Goal: Task Accomplishment & Management: Use online tool/utility

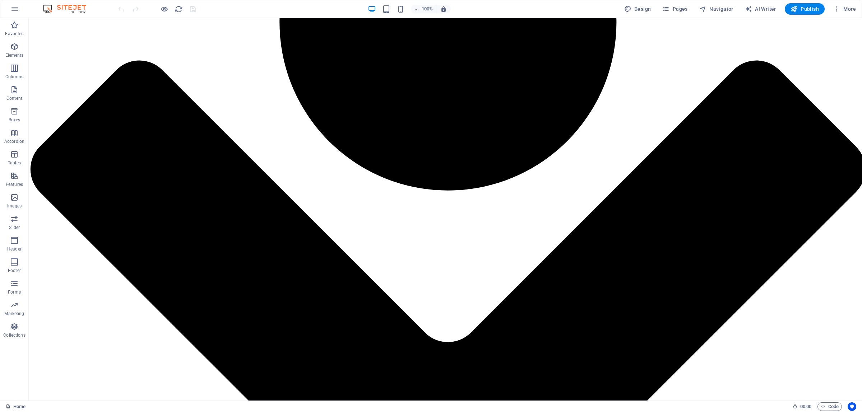
scroll to position [1608, 0]
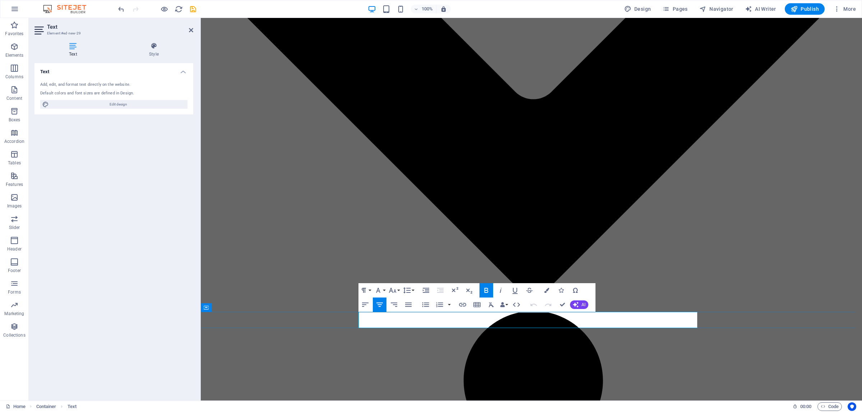
drag, startPoint x: 602, startPoint y: 320, endPoint x: 451, endPoint y: 319, distance: 150.8
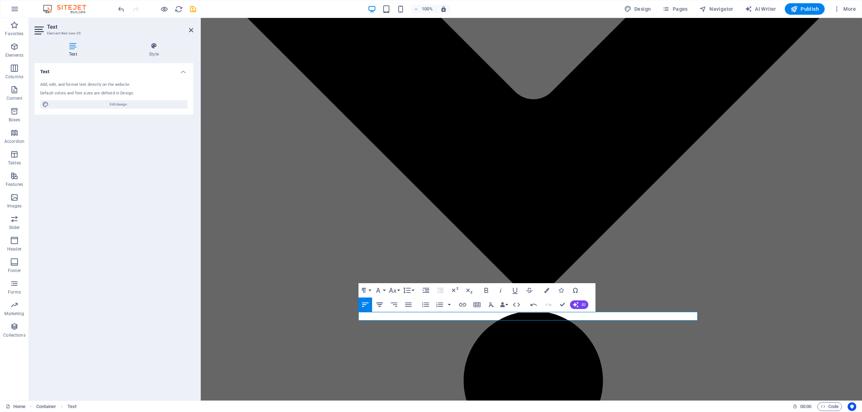
click at [381, 302] on icon "button" at bounding box center [379, 305] width 9 height 9
drag, startPoint x: 584, startPoint y: 315, endPoint x: 463, endPoint y: 313, distance: 120.3
click at [379, 303] on icon "button" at bounding box center [379, 305] width 6 height 4
click at [575, 307] on icon "button" at bounding box center [576, 305] width 6 height 6
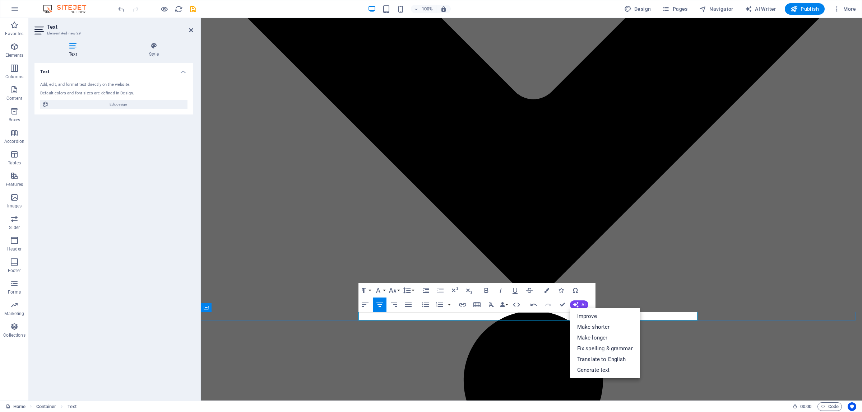
click at [586, 317] on link "Improve" at bounding box center [605, 316] width 70 height 11
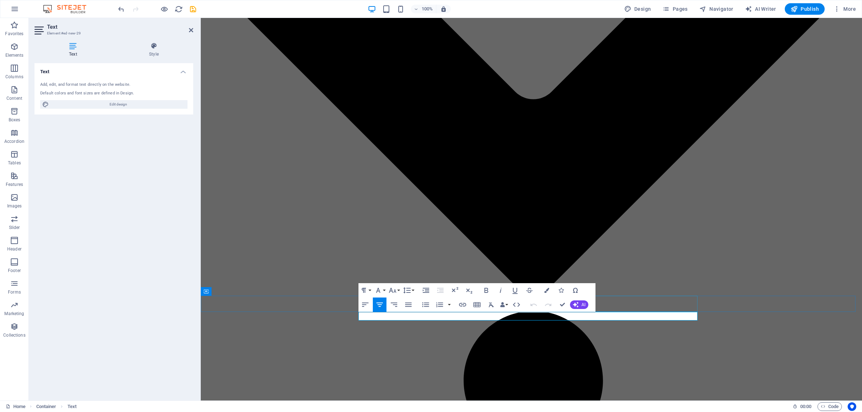
drag, startPoint x: 623, startPoint y: 315, endPoint x: 403, endPoint y: 311, distance: 220.5
click at [514, 290] on icon "button" at bounding box center [515, 290] width 9 height 9
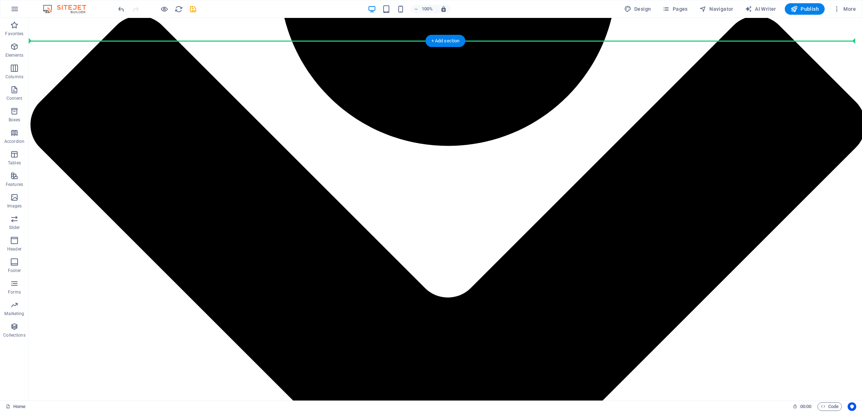
scroll to position [4135, 0]
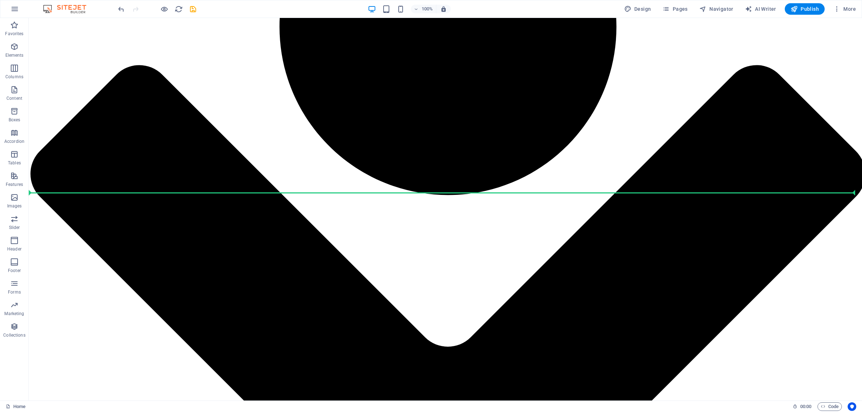
drag, startPoint x: 52, startPoint y: 124, endPoint x: 214, endPoint y: 185, distance: 172.7
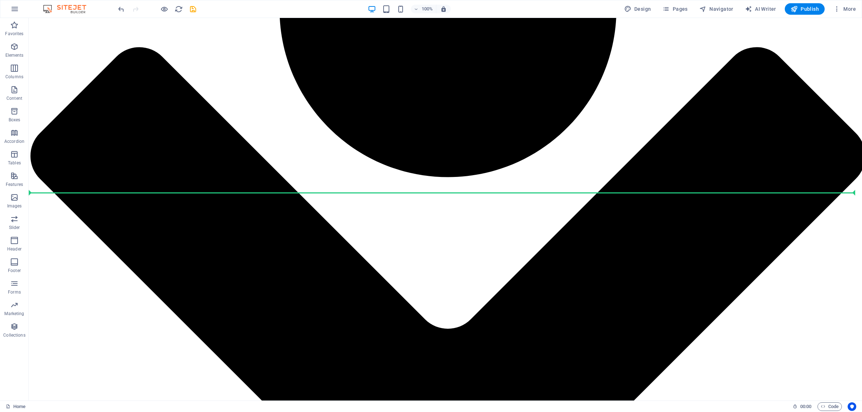
scroll to position [4117, 0]
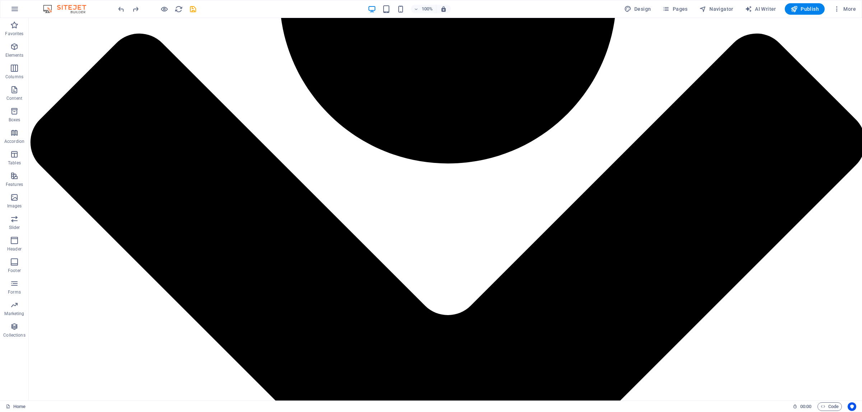
scroll to position [4152, 0]
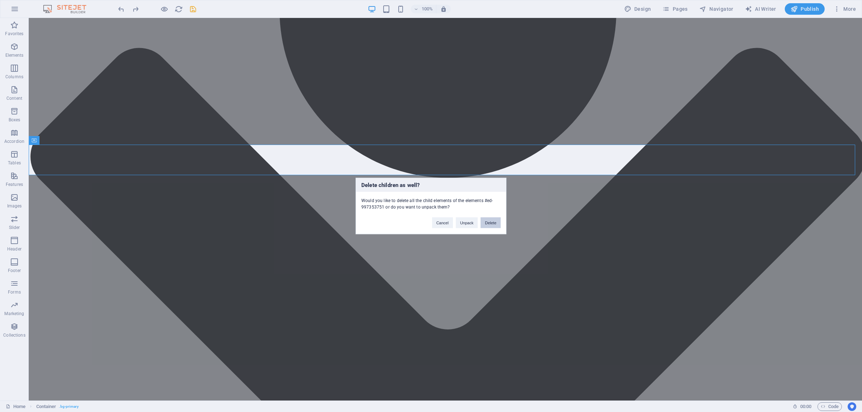
drag, startPoint x: 488, startPoint y: 222, endPoint x: 451, endPoint y: 207, distance: 39.6
click at [488, 222] on button "Delete" at bounding box center [490, 223] width 20 height 11
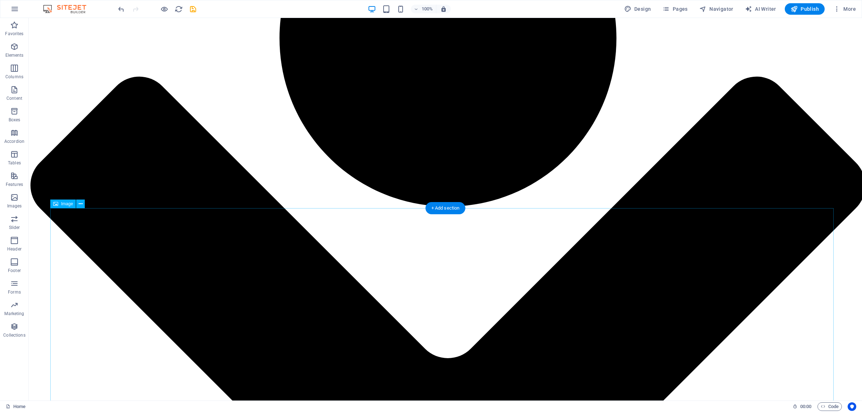
scroll to position [4107, 0]
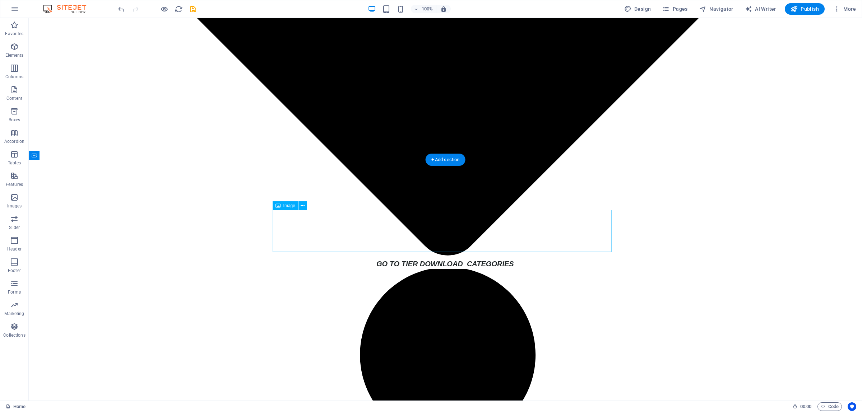
scroll to position [4511, 0]
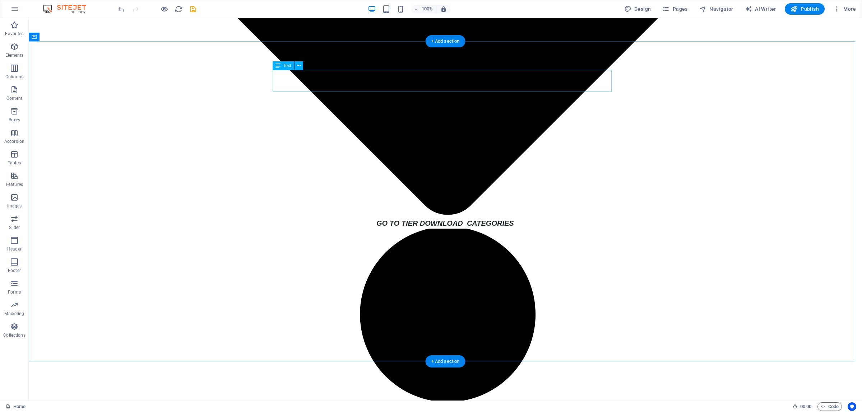
drag, startPoint x: 297, startPoint y: 77, endPoint x: 146, endPoint y: 82, distance: 150.5
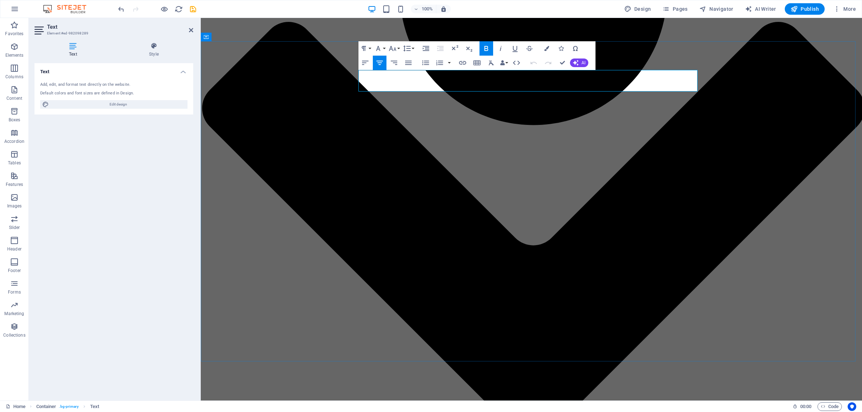
drag, startPoint x: 525, startPoint y: 86, endPoint x: 511, endPoint y: 86, distance: 14.0
click at [487, 49] on icon "button" at bounding box center [486, 48] width 9 height 9
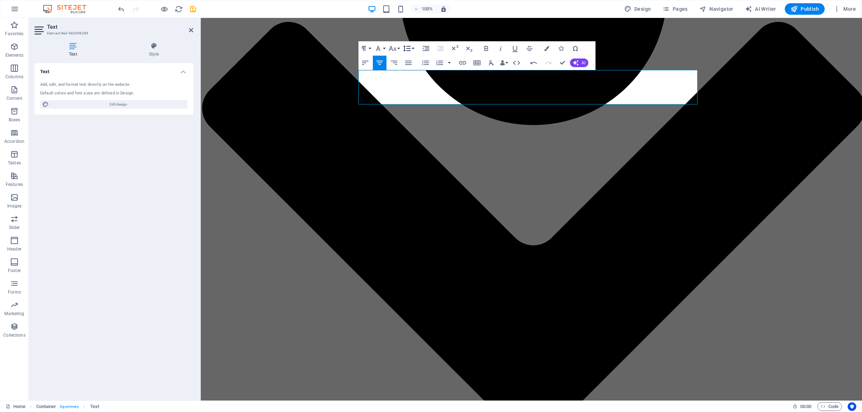
click at [410, 49] on icon "button" at bounding box center [407, 48] width 9 height 9
click at [397, 48] on button "Font Size" at bounding box center [394, 48] width 14 height 14
click at [400, 66] on link "18" at bounding box center [400, 69] width 26 height 11
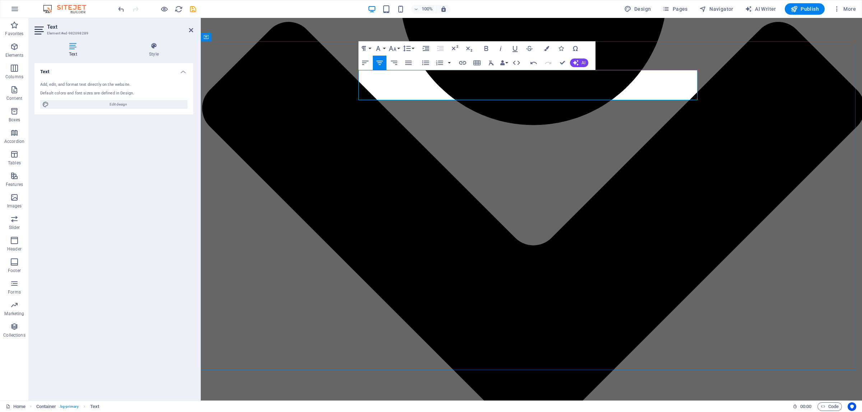
click at [582, 63] on span "AI" at bounding box center [583, 63] width 4 height 4
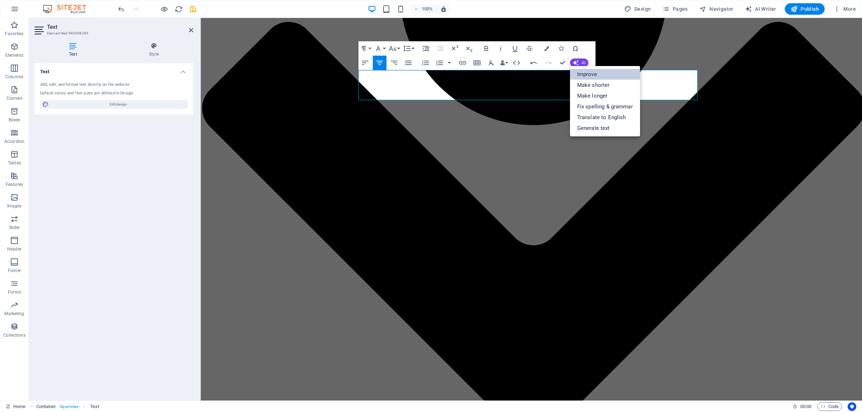
click at [595, 75] on link "Improve" at bounding box center [605, 74] width 70 height 11
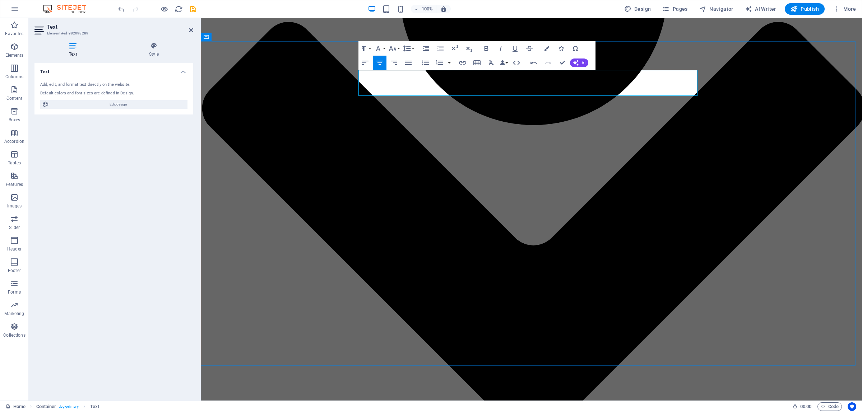
drag, startPoint x: 579, startPoint y: 73, endPoint x: 461, endPoint y: 72, distance: 117.8
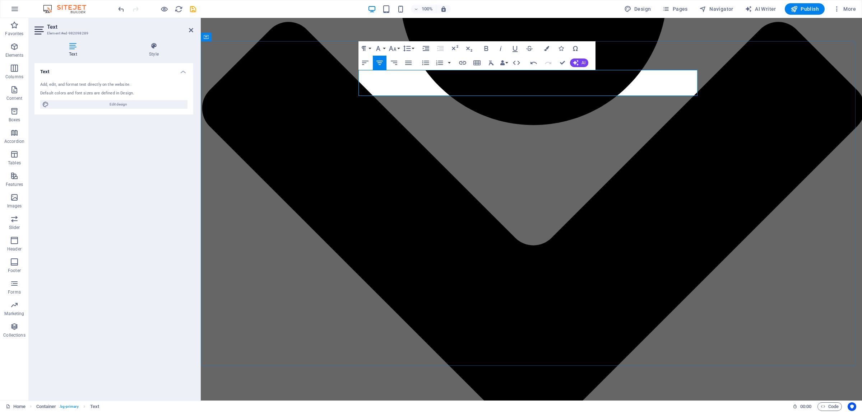
drag, startPoint x: 434, startPoint y: 91, endPoint x: 643, endPoint y: 88, distance: 209.0
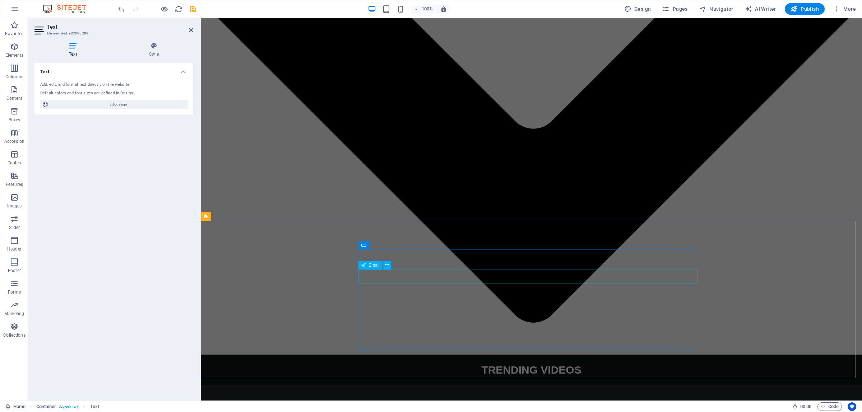
scroll to position [4401, 0]
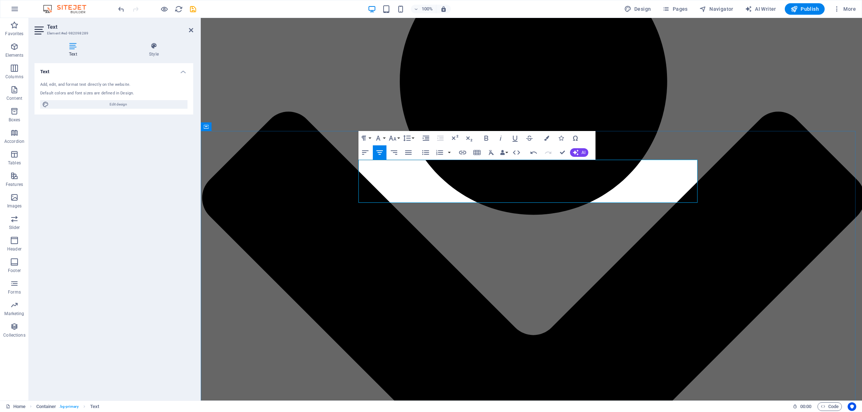
drag, startPoint x: 593, startPoint y: 163, endPoint x: 459, endPoint y: 162, distance: 134.3
click at [394, 137] on icon "button" at bounding box center [392, 138] width 9 height 9
click at [401, 166] on link "24" at bounding box center [400, 169] width 26 height 11
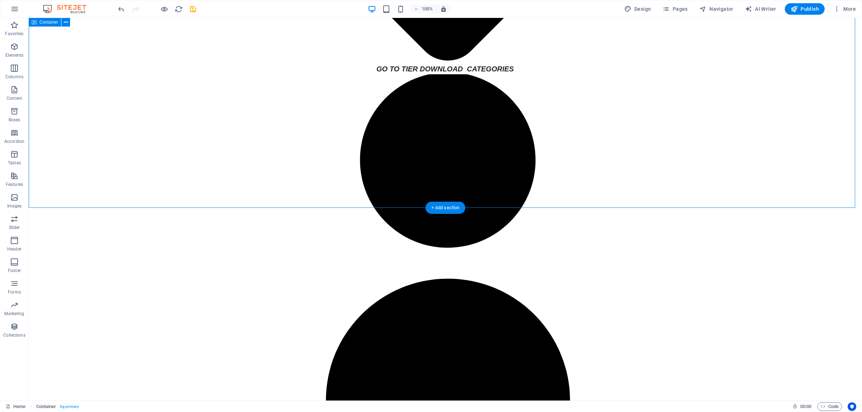
scroll to position [4556, 0]
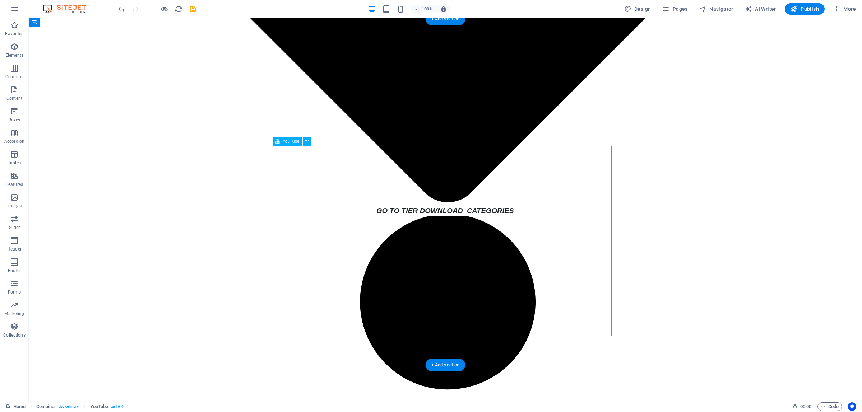
scroll to position [4466, 0]
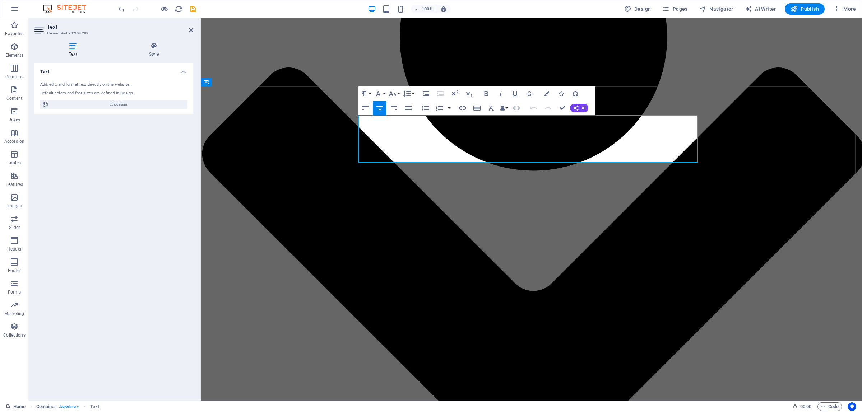
drag, startPoint x: 564, startPoint y: 111, endPoint x: 534, endPoint y: 93, distance: 35.1
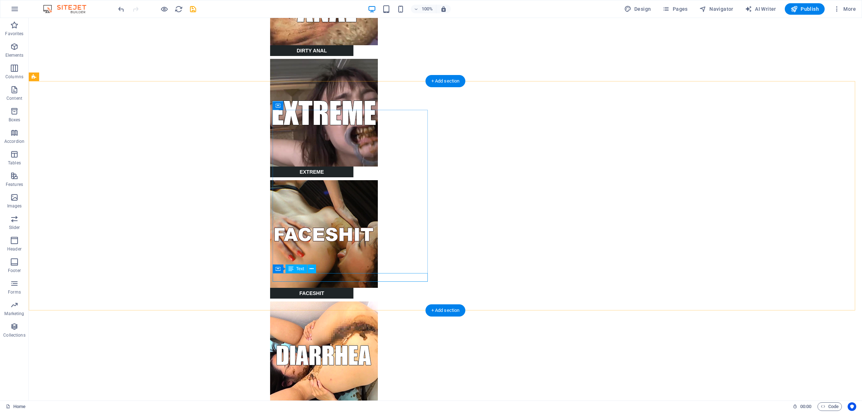
scroll to position [292, 0]
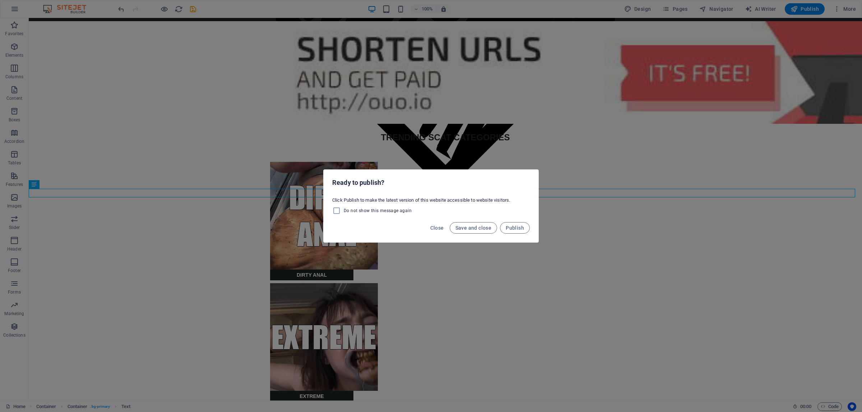
drag, startPoint x: 347, startPoint y: 200, endPoint x: 424, endPoint y: 210, distance: 77.6
click at [389, 199] on div "Click Publish to make the latest version of this website accessible to website …" at bounding box center [431, 206] width 215 height 24
click at [438, 225] on span "Close" at bounding box center [437, 228] width 14 height 6
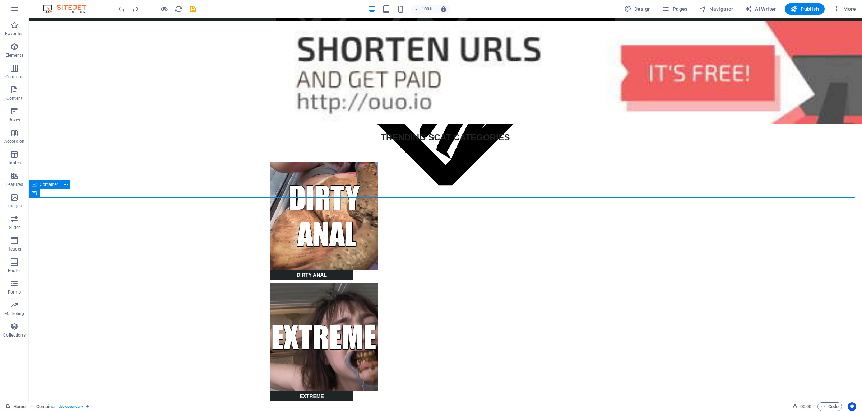
click at [35, 183] on icon at bounding box center [34, 184] width 5 height 9
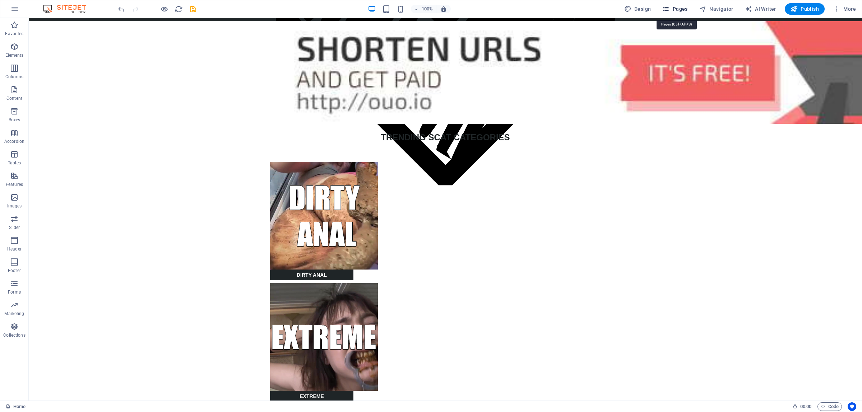
click at [681, 8] on span "Pages" at bounding box center [674, 8] width 25 height 7
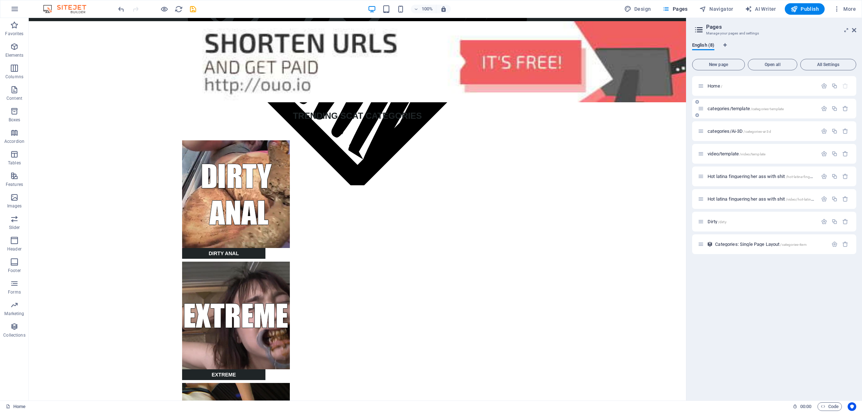
click at [738, 106] on span "categories/template /categories-template" at bounding box center [745, 108] width 76 height 5
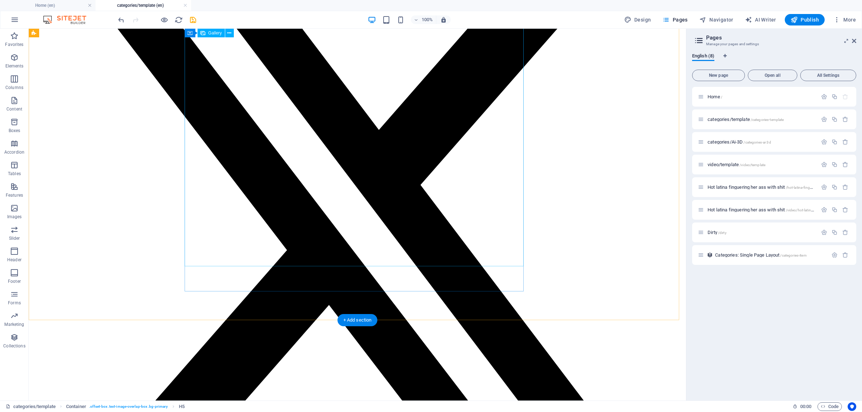
scroll to position [227, 0]
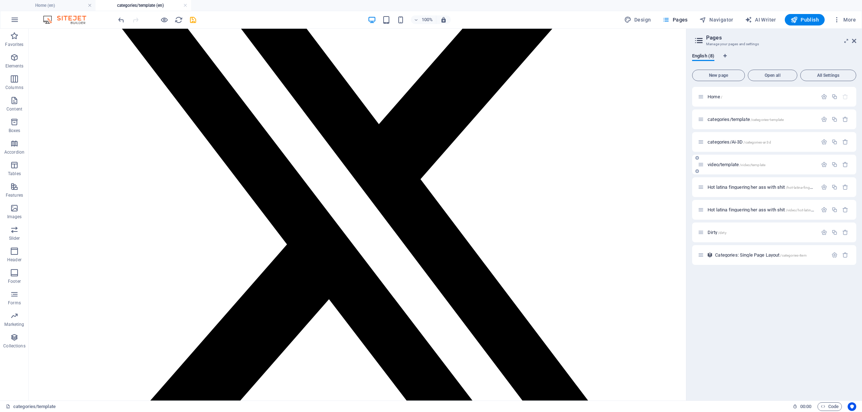
click at [710, 165] on span "video/template /video/template" at bounding box center [736, 164] width 58 height 5
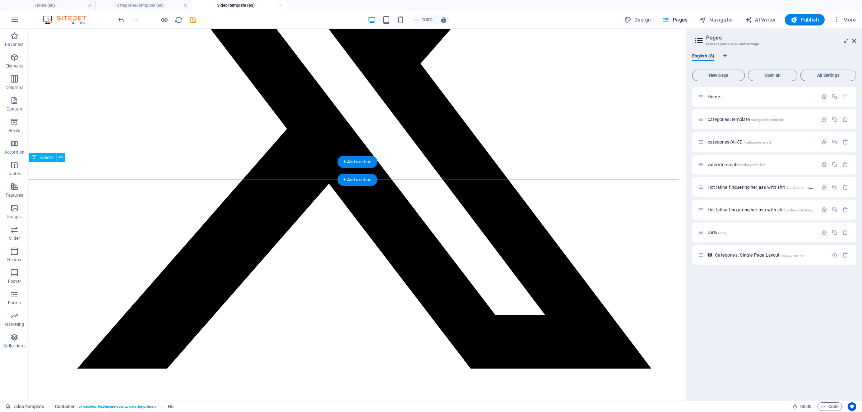
scroll to position [359, 0]
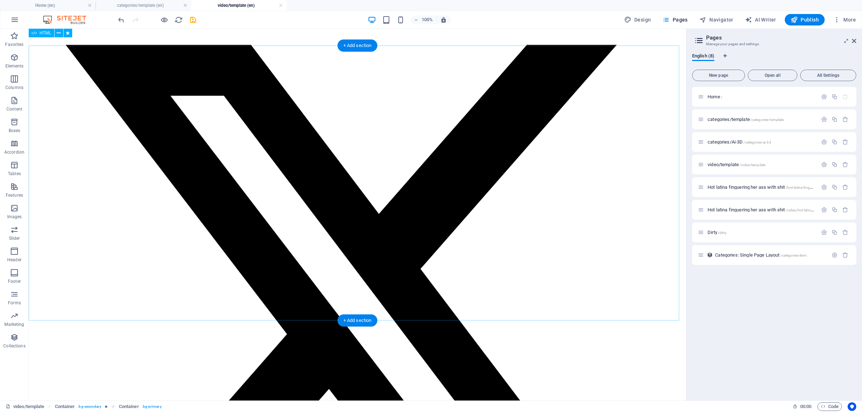
scroll to position [135, 0]
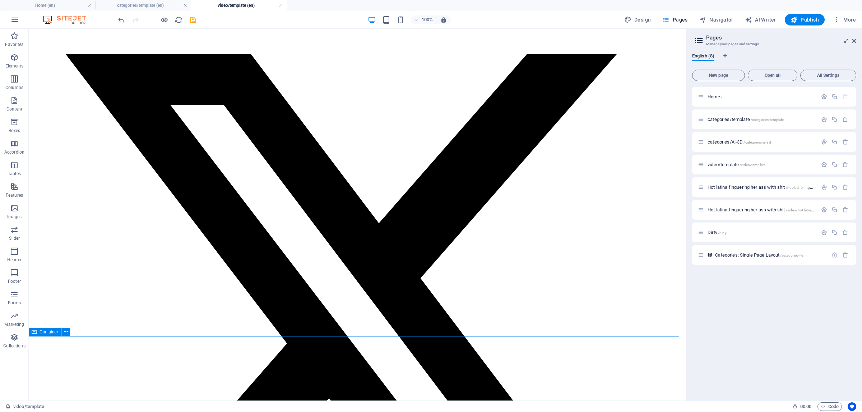
click at [40, 332] on span "Container" at bounding box center [49, 332] width 19 height 4
click at [717, 97] on span "Home /" at bounding box center [714, 96] width 15 height 5
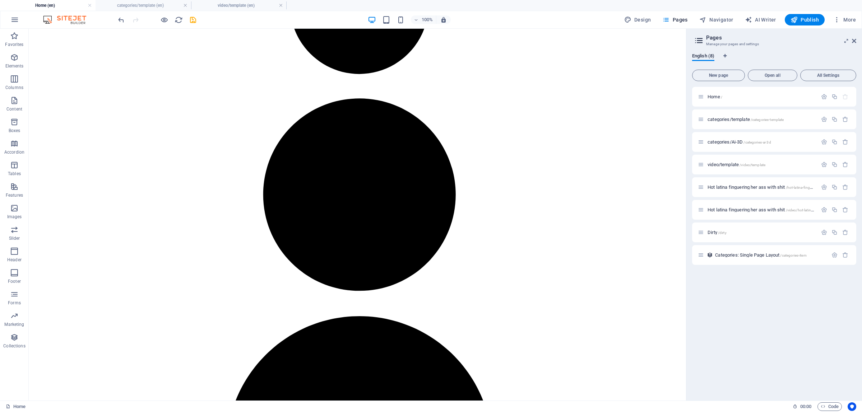
scroll to position [4761, 0]
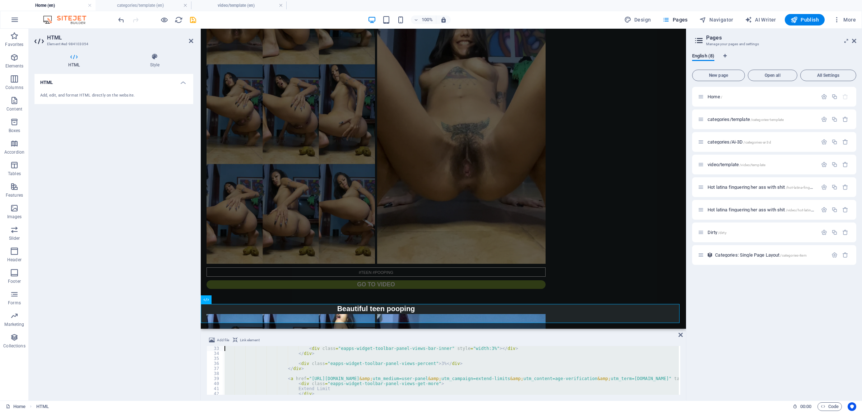
scroll to position [0, 0]
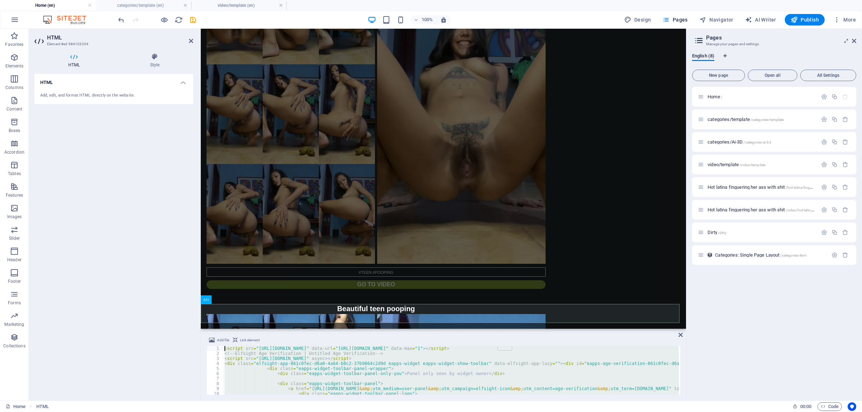
drag, startPoint x: 307, startPoint y: 391, endPoint x: 187, endPoint y: 322, distance: 138.2
click at [187, 322] on div "HTML Element #ed-984103054 HTML Style HTML Add, edit, and format HTML directly …" at bounding box center [357, 215] width 657 height 372
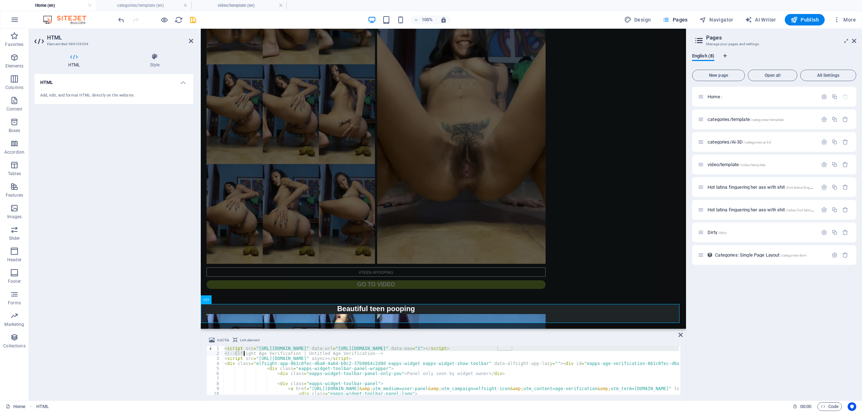
drag, startPoint x: 226, startPoint y: 349, endPoint x: 268, endPoint y: 356, distance: 42.6
type textarea "<script src="https://cdn.work.ink/js/redirect.js?id=1729" data-url="https://wor…"
click at [682, 336] on icon at bounding box center [680, 335] width 4 height 6
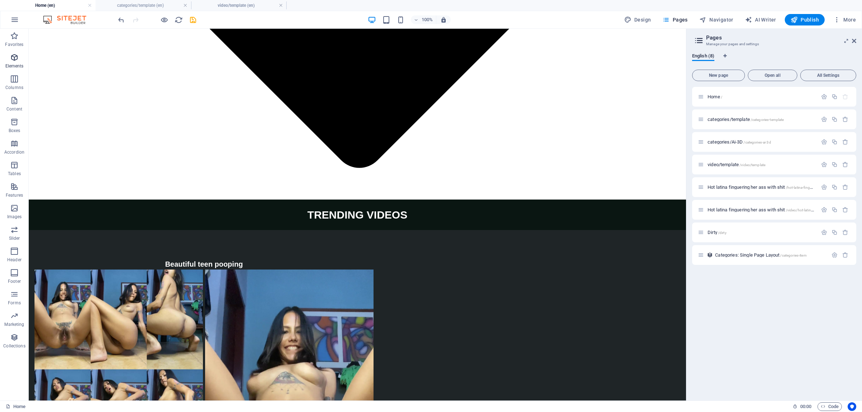
click at [14, 58] on icon "button" at bounding box center [14, 57] width 9 height 9
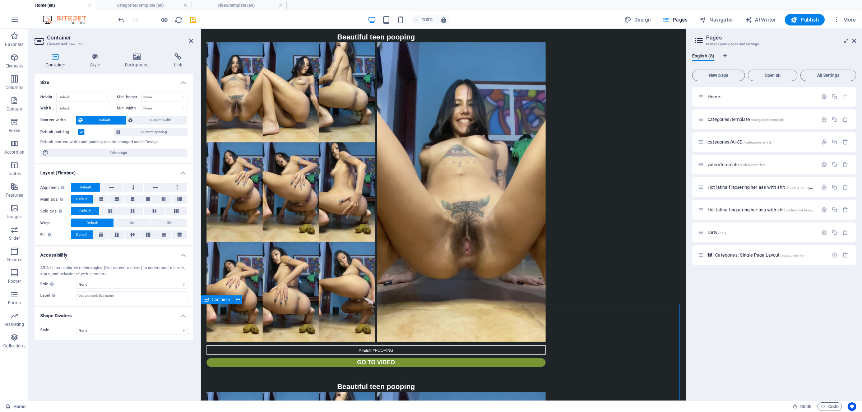
scroll to position [4746, 0]
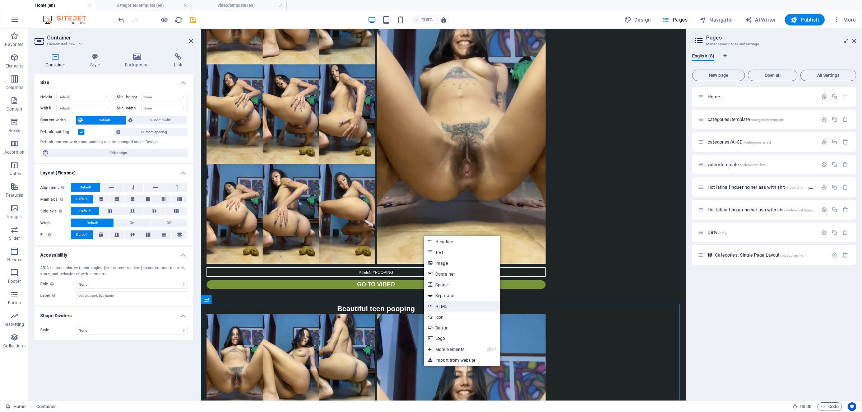
click at [445, 306] on link "HTML" at bounding box center [462, 306] width 76 height 11
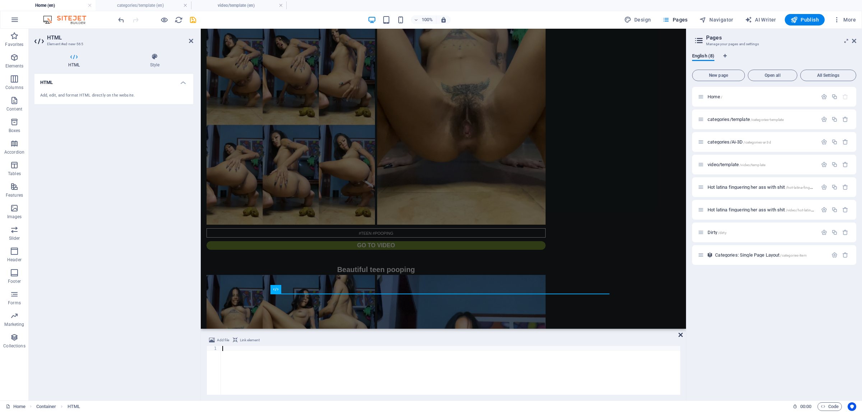
click at [679, 334] on icon at bounding box center [680, 335] width 4 height 6
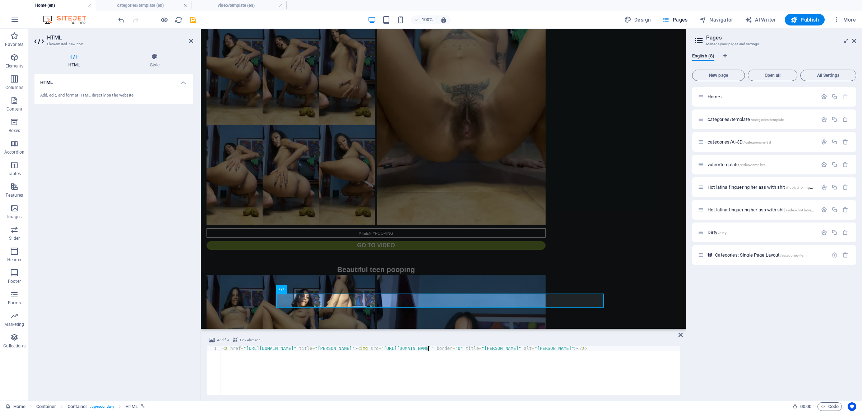
scroll to position [0, 141]
drag, startPoint x: 426, startPoint y: 349, endPoint x: 579, endPoint y: 354, distance: 152.4
click at [579, 354] on div "< a href = "https://www.contadorvisitasgratis.com" title = "alberto contador" >…" at bounding box center [380, 374] width 600 height 57
click at [614, 351] on div "< a href = "https://www.contadorvisitasgratis.com" title = "alberto contador" >…" at bounding box center [450, 370] width 459 height 49
drag, startPoint x: 646, startPoint y: 354, endPoint x: 674, endPoint y: 351, distance: 28.9
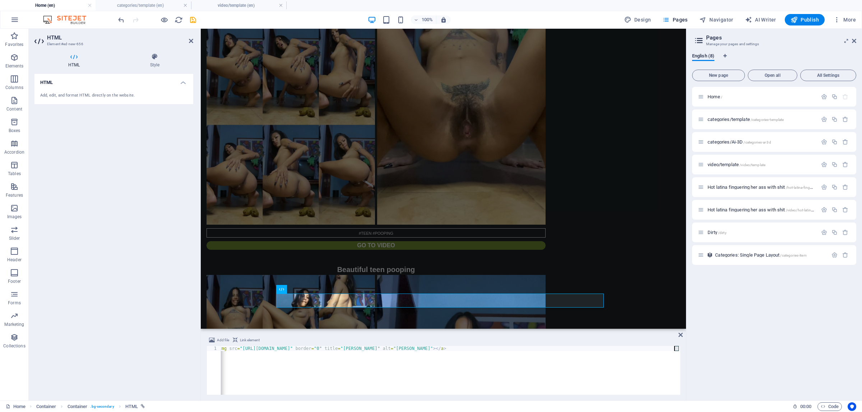
click at [674, 351] on div "< a href = "https://www.contadorvisitasgratis.com" title = "alberto contador" >…" at bounding box center [380, 374] width 600 height 57
click at [521, 349] on div "< a href = "https://www.contadorvisitasgratis.com" title = "alberto contador" >…" at bounding box center [380, 374] width 600 height 57
type textarea "<a href="[URL][DOMAIN_NAME]" title="[PERSON_NAME]"><img src="[URL][DOMAIN_NAME]…"
click at [681, 335] on icon at bounding box center [680, 335] width 4 height 6
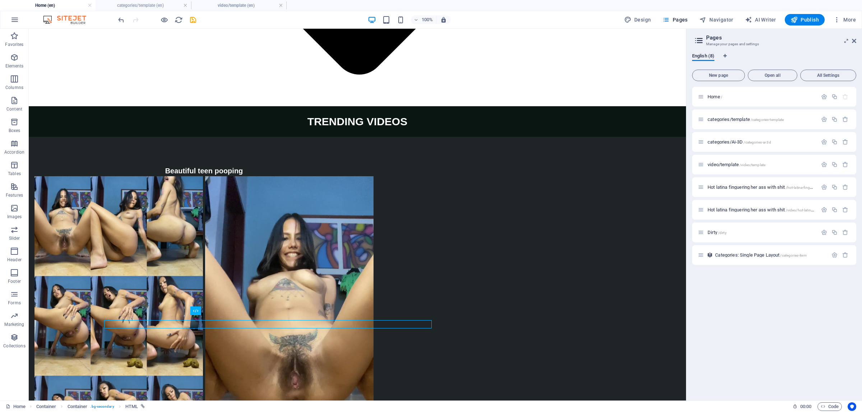
scroll to position [4759, 0]
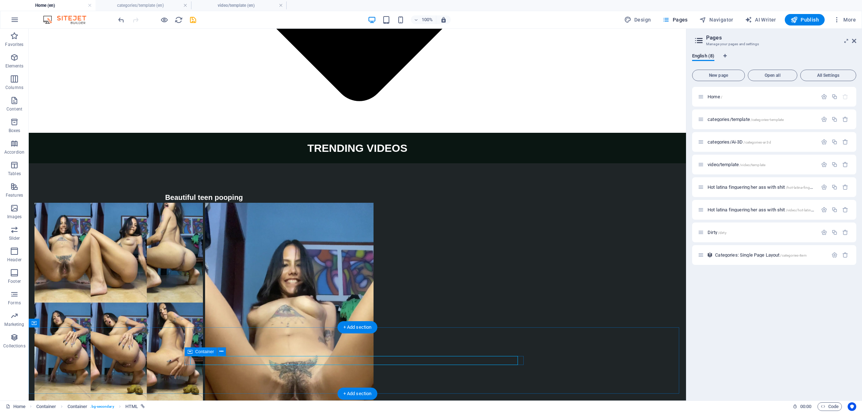
click at [211, 352] on icon at bounding box center [208, 352] width 5 height 9
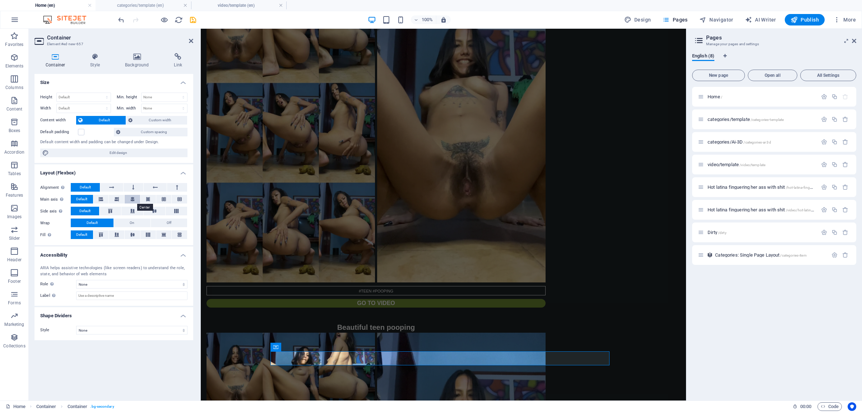
click at [131, 200] on icon at bounding box center [132, 199] width 4 height 9
click at [84, 200] on span "Default" at bounding box center [81, 199] width 11 height 9
click at [310, 348] on span "Container" at bounding box center [309, 347] width 19 height 4
click at [130, 200] on icon at bounding box center [132, 199] width 4 height 9
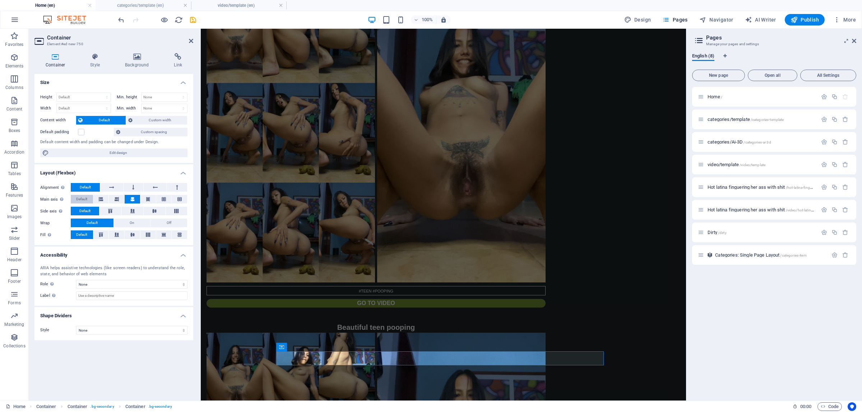
click at [77, 198] on span "Default" at bounding box center [81, 199] width 11 height 9
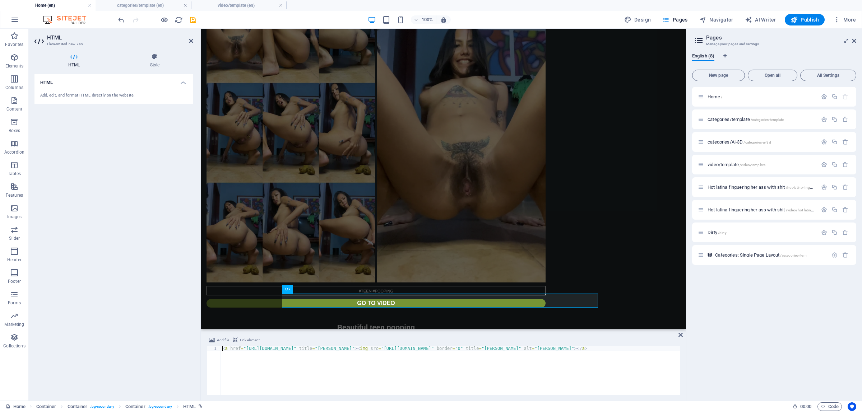
scroll to position [4785, 0]
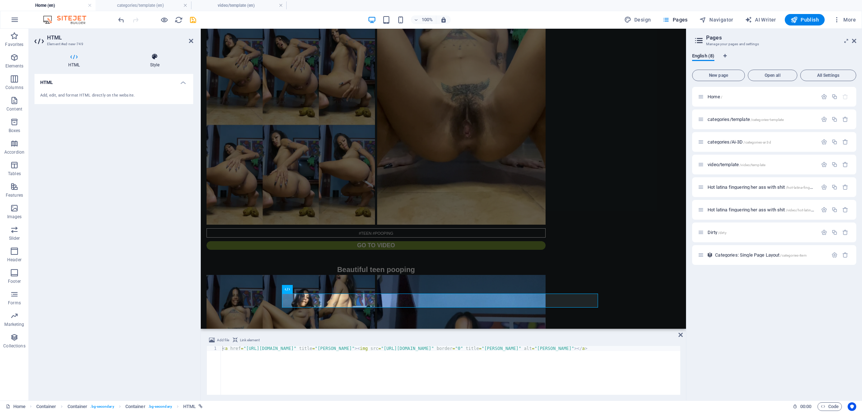
click at [146, 61] on h4 "Style" at bounding box center [154, 60] width 77 height 15
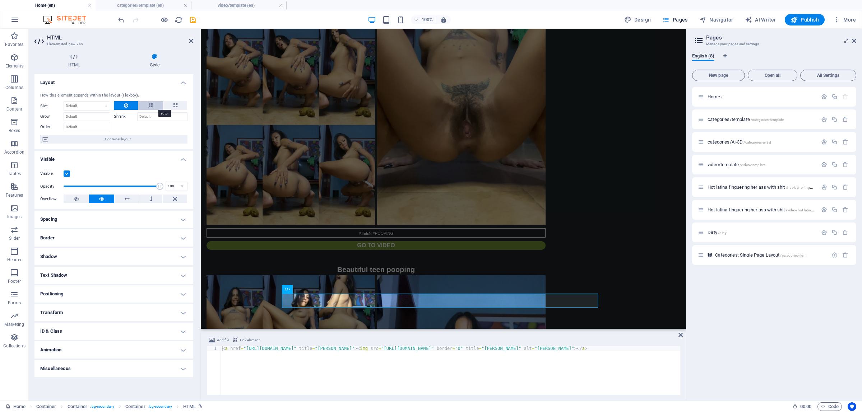
click at [149, 108] on icon at bounding box center [150, 105] width 5 height 9
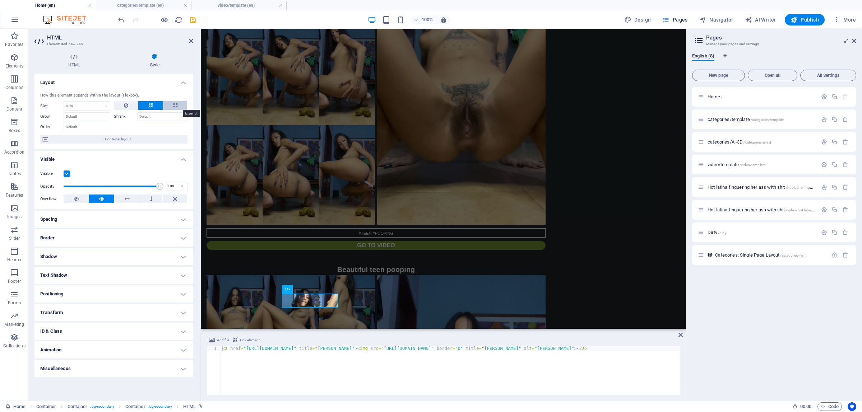
click at [169, 104] on button at bounding box center [175, 105] width 24 height 9
type input "100"
select select "%"
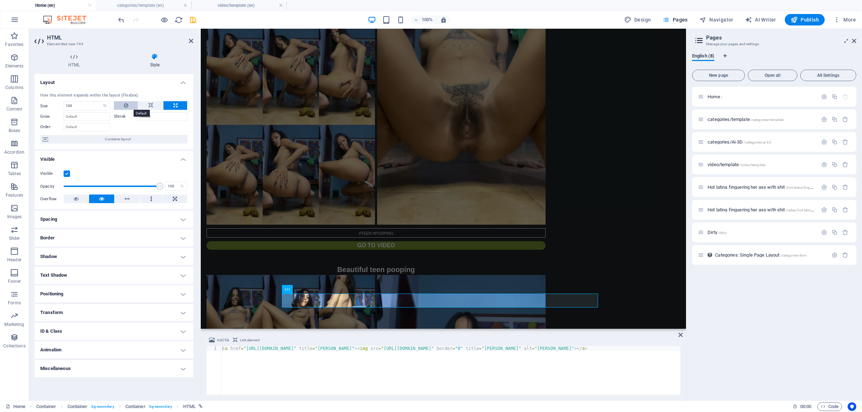
click at [128, 106] on icon at bounding box center [126, 105] width 4 height 9
select select "DISABLED_OPTION_VALUE"
click at [56, 219] on h4 "Spacing" at bounding box center [113, 219] width 159 height 17
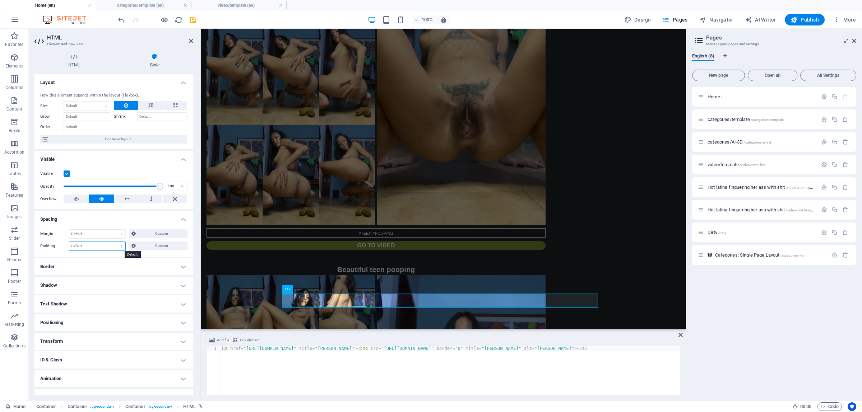
click at [81, 247] on select "Default px rem % vh vw Custom" at bounding box center [97, 246] width 56 height 9
click at [154, 242] on span "Custom" at bounding box center [162, 246] width 48 height 9
click at [64, 263] on input "number" at bounding box center [67, 264] width 39 height 9
type input "300"
type input "0"
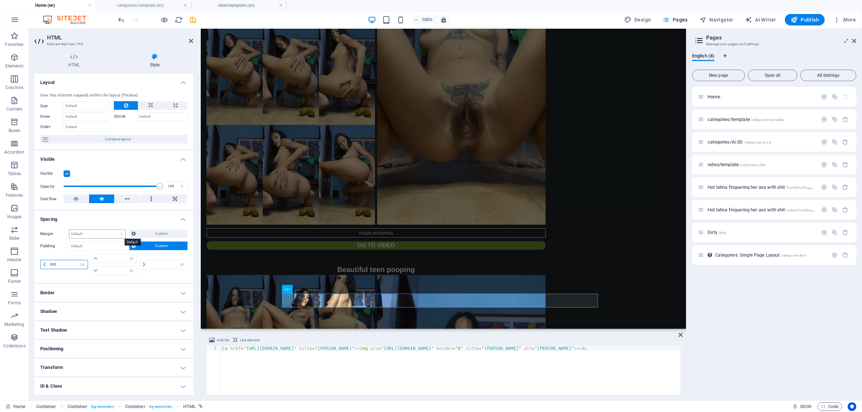
type input "0"
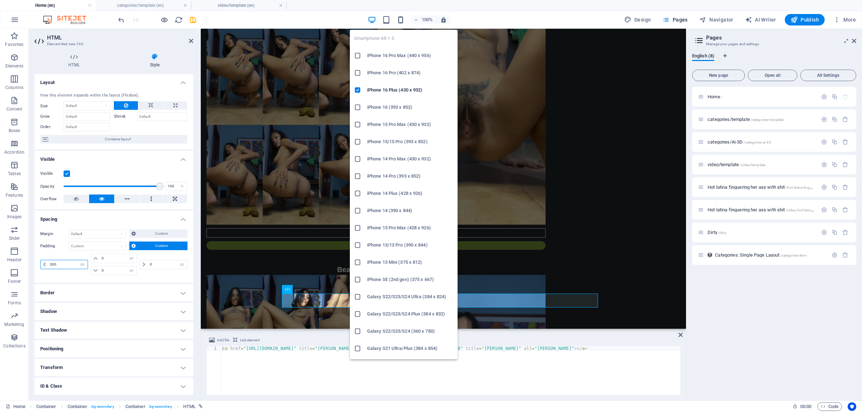
type input "300"
click at [403, 21] on icon "button" at bounding box center [400, 20] width 8 height 8
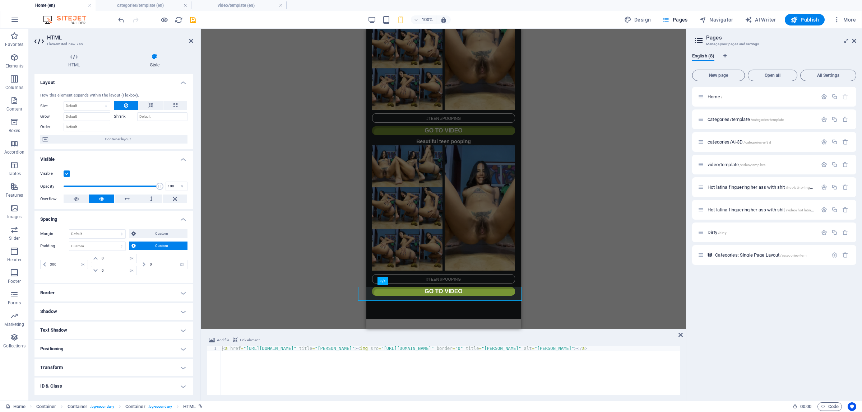
scroll to position [4191, 0]
click at [372, 22] on icon "button" at bounding box center [372, 20] width 8 height 8
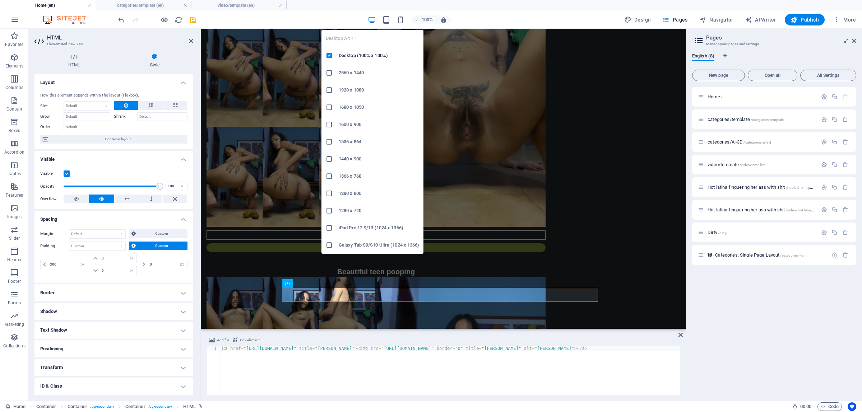
scroll to position [4791, 0]
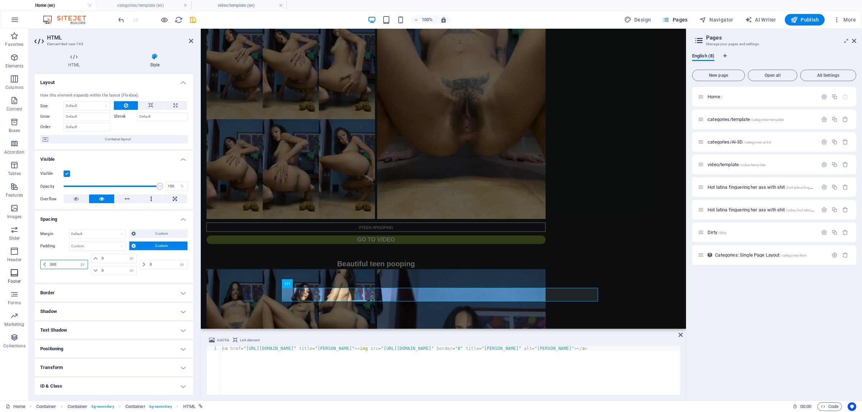
drag, startPoint x: 72, startPoint y: 266, endPoint x: 10, endPoint y: 266, distance: 61.8
click at [13, 266] on section "Favorites Elements Columns Content Boxes Accordion Tables Features Images Slide…" at bounding box center [343, 215] width 686 height 372
click at [83, 264] on select "px rem % vh vw" at bounding box center [83, 264] width 10 height 9
select select "rem"
click at [78, 261] on select "px rem % vh vw" at bounding box center [83, 264] width 10 height 9
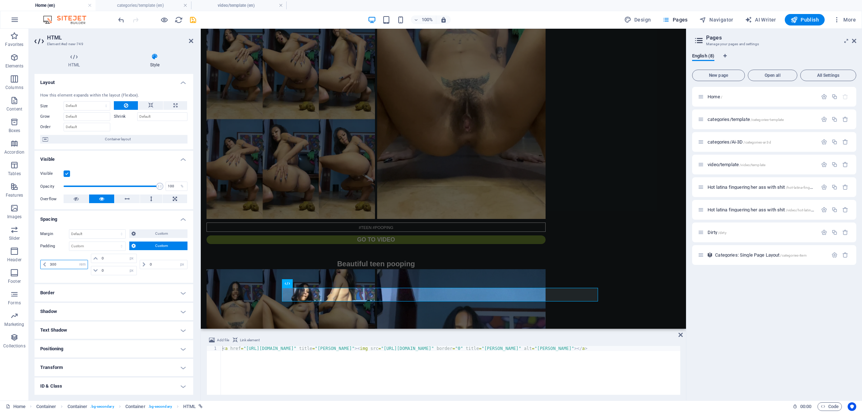
type input "18.75"
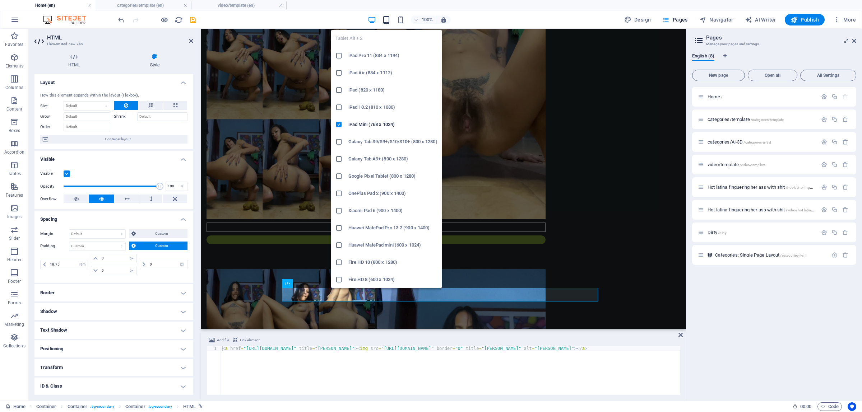
click at [386, 20] on icon "button" at bounding box center [386, 20] width 8 height 8
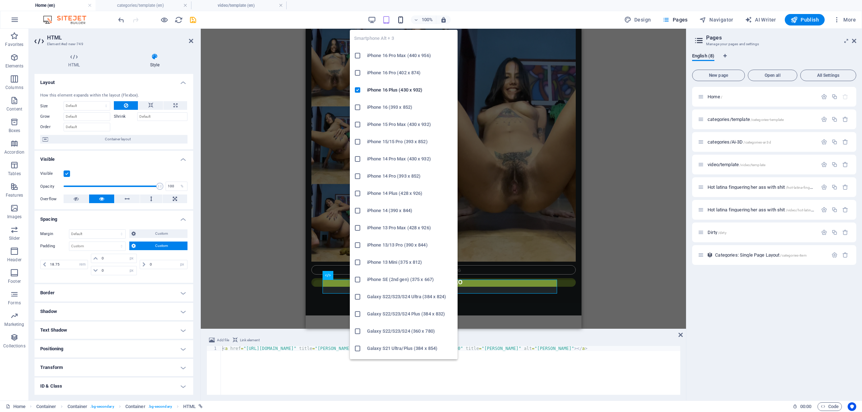
click at [399, 19] on icon "button" at bounding box center [400, 20] width 8 height 8
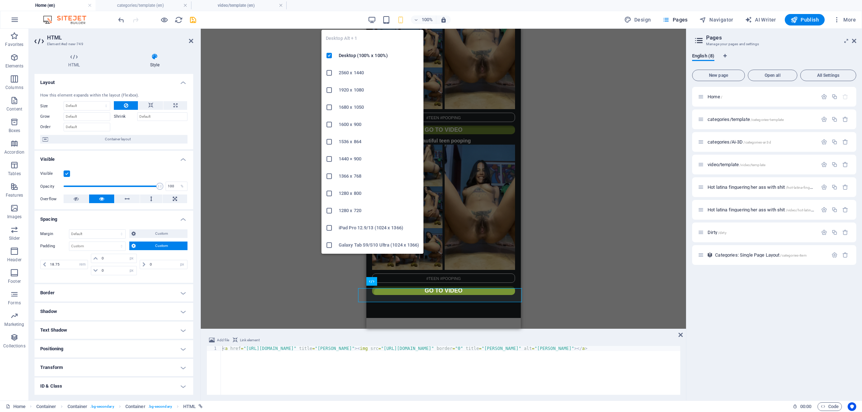
scroll to position [4192, 0]
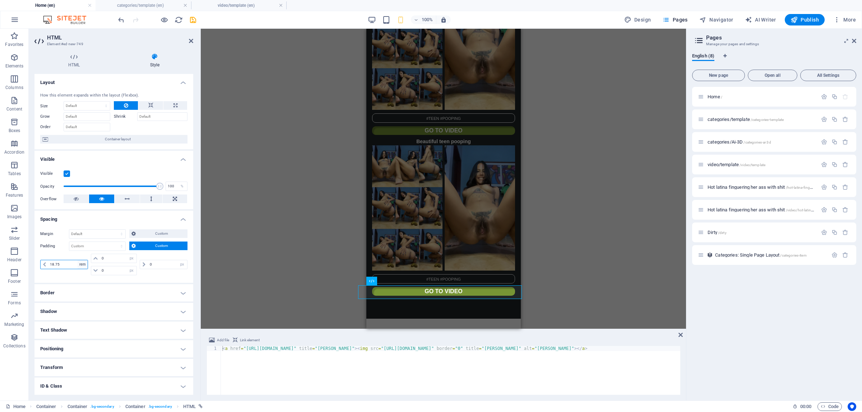
click at [83, 263] on select "px rem % vh vw" at bounding box center [83, 264] width 10 height 9
select select "%"
click at [78, 261] on select "px rem % vh vw" at bounding box center [83, 264] width 10 height 9
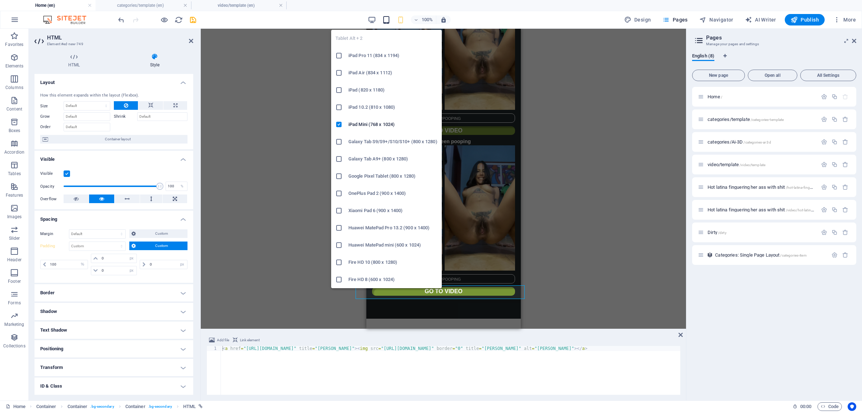
click at [386, 17] on icon "button" at bounding box center [386, 20] width 8 height 8
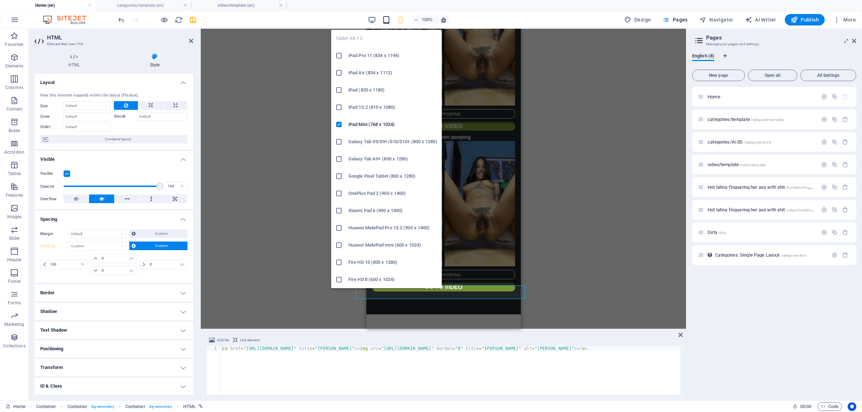
type input "18.75"
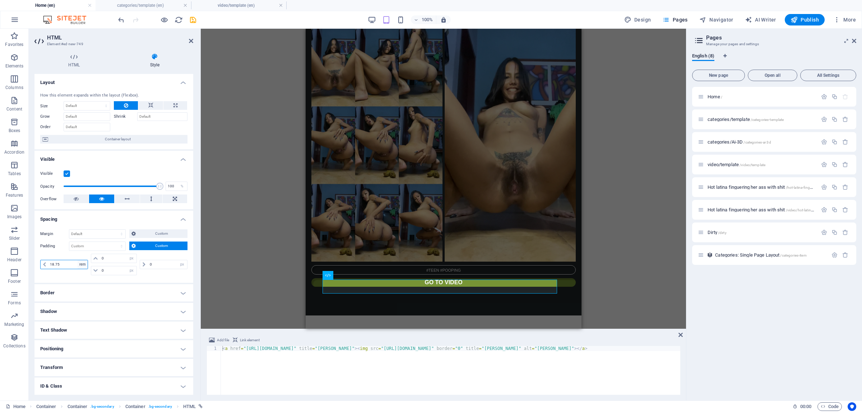
click at [83, 266] on select "px rem % vh vw" at bounding box center [83, 264] width 10 height 9
click at [83, 265] on select "px rem % vh vw" at bounding box center [83, 264] width 10 height 9
drag, startPoint x: 82, startPoint y: 265, endPoint x: 85, endPoint y: 269, distance: 5.7
click at [82, 265] on select "px rem % vh vw" at bounding box center [83, 264] width 10 height 9
select select "px"
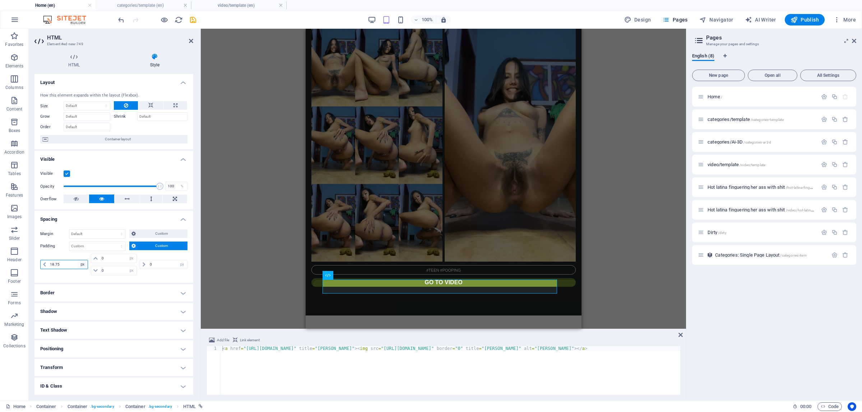
click at [78, 261] on select "px rem % vh vw" at bounding box center [83, 264] width 10 height 9
type input "300"
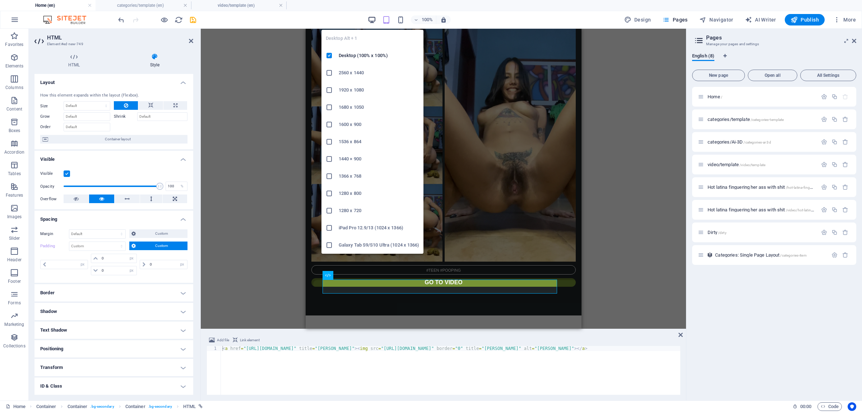
click at [376, 20] on icon "button" at bounding box center [372, 20] width 8 height 8
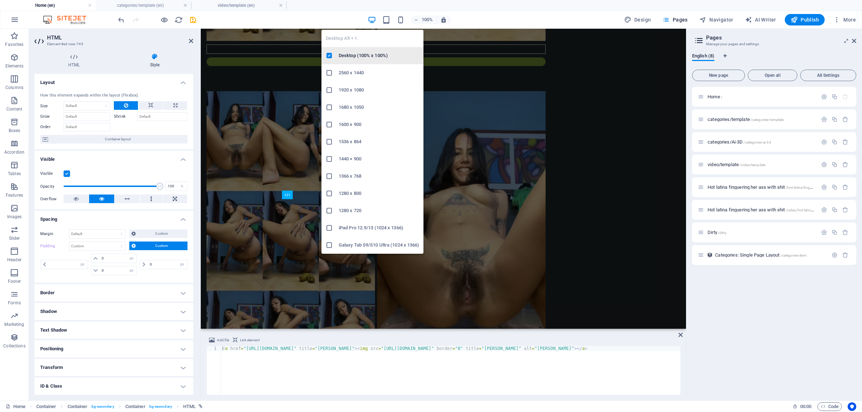
type input "18.75"
select select "rem"
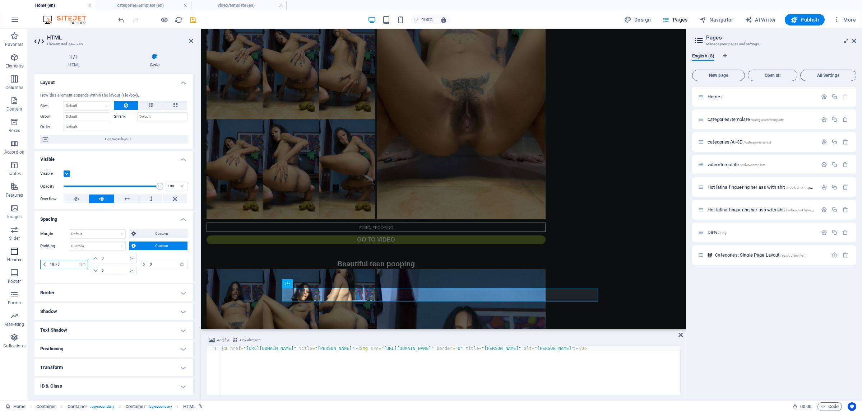
drag, startPoint x: 63, startPoint y: 264, endPoint x: 17, endPoint y: 263, distance: 46.3
click at [25, 265] on section "Favorites Elements Columns Content Boxes Accordion Tables Features Images Slide…" at bounding box center [343, 215] width 686 height 372
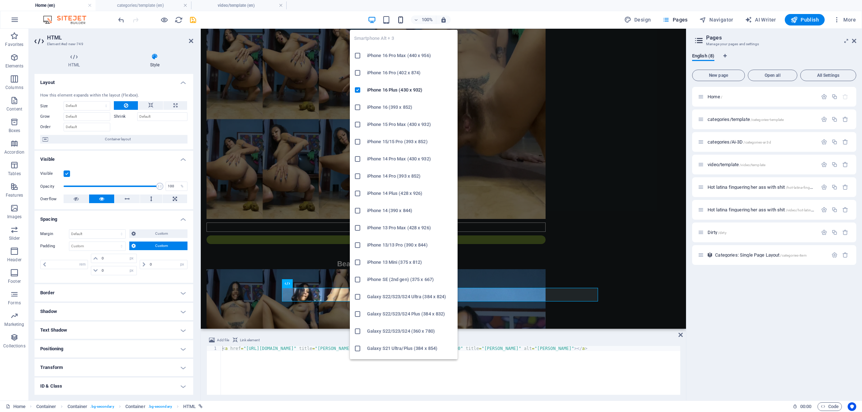
click at [404, 20] on icon "button" at bounding box center [400, 20] width 8 height 8
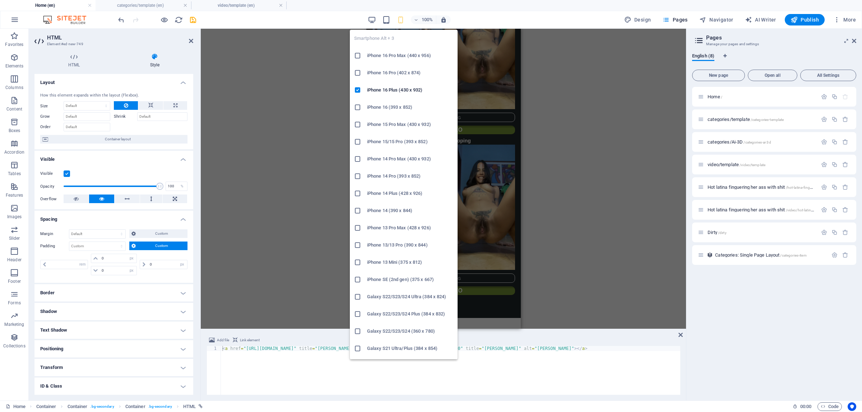
type input "100"
select select "%"
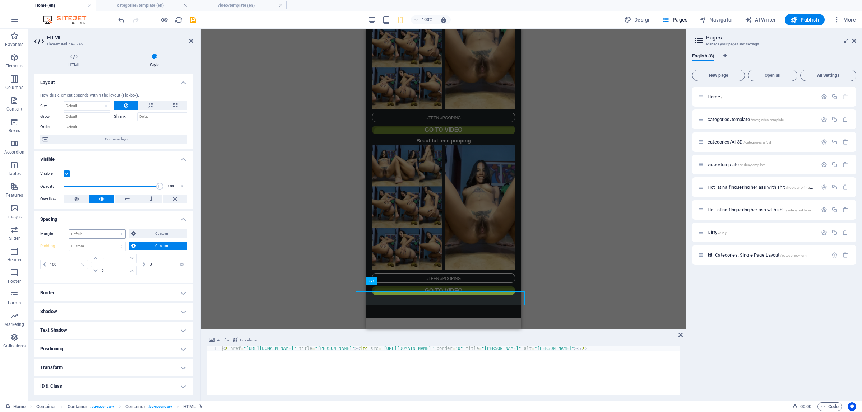
scroll to position [4192, 0]
drag, startPoint x: 62, startPoint y: 266, endPoint x: 0, endPoint y: 266, distance: 62.1
click at [0, 266] on section "Favorites Elements Columns Content Boxes Accordion Tables Features Images Slide…" at bounding box center [343, 215] width 686 height 372
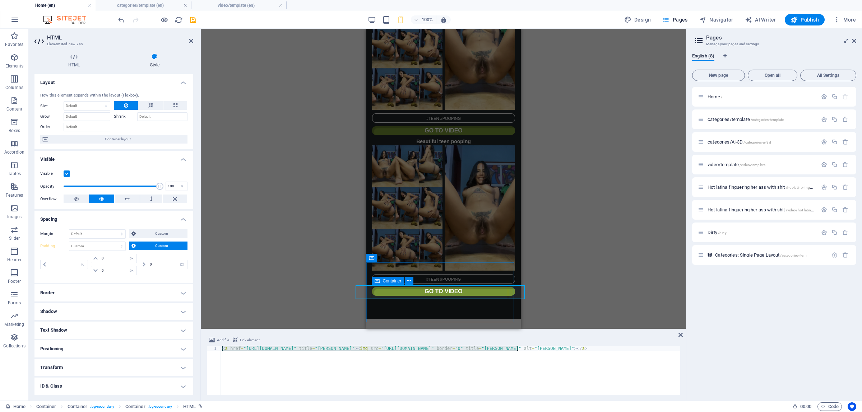
drag, startPoint x: 221, startPoint y: 347, endPoint x: 517, endPoint y: 351, distance: 296.3
click at [517, 351] on div "< a href = "https://www.contadorvisitasgratis.com" title = "alberto contador" >…" at bounding box center [521, 374] width 600 height 57
type textarea "contadorvisitasgratis.php?c=ygh2hc2m2hcent2p7a1yhqtlke8jp7yx" border="0" title=…"
drag, startPoint x: 525, startPoint y: 349, endPoint x: 219, endPoint y: 350, distance: 305.2
click at [219, 350] on div "contadorvisitasgratis.php?c=ygh2hc2m2hcent2p7a1yhqtlke8jp7yx" border="0" title=…" at bounding box center [443, 370] width 474 height 49
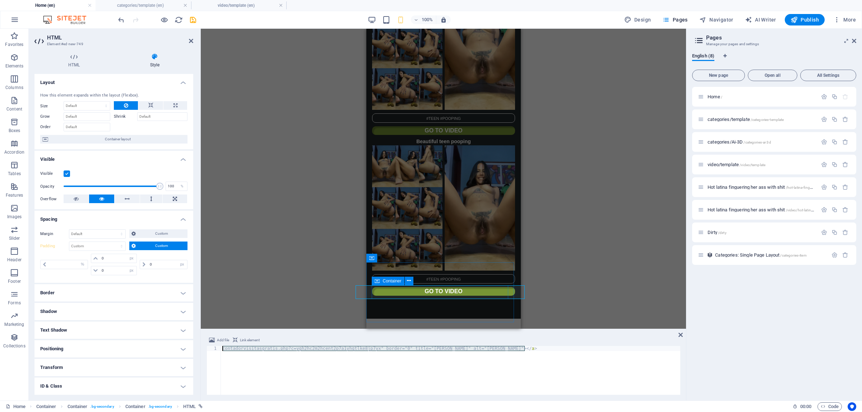
scroll to position [4178, 0]
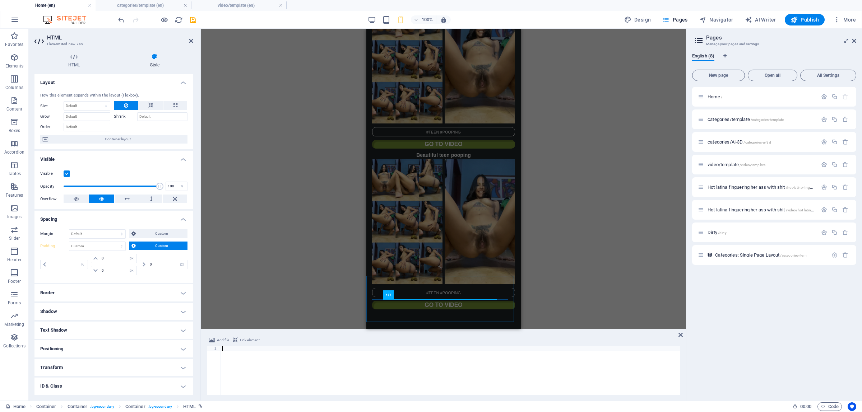
paste textarea "</html>"
type textarea "</html>"
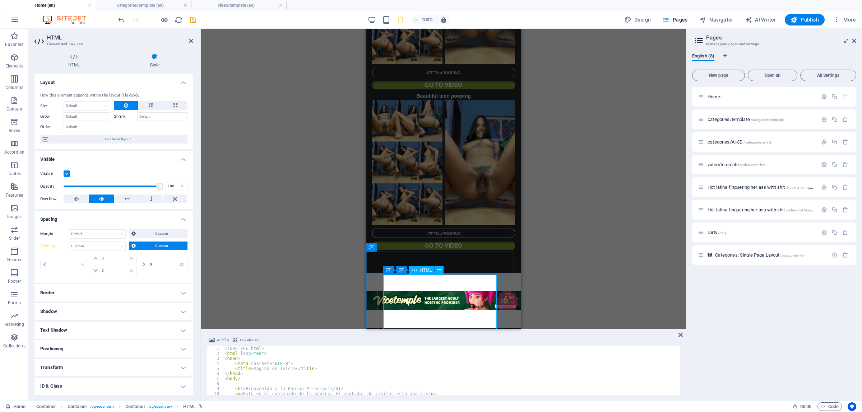
scroll to position [4243, 0]
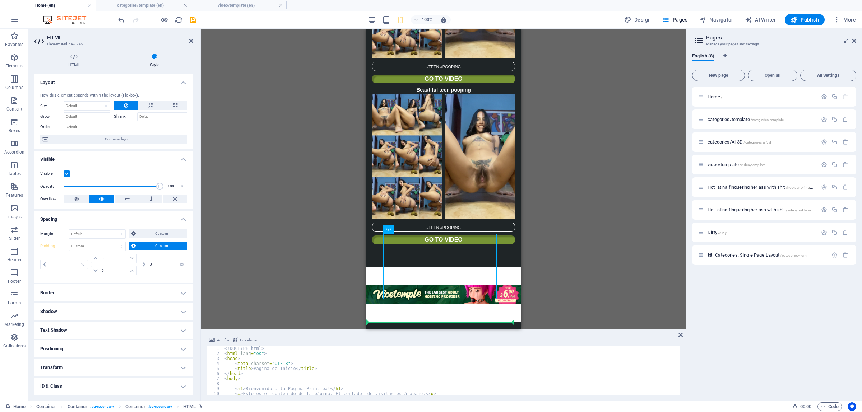
drag, startPoint x: 437, startPoint y: 245, endPoint x: 430, endPoint y: 306, distance: 61.5
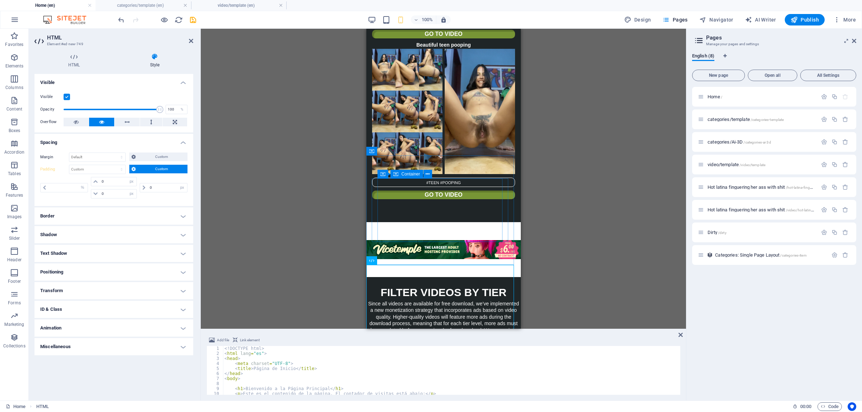
scroll to position [4307, 0]
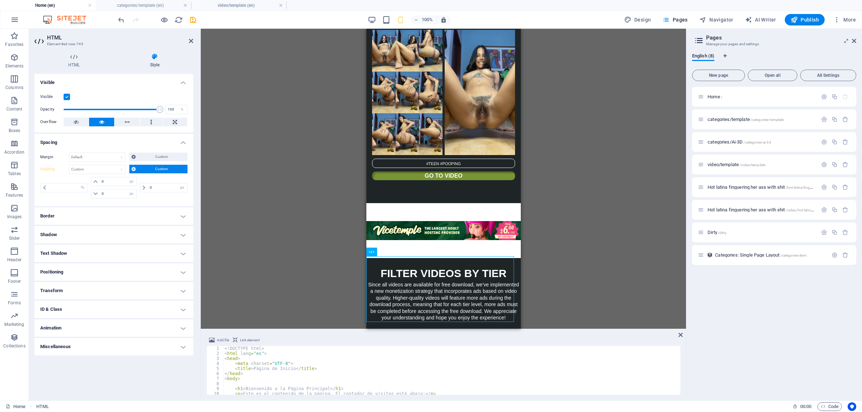
click at [678, 334] on div "Add file Link element </html> 1 2 3 4 5 6 7 8 9 10 11 <! DOCTYPE html > < html …" at bounding box center [443, 365] width 485 height 70
click at [681, 333] on icon at bounding box center [680, 335] width 4 height 6
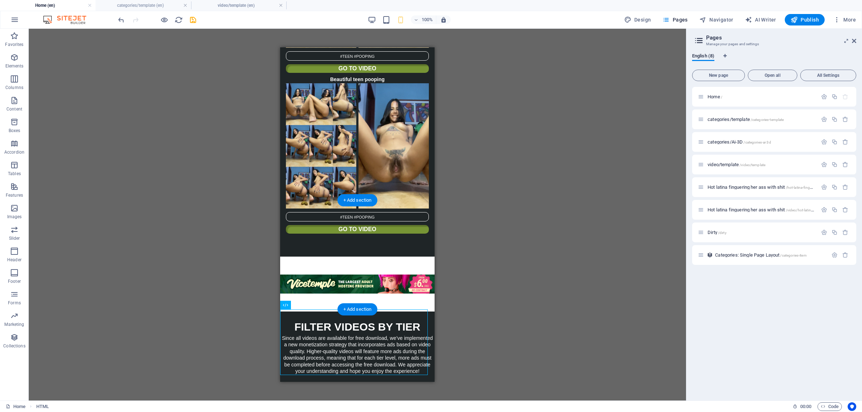
drag, startPoint x: 340, startPoint y: 350, endPoint x: 338, endPoint y: 258, distance: 91.9
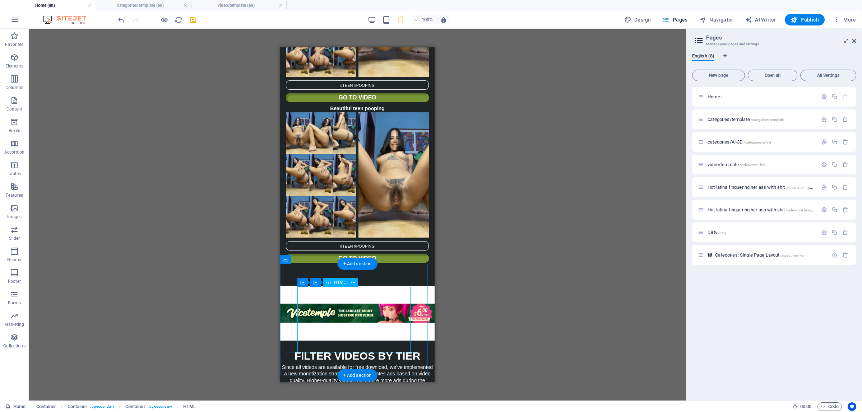
select select "%"
select select "px"
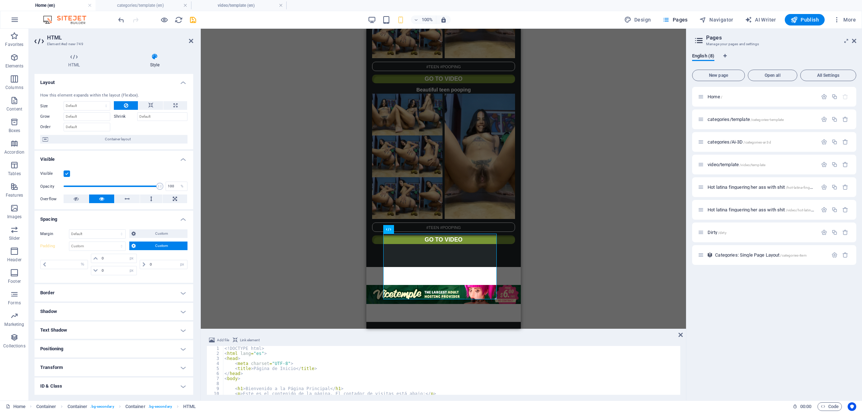
select select "px"
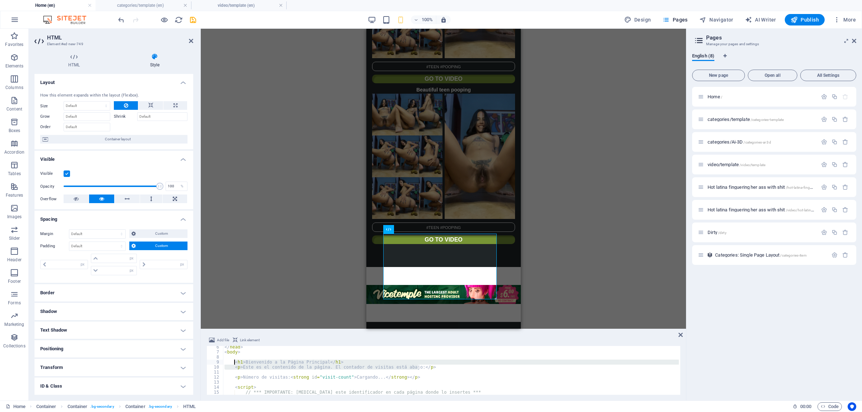
drag, startPoint x: 422, startPoint y: 367, endPoint x: 234, endPoint y: 361, distance: 187.6
click at [234, 361] on div "</ head > < body > < h1 > Bienvenido a la Página Principal </ h1 > < p > Este e…" at bounding box center [451, 374] width 456 height 59
type textarea "<h1>Bienvenido a la Página Principal</h1>"
drag, startPoint x: 335, startPoint y: 363, endPoint x: 234, endPoint y: 362, distance: 100.2
click at [234, 362] on div "</ head > < body > < h1 > Bienvenido a la Página Principal </ h1 > < p > Este e…" at bounding box center [451, 374] width 456 height 59
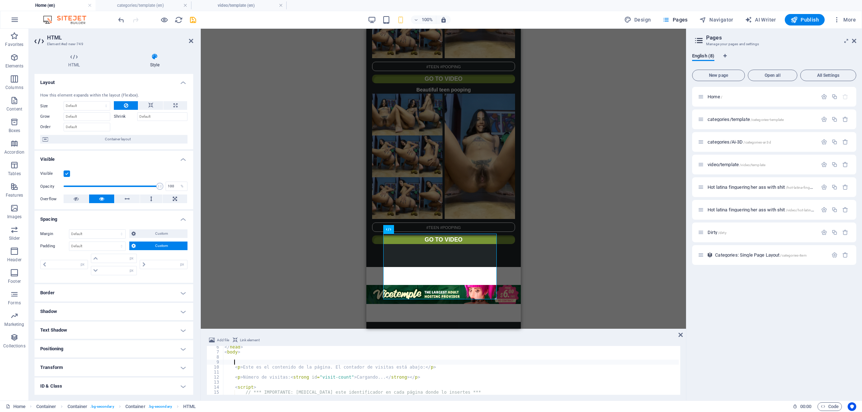
scroll to position [4213, 0]
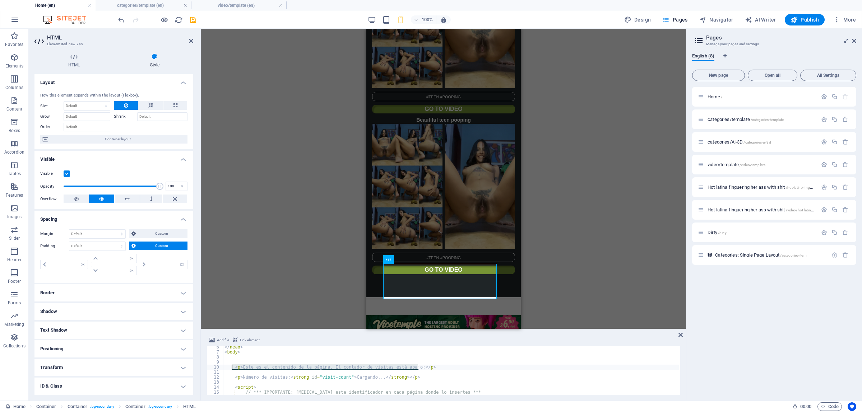
drag, startPoint x: 417, startPoint y: 369, endPoint x: 232, endPoint y: 367, distance: 184.9
click at [232, 367] on div "</ head > < body > < p > Este es el contenido de la página. El contador de visi…" at bounding box center [451, 374] width 456 height 59
type textarea "<p>Este es el contenido de la página. El contador de visitas está abajo:</p>"
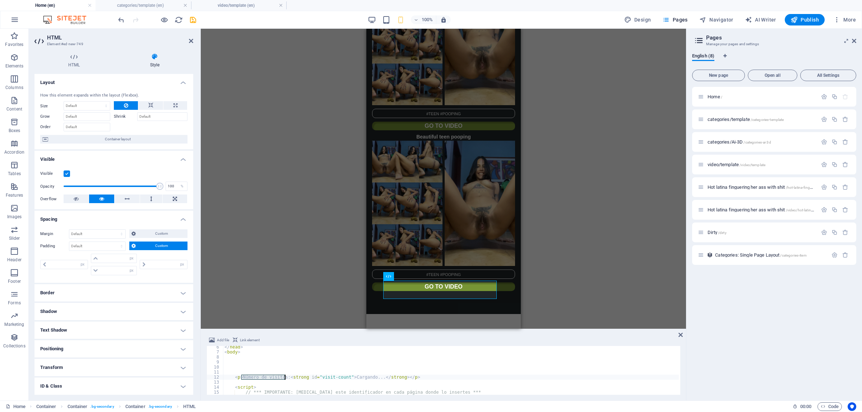
drag, startPoint x: 241, startPoint y: 378, endPoint x: 284, endPoint y: 379, distance: 43.8
click at [284, 379] on div "</ head > < body > < p > Número de visitas: < strong id = "visit-count" > Carga…" at bounding box center [451, 374] width 456 height 59
type textarea "<p> <strong id="visit-count">Cargando...</strong></p>"
click at [681, 333] on icon at bounding box center [680, 335] width 4 height 6
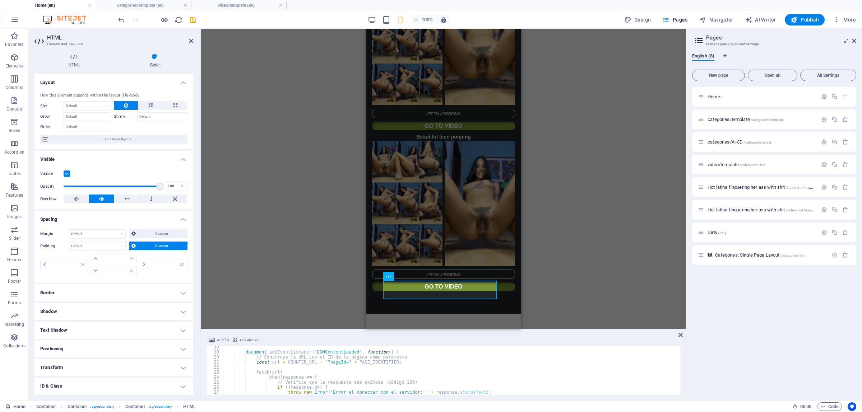
scroll to position [4162, 0]
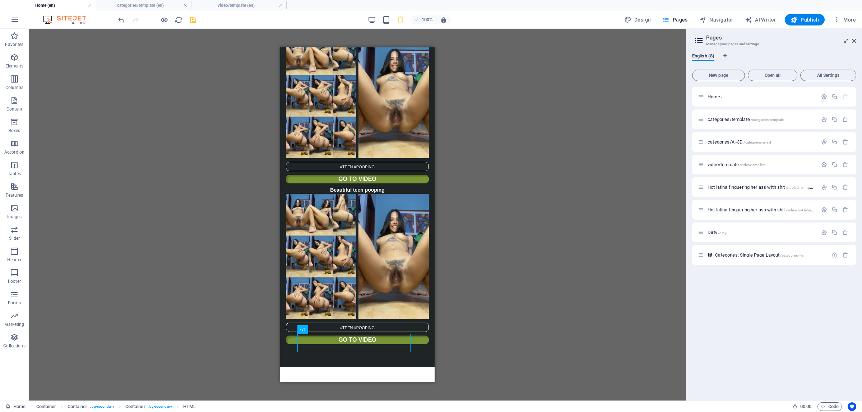
click at [191, 22] on icon "save" at bounding box center [193, 20] width 8 height 8
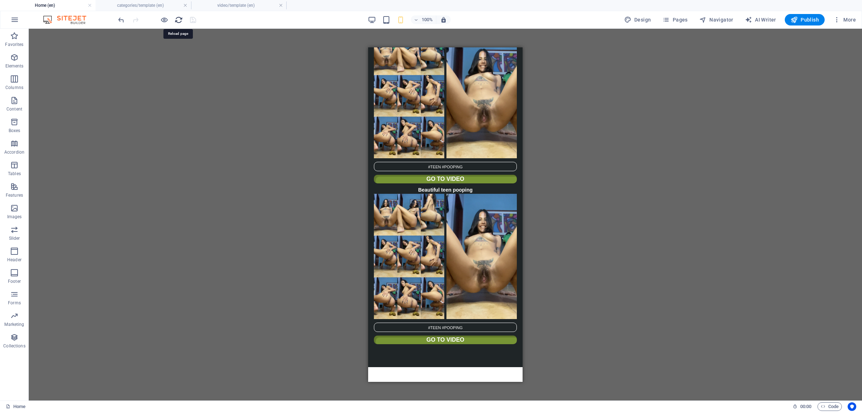
click at [176, 22] on icon "reload" at bounding box center [179, 20] width 8 height 8
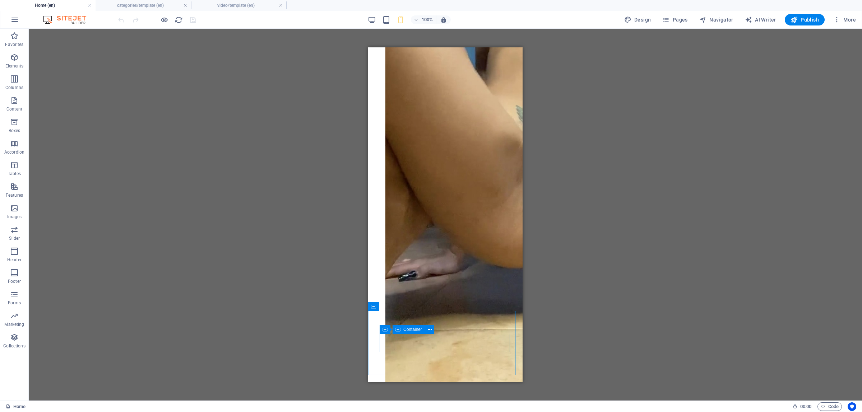
click at [417, 330] on span "Container" at bounding box center [412, 330] width 19 height 4
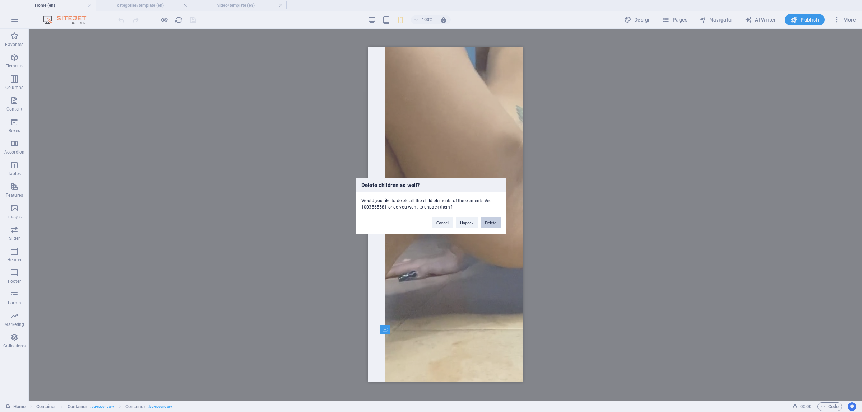
click at [490, 226] on button "Delete" at bounding box center [490, 223] width 20 height 11
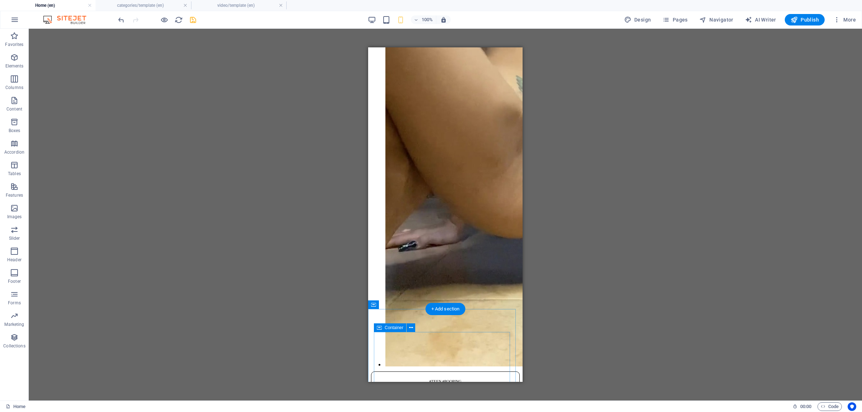
scroll to position [4194, 0]
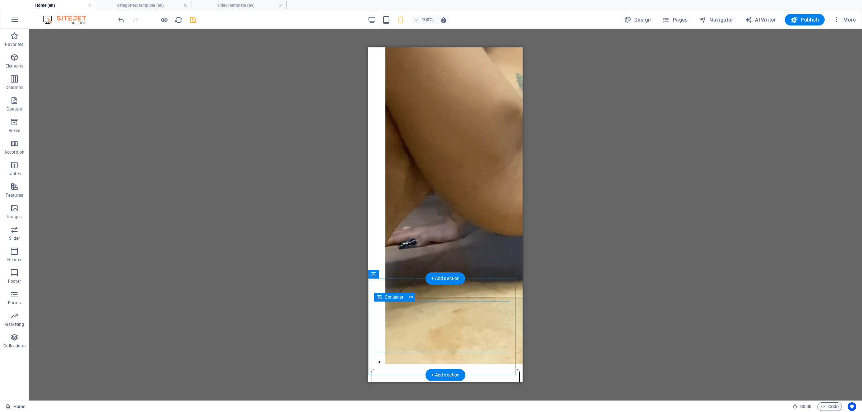
click at [405, 275] on icon at bounding box center [405, 275] width 4 height 8
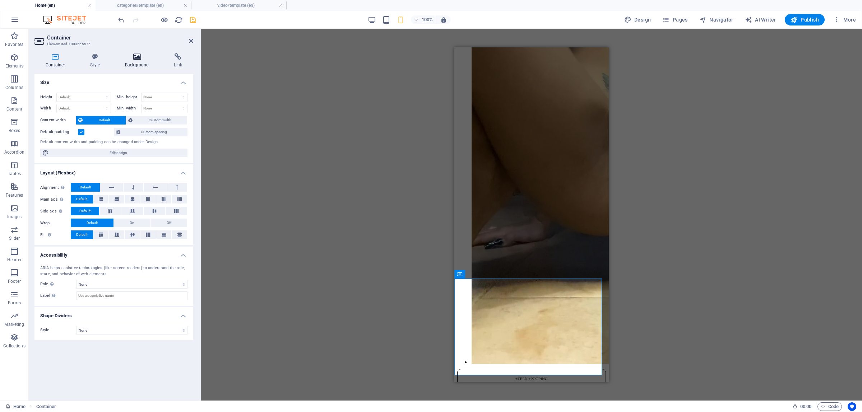
click at [139, 56] on icon at bounding box center [137, 56] width 46 height 7
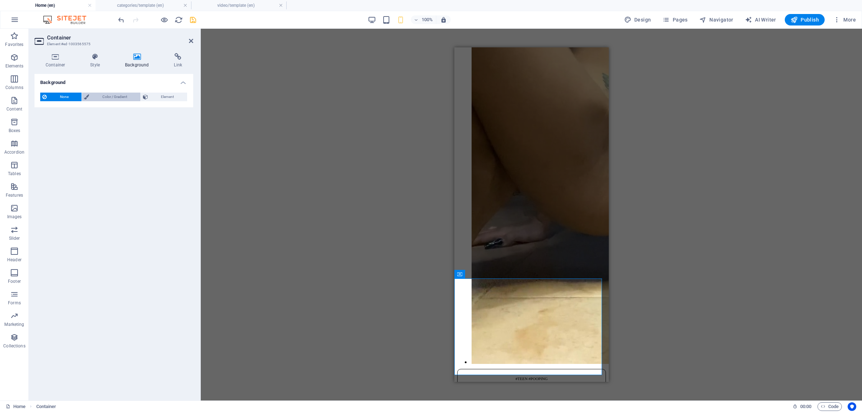
click at [125, 98] on span "Color / Gradient" at bounding box center [114, 97] width 47 height 9
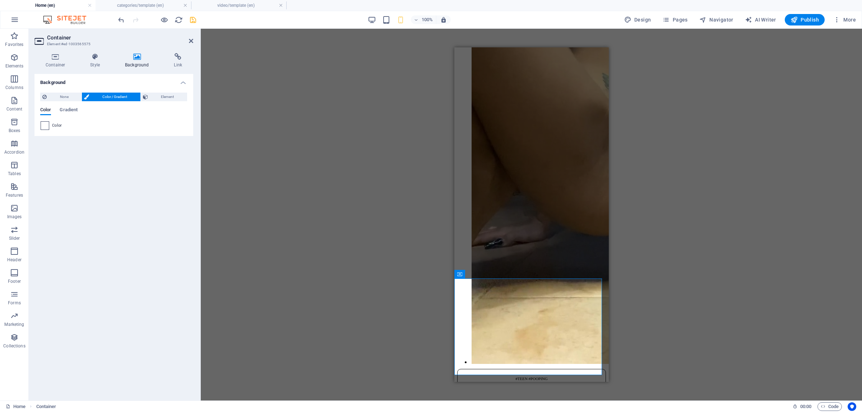
click at [45, 128] on span at bounding box center [45, 126] width 8 height 8
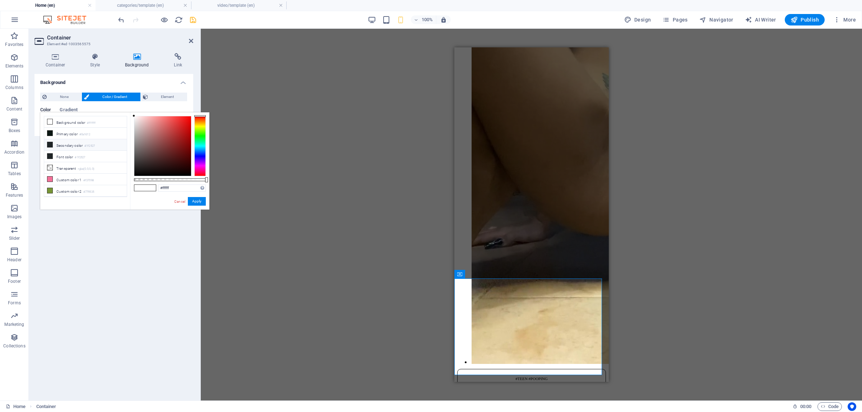
click at [51, 147] on icon at bounding box center [49, 144] width 5 height 5
type input "#1f2527"
click at [199, 201] on button "Apply" at bounding box center [197, 201] width 18 height 9
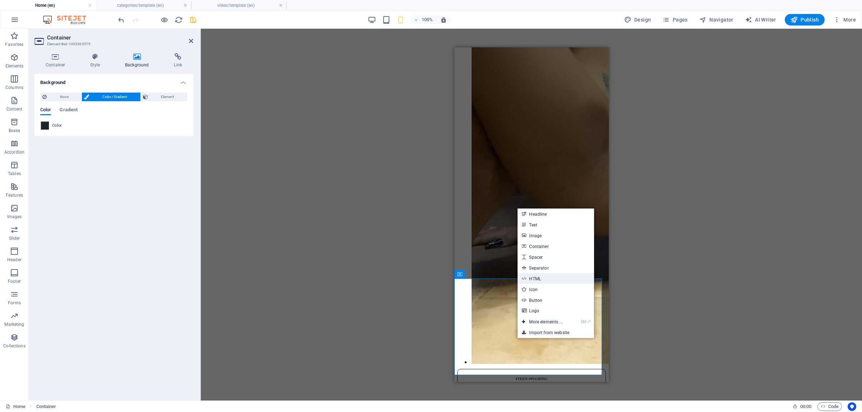
click at [541, 278] on link "HTML" at bounding box center [555, 278] width 76 height 11
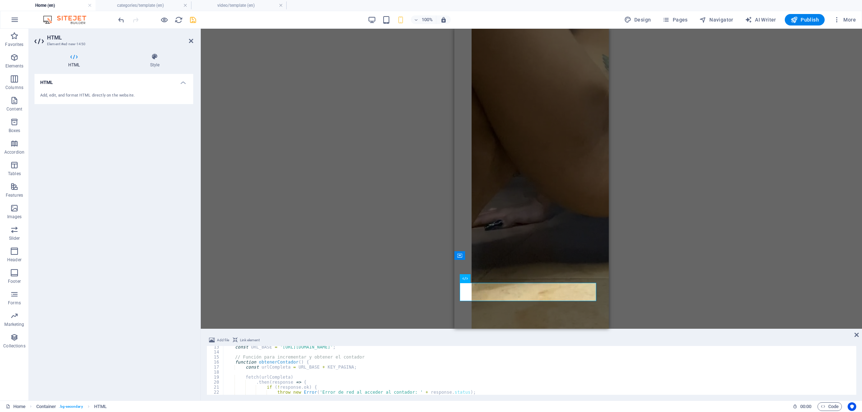
scroll to position [35, 0]
drag, startPoint x: 271, startPoint y: 359, endPoint x: 250, endPoint y: 362, distance: 22.0
click at [250, 362] on div "**********" at bounding box center [539, 375] width 632 height 59
click at [272, 358] on div "**********" at bounding box center [539, 370] width 632 height 49
drag, startPoint x: 272, startPoint y: 358, endPoint x: 248, endPoint y: 359, distance: 23.4
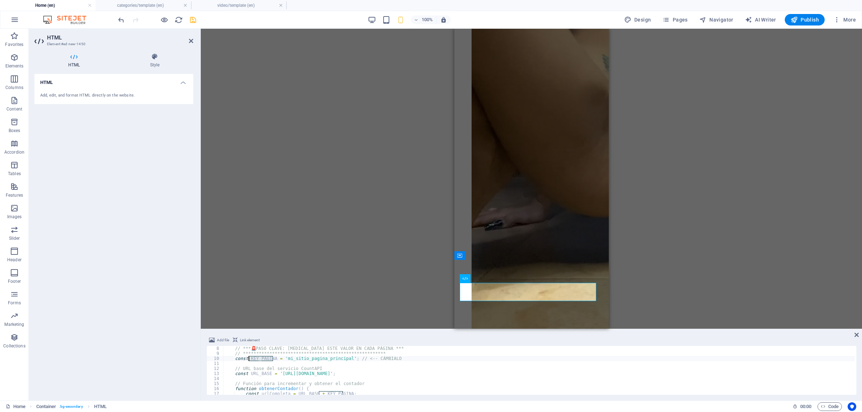
click at [248, 359] on div "**********" at bounding box center [539, 375] width 632 height 59
drag, startPoint x: 304, startPoint y: 359, endPoint x: 336, endPoint y: 359, distance: 32.0
click at [336, 359] on div "**********" at bounding box center [539, 375] width 632 height 59
click at [324, 359] on div "**********" at bounding box center [539, 375] width 632 height 59
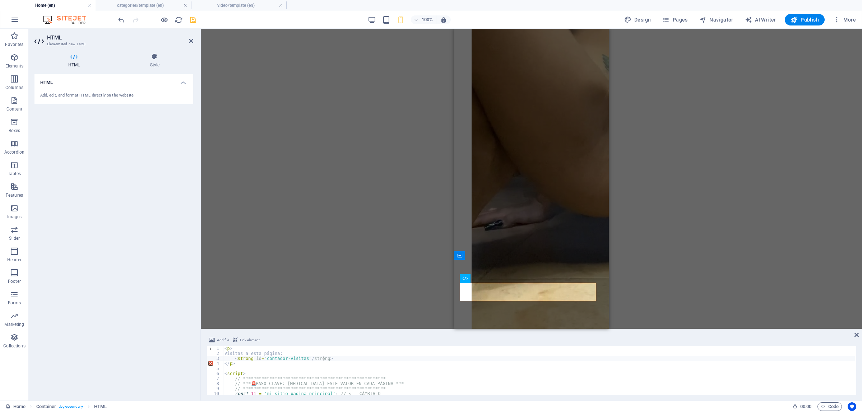
click at [328, 359] on div "**********" at bounding box center [539, 375] width 632 height 59
click at [339, 384] on div "**********" at bounding box center [539, 375] width 632 height 59
drag, startPoint x: 257, startPoint y: 377, endPoint x: 285, endPoint y: 376, distance: 28.0
click at [285, 376] on div "// URL base del servicio CountAPI const URL_BASE = 'https://api.countapi.xyz/hi…" at bounding box center [539, 372] width 632 height 59
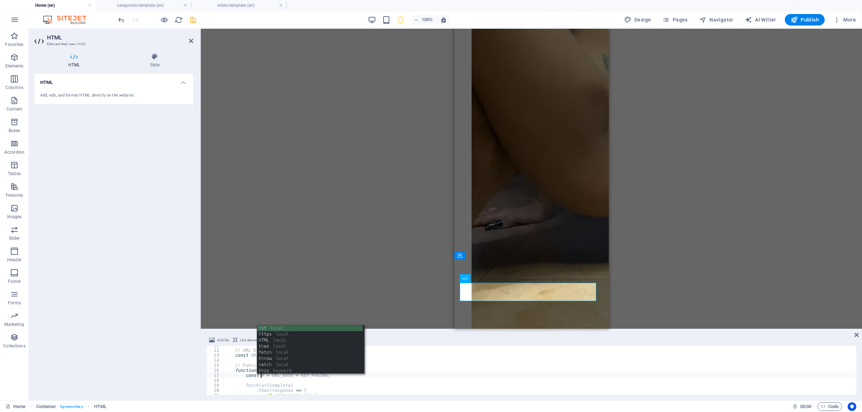
scroll to position [0, 3]
click at [270, 336] on div "h it local h ttps local H TML local t h en local fetc h local t h row local cat…" at bounding box center [310, 355] width 106 height 61
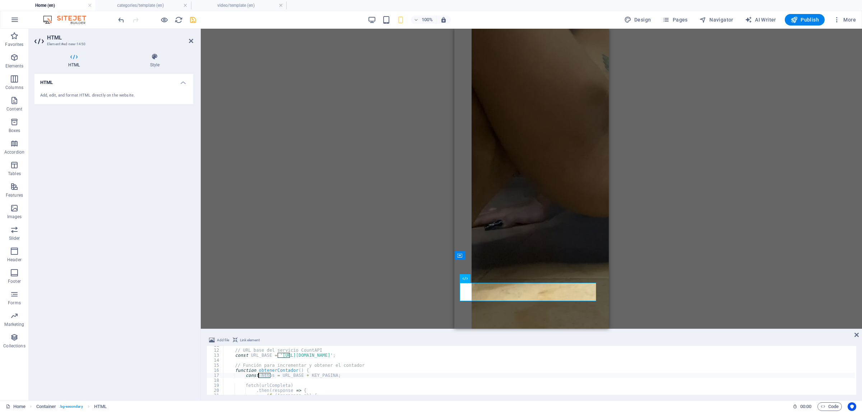
drag, startPoint x: 270, startPoint y: 376, endPoint x: 259, endPoint y: 376, distance: 11.5
click at [259, 376] on div "// URL base del servicio CountAPI const URL_BASE = 'https://api.countapi.xyz/hi…" at bounding box center [539, 372] width 632 height 59
paste textarea "https://scatverse.com/en/"
click at [318, 374] on div "// URL base del servicio CountAPI const URL_BASE = 'https://api.countapi.xyz/hi…" at bounding box center [539, 372] width 632 height 59
click at [328, 374] on div "// URL base del servicio CountAPI const URL_BASE = 'https://api.countapi.xyz/hi…" at bounding box center [539, 372] width 632 height 59
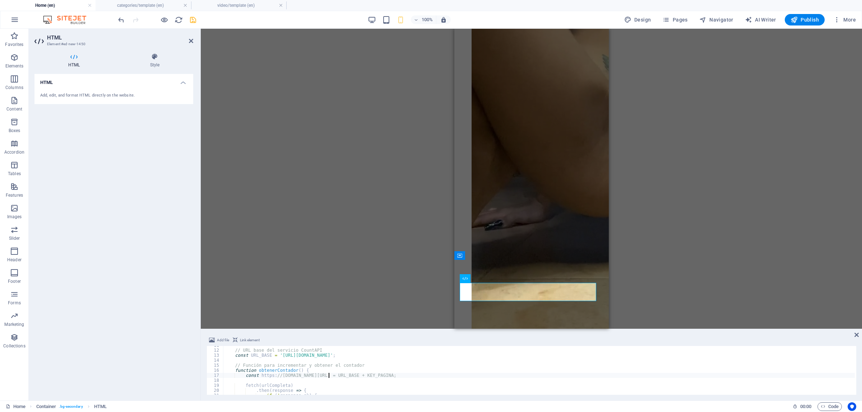
scroll to position [80, 0]
drag, startPoint x: 257, startPoint y: 359, endPoint x: 278, endPoint y: 358, distance: 21.6
click at [278, 358] on div "function obtenerContador ( ) { const https : //scatverse.com/en/ = URL_BASE + K…" at bounding box center [539, 371] width 632 height 59
drag, startPoint x: 290, startPoint y: 359, endPoint x: 256, endPoint y: 358, distance: 34.1
click at [256, 358] on div "function obtenerContador ( ) { const https : //scatverse.com/en/ = URL_BASE + K…" at bounding box center [539, 371] width 632 height 59
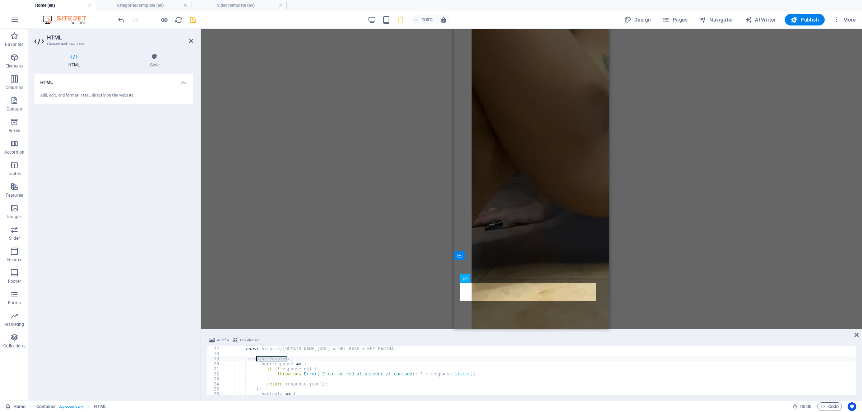
click at [279, 358] on div "function obtenerContador ( ) { const https : //scatverse.com/en/ = URL_BASE + K…" at bounding box center [539, 370] width 632 height 49
drag, startPoint x: 284, startPoint y: 359, endPoint x: 276, endPoint y: 359, distance: 7.9
click at [276, 359] on div "function obtenerContador ( ) { const https : //scatverse.com/en/ = URL_BASE + K…" at bounding box center [539, 371] width 632 height 59
drag, startPoint x: 285, startPoint y: 359, endPoint x: 259, endPoint y: 359, distance: 25.9
click at [259, 359] on div "function obtenerContador ( ) { const https : //scatverse.com/en/ = URL_BASE + K…" at bounding box center [539, 371] width 632 height 59
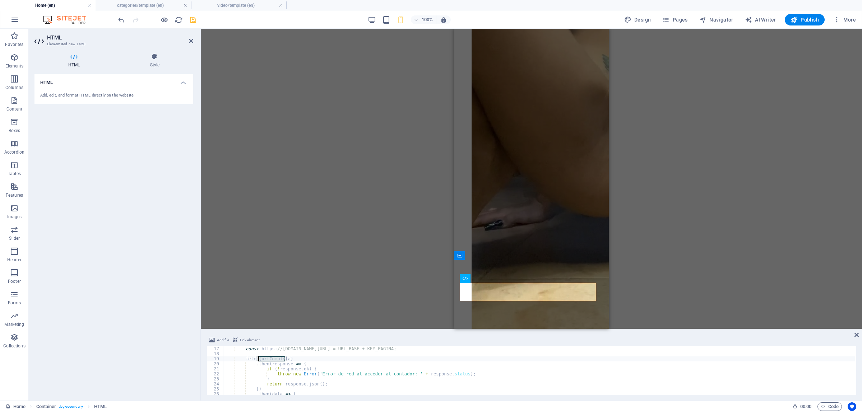
paste textarea "https://scatverse.com/en/"
click at [340, 360] on div "function obtenerContador ( ) { const https : //scatverse.com/en/ = URL_BASE + K…" at bounding box center [539, 371] width 632 height 59
click at [258, 361] on div "function obtenerContador ( ) { const https : //scatverse.com/en/ = URL_BASE + K…" at bounding box center [539, 371] width 632 height 59
click at [320, 358] on div "function obtenerContador ( ) { const https : //scatverse.com/en/ = URL_BASE + K…" at bounding box center [539, 371] width 632 height 59
click at [256, 358] on div "function obtenerContador ( ) { const https : //scatverse.com/en/ = URL_BASE + K…" at bounding box center [539, 371] width 632 height 59
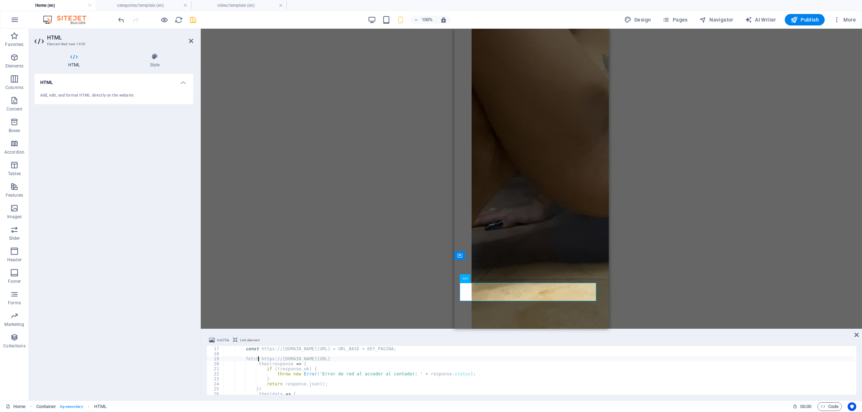
click at [268, 369] on div "function obtenerContador ( ) { const https : //scatverse.com/en/ = URL_BASE + K…" at bounding box center [539, 371] width 632 height 59
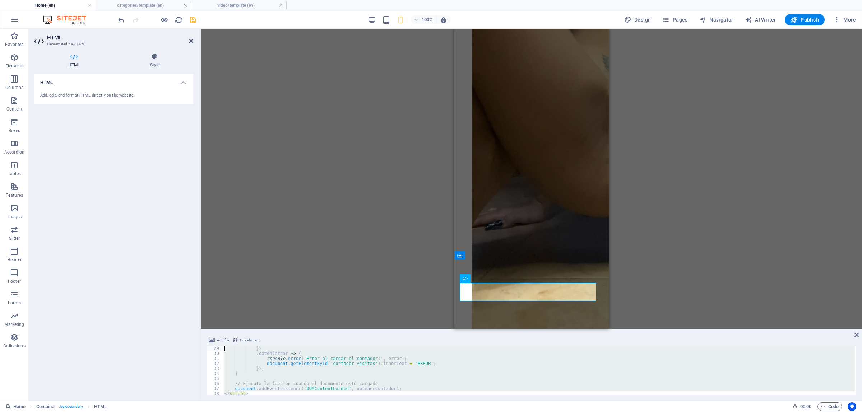
scroll to position [0, 0]
drag, startPoint x: 246, startPoint y: 394, endPoint x: 182, endPoint y: 324, distance: 95.3
click at [182, 324] on div "HTML Element #ed-new-1450 HTML Style HTML Add, edit, and format HTML directly o…" at bounding box center [445, 215] width 833 height 372
type textarea "<p> Visitas a esta página:"
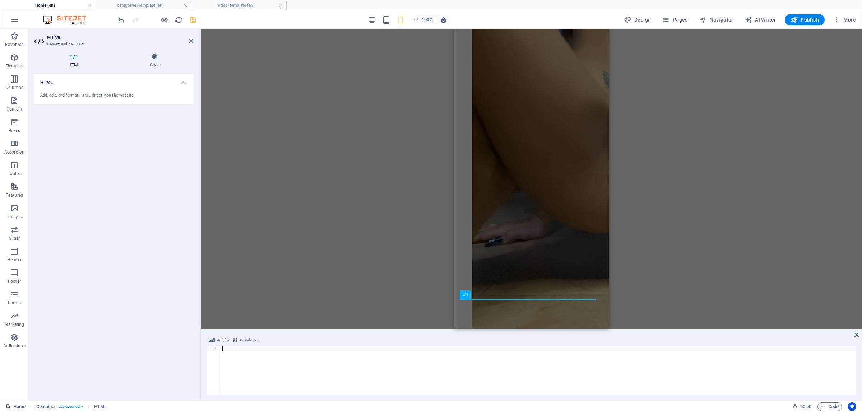
paste textarea "<script type="text/javascript" src="https://www.freevisitorcounters.com/en/home…"
type textarea "<script type="text/javascript" src="https://www.freevisitorcounters.com/en/home…"
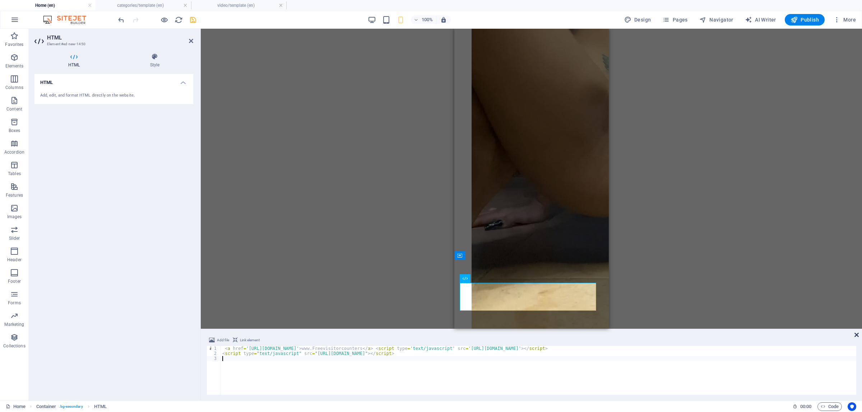
click at [855, 335] on icon at bounding box center [856, 335] width 4 height 6
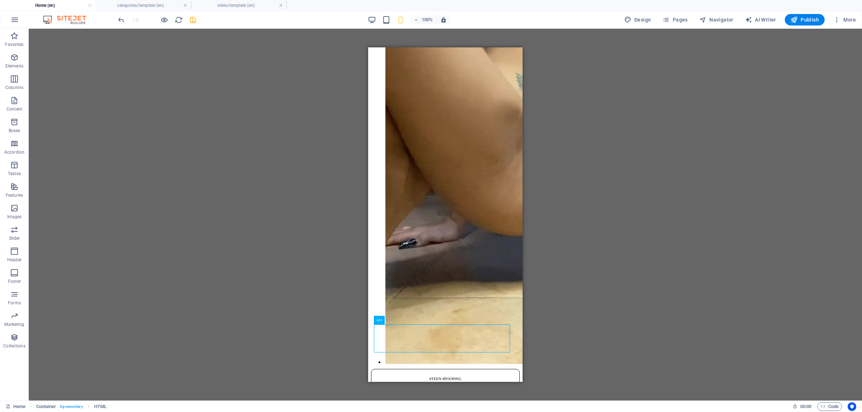
scroll to position [4171, 0]
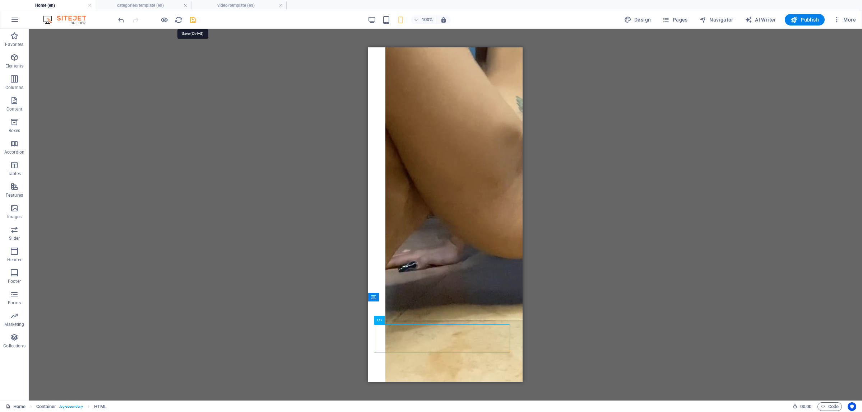
click at [190, 18] on icon "save" at bounding box center [193, 20] width 8 height 8
click at [178, 22] on icon "reload" at bounding box center [179, 20] width 8 height 8
drag, startPoint x: 517, startPoint y: 74, endPoint x: 832, endPoint y: 432, distance: 476.8
click at [389, 320] on span "HTML" at bounding box center [391, 320] width 12 height 4
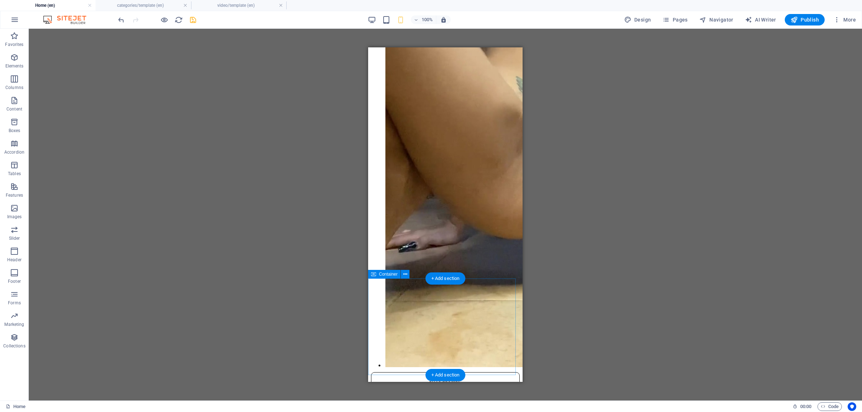
scroll to position [4194, 0]
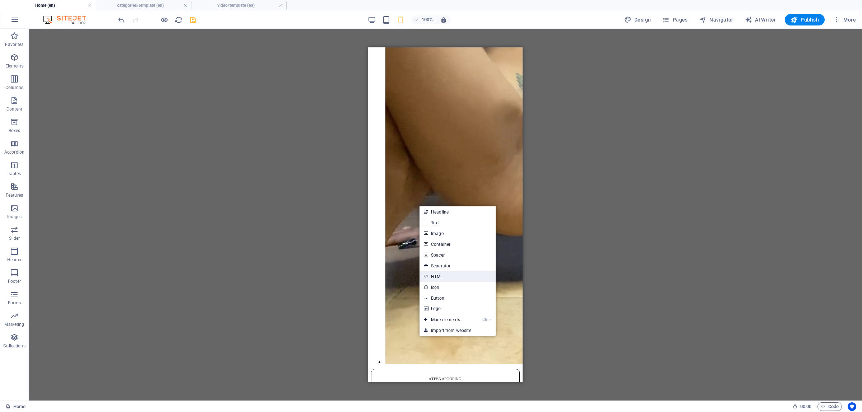
click at [440, 273] on link "HTML" at bounding box center [457, 276] width 76 height 11
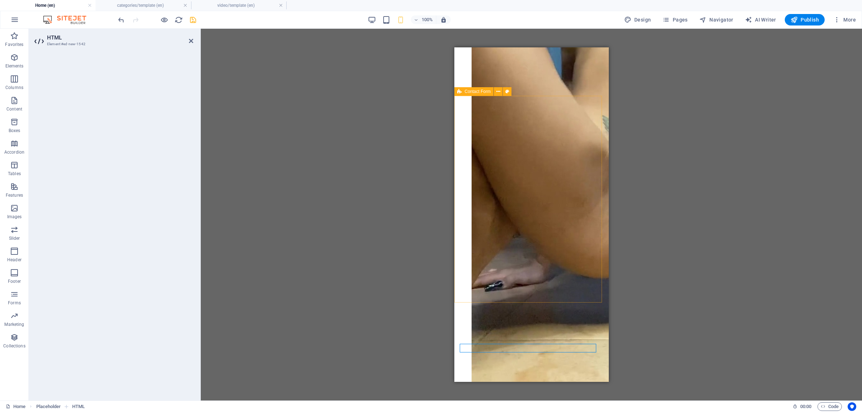
scroll to position [4157, 0]
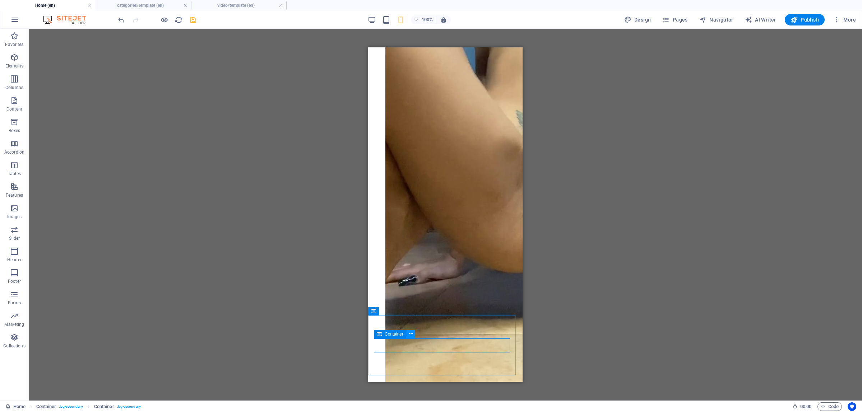
click at [410, 334] on icon at bounding box center [411, 334] width 4 height 8
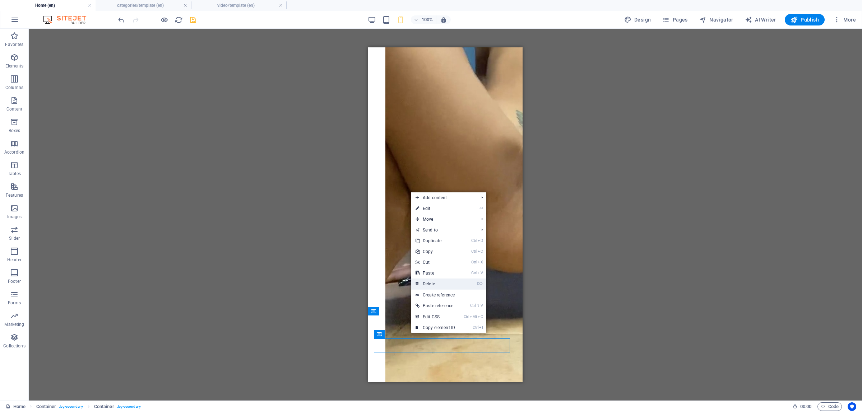
click at [430, 283] on link "⌦ Delete" at bounding box center [435, 284] width 48 height 11
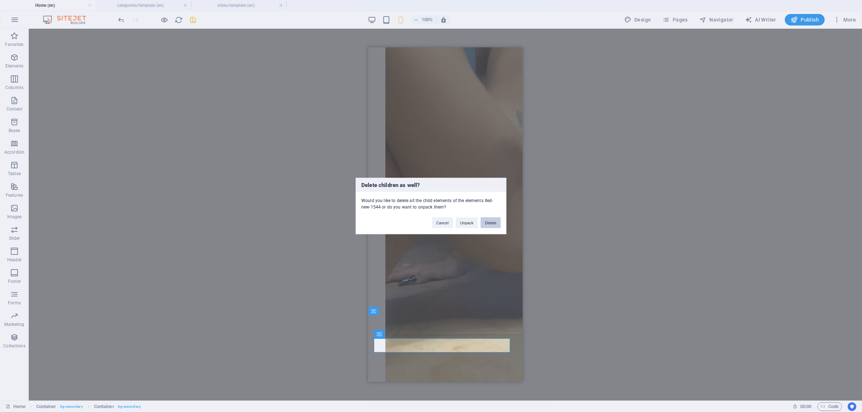
click at [494, 218] on button "Delete" at bounding box center [490, 223] width 20 height 11
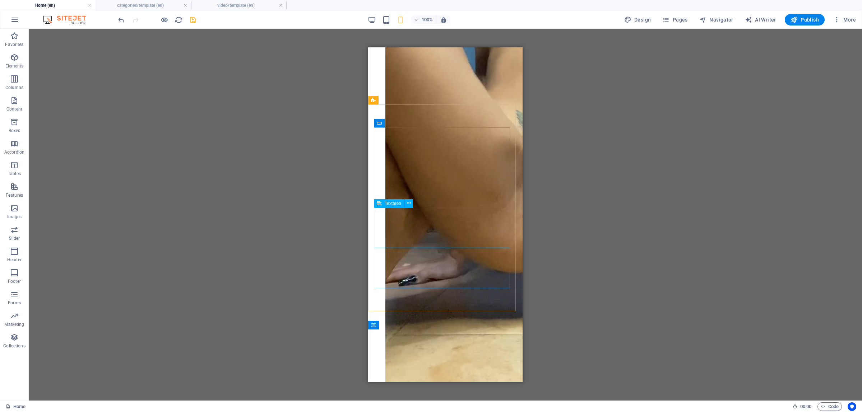
scroll to position [4143, 0]
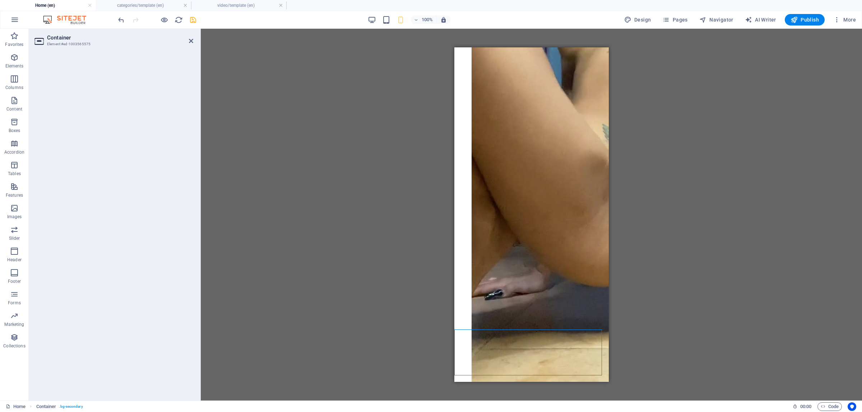
click at [419, 349] on div "Container Container H2 Social Media Icons Icon Text Container HTML Image Contac…" at bounding box center [531, 215] width 661 height 372
click at [491, 322] on icon at bounding box center [491, 325] width 4 height 8
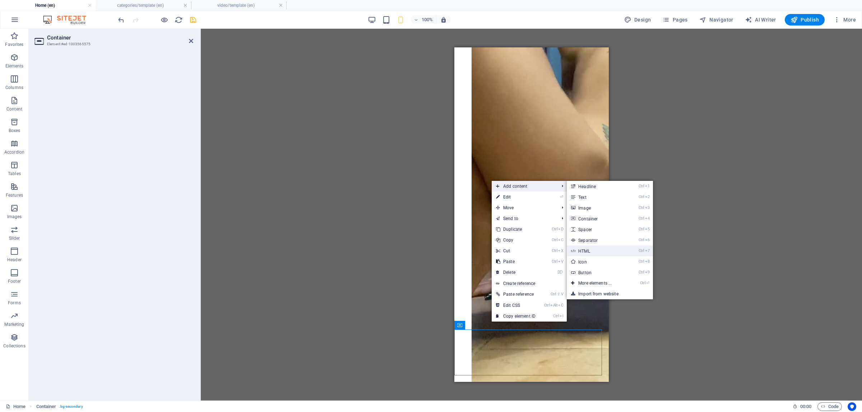
click at [589, 246] on link "Ctrl 7 HTML" at bounding box center [596, 251] width 59 height 11
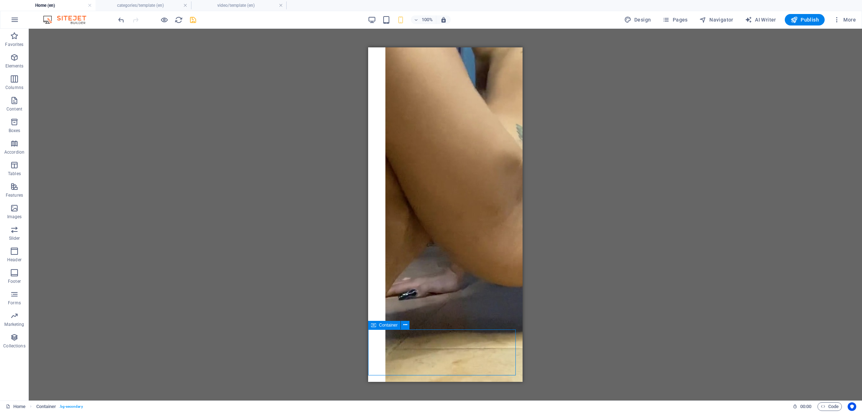
click at [403, 325] on icon at bounding box center [405, 325] width 4 height 8
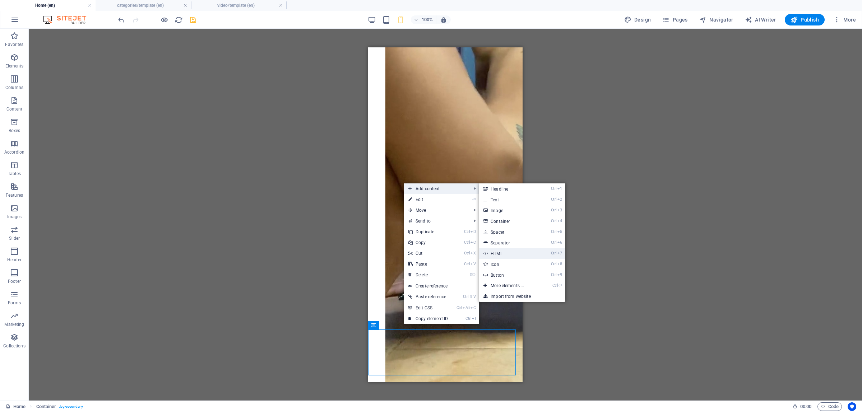
click at [493, 254] on link "Ctrl 7 HTML" at bounding box center [508, 253] width 59 height 11
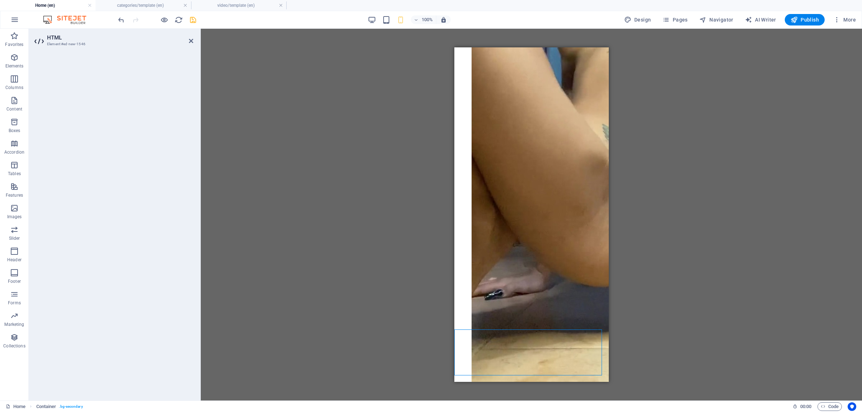
click at [233, 407] on div "Home Container . bg-secondary" at bounding box center [396, 407] width 781 height 9
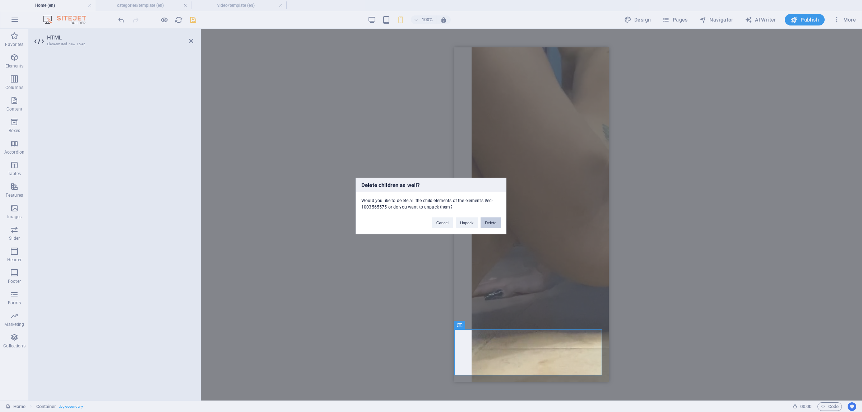
drag, startPoint x: 492, startPoint y: 222, endPoint x: 41, endPoint y: 192, distance: 452.0
click at [492, 222] on button "Delete" at bounding box center [490, 223] width 20 height 11
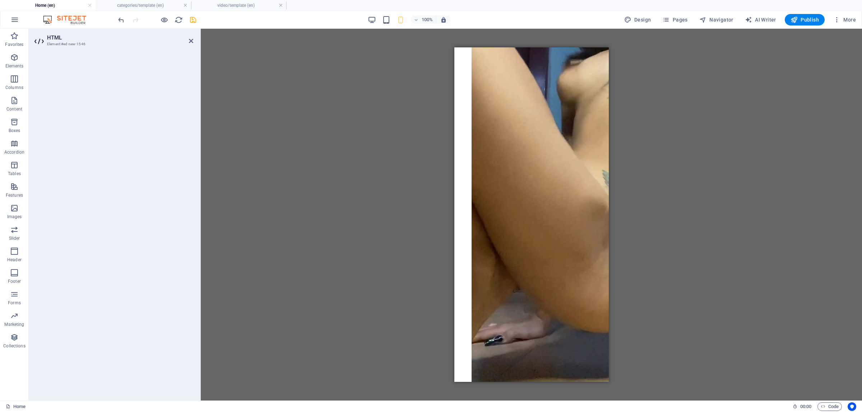
click at [190, 37] on h2 "HTML" at bounding box center [120, 37] width 146 height 6
click at [190, 42] on icon at bounding box center [191, 41] width 4 height 6
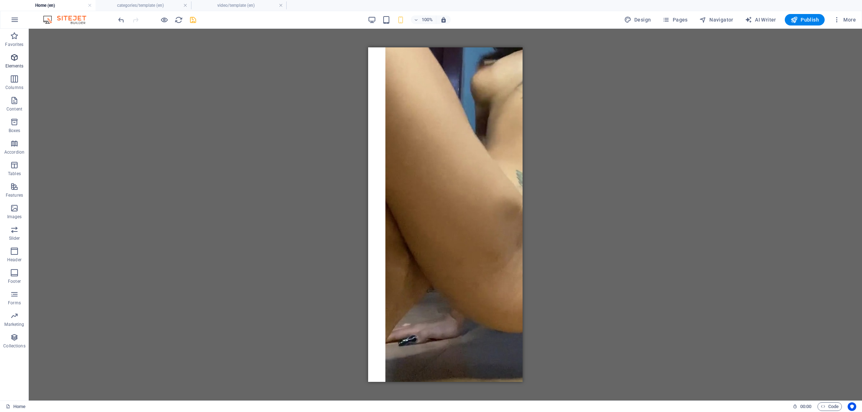
click at [11, 65] on p "Elements" at bounding box center [14, 66] width 18 height 6
click at [13, 54] on icon "button" at bounding box center [14, 57] width 9 height 9
click at [17, 63] on span "Elements" at bounding box center [14, 61] width 29 height 17
click at [177, 18] on icon "reload" at bounding box center [179, 20] width 8 height 8
click at [178, 20] on icon "reload" at bounding box center [179, 20] width 8 height 8
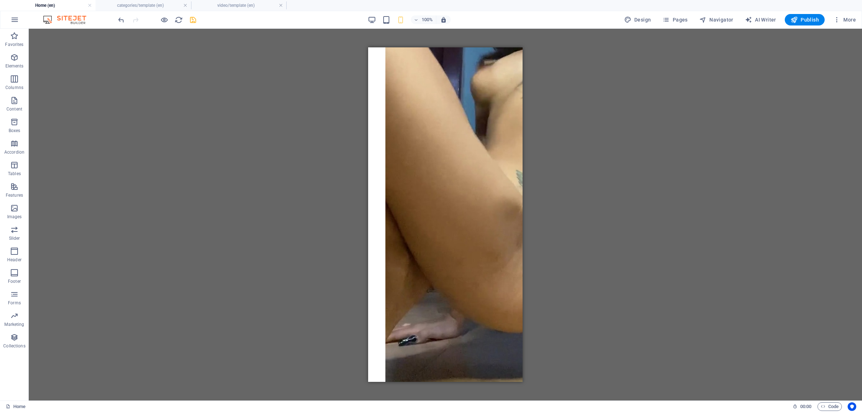
click at [194, 22] on icon "save" at bounding box center [193, 20] width 8 height 8
click at [192, 20] on icon "save" at bounding box center [193, 20] width 8 height 8
click at [178, 20] on icon "reload" at bounding box center [179, 20] width 8 height 8
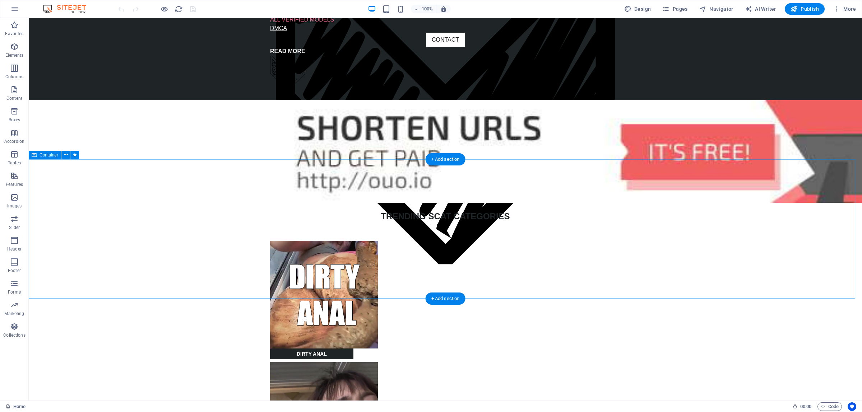
scroll to position [224, 0]
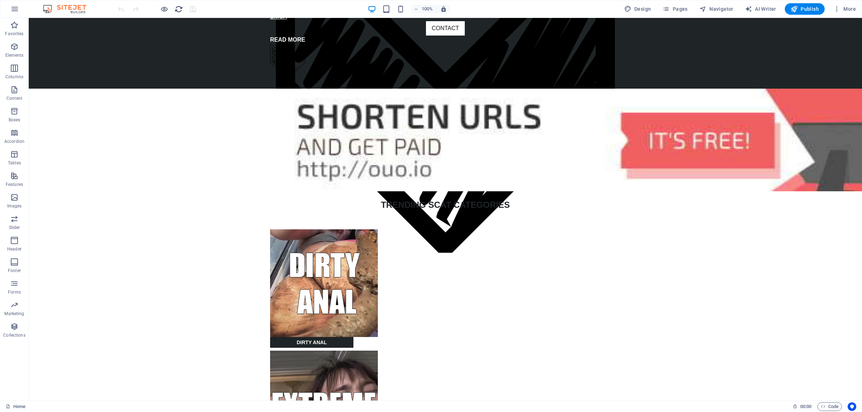
click at [175, 11] on icon "reload" at bounding box center [179, 9] width 8 height 8
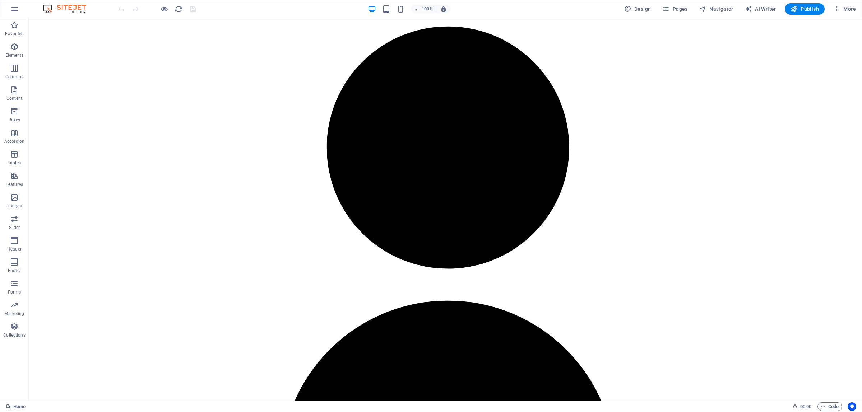
scroll to position [4804, 0]
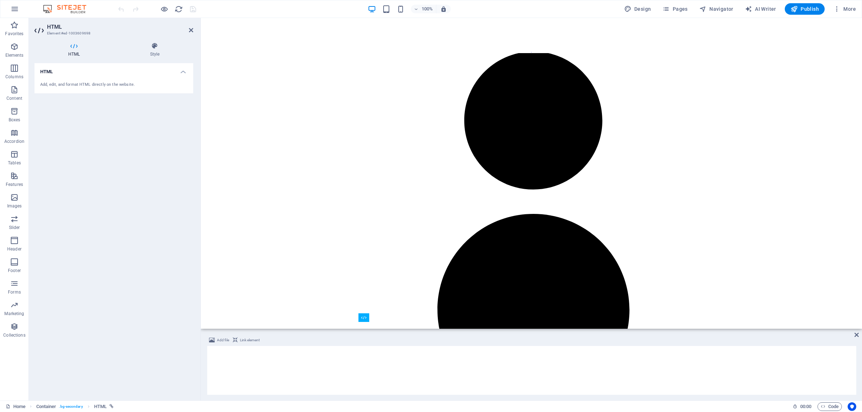
scroll to position [4783, 0]
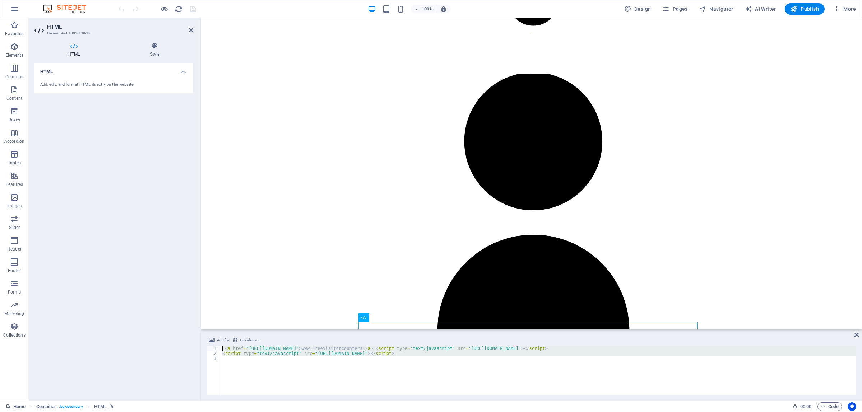
drag, startPoint x: 248, startPoint y: 370, endPoint x: 195, endPoint y: 333, distance: 65.5
click at [195, 333] on div "HTML Element #ed-1003609698 HTML Style HTML Add, edit, and format HTML directly…" at bounding box center [445, 209] width 833 height 383
type textarea "<a href="[URL][DOMAIN_NAME]">www.Freevisitorcounters</a> <script type='text/jav…"
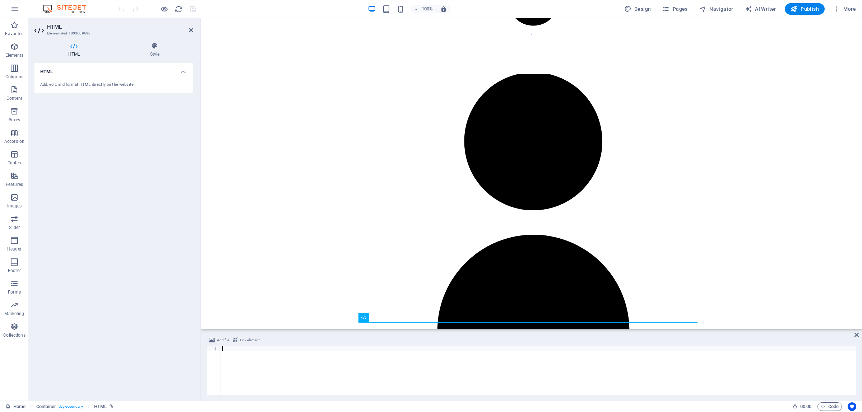
type textarea "<div align=center><a href='[URL][DOMAIN_NAME]'><img src='[URL][DOMAIN_NAME]' bo…"
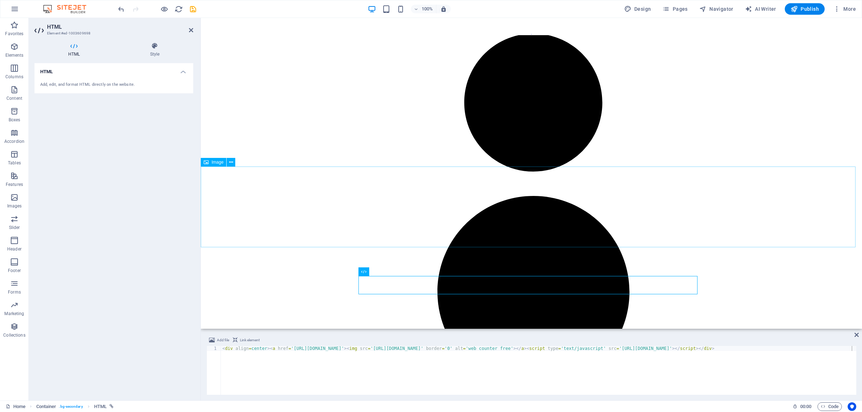
scroll to position [4830, 0]
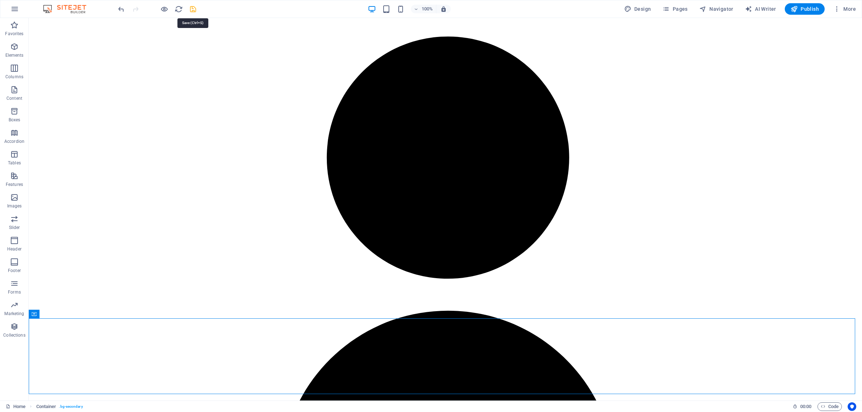
click at [194, 11] on icon "save" at bounding box center [193, 9] width 8 height 8
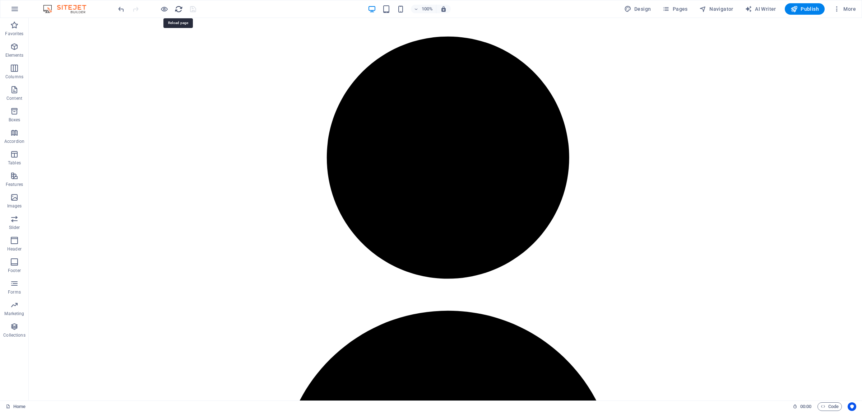
click at [178, 10] on icon "reload" at bounding box center [179, 9] width 8 height 8
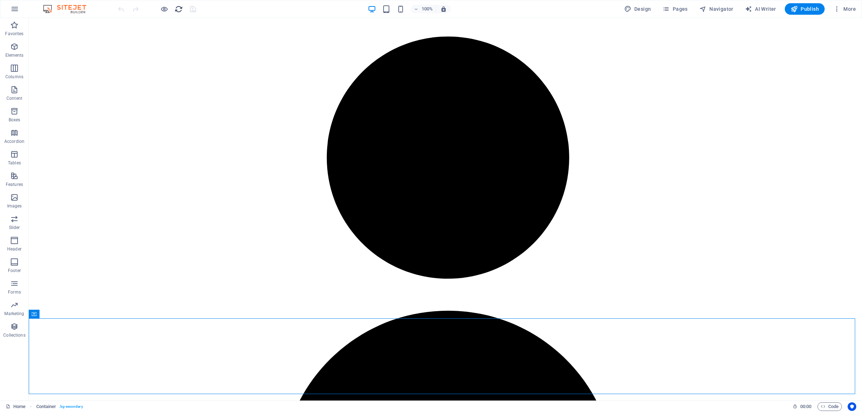
click at [181, 7] on icon "reload" at bounding box center [179, 9] width 8 height 8
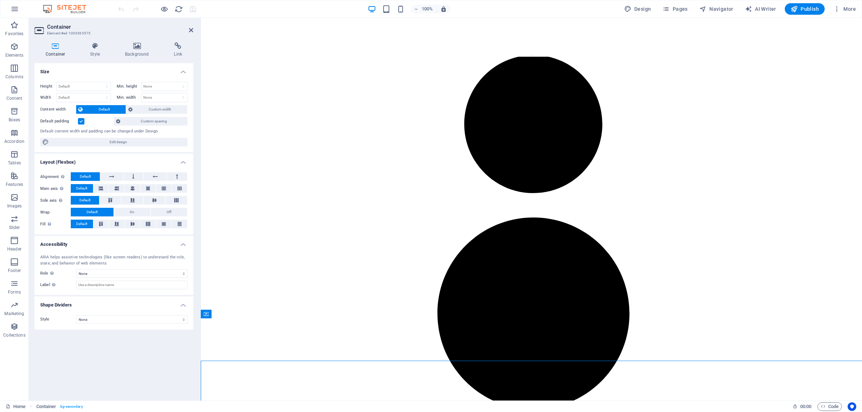
scroll to position [4758, 0]
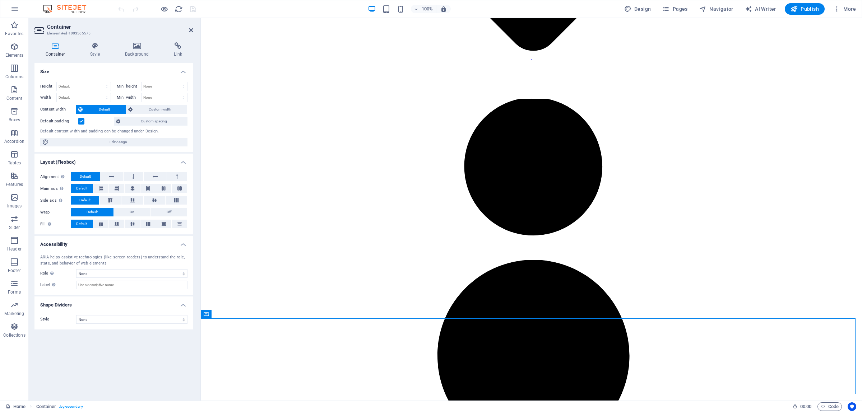
click at [81, 121] on label at bounding box center [81, 121] width 6 height 6
click at [0, 0] on input "Default padding" at bounding box center [0, 0] width 0 height 0
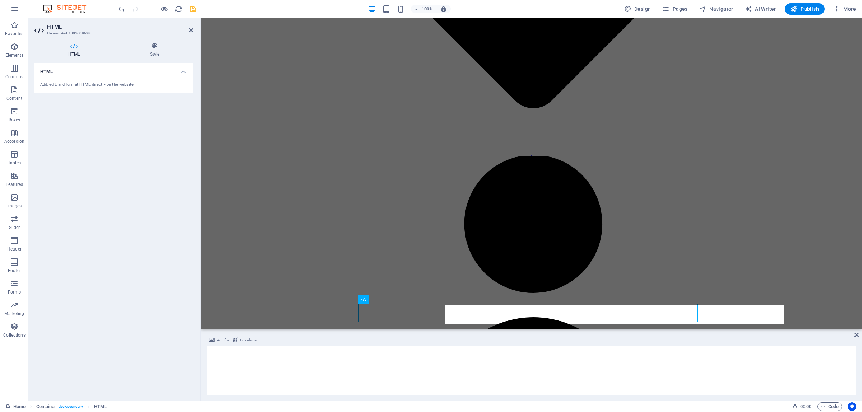
scroll to position [4772, 0]
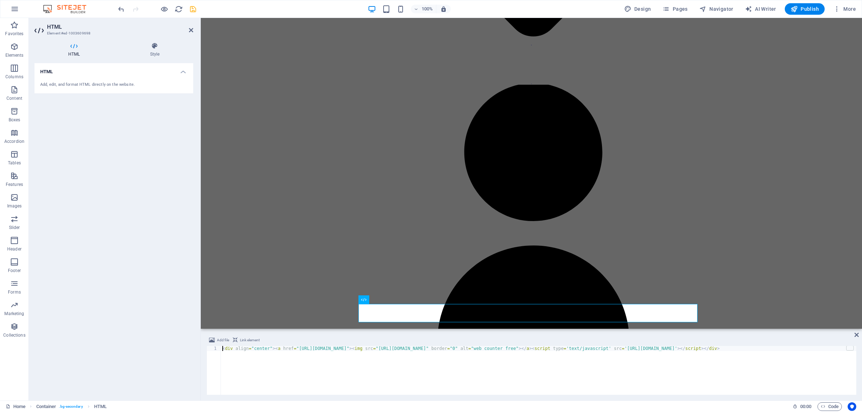
click at [222, 358] on div "< div align = "center" > < a href = "[URL][DOMAIN_NAME]" > < img src = "[URL][D…" at bounding box center [539, 374] width 637 height 57
click at [224, 356] on div "< div align = "center" > < a href = "[URL][DOMAIN_NAME]" > < img src = "[URL][D…" at bounding box center [537, 374] width 637 height 57
paste textarea
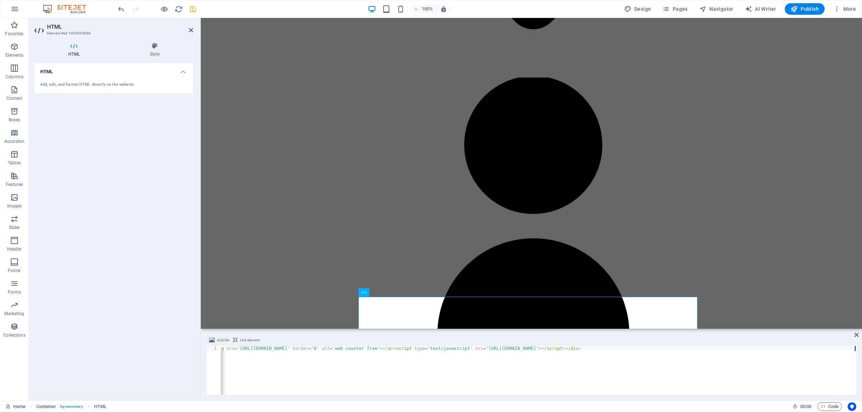
type textarea "<div align="center"><a href="[URL][DOMAIN_NAME]"><img src="[URL][DOMAIN_NAME]" …"
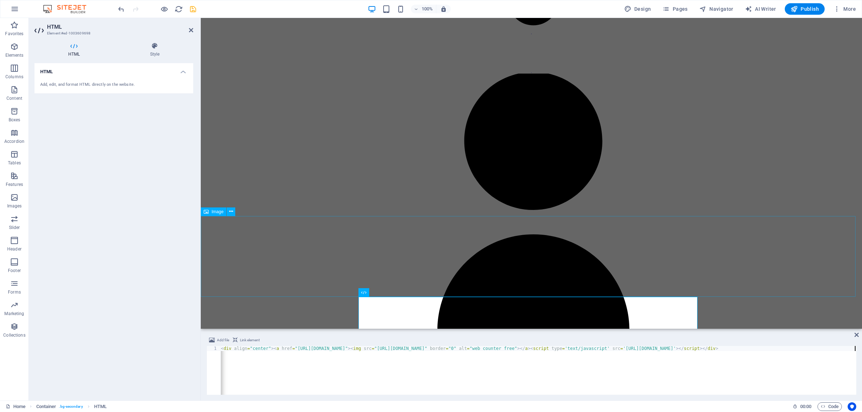
scroll to position [4791, 0]
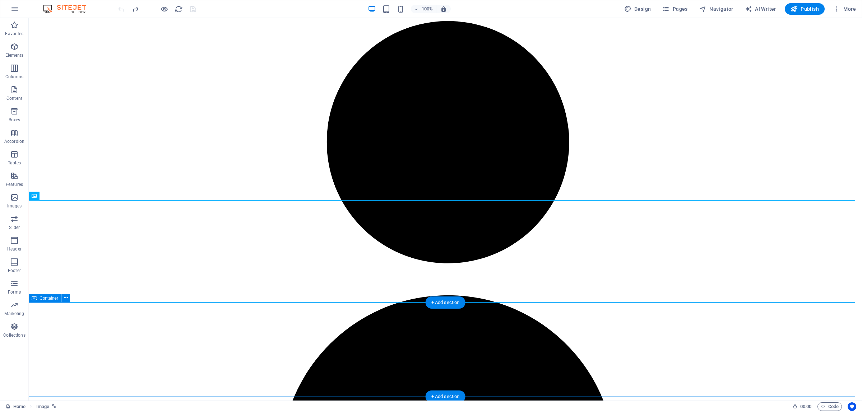
scroll to position [4819, 0]
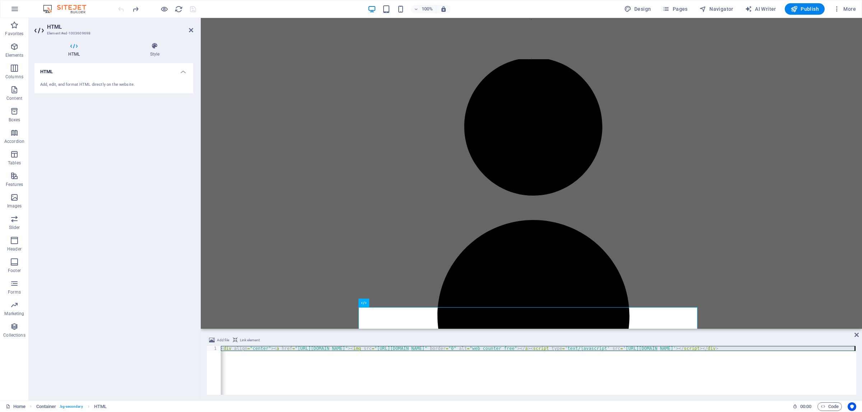
scroll to position [0, 1]
drag, startPoint x: 222, startPoint y: 347, endPoint x: 861, endPoint y: 351, distance: 639.6
click at [861, 351] on div "Add file Link element <div align="center"><a href="[URL][DOMAIN_NAME]"><img src…" at bounding box center [531, 365] width 661 height 70
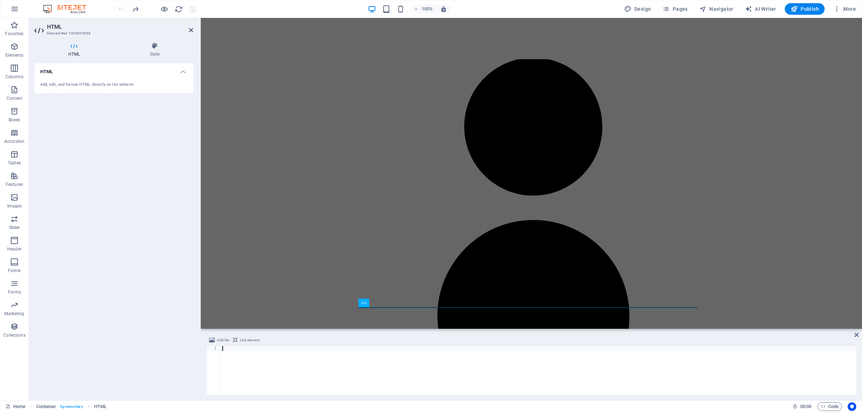
type textarea "<div align=center><a href='[URL][DOMAIN_NAME]'><img src='[URL][DOMAIN_NAME]' bo…"
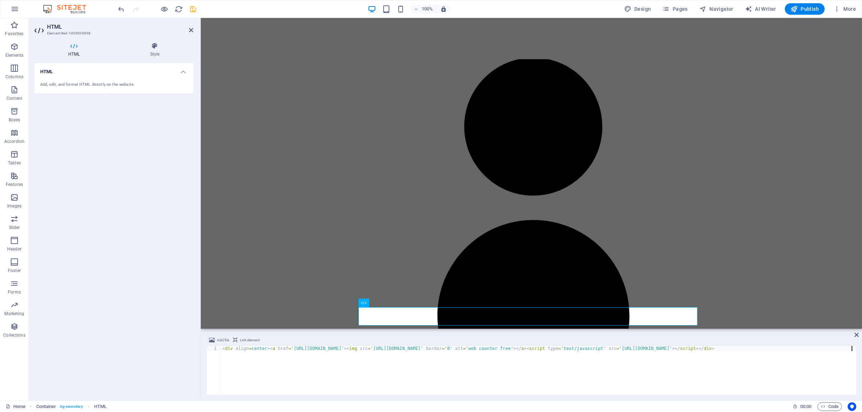
click at [221, 354] on div "< div align = center > < a href = '[URL][DOMAIN_NAME]' > < img src = '[URL][DOM…" at bounding box center [538, 375] width 635 height 59
click at [223, 350] on div "< div align = center > < a href = '[URL][DOMAIN_NAME]' > < img src = '[URL][DOM…" at bounding box center [538, 375] width 635 height 59
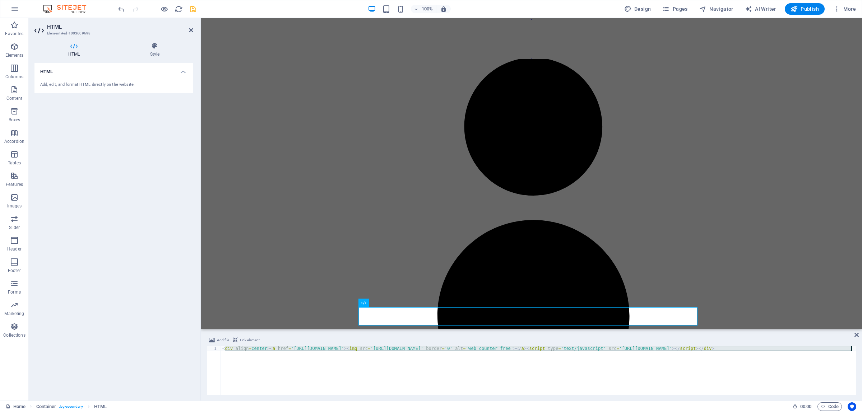
drag, startPoint x: 225, startPoint y: 350, endPoint x: 861, endPoint y: 351, distance: 636.3
click at [861, 351] on div "Add file Link element <div align=center><a href='[URL][DOMAIN_NAME]'><img src='…" at bounding box center [531, 365] width 661 height 70
click at [850, 347] on div "< div align = center > < a href = '[URL][DOMAIN_NAME]' > < img src = '[URL][DOM…" at bounding box center [538, 370] width 635 height 49
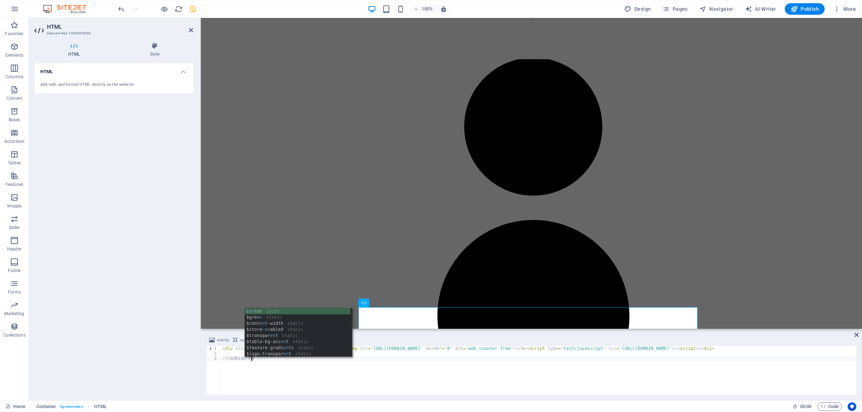
scroll to position [0, 2]
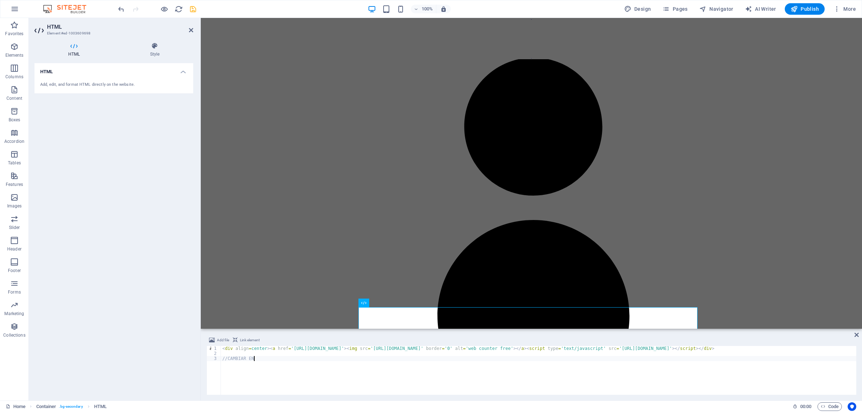
paste textarea "[URL][DOMAIN_NAME]"
drag, startPoint x: 345, startPoint y: 358, endPoint x: 253, endPoint y: 360, distance: 91.6
click at [253, 360] on div "< div align = center > < a href = '[URL][DOMAIN_NAME]' > < img src = '[URL][DOM…" at bounding box center [538, 375] width 635 height 59
type textarea "//CAMBIAR EN [URL][DOMAIN_NAME]"
click at [345, 361] on div "< div align = center > < a href = '[URL][DOMAIN_NAME]' > < img src = '[URL][DOM…" at bounding box center [538, 370] width 635 height 49
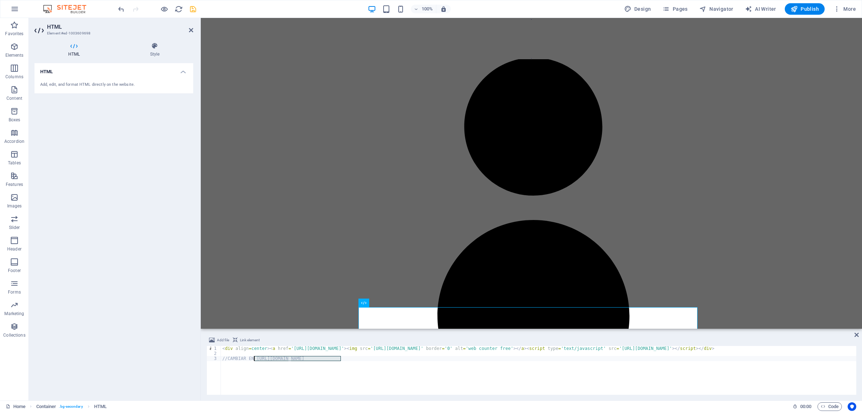
drag, startPoint x: 346, startPoint y: 357, endPoint x: 253, endPoint y: 359, distance: 92.7
click at [253, 359] on div "< div align = center > < a href = '[URL][DOMAIN_NAME]' > < img src = '[URL][DOM…" at bounding box center [538, 375] width 635 height 59
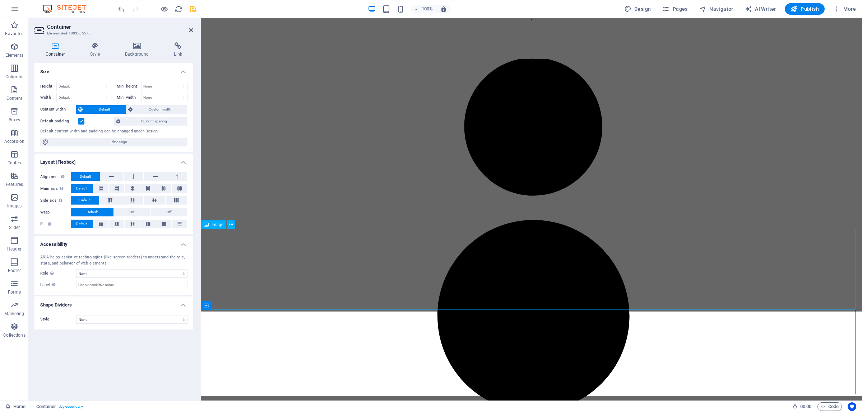
scroll to position [4766, 0]
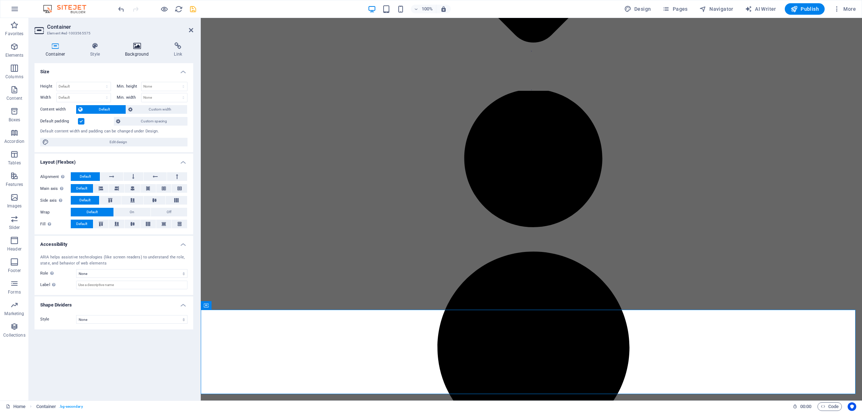
click at [139, 48] on icon at bounding box center [137, 45] width 46 height 7
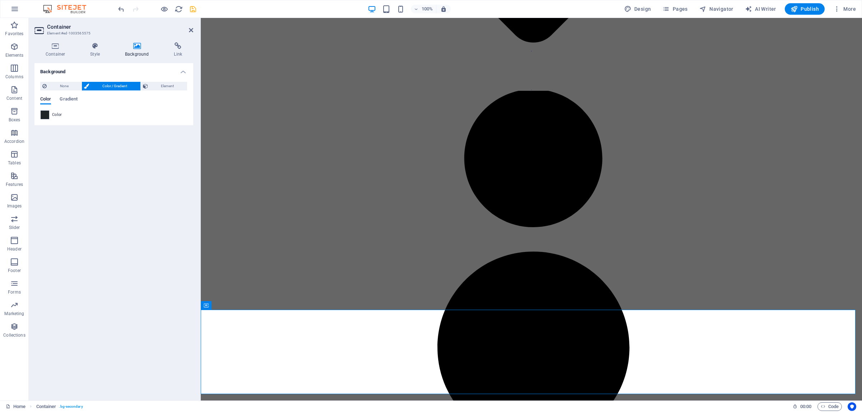
click at [43, 117] on span at bounding box center [45, 115] width 8 height 8
type input "#1f2527"
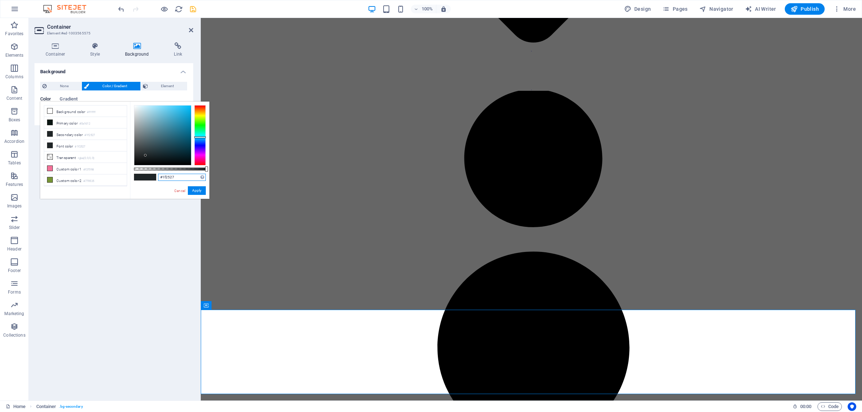
drag, startPoint x: 185, startPoint y: 178, endPoint x: 146, endPoint y: 178, distance: 39.1
click at [146, 178] on div "#1f2527 Supported formats #0852ed rgb(8, 82, 237) rgba(8, 82, 237, 90%) hsv(221…" at bounding box center [169, 202] width 79 height 201
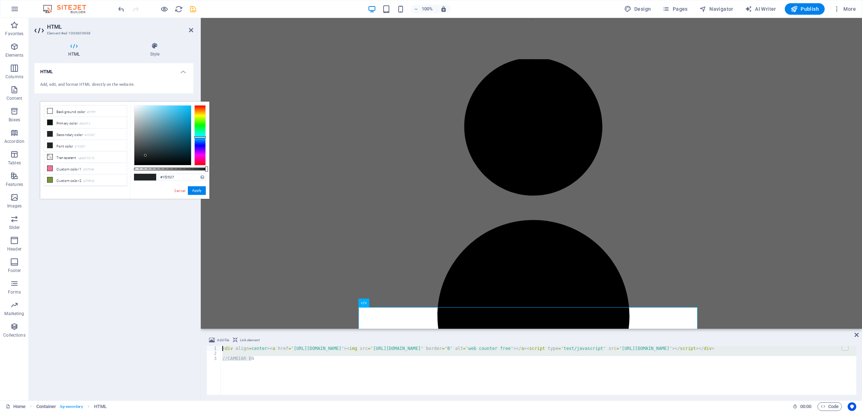
drag, startPoint x: 252, startPoint y: 359, endPoint x: 212, endPoint y: 347, distance: 41.3
click at [212, 347] on div "<div align=center><a href='[URL][DOMAIN_NAME]'><img src='[URL][DOMAIN_NAME]' bo…" at bounding box center [531, 370] width 650 height 49
type textarea "<div align=center><a href='[URL][DOMAIN_NAME]'><img src='[URL][DOMAIN_NAME]' bo…"
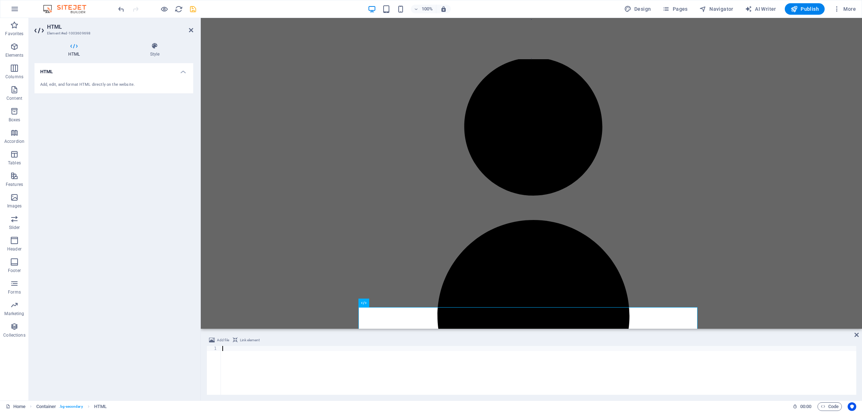
paste textarea
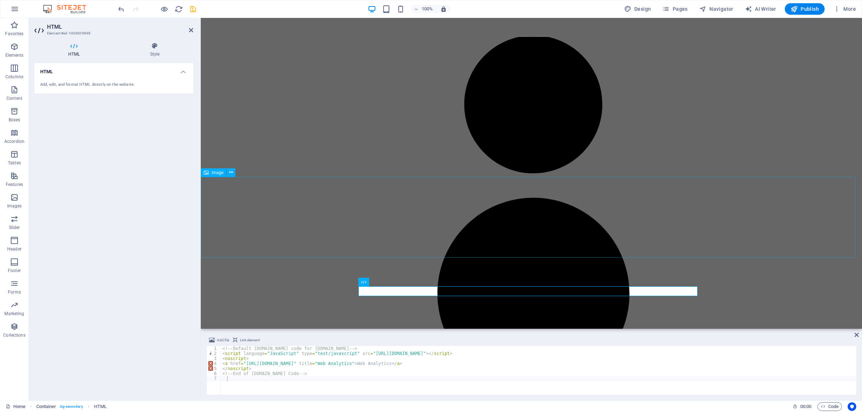
scroll to position [4821, 0]
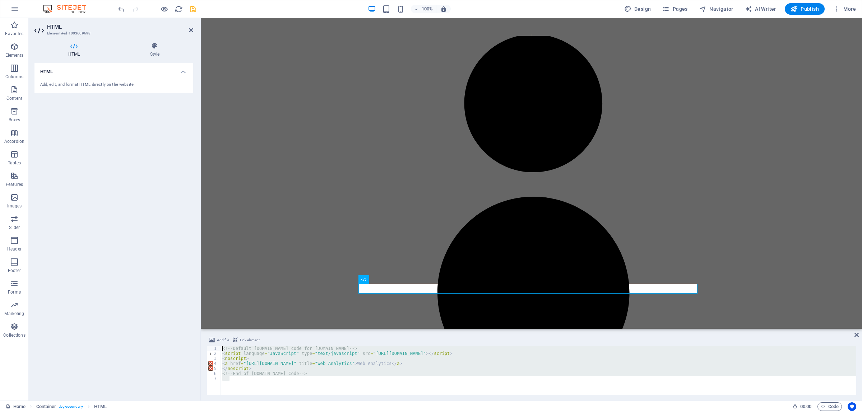
drag, startPoint x: 312, startPoint y: 377, endPoint x: 194, endPoint y: 342, distance: 122.7
click at [194, 342] on div "HTML Element #ed-1003609698 HTML Style HTML Add, edit, and format HTML directly…" at bounding box center [445, 209] width 833 height 383
type textarea "<!-- Default [DOMAIN_NAME] code for [DOMAIN_NAME] --> <script language="JavaScr…"
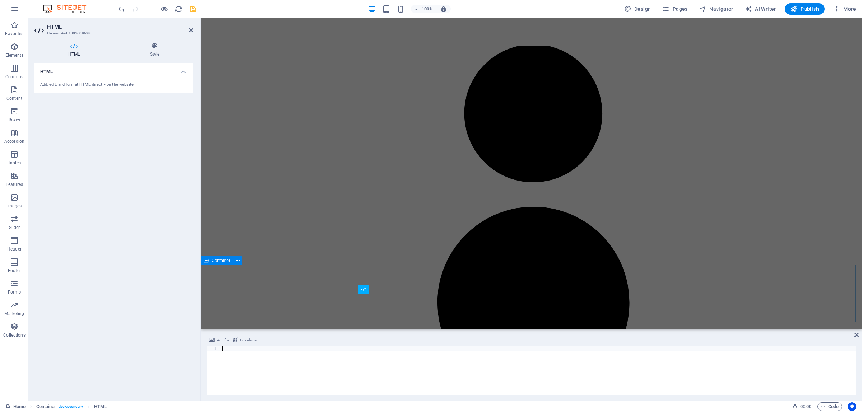
paste textarea "<div align=center><a href='[URL][DOMAIN_NAME]'><img src='[URL][DOMAIN_NAME]' bo…"
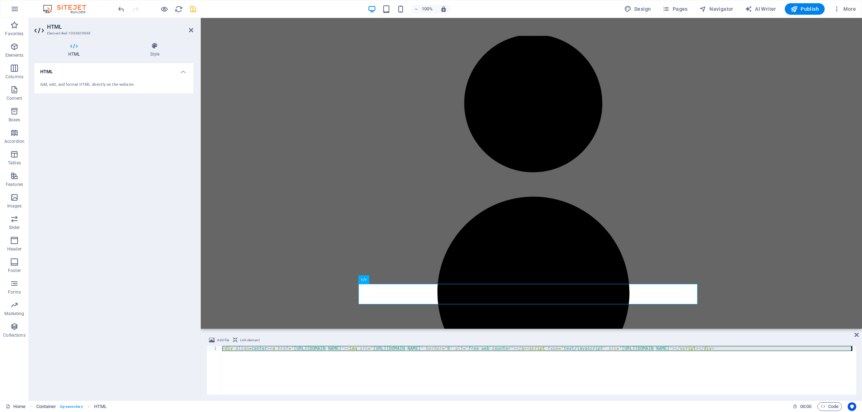
drag, startPoint x: 222, startPoint y: 350, endPoint x: 861, endPoint y: 349, distance: 639.6
click at [861, 349] on div "Add file Link element <div align=center><a href='[URL][DOMAIN_NAME]'><img src='…" at bounding box center [531, 365] width 661 height 70
paste textarea "9D4WCw2A3B4dA5ZD-6.gif' border='0' alt='web counter free'></a><script type='tex…"
type textarea "<div align=center><a href='[URL][DOMAIN_NAME]'><img src='[URL][DOMAIN_NAME]' bo…"
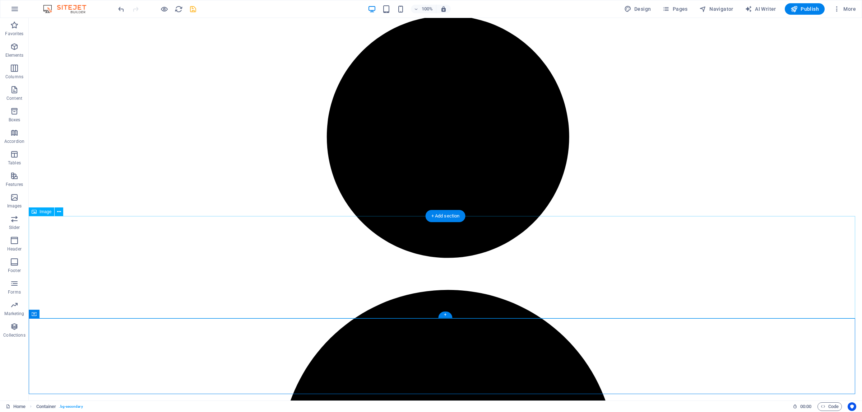
scroll to position [4800, 0]
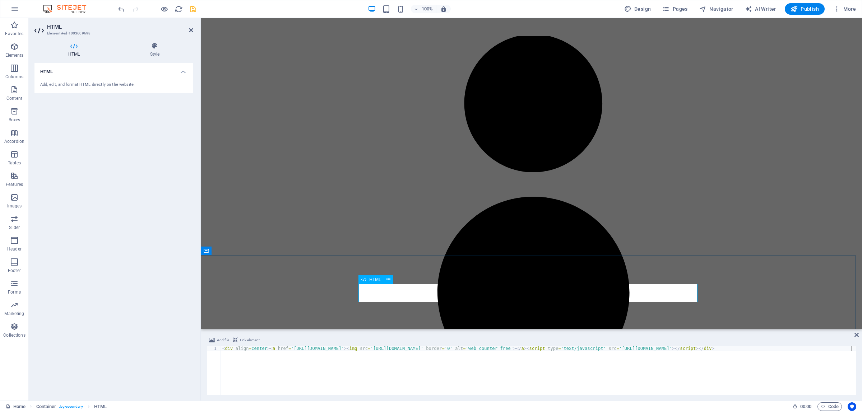
scroll to position [4830, 0]
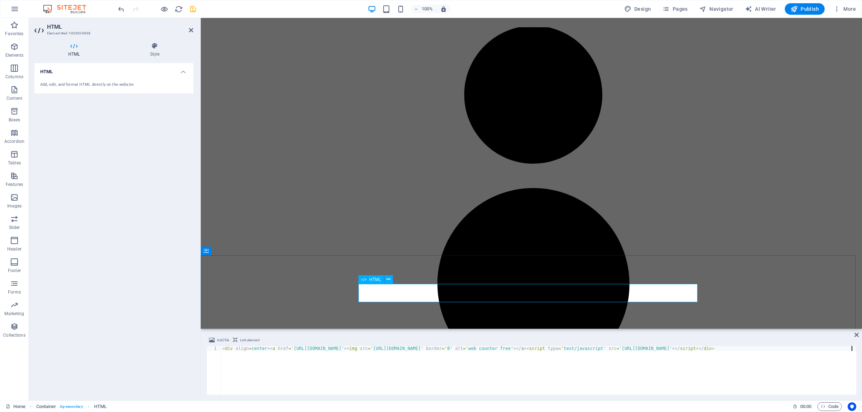
drag, startPoint x: 533, startPoint y: 288, endPoint x: 516, endPoint y: 288, distance: 17.2
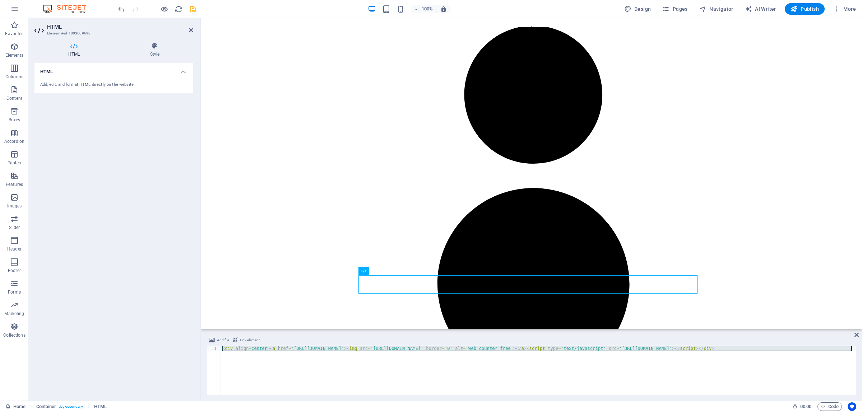
drag, startPoint x: 222, startPoint y: 349, endPoint x: 861, endPoint y: 349, distance: 639.6
click at [861, 349] on div "Add file Link element <div align=center><a href='[URL][DOMAIN_NAME]'><img src='…" at bounding box center [531, 365] width 661 height 70
drag, startPoint x: 221, startPoint y: 351, endPoint x: 861, endPoint y: 350, distance: 639.9
click at [861, 350] on div "Add file Link element <div align=center><a href='[URL][DOMAIN_NAME]'><img src='…" at bounding box center [531, 365] width 661 height 70
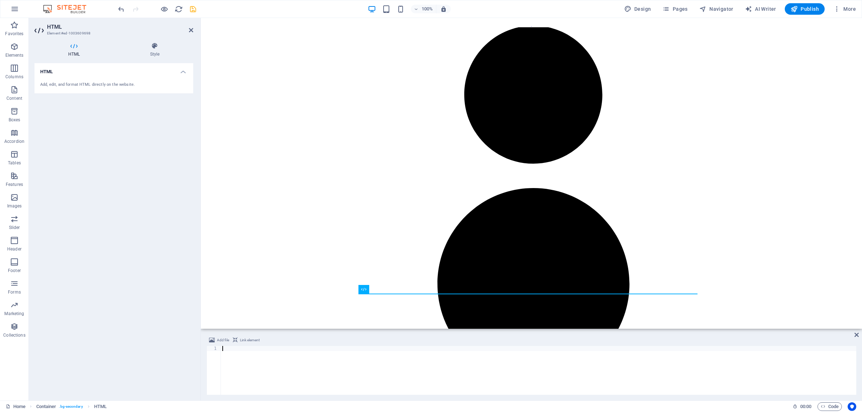
scroll to position [4811, 0]
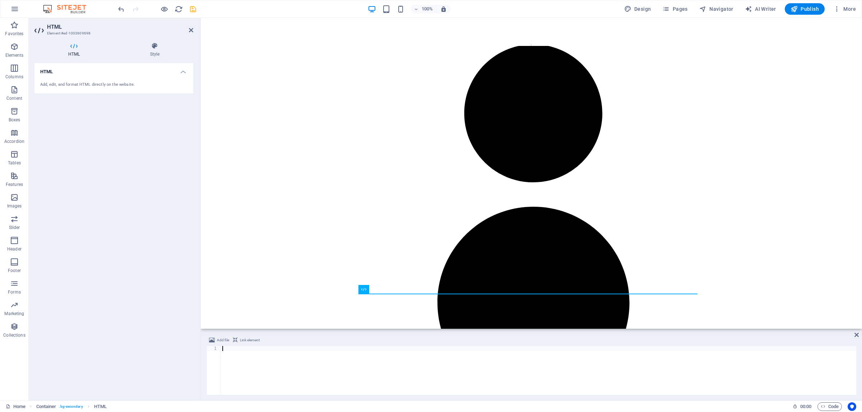
paste textarea "<div align=center><a href='[URL][DOMAIN_NAME]'><img src='[URL][DOMAIN_NAME]' bo…"
type textarea "<div align=center><a href='[URL][DOMAIN_NAME]'><img src='[URL][DOMAIN_NAME]' bo…"
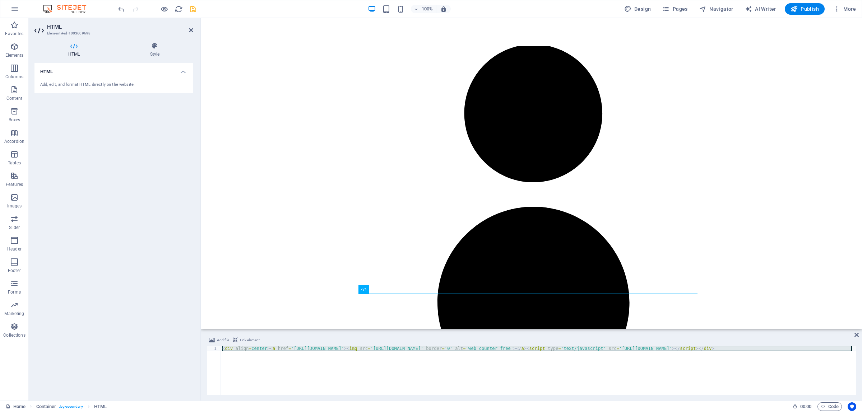
drag, startPoint x: 221, startPoint y: 349, endPoint x: 861, endPoint y: 347, distance: 639.9
click at [861, 347] on div "Add file Link element <div align=center><a href='[URL][DOMAIN_NAME]'><img src='…" at bounding box center [531, 365] width 661 height 70
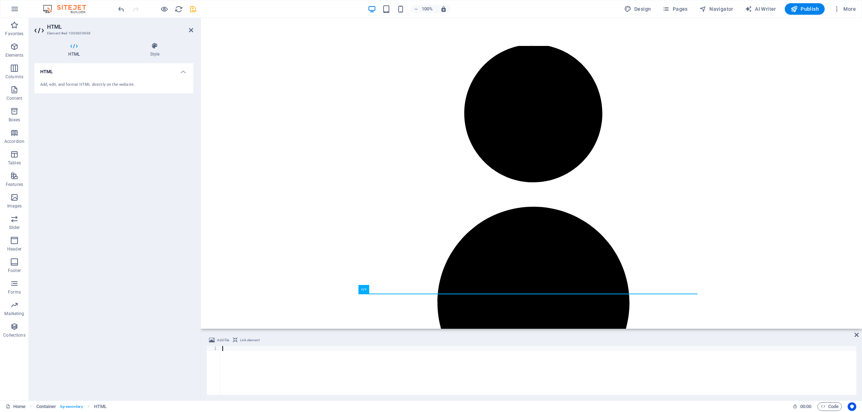
paste textarea "<a href='[URL][DOMAIN_NAME]'>www.Freevisitorcounters</a> <script type='text/jav…"
type textarea "<a href='[URL][DOMAIN_NAME]'>www.Freevisitorcounters</a> <script type='text/jav…"
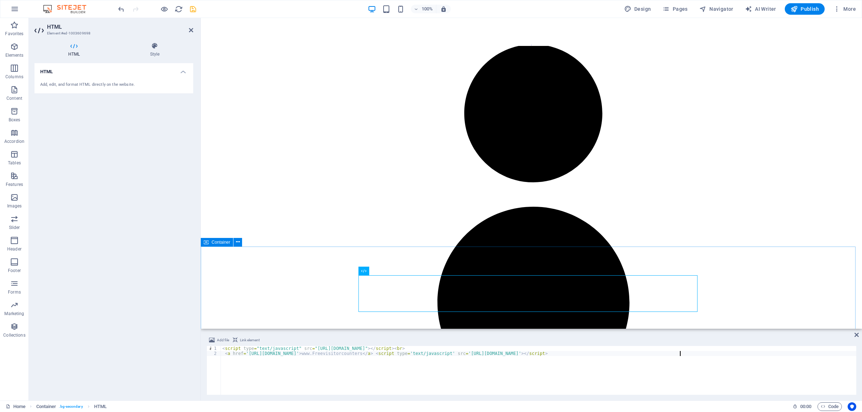
scroll to position [4830, 0]
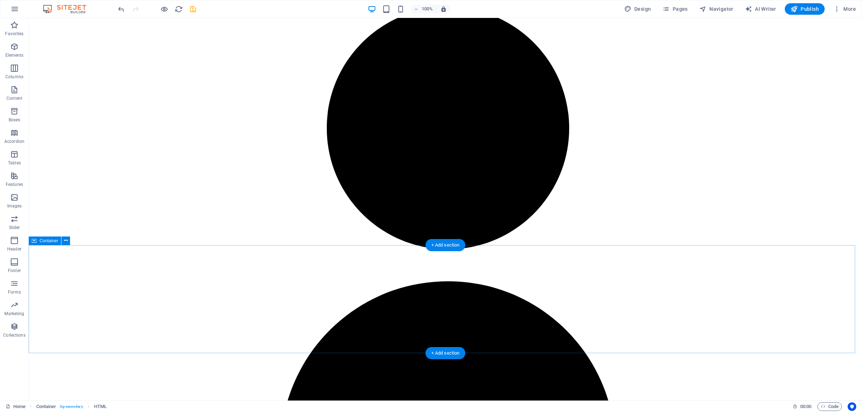
scroll to position [4833, 0]
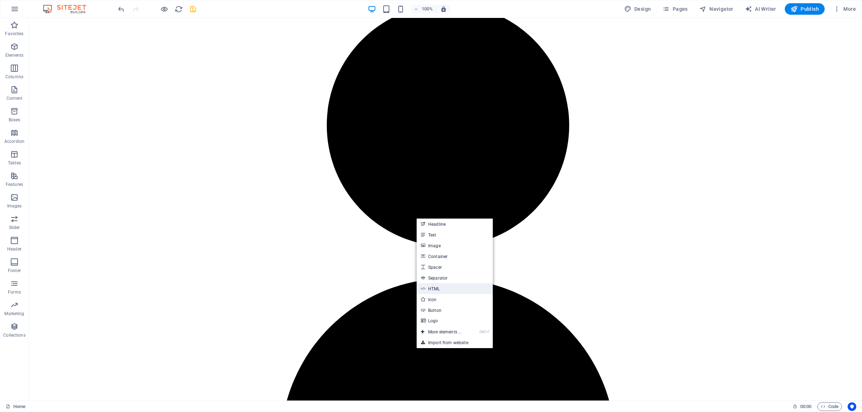
click at [440, 286] on link "HTML" at bounding box center [455, 288] width 76 height 11
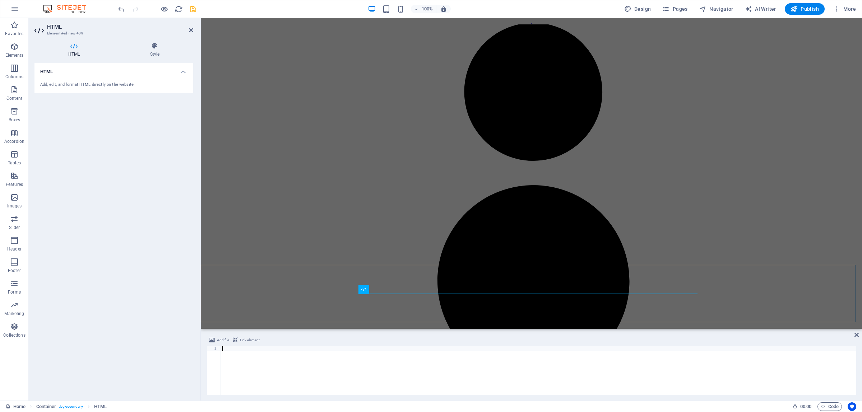
scroll to position [4811, 0]
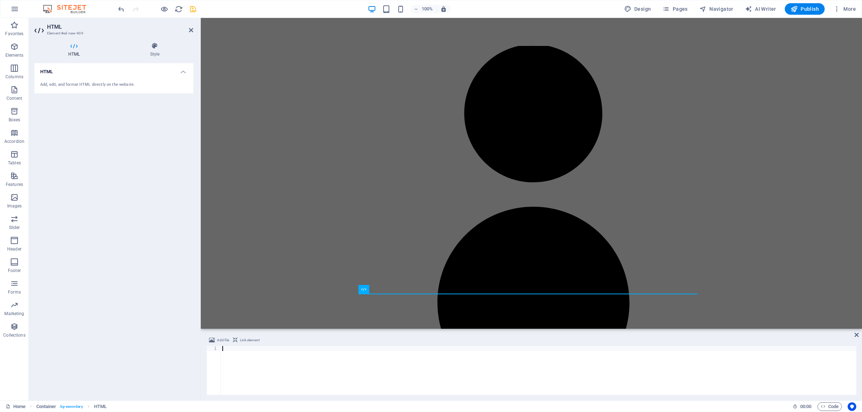
type textarea "<a href="[URL][DOMAIN_NAME]"><img src="[URL][DOMAIN_NAME]" alt="Flag Counter"><…"
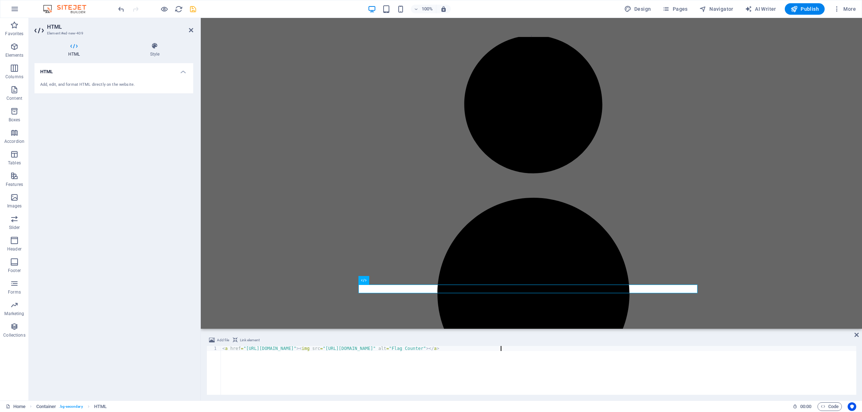
scroll to position [4830, 0]
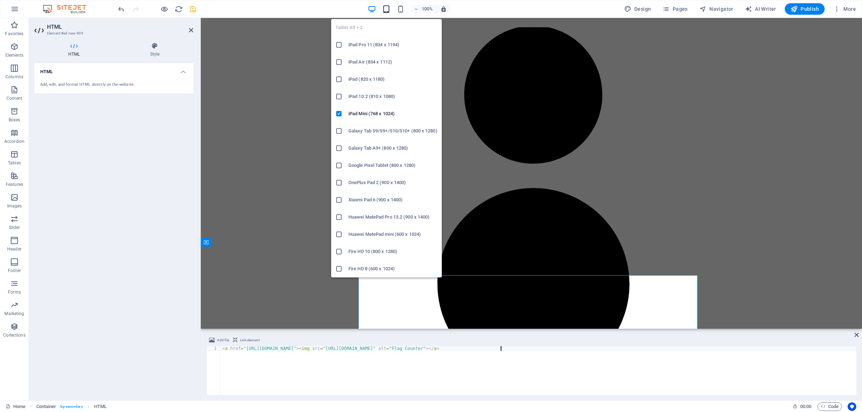
click at [390, 8] on icon "button" at bounding box center [386, 9] width 8 height 8
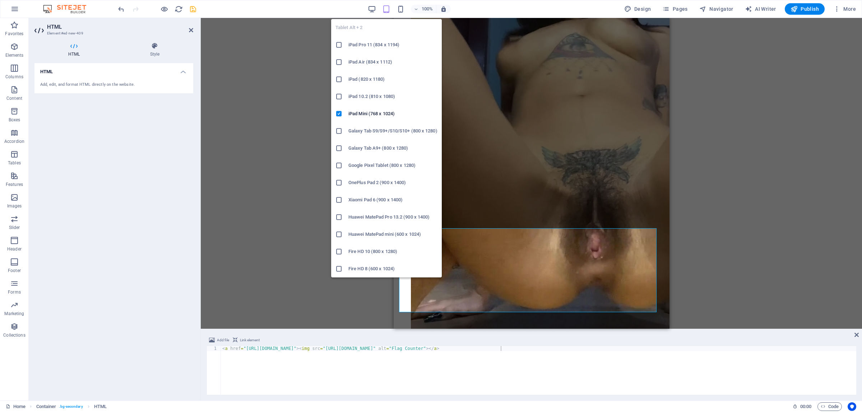
scroll to position [4237, 0]
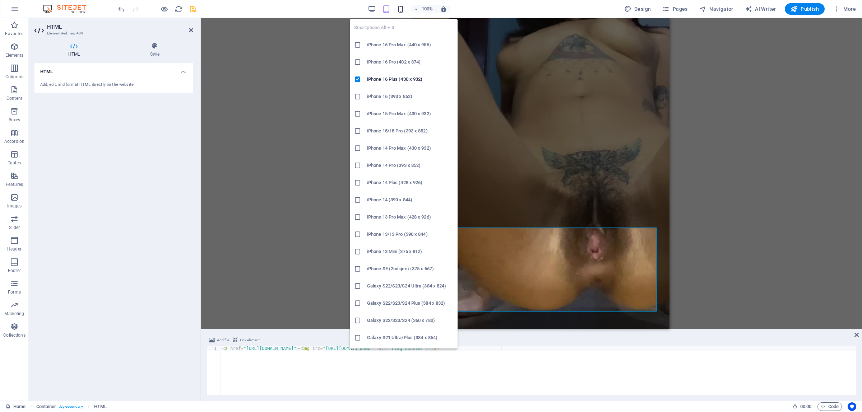
click at [400, 11] on icon "button" at bounding box center [400, 9] width 8 height 8
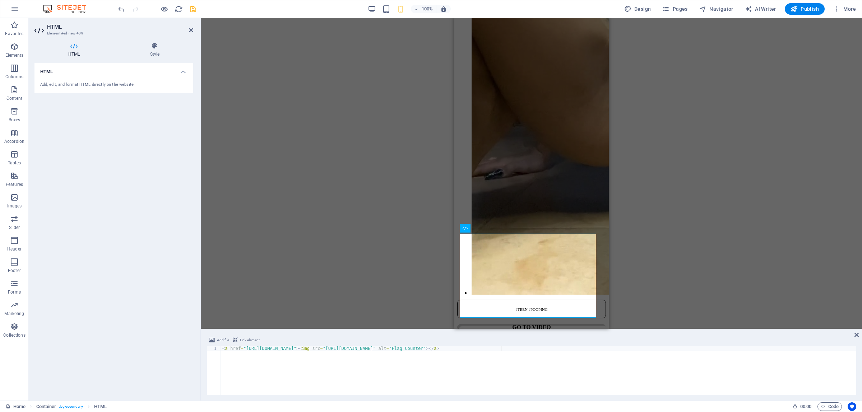
scroll to position [4234, 0]
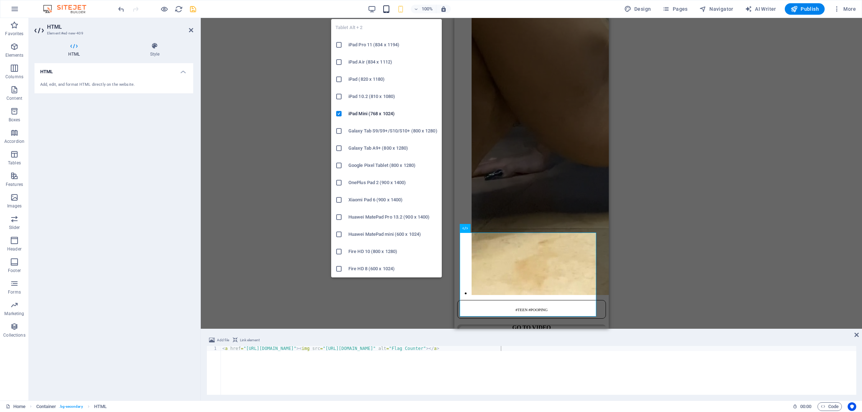
click at [385, 11] on icon "button" at bounding box center [386, 9] width 8 height 8
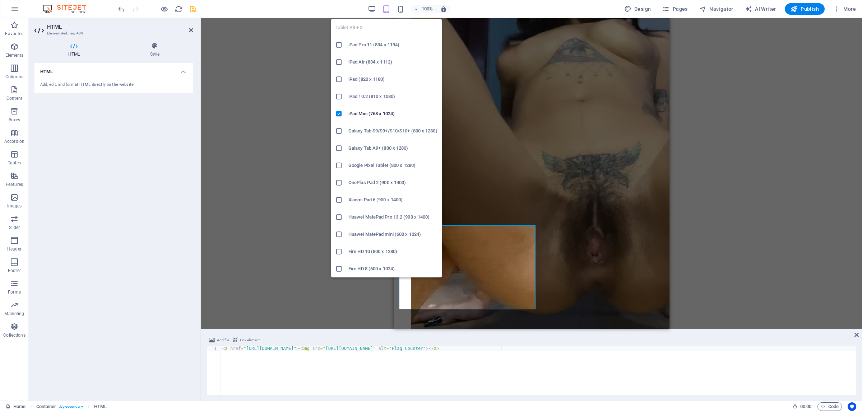
scroll to position [4241, 0]
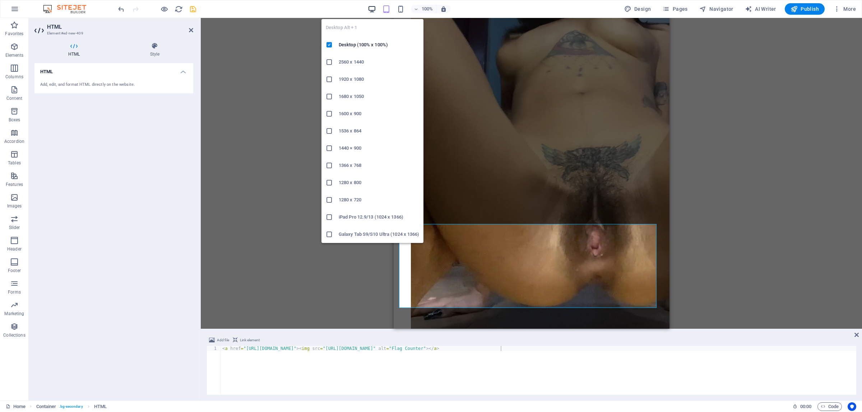
click at [369, 11] on icon "button" at bounding box center [372, 9] width 8 height 8
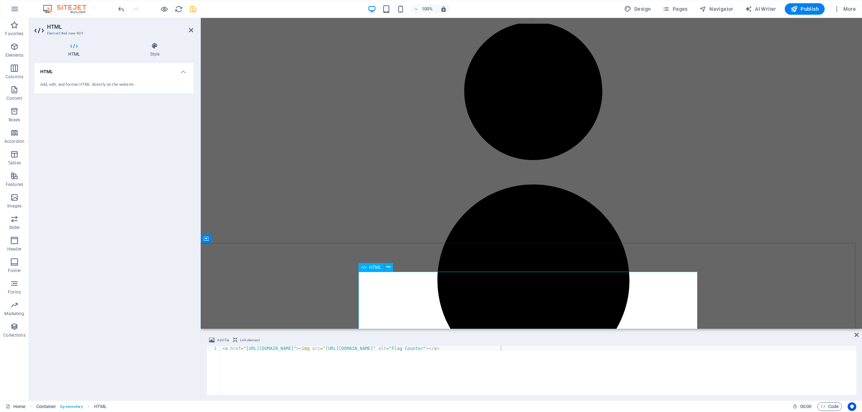
scroll to position [4833, 0]
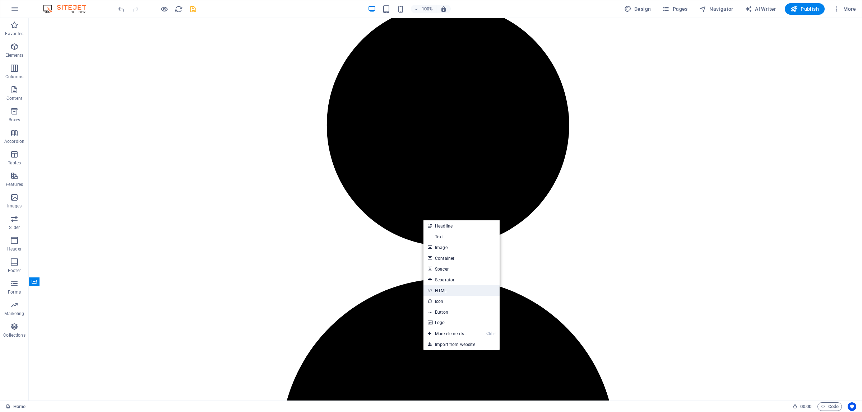
click at [439, 289] on link "HTML" at bounding box center [461, 290] width 76 height 11
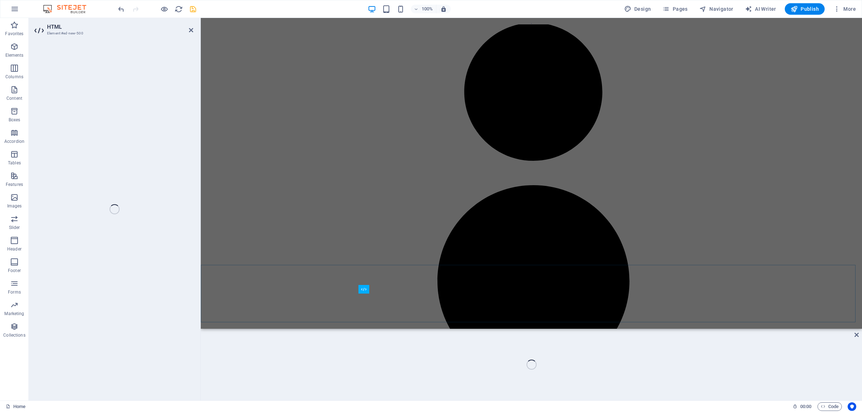
scroll to position [4811, 0]
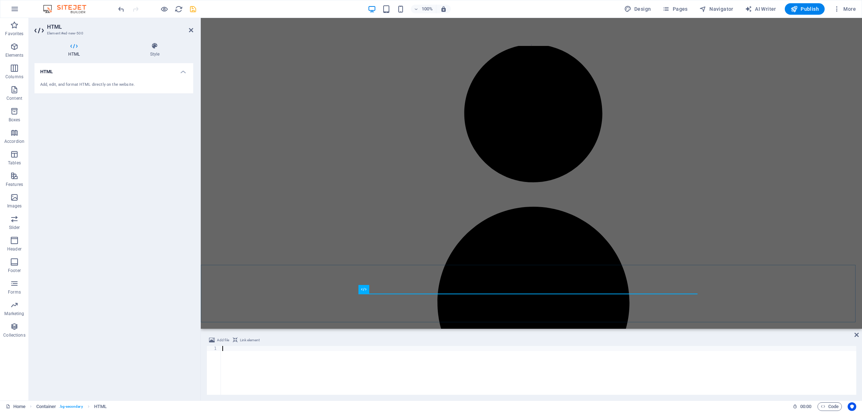
type textarea "<a href="//[DOMAIN_NAME][URL]"><img src="//[DOMAIN_NAME][URL]" alt="Website Cou…"
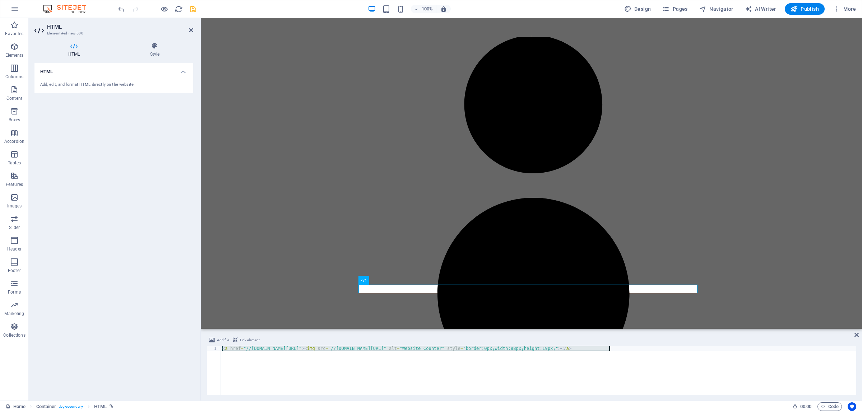
drag, startPoint x: 221, startPoint y: 349, endPoint x: 616, endPoint y: 347, distance: 395.4
click at [616, 347] on div "< a href = "//[DOMAIN_NAME][URL]" > < img src = "//[DOMAIN_NAME][URL]" alt = "W…" at bounding box center [538, 375] width 635 height 59
type textarea "<a href="//[DOMAIN_NAME][URL]"><img src="//[DOMAIN_NAME][URL]" alt="Website Cou…"
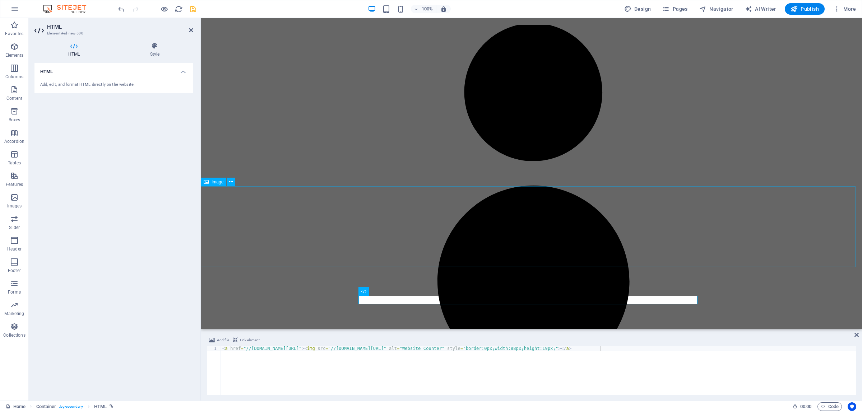
scroll to position [4809, 0]
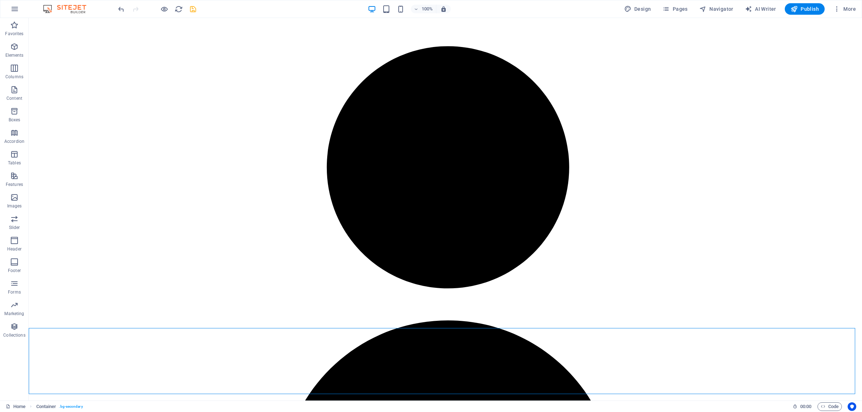
click at [190, 10] on icon "save" at bounding box center [193, 9] width 8 height 8
click at [176, 10] on icon "reload" at bounding box center [179, 9] width 8 height 8
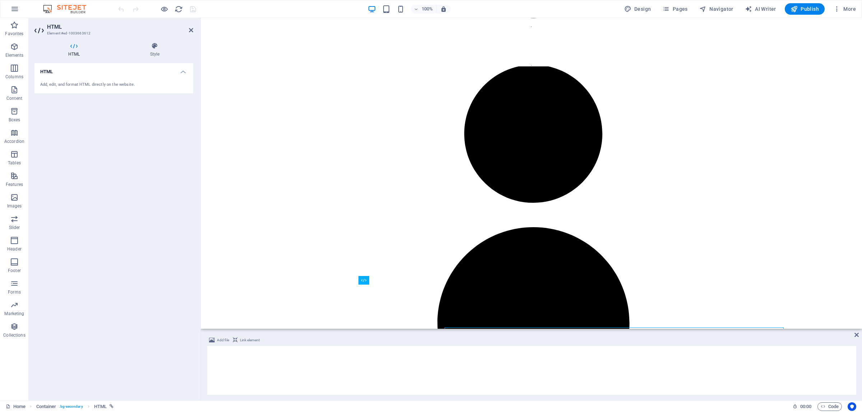
scroll to position [4820, 0]
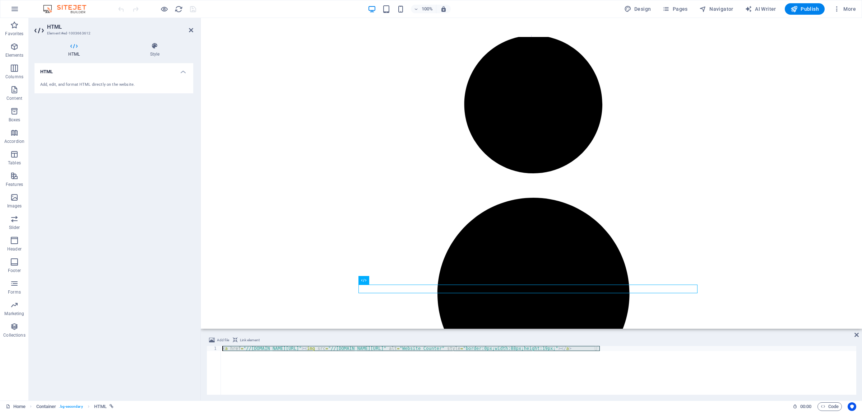
drag, startPoint x: 576, startPoint y: 345, endPoint x: 230, endPoint y: 341, distance: 345.8
click at [230, 341] on div "Add file Link element <a href="//[DOMAIN_NAME][URL]"><img src="//[DOMAIN_NAME][…" at bounding box center [531, 365] width 650 height 59
drag, startPoint x: 474, startPoint y: 342, endPoint x: 207, endPoint y: 342, distance: 266.8
click at [207, 342] on div "Add file Link element <a href="//[DOMAIN_NAME][URL]"><img src="//[DOMAIN_NAME][…" at bounding box center [531, 365] width 650 height 59
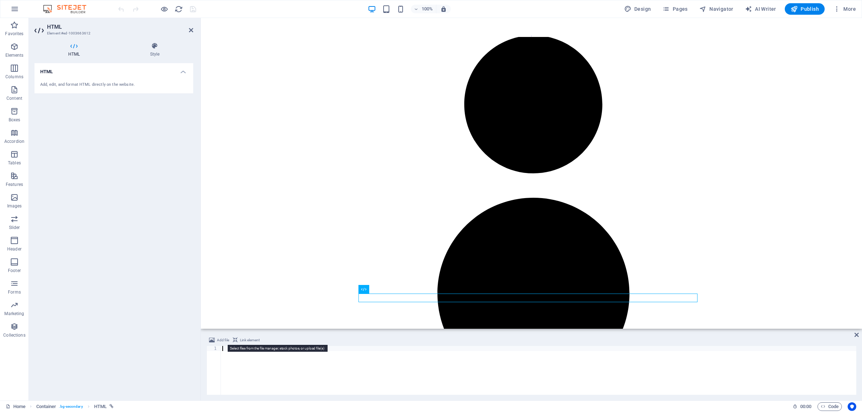
scroll to position [4811, 0]
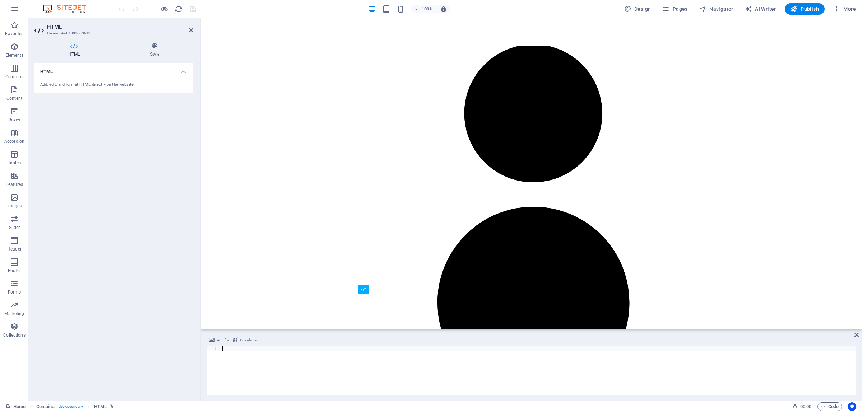
click at [223, 351] on div at bounding box center [538, 375] width 635 height 59
paste textarea "</a></td></tr></table>"
click at [212, 358] on div "3" at bounding box center [214, 358] width 14 height 5
type textarea "<img src="[URL][DOMAIN_NAME]" alt="Free Web Hit Counter By CSS HTML Tutorial" b…"
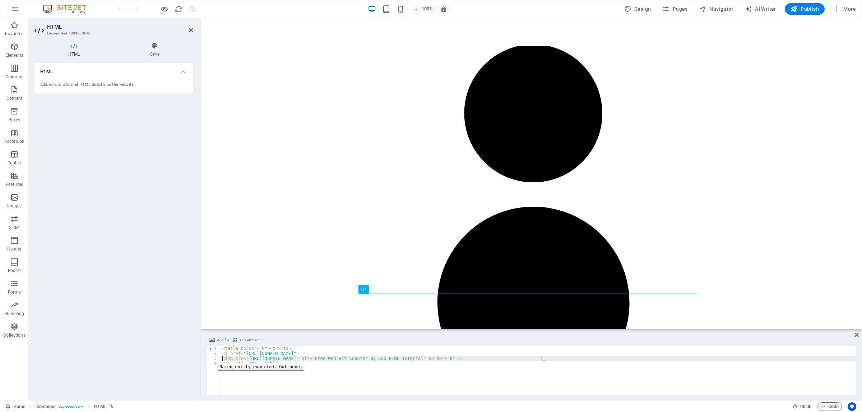
click at [212, 358] on div "3" at bounding box center [214, 358] width 14 height 5
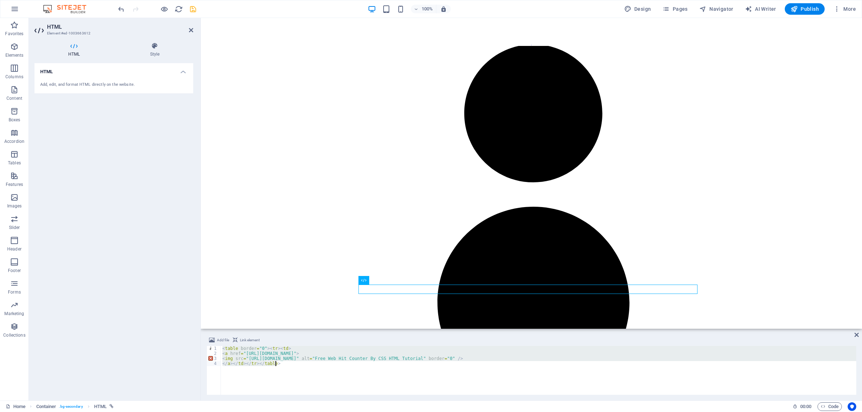
scroll to position [4820, 0]
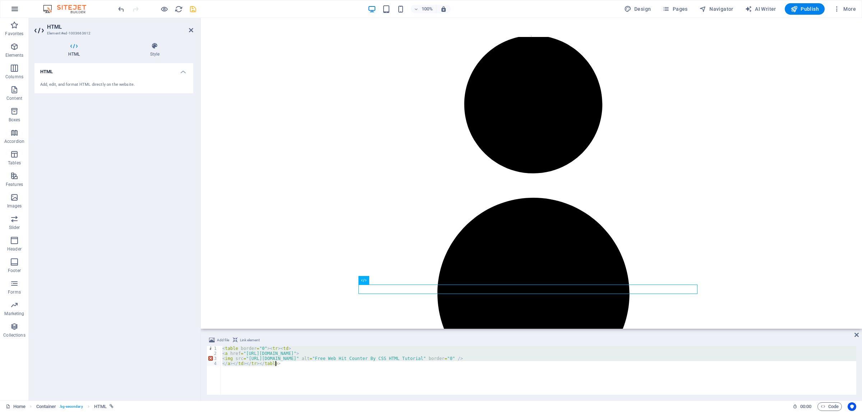
click at [13, 9] on icon "button" at bounding box center [14, 9] width 9 height 9
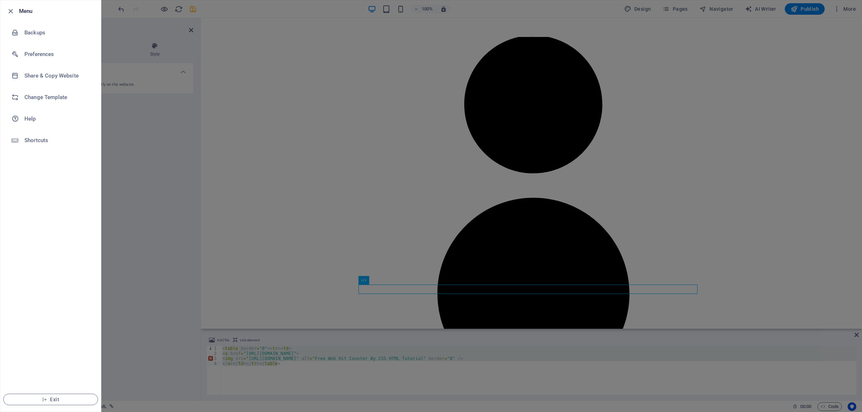
click at [141, 58] on div at bounding box center [431, 206] width 862 height 412
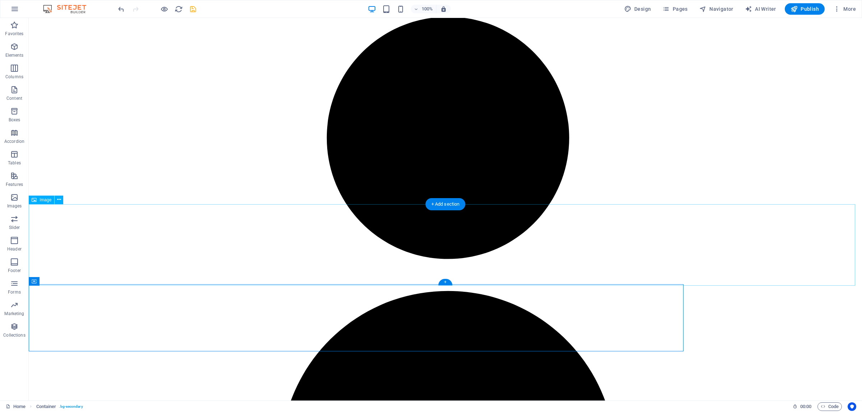
scroll to position [4792, 0]
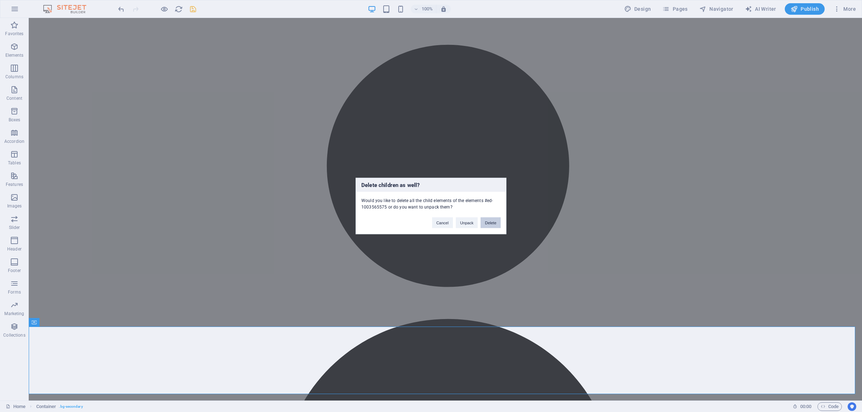
click at [491, 223] on button "Delete" at bounding box center [490, 223] width 20 height 11
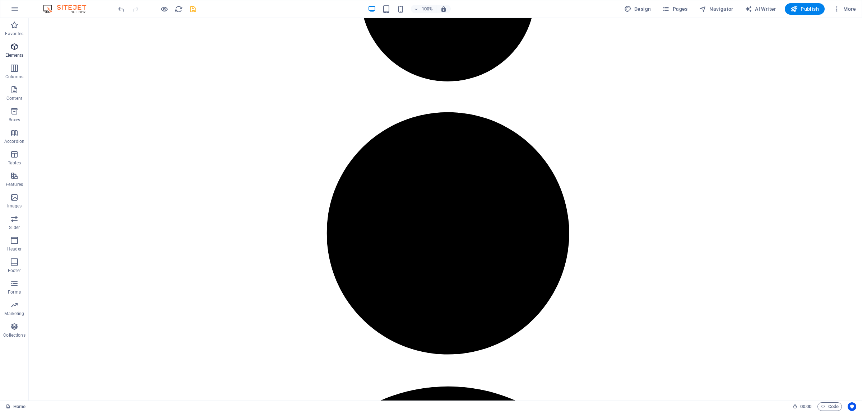
click at [16, 47] on icon "button" at bounding box center [14, 46] width 9 height 9
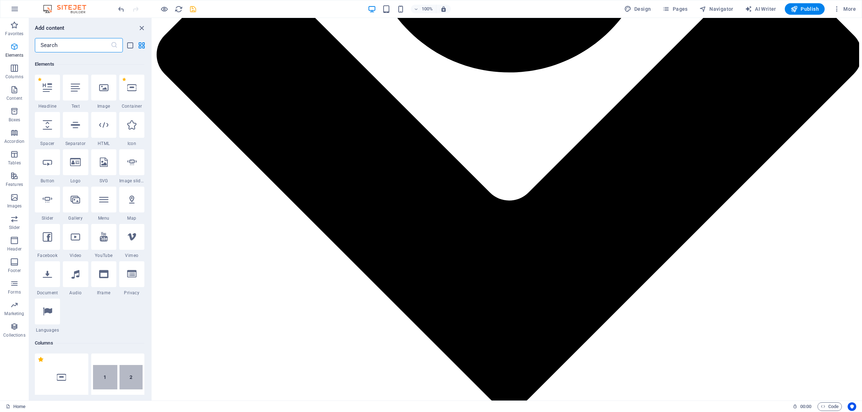
scroll to position [76, 0]
click at [60, 46] on input "text" at bounding box center [73, 45] width 76 height 14
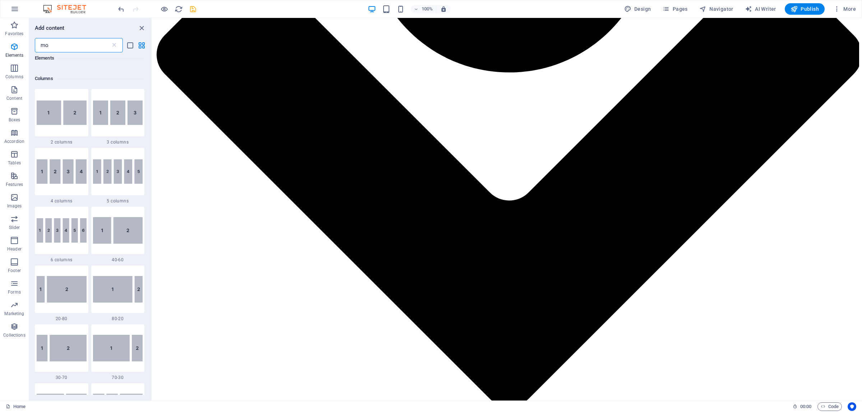
scroll to position [0, 0]
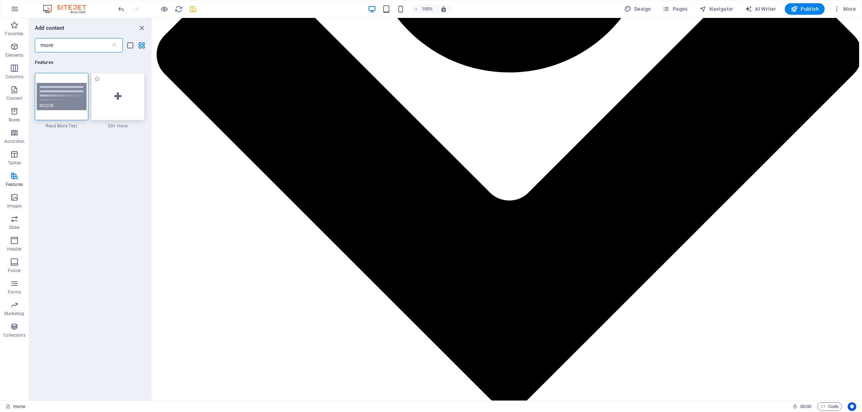
type input "more"
click at [108, 88] on div at bounding box center [118, 96] width 54 height 47
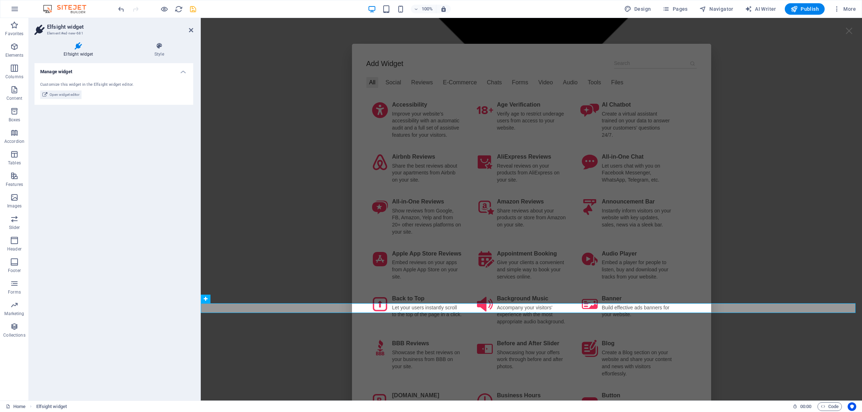
scroll to position [4682, 0]
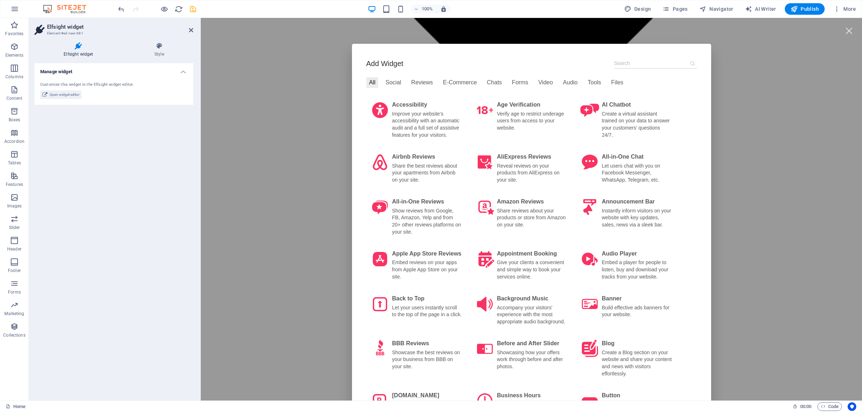
click at [614, 65] on input at bounding box center [655, 63] width 83 height 10
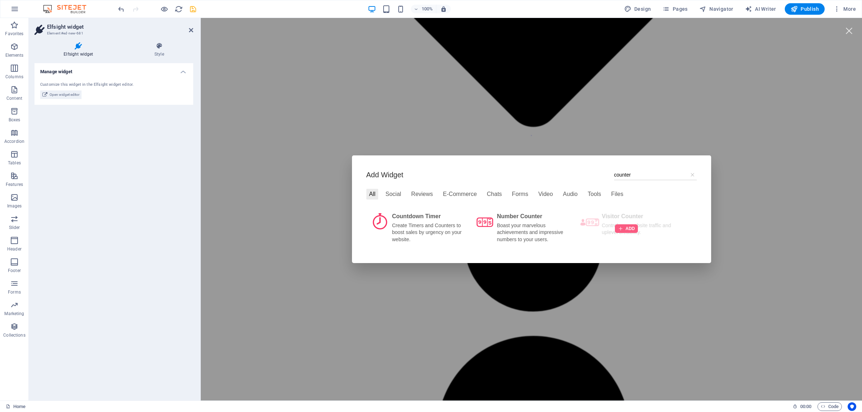
type input "counter"
click at [621, 225] on div at bounding box center [626, 228] width 23 height 9
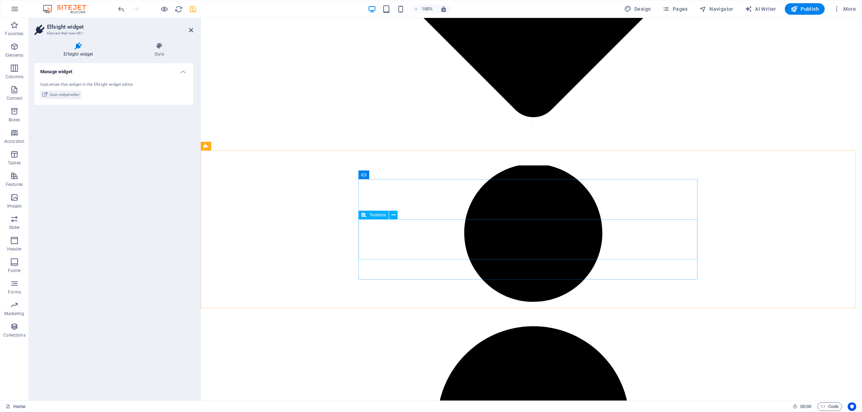
scroll to position [4692, 0]
drag, startPoint x: 78, startPoint y: 43, endPoint x: 85, endPoint y: 56, distance: 14.2
click at [110, 77] on div "Elfsight widget Style Manage widget Customize this widget in the Elfsight widge…" at bounding box center [113, 218] width 159 height 353
click at [76, 46] on icon at bounding box center [78, 45] width 88 height 7
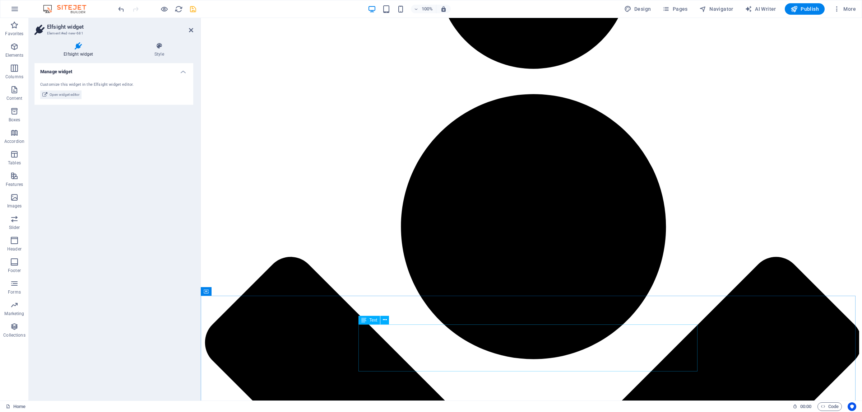
scroll to position [4108, 0]
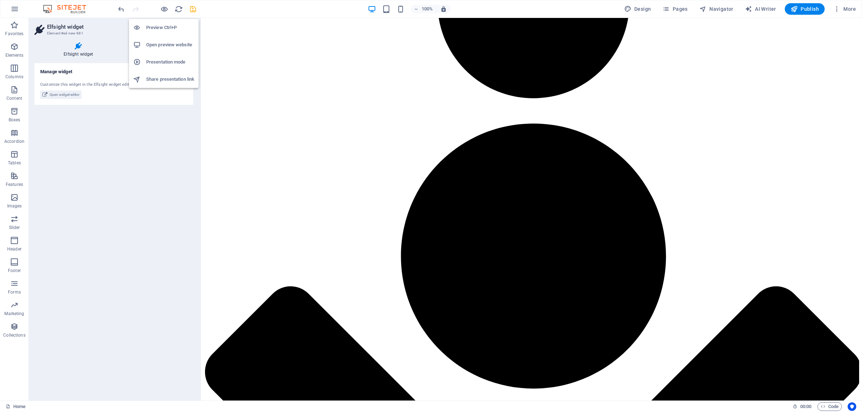
click at [156, 41] on h6 "Open preview website" at bounding box center [170, 45] width 48 height 9
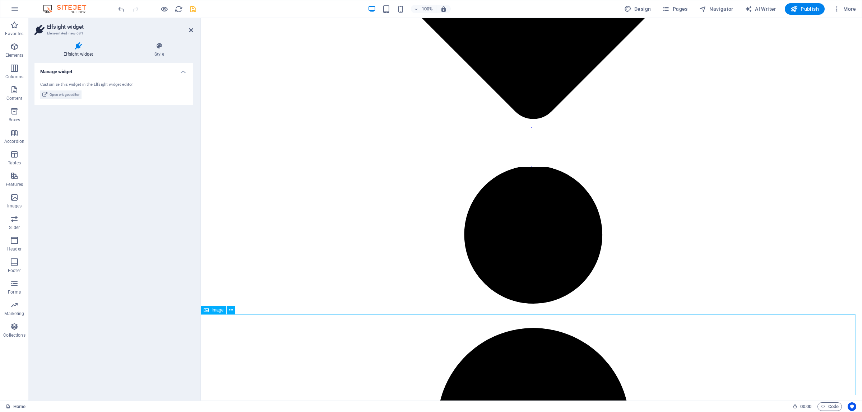
scroll to position [4692, 0]
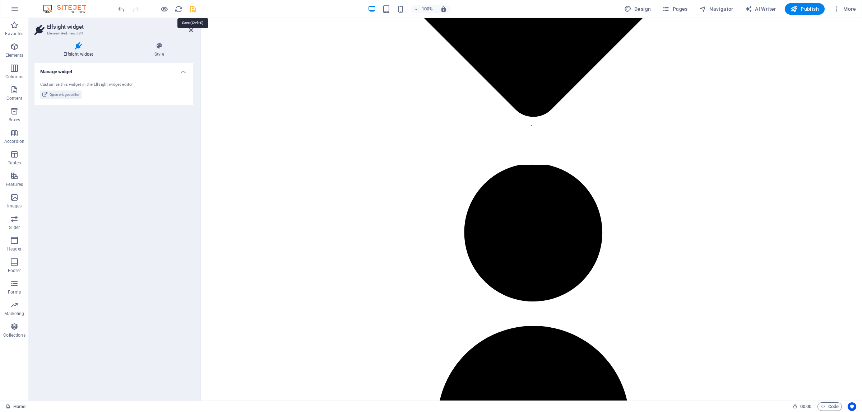
click at [191, 9] on icon "save" at bounding box center [193, 9] width 8 height 8
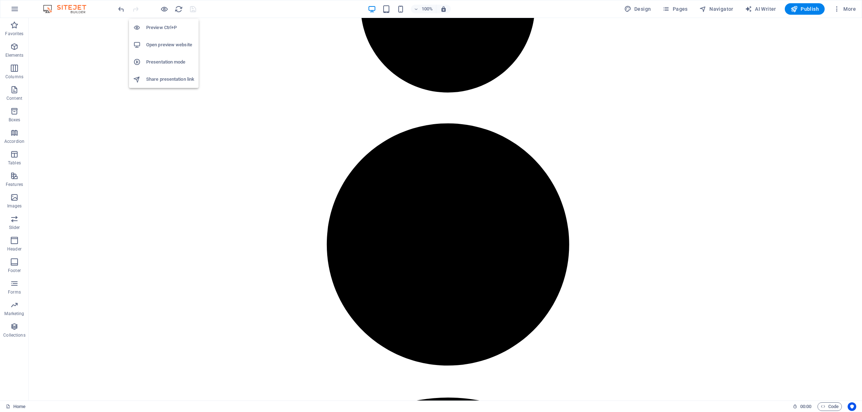
click at [161, 42] on h6 "Open preview website" at bounding box center [170, 45] width 48 height 9
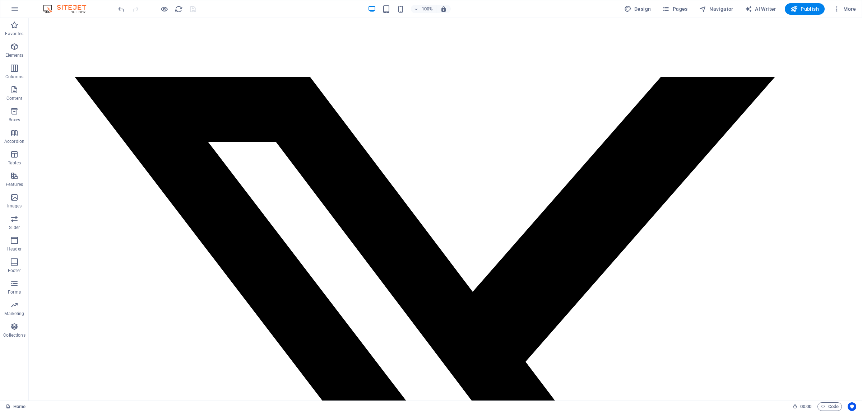
scroll to position [0, 0]
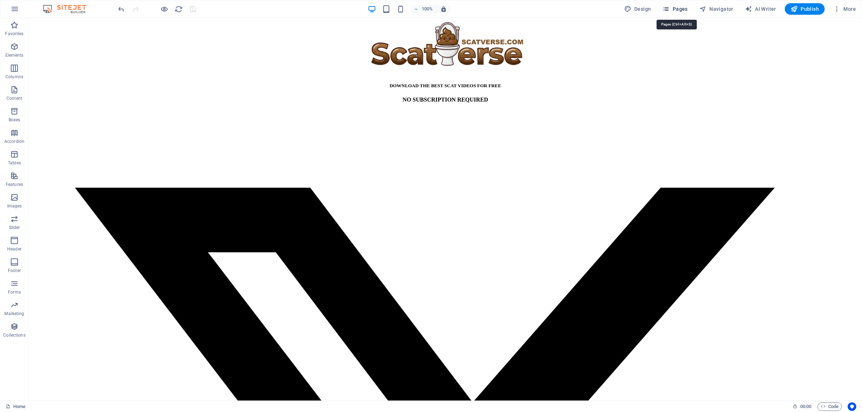
click at [681, 9] on span "Pages" at bounding box center [674, 8] width 25 height 7
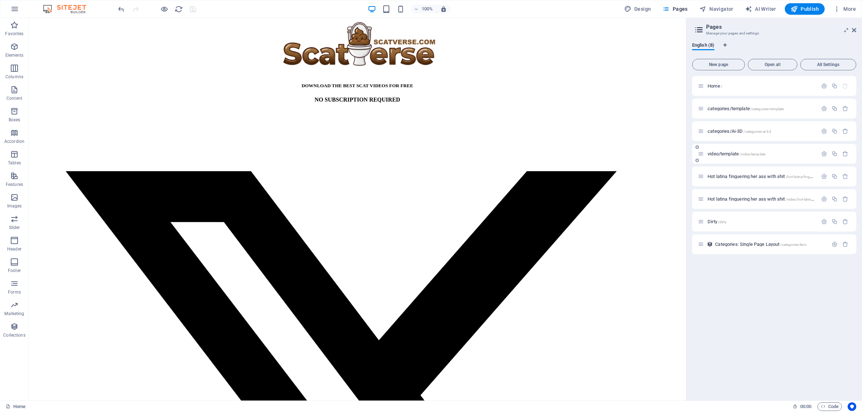
click at [731, 152] on span "video/template /video/template" at bounding box center [736, 153] width 58 height 5
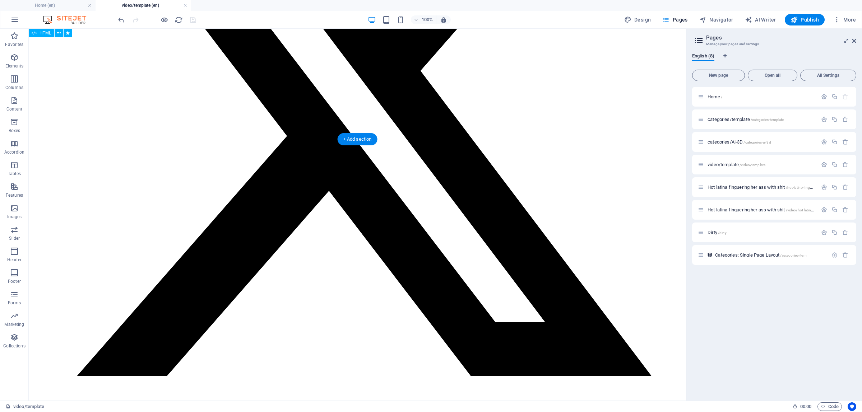
scroll to position [314, 0]
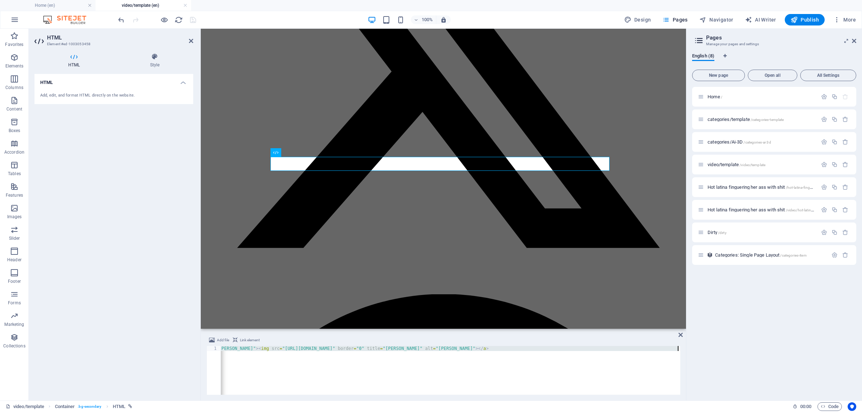
scroll to position [0, 141]
drag, startPoint x: 222, startPoint y: 349, endPoint x: 684, endPoint y: 349, distance: 462.9
click at [684, 349] on div "Add file Link element <a href="[URL][DOMAIN_NAME]" title="[PERSON_NAME]"><img s…" at bounding box center [443, 365] width 485 height 70
type textarea "<div align=center><a href='[URL][DOMAIN_NAME]'><img src='[URL][DOMAIN_NAME]' bo…"
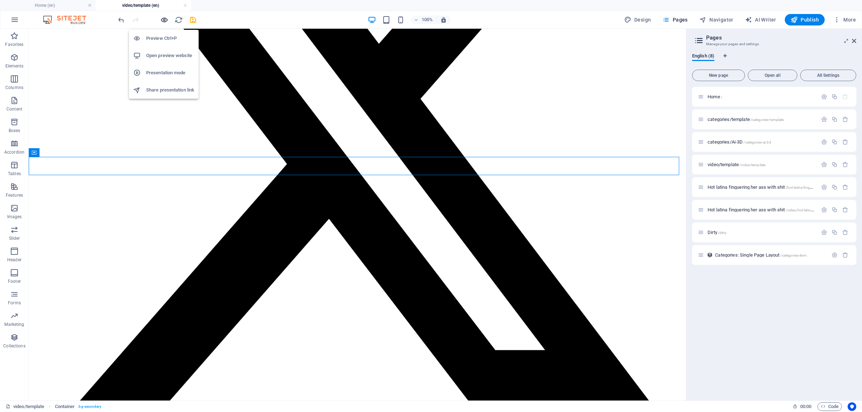
click at [162, 20] on icon "button" at bounding box center [164, 20] width 8 height 8
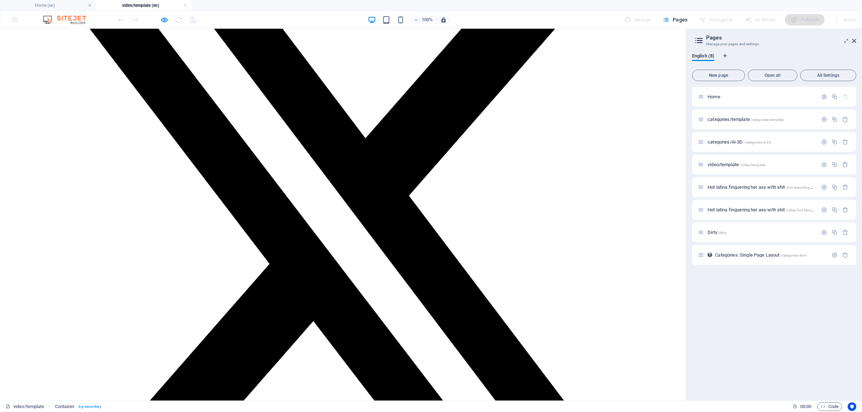
scroll to position [224, 0]
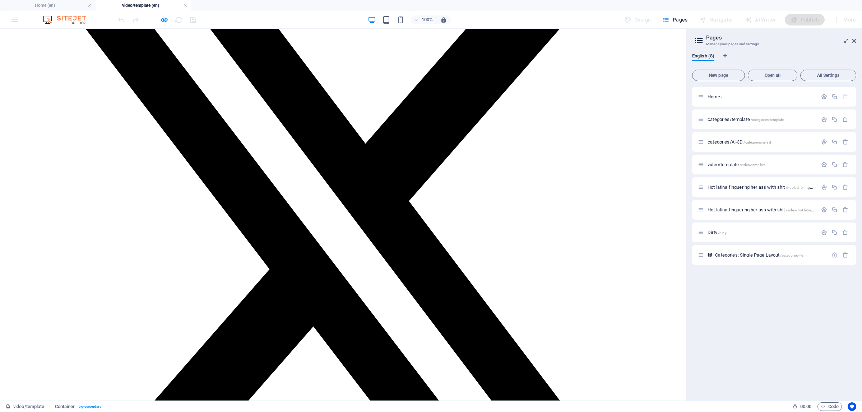
click at [164, 15] on div at bounding box center [157, 19] width 80 height 11
click at [164, 17] on icon "button" at bounding box center [164, 20] width 8 height 8
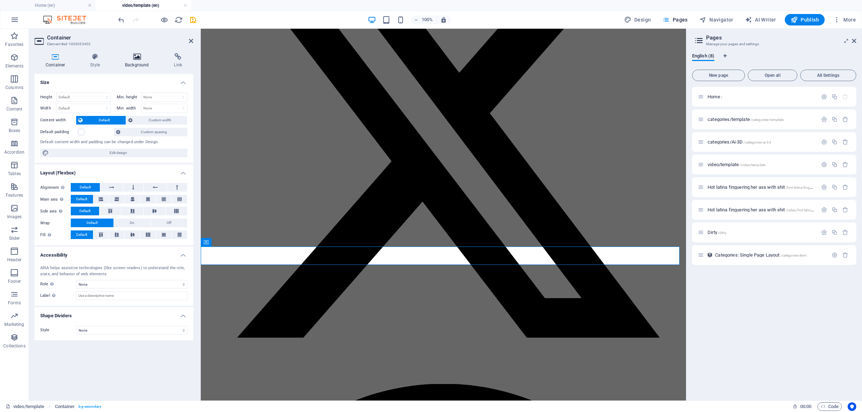
click at [134, 67] on h4 "Background" at bounding box center [138, 60] width 49 height 15
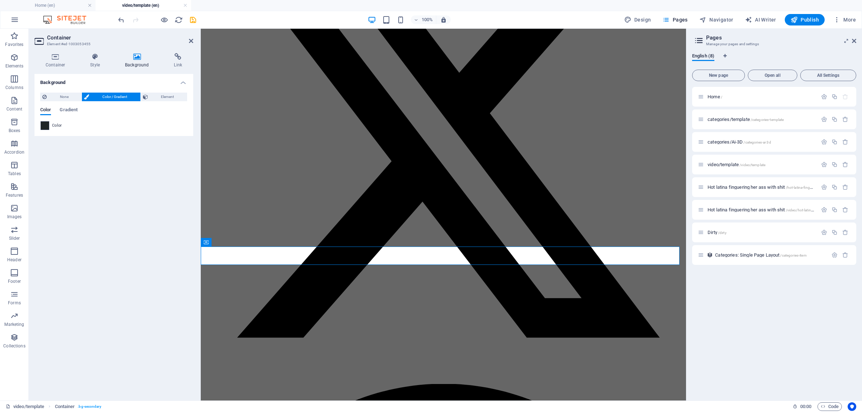
click at [45, 127] on span at bounding box center [45, 126] width 8 height 8
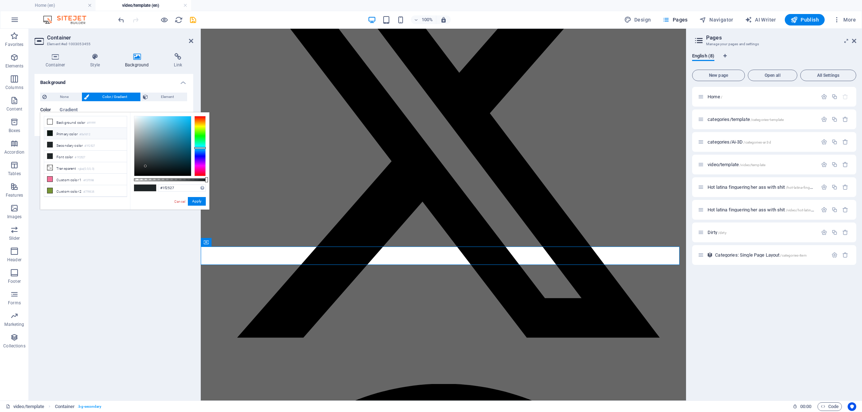
click at [51, 134] on icon at bounding box center [49, 133] width 5 height 5
type input "#000000"
drag, startPoint x: 108, startPoint y: 178, endPoint x: 103, endPoint y: 181, distance: 5.5
click at [103, 180] on div "less Background color #ffffff Primary color #0a1612 Secondary color #1f2527 Fon…" at bounding box center [124, 160] width 169 height 97
click at [196, 199] on button "Apply" at bounding box center [197, 201] width 18 height 9
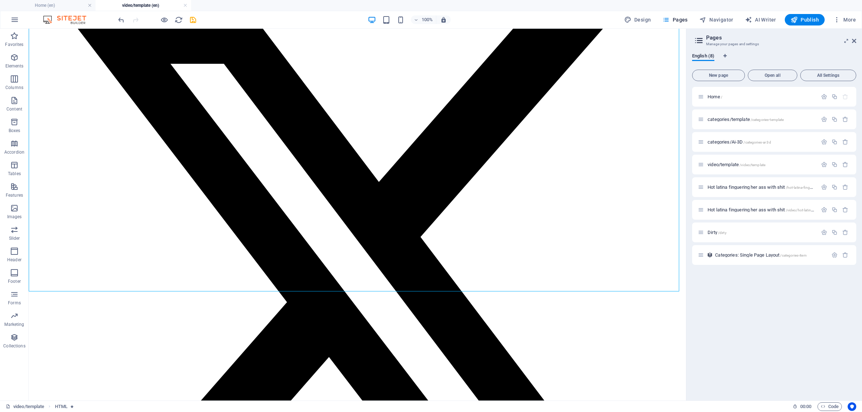
scroll to position [180, 0]
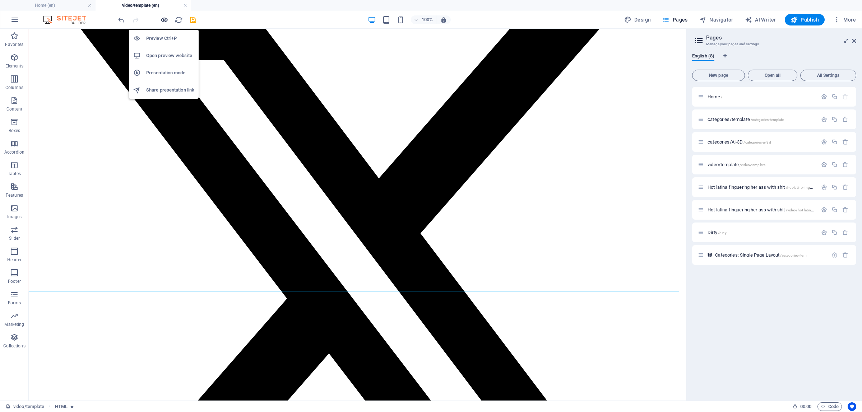
click at [162, 20] on icon "button" at bounding box center [164, 20] width 8 height 8
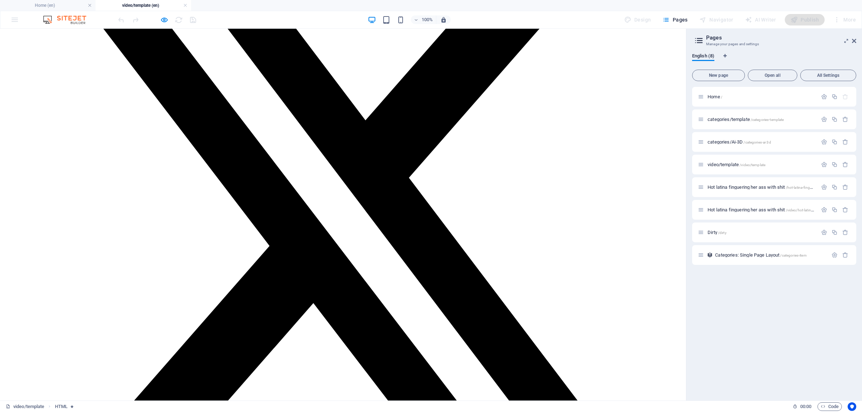
scroll to position [314, 0]
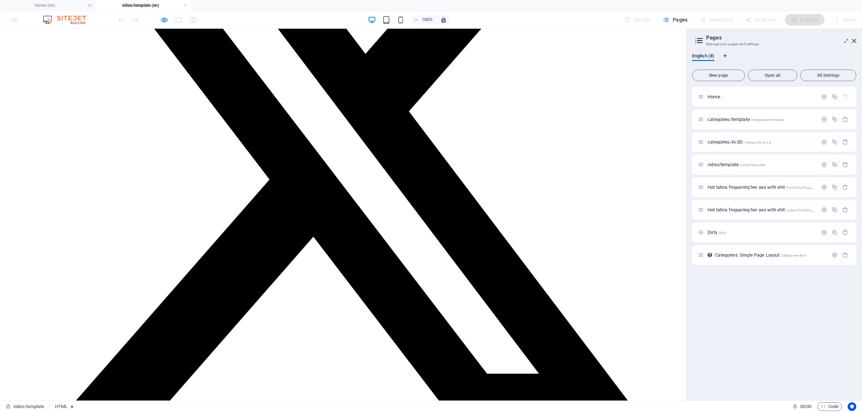
drag, startPoint x: 392, startPoint y: 288, endPoint x: 284, endPoint y: 288, distance: 108.1
drag, startPoint x: 398, startPoint y: 288, endPoint x: 264, endPoint y: 288, distance: 133.9
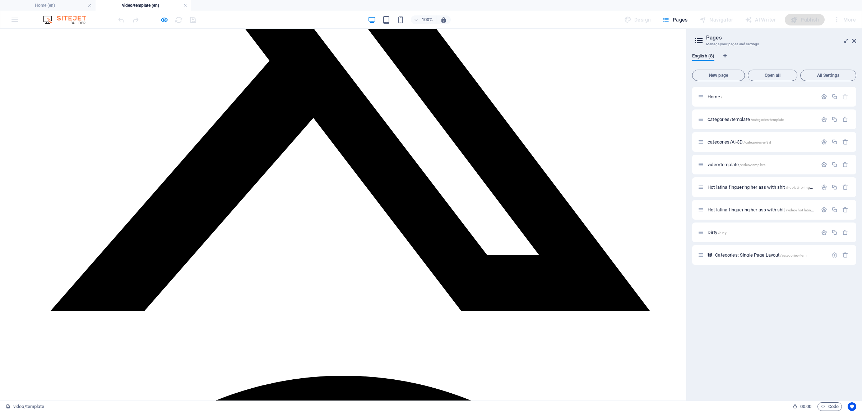
scroll to position [422, 0]
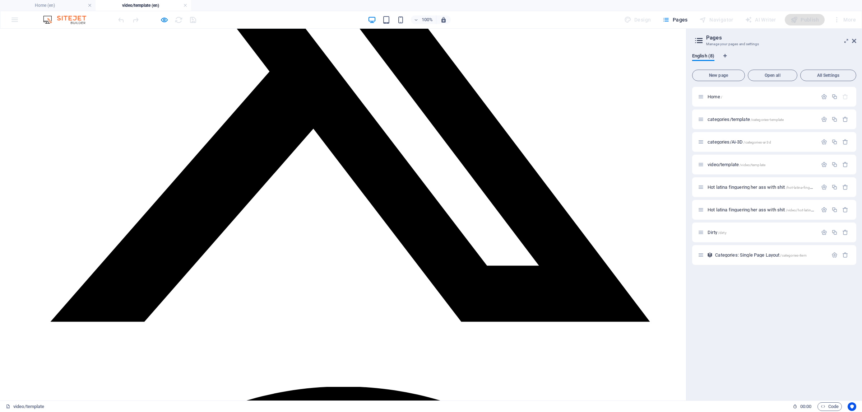
drag, startPoint x: 285, startPoint y: 269, endPoint x: 445, endPoint y: 282, distance: 159.6
drag, startPoint x: 398, startPoint y: 287, endPoint x: 273, endPoint y: 268, distance: 125.6
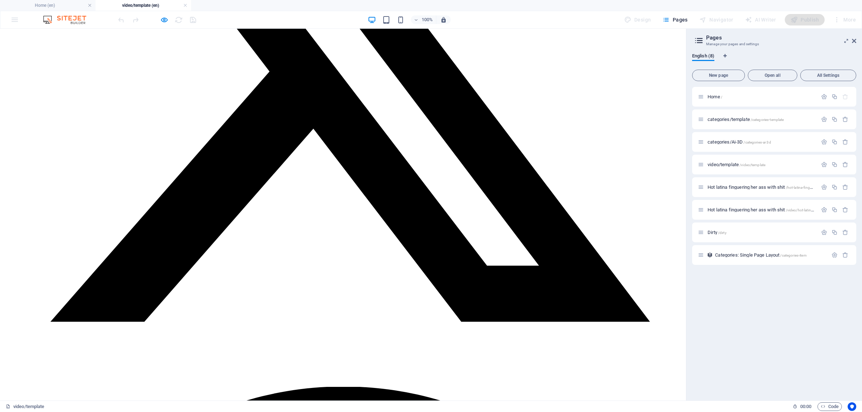
drag, startPoint x: 284, startPoint y: 177, endPoint x: 396, endPoint y: 178, distance: 112.0
click at [163, 19] on icon "button" at bounding box center [164, 20] width 8 height 8
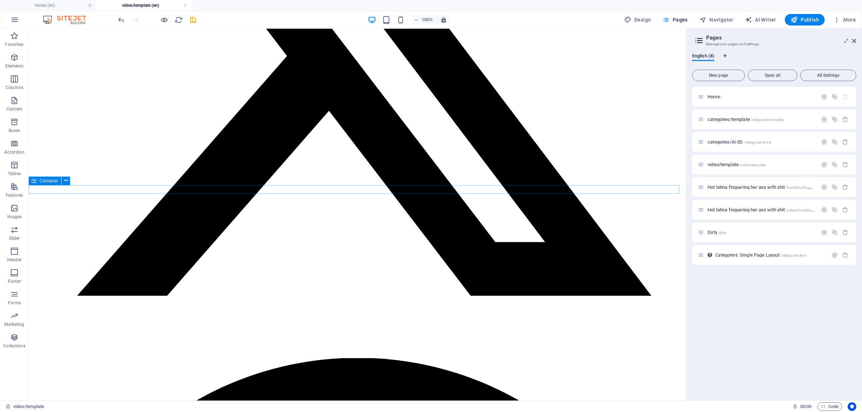
click at [36, 180] on icon at bounding box center [34, 181] width 5 height 9
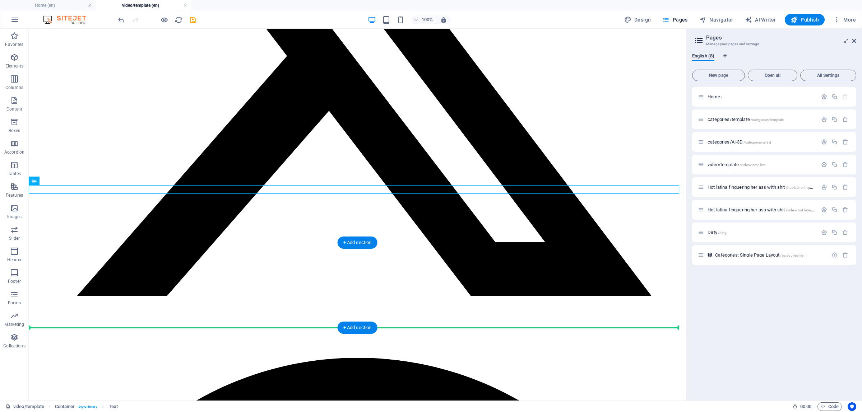
drag, startPoint x: 99, startPoint y: 189, endPoint x: 110, endPoint y: 325, distance: 136.6
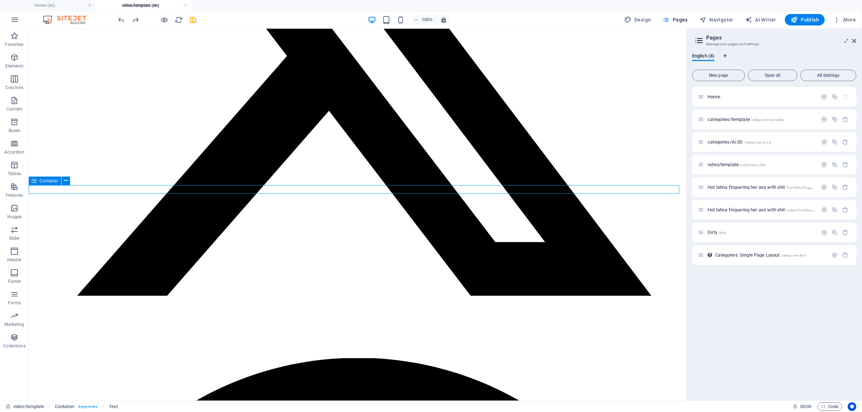
click at [33, 181] on icon at bounding box center [34, 181] width 5 height 9
click at [37, 180] on div "Container" at bounding box center [45, 181] width 32 height 9
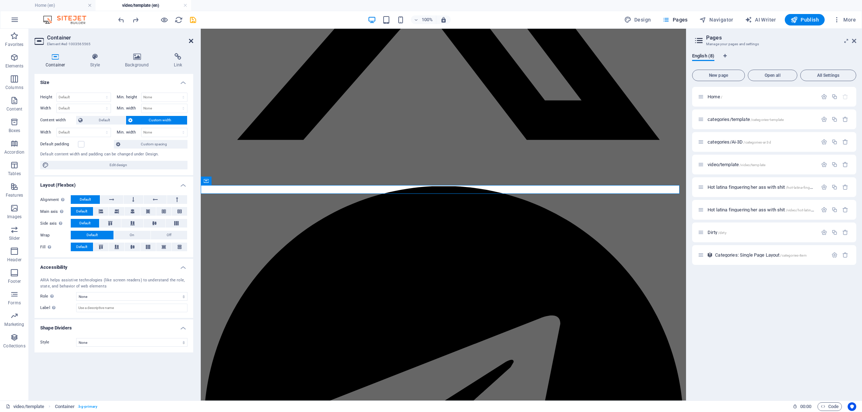
click at [189, 38] on header "Container Element #ed-1003565565" at bounding box center [113, 38] width 159 height 19
click at [189, 40] on icon at bounding box center [191, 41] width 4 height 6
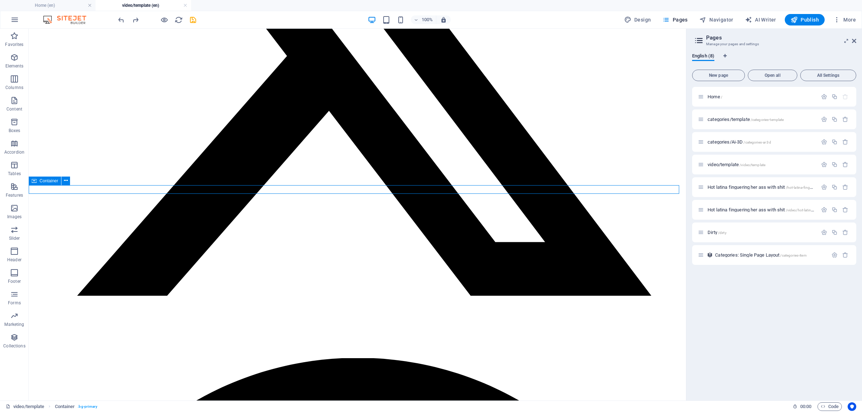
click at [34, 180] on icon at bounding box center [34, 181] width 5 height 9
click at [38, 191] on div "Container" at bounding box center [45, 189] width 32 height 9
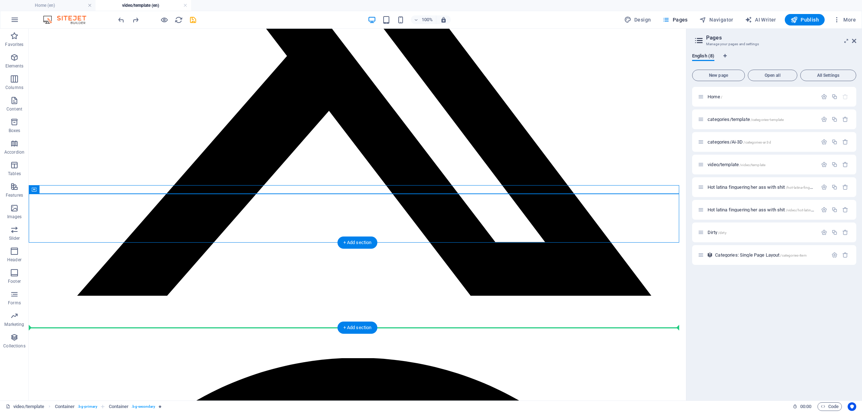
drag, startPoint x: 82, startPoint y: 218, endPoint x: 50, endPoint y: 309, distance: 96.8
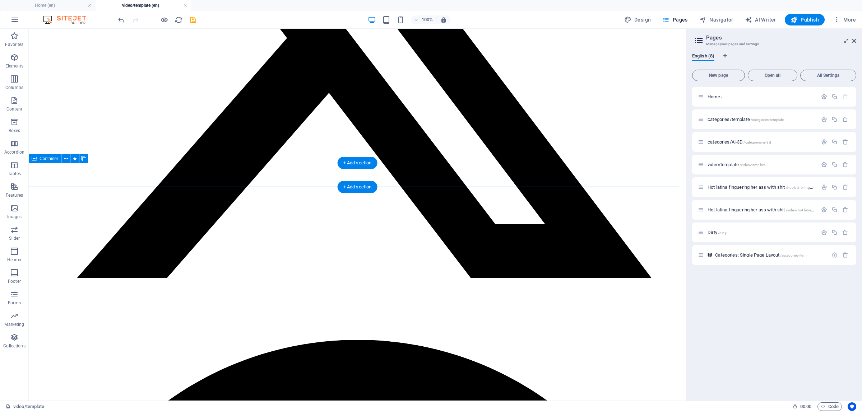
scroll to position [333, 0]
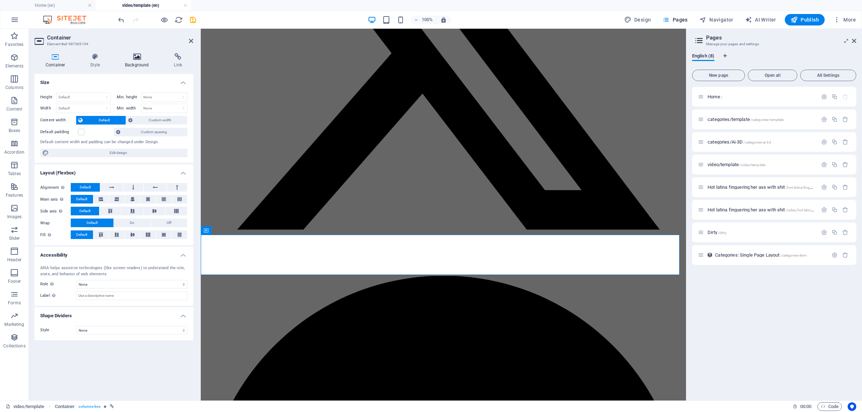
click at [136, 53] on icon at bounding box center [137, 56] width 46 height 7
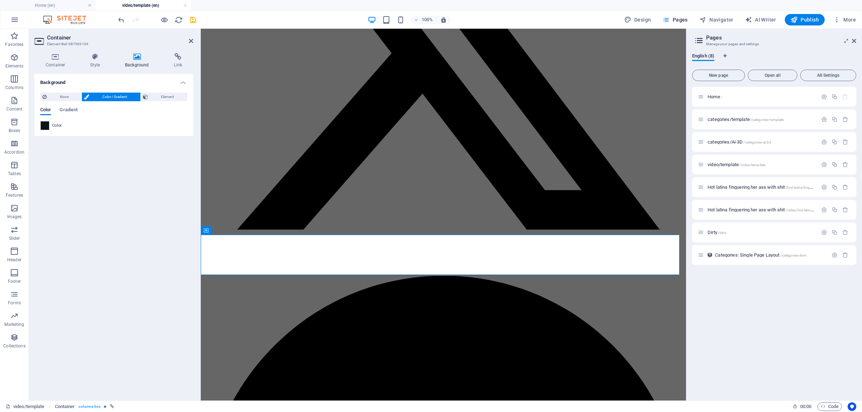
click at [45, 126] on span at bounding box center [45, 126] width 8 height 8
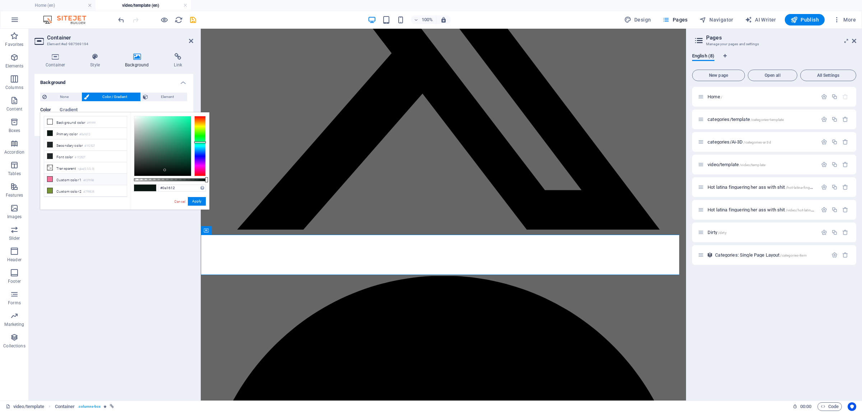
click at [49, 180] on icon at bounding box center [49, 179] width 5 height 5
click at [195, 204] on button "Apply" at bounding box center [197, 201] width 18 height 9
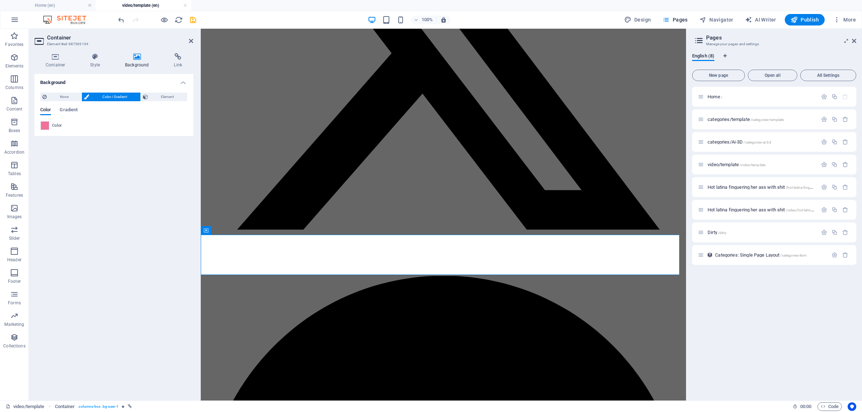
click at [50, 121] on div "Color Gradient" at bounding box center [113, 114] width 147 height 14
click at [48, 121] on div at bounding box center [45, 125] width 9 height 9
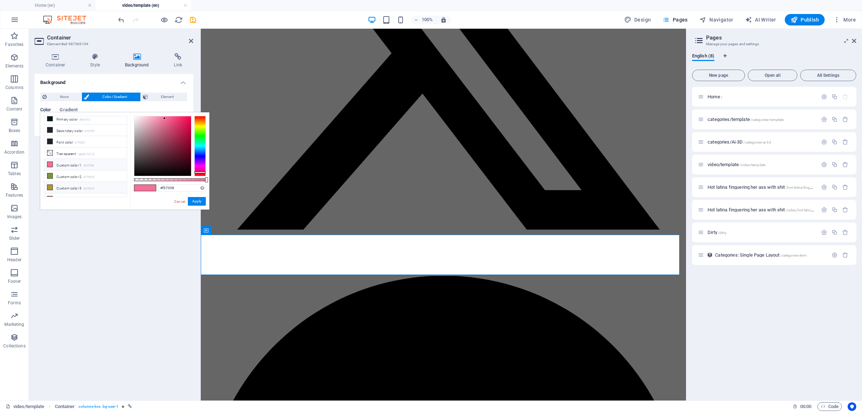
scroll to position [38, 0]
click at [48, 189] on icon at bounding box center [49, 190] width 5 height 5
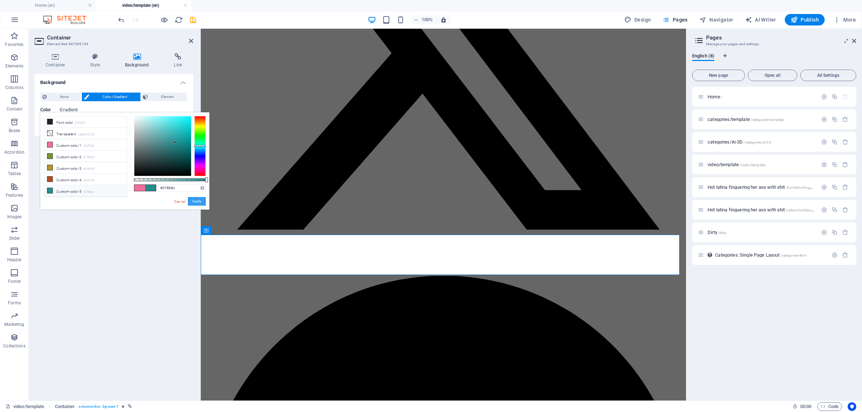
click at [200, 203] on button "Apply" at bounding box center [197, 201] width 18 height 9
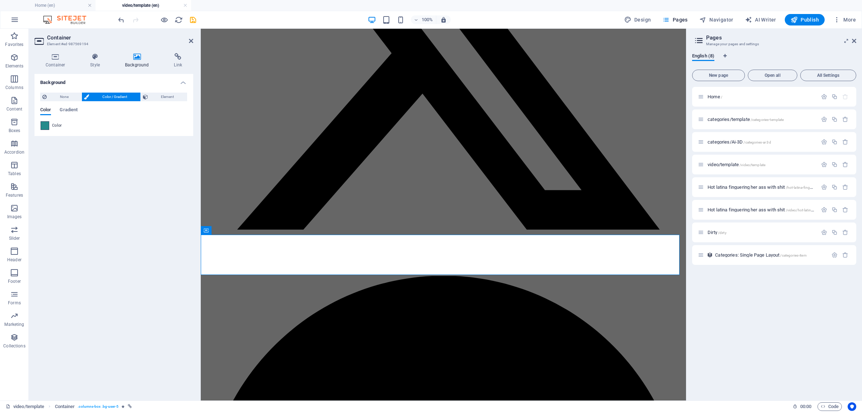
click at [43, 130] on div at bounding box center [45, 125] width 9 height 9
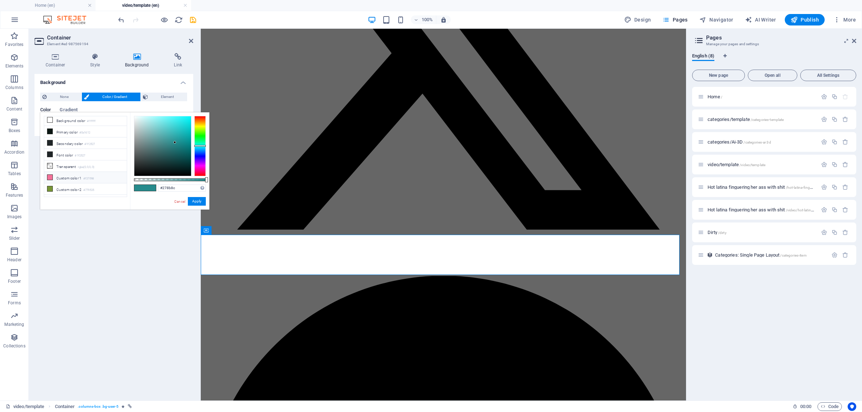
scroll to position [0, 0]
click at [51, 122] on icon at bounding box center [49, 121] width 5 height 5
click at [49, 132] on icon at bounding box center [49, 133] width 5 height 5
click at [49, 143] on icon at bounding box center [49, 144] width 5 height 5
type input "#1f2527"
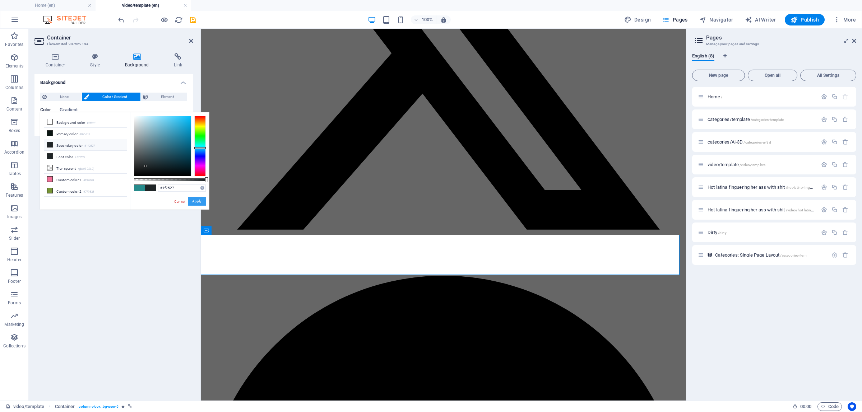
click at [197, 200] on button "Apply" at bounding box center [197, 201] width 18 height 9
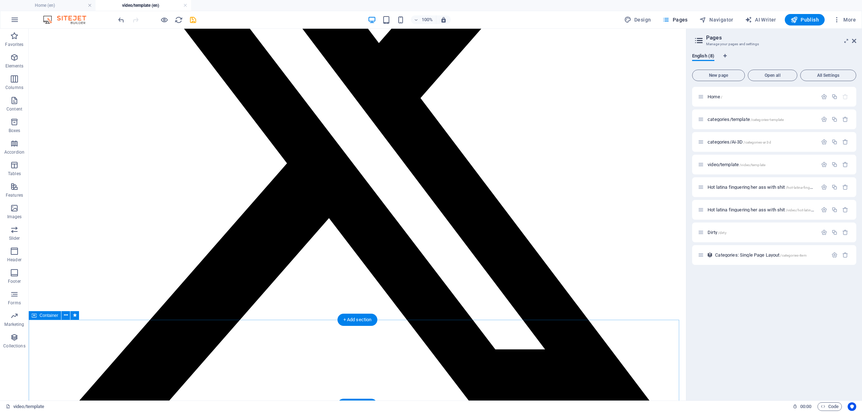
scroll to position [377, 0]
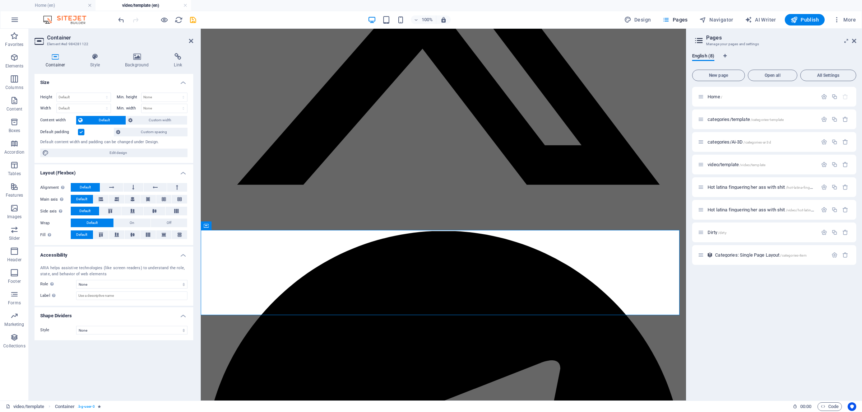
click at [83, 134] on label at bounding box center [81, 132] width 6 height 6
click at [0, 0] on input "Default padding" at bounding box center [0, 0] width 0 height 0
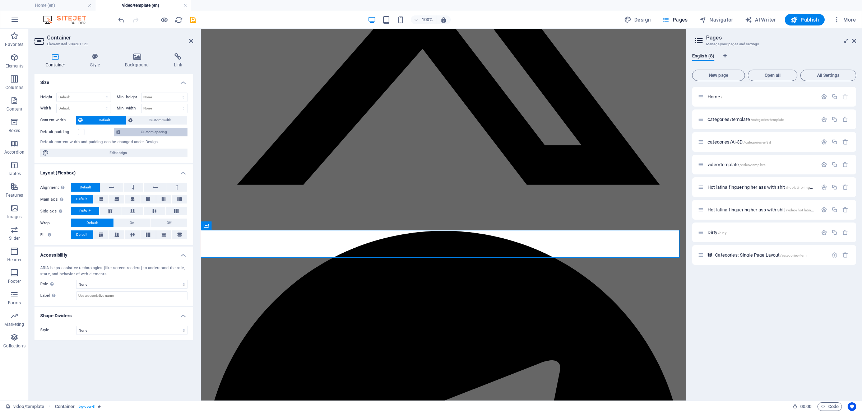
click at [139, 133] on span "Custom spacing" at bounding box center [153, 132] width 63 height 9
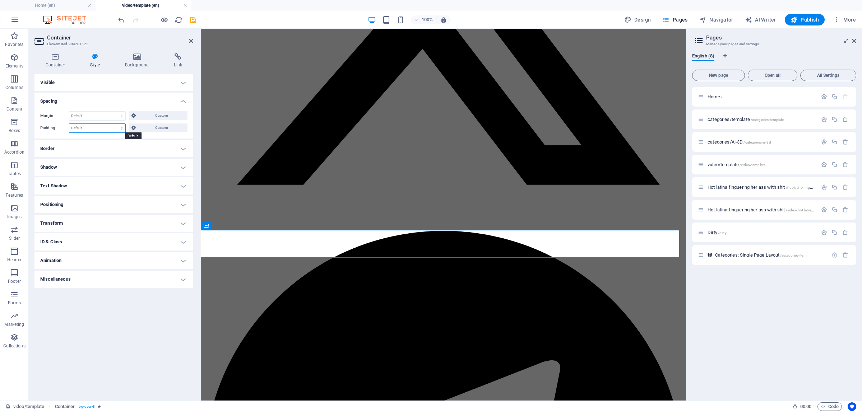
click at [81, 128] on select "Default px rem % vh vw Custom" at bounding box center [97, 128] width 56 height 9
select select "px"
click at [115, 124] on select "Default px rem % vh vw Custom" at bounding box center [97, 128] width 56 height 9
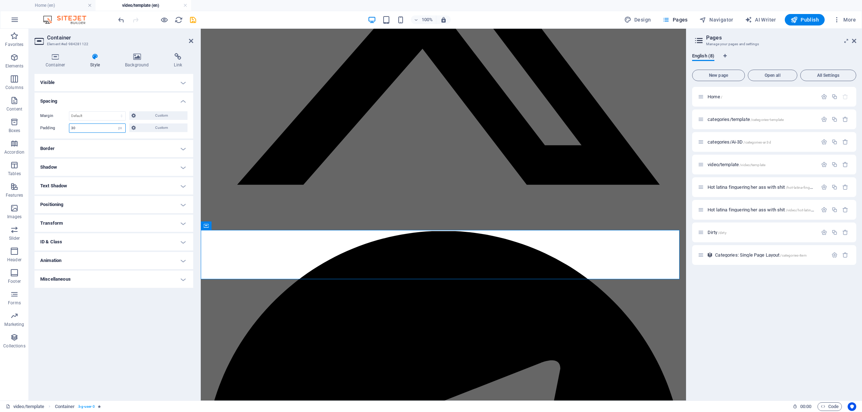
drag, startPoint x: 82, startPoint y: 130, endPoint x: 48, endPoint y: 130, distance: 33.8
click at [48, 130] on div "Padding 30 Default px rem % vh vw Custom Custom" at bounding box center [113, 128] width 147 height 9
type input "20"
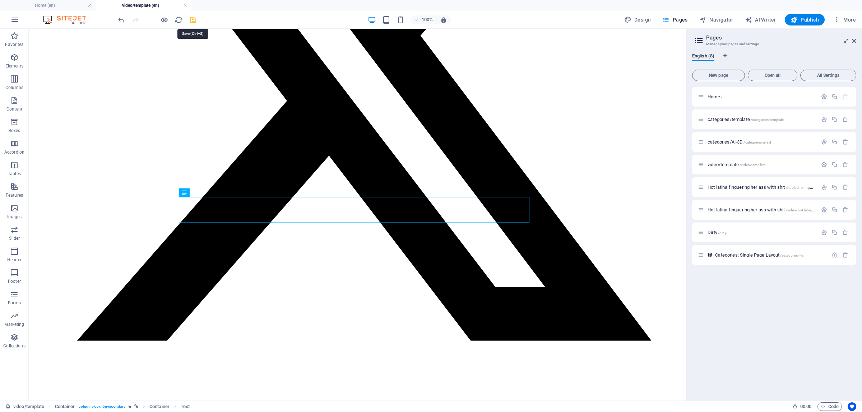
click at [192, 19] on icon "save" at bounding box center [193, 20] width 8 height 8
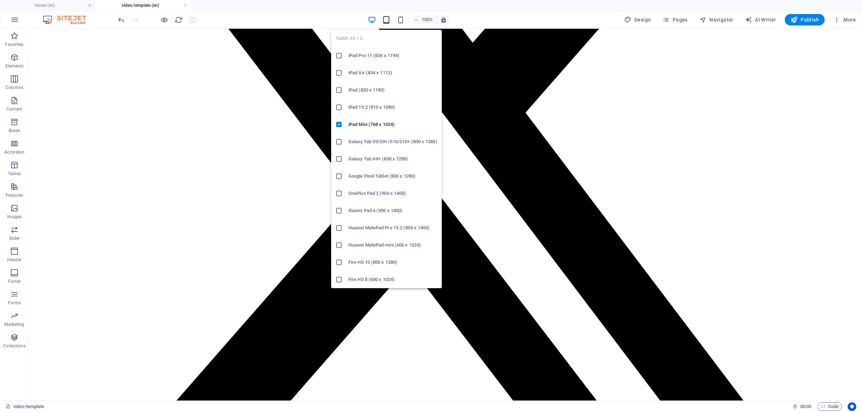
click at [388, 20] on icon "button" at bounding box center [386, 20] width 8 height 8
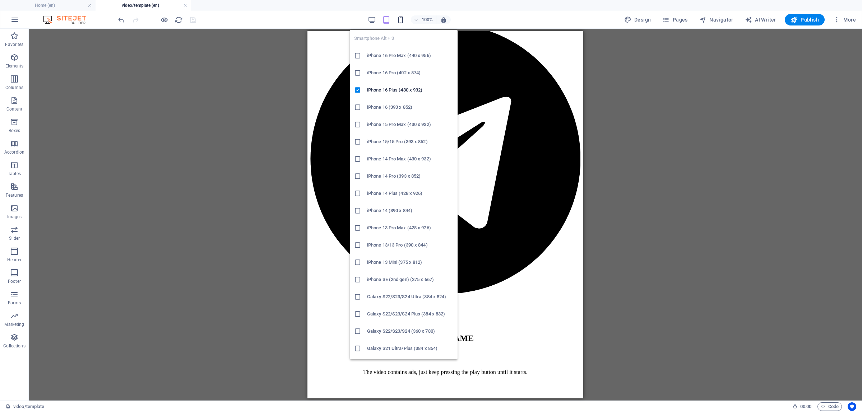
click at [404, 21] on icon "button" at bounding box center [400, 20] width 8 height 8
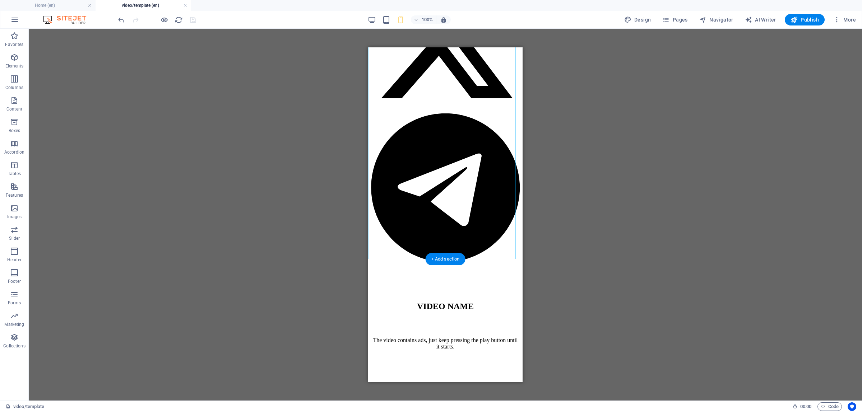
scroll to position [293, 0]
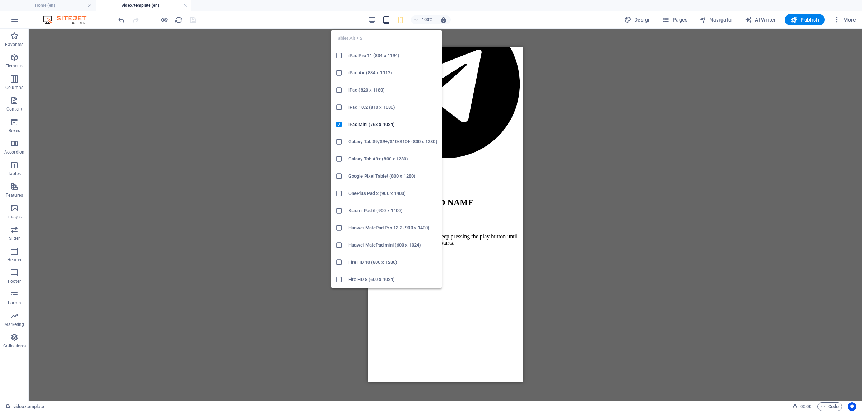
click at [386, 18] on icon "button" at bounding box center [386, 20] width 8 height 8
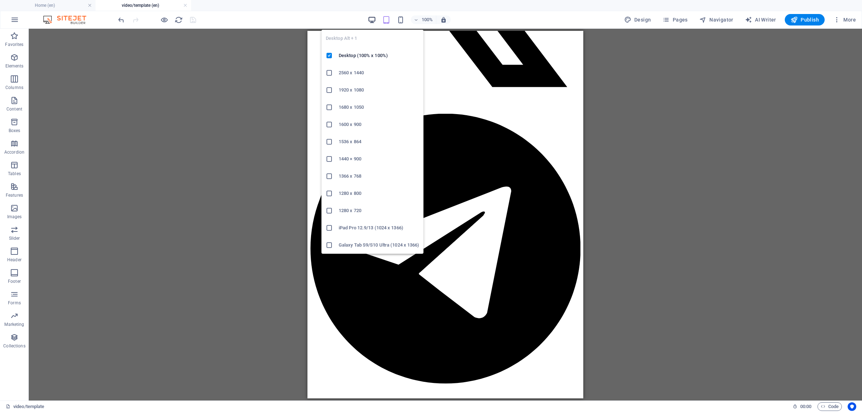
click at [374, 22] on icon "button" at bounding box center [372, 20] width 8 height 8
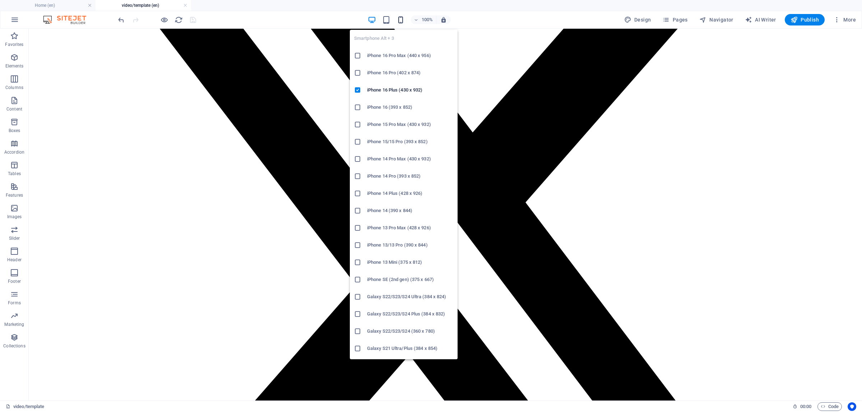
click at [401, 19] on icon "button" at bounding box center [400, 20] width 8 height 8
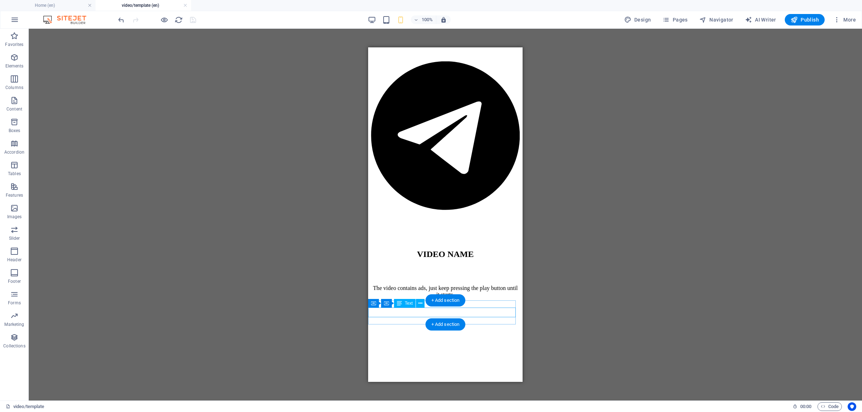
scroll to position [243, 0]
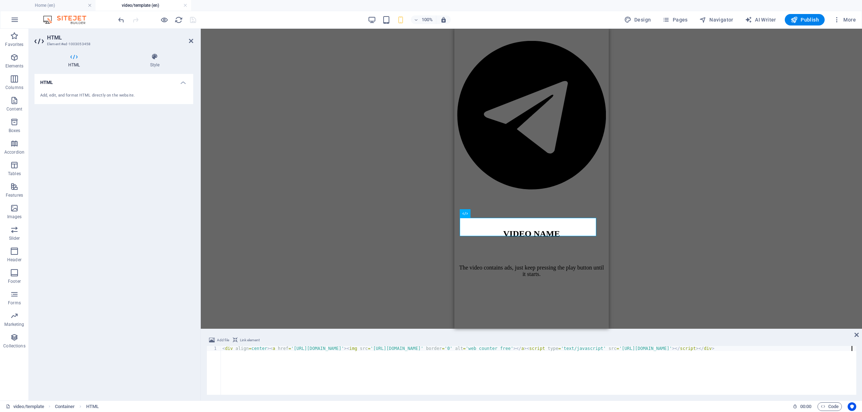
click at [222, 349] on div "< div align = center > < a href = '[URL][DOMAIN_NAME]' > < img src = '[URL][DOM…" at bounding box center [538, 374] width 635 height 57
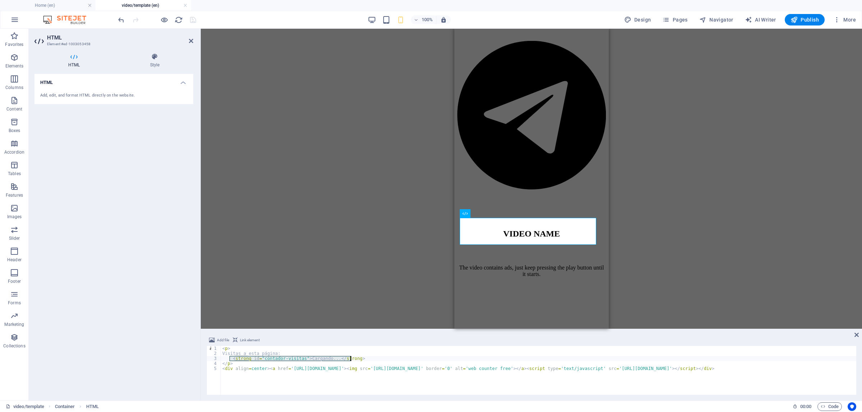
drag, startPoint x: 229, startPoint y: 358, endPoint x: 352, endPoint y: 359, distance: 123.2
click at [352, 359] on div "< p > Visitas a esta página: < strong id = "contador-visitas" > Cargando... </ …" at bounding box center [538, 375] width 635 height 59
type textarea "<strong id="contador-visitas">Cargando...</strong>"
drag, startPoint x: 287, startPoint y: 354, endPoint x: 234, endPoint y: 354, distance: 52.1
click at [234, 354] on div "< p > Visitas a esta página: </ p > < div align = center > < a href = '[URL][DO…" at bounding box center [538, 375] width 635 height 59
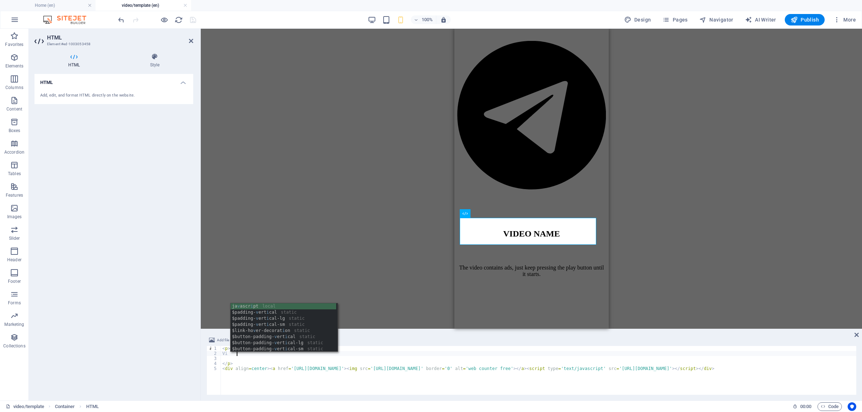
scroll to position [0, 1]
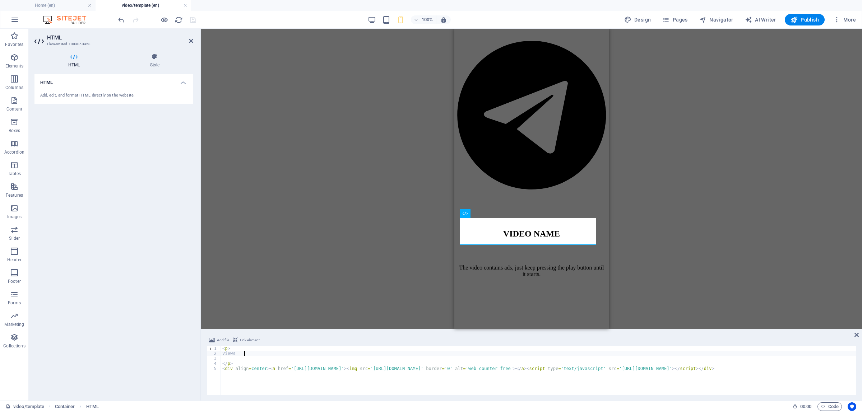
click at [221, 364] on div "< p > Views </ p > < div align = center > < a href = '[URL][DOMAIN_NAME]' > < i…" at bounding box center [538, 375] width 635 height 59
click at [231, 354] on div "< p > Views </ p > < div align = center > < a href = '[URL][DOMAIN_NAME]' > < i…" at bounding box center [538, 375] width 635 height 59
click at [232, 354] on div "< p > Views </ p > < div align = center > < a href = '[URL][DOMAIN_NAME]' > < i…" at bounding box center [538, 370] width 635 height 49
click at [230, 354] on div "< p > Views </ p > < div align = center > < a href = '[URL][DOMAIN_NAME]' > < i…" at bounding box center [538, 375] width 635 height 59
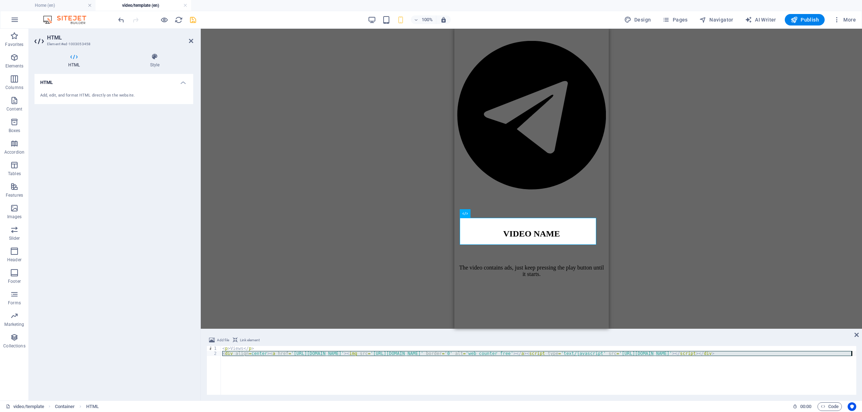
drag, startPoint x: 221, startPoint y: 356, endPoint x: 861, endPoint y: 355, distance: 639.9
click at [861, 355] on div "Add file Link element <p>Views</p> 1 2 < p > Views </ p > < div align = center …" at bounding box center [531, 365] width 661 height 70
click at [251, 349] on div "< p > Views </ p > < div align = center > < a href = '[URL][DOMAIN_NAME]' > < i…" at bounding box center [538, 375] width 635 height 59
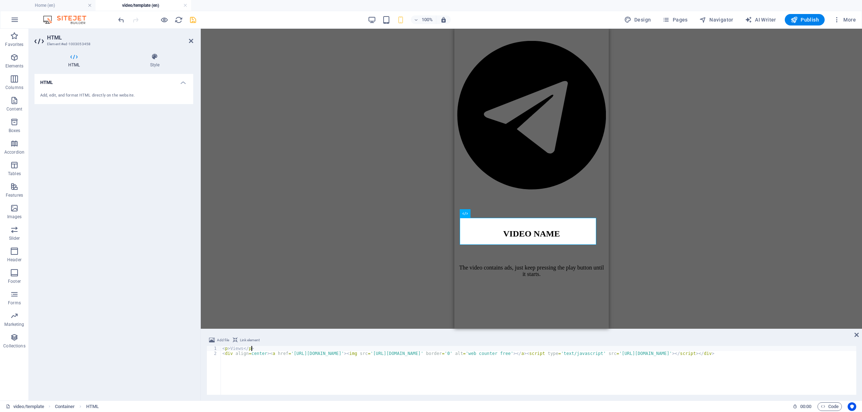
scroll to position [0, 2]
paste textarea "<div align=center><a href='[URL][DOMAIN_NAME]'><img src='[URL][DOMAIN_NAME]' bo…"
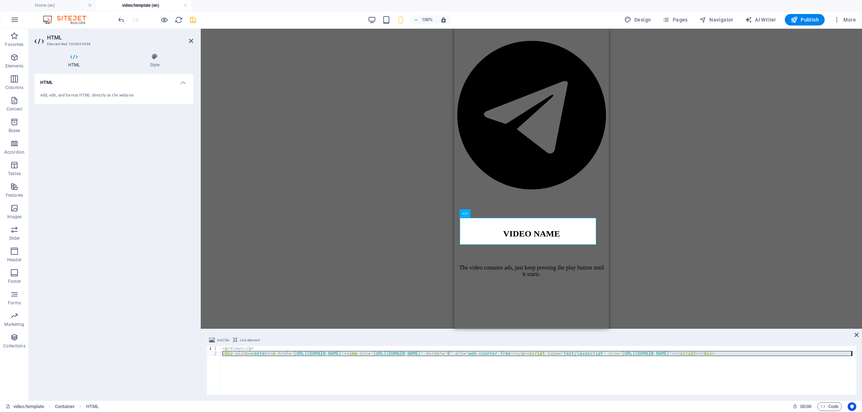
drag, startPoint x: 222, startPoint y: 354, endPoint x: 859, endPoint y: 356, distance: 637.8
click at [859, 356] on div "Add file Link element <p>Views</p> 1 2 < p > Views </ p > < div align = center …" at bounding box center [531, 365] width 661 height 70
type textarea "<div align=center><a href='[URL][DOMAIN_NAME]'><img src='[URL][DOMAIN_NAME]' bo…"
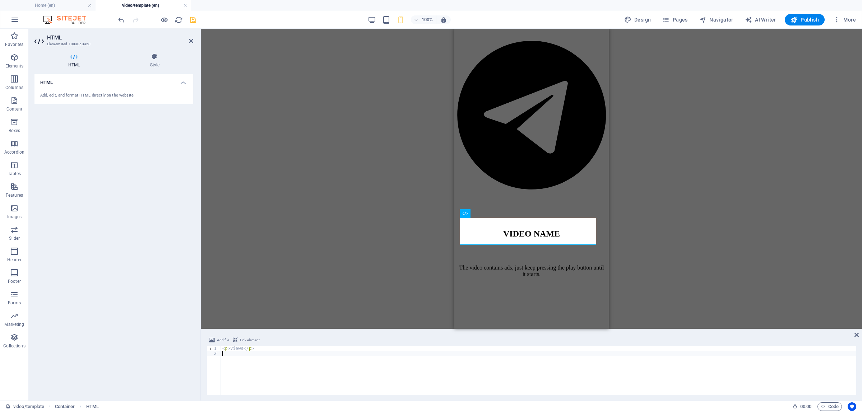
scroll to position [0, 0]
click at [252, 349] on div "< p > Views </ p >" at bounding box center [538, 375] width 635 height 59
paste textarea "<div align=center><a href='[URL][DOMAIN_NAME]'><img src='[URL][DOMAIN_NAME]' bo…"
click at [242, 351] on div "< p > Views </ p > < div align = center > < a href = '[URL][DOMAIN_NAME]' > < i…" at bounding box center [553, 374] width 664 height 57
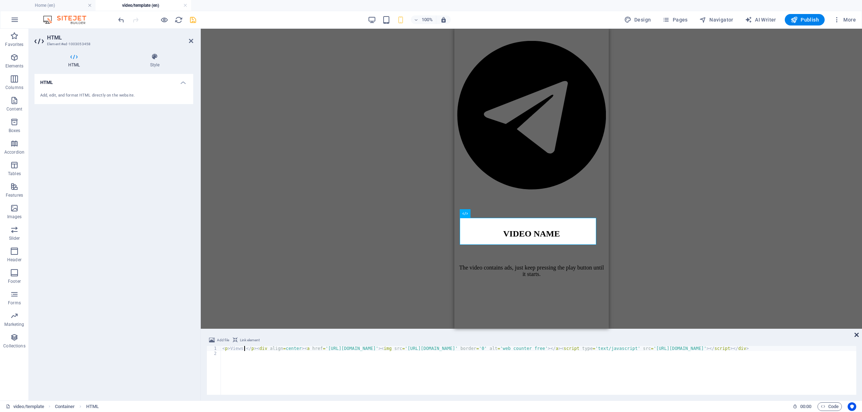
type textarea "<p>Views:</p><div align=center><a href='[URL][DOMAIN_NAME]'><img src='[URL][DOM…"
click at [857, 334] on icon at bounding box center [856, 335] width 4 height 6
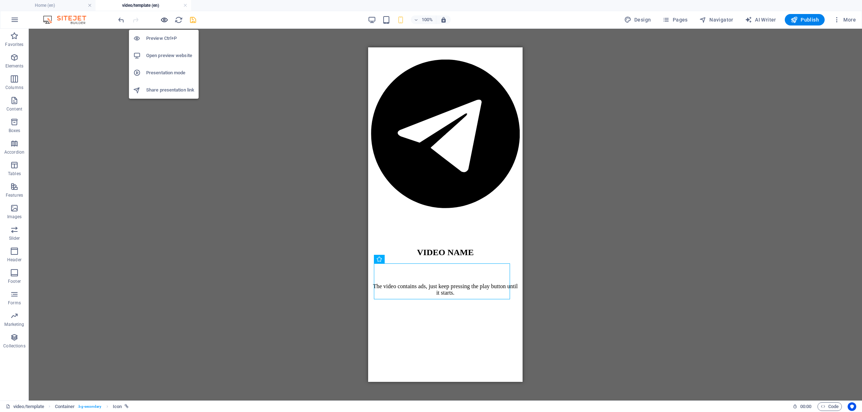
click at [164, 22] on icon "button" at bounding box center [164, 20] width 8 height 8
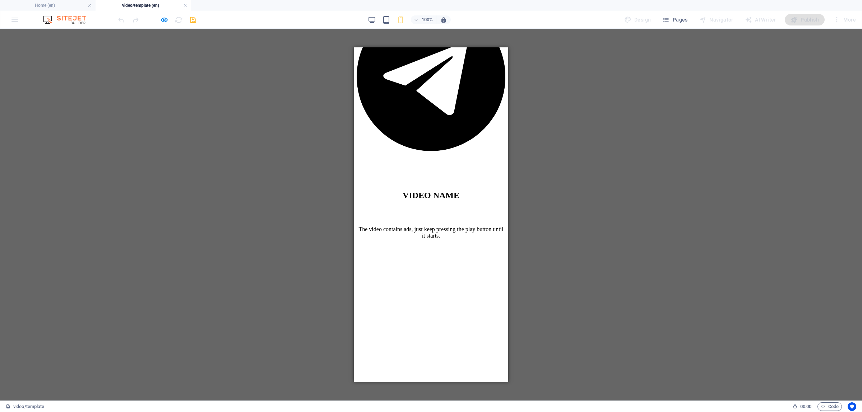
scroll to position [314, 0]
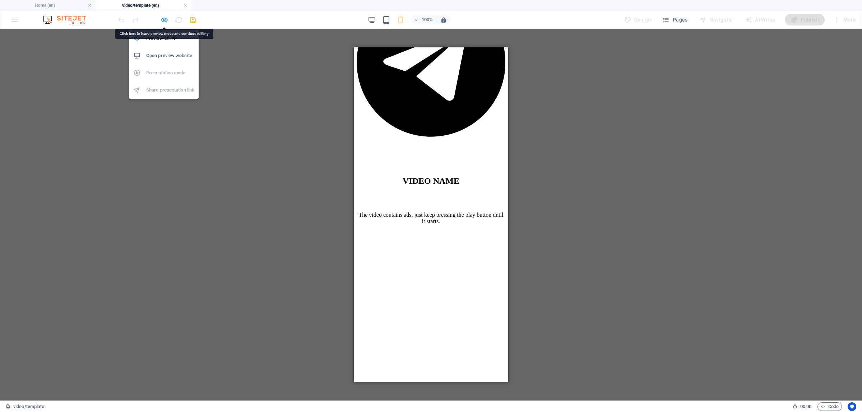
click at [161, 21] on icon "button" at bounding box center [164, 20] width 8 height 8
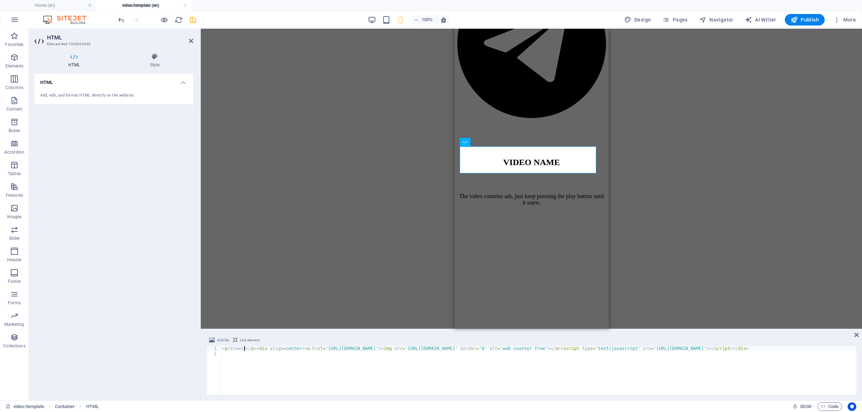
click at [246, 348] on div "< p > Views: </ p > < div align = center > < a href = '[URL][DOMAIN_NAME]' > < …" at bounding box center [554, 374] width 666 height 57
click at [242, 349] on div "< p > Views: </ p > < div align = center > < a href = '[URL][DOMAIN_NAME]' > < …" at bounding box center [554, 374] width 666 height 57
click at [243, 347] on div "< p > Views: </ p > < div align = center > < a href = '[URL][DOMAIN_NAME]' > < …" at bounding box center [554, 374] width 666 height 57
paste textarea "strong id="contador-visitas">Cargando...</strong><"
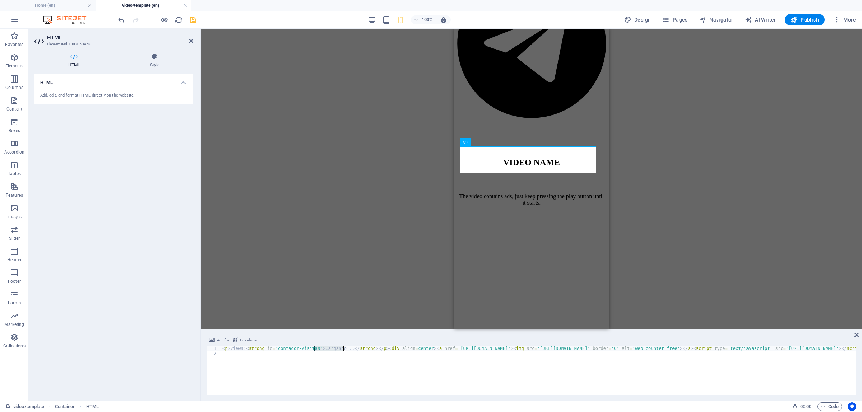
drag, startPoint x: 315, startPoint y: 348, endPoint x: 343, endPoint y: 350, distance: 28.1
click at [343, 350] on div "< p > Views: < strong id = "contador-visitas" > Cargando... </ strong > </ p > …" at bounding box center [614, 374] width 787 height 57
click at [322, 349] on div "< p > Views: < strong id = "contador-visitas" > Cargando... </ strong > </ p > …" at bounding box center [538, 370] width 635 height 49
drag, startPoint x: 315, startPoint y: 348, endPoint x: 343, endPoint y: 350, distance: 27.7
click at [343, 350] on div "< p > Views: < strong id = "contador-visitas" > Cargando... </ strong > </ p > …" at bounding box center [614, 374] width 787 height 57
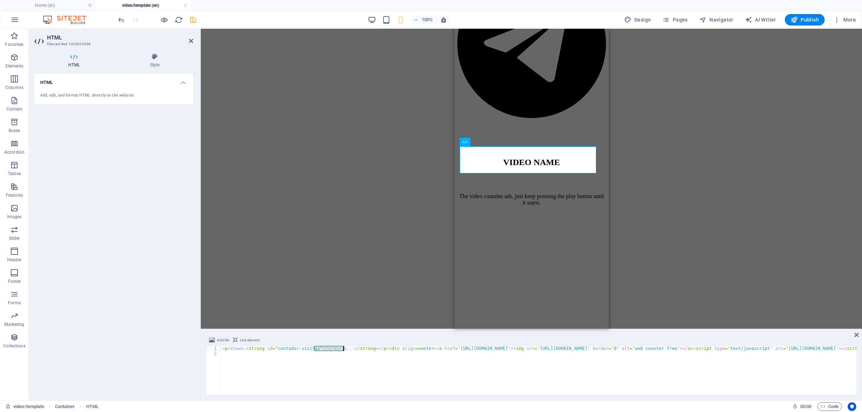
click at [317, 347] on div "< p > Views: < strong id = "contador-visitas" > Cargando... </ strong > </ p > …" at bounding box center [538, 370] width 635 height 49
drag, startPoint x: 316, startPoint y: 349, endPoint x: 334, endPoint y: 352, distance: 18.2
click at [334, 352] on div "< p > Views: < strong id = "contador-visitas" > Cargando... </ strong > </ p > …" at bounding box center [614, 374] width 787 height 57
click at [335, 351] on div "< p > Views: < strong id = "contador-visitas" > Cargando... </ strong > </ p > …" at bounding box center [538, 370] width 635 height 49
click at [342, 349] on div "< p > Views: < strong id = "contador-visitas" > Cargando... </ strong > </ p > …" at bounding box center [614, 374] width 787 height 57
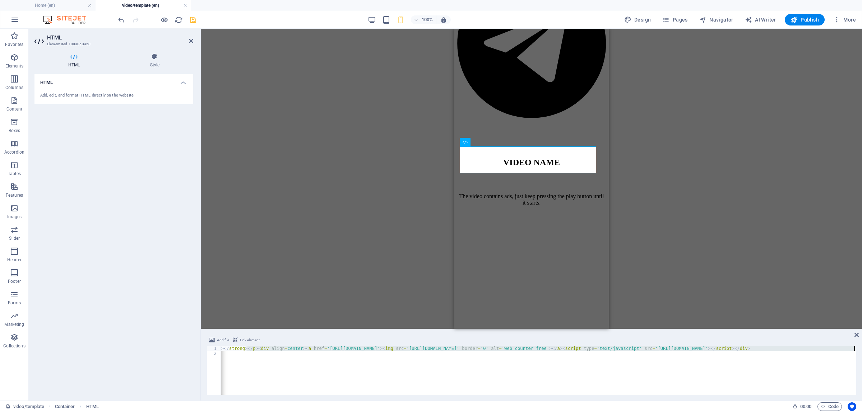
scroll to position [0, 125]
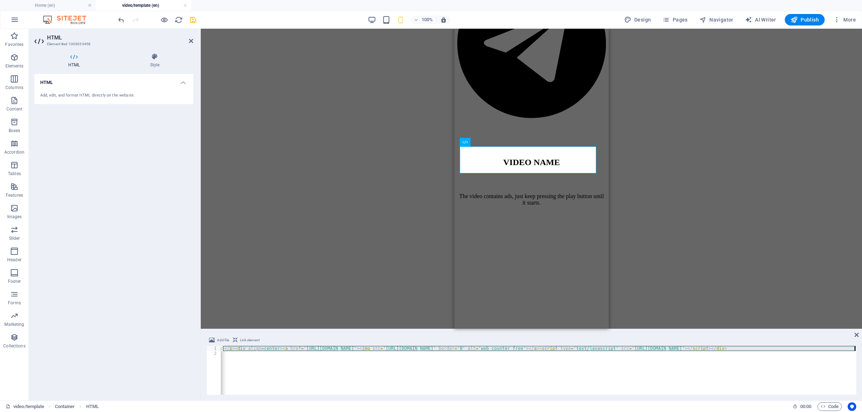
drag, startPoint x: 347, startPoint y: 348, endPoint x: 861, endPoint y: 348, distance: 513.9
click at [861, 348] on div "Add file Link element <p>Views:<strong id="contador-visitas"></strong></p><div …" at bounding box center [531, 365] width 661 height 70
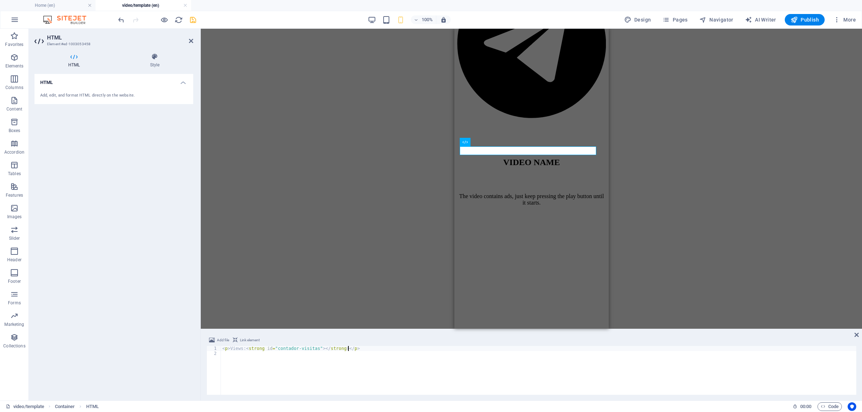
click at [315, 349] on div "< p > Views: < strong id = "contador-visitas" > </ strong > </ p >" at bounding box center [538, 375] width 635 height 59
click at [315, 348] on div "< p > Views: < strong id = "contador-visitas" > </ strong > </ p >" at bounding box center [538, 375] width 635 height 59
paste textarea "div align=center><a href='[URL][DOMAIN_NAME]'><img src='[URL][DOMAIN_NAME]' bor…"
click at [856, 349] on div "< p > Views: < strong id = "contador-visitas" > < div align = center > < a href…" at bounding box center [476, 374] width 760 height 57
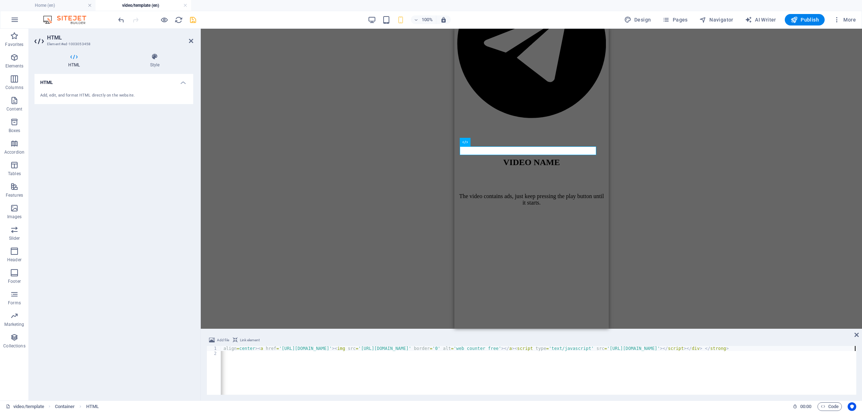
click at [854, 348] on div "< p > Views: < strong id = "contador-visitas" > < div align = center > < a href…" at bounding box center [481, 374] width 751 height 57
click at [261, 349] on div "< p > Views: < strong id = "contador-visitas" > < div align = center > < a href…" at bounding box center [585, 374] width 729 height 57
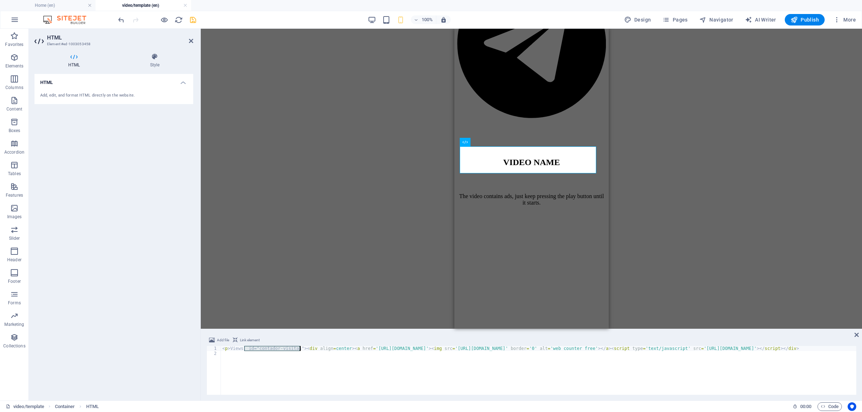
drag, startPoint x: 245, startPoint y: 350, endPoint x: 299, endPoint y: 349, distance: 54.2
click at [299, 349] on div "< p > Views: id="contador-visitas"> < div align = center > < a href = '[URL][DO…" at bounding box center [577, 374] width 712 height 57
type textarea "<p>Views:<div align=center><a href='[URL][DOMAIN_NAME]'><img src='[URL][DOMAIN_…"
click at [192, 20] on icon "save" at bounding box center [193, 20] width 8 height 8
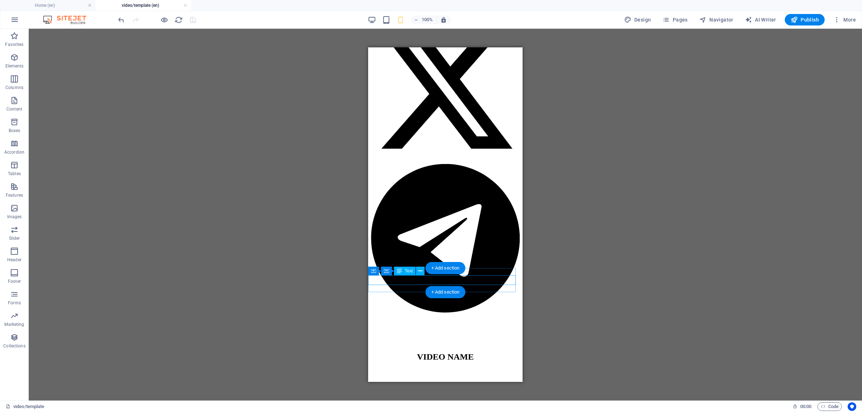
scroll to position [135, 0]
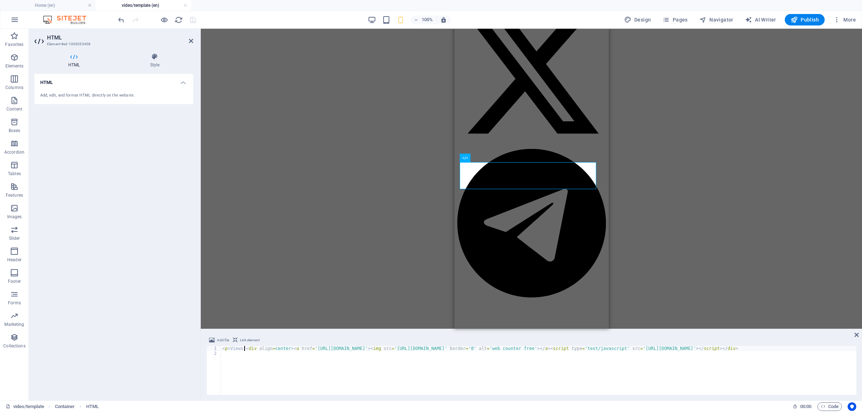
scroll to position [298, 0]
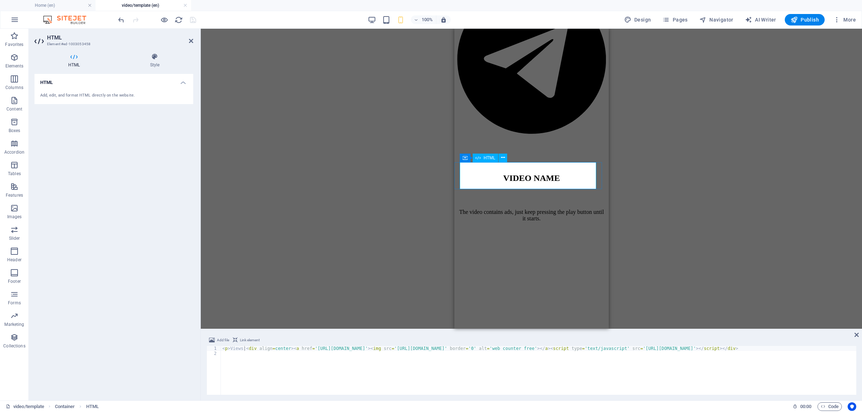
drag, startPoint x: 243, startPoint y: 348, endPoint x: 199, endPoint y: 349, distance: 43.8
click at [199, 349] on div "HTML Element #ed-1003053458 HTML Style HTML Add, edit, and format HTML directly…" at bounding box center [445, 215] width 833 height 372
type textarea "<div align=center><a href='[URL][DOMAIN_NAME]'><img src='[URL][DOMAIN_NAME]' bo…"
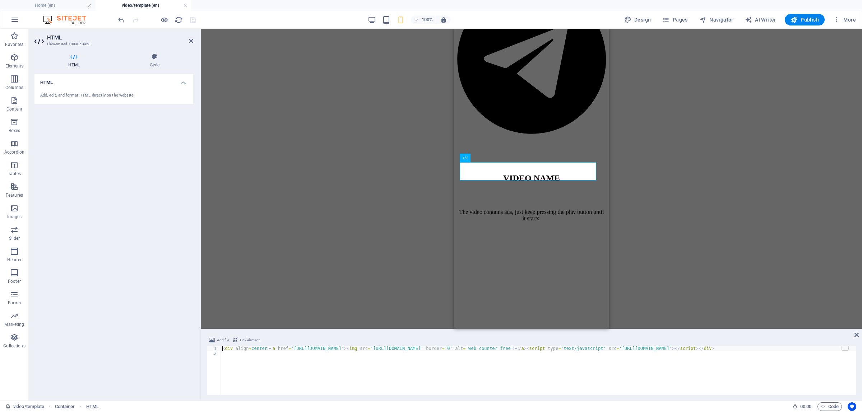
click at [269, 295] on div "H5 Container Text Container HTML Container HTML Container Icon Container Spacer…" at bounding box center [531, 179] width 661 height 300
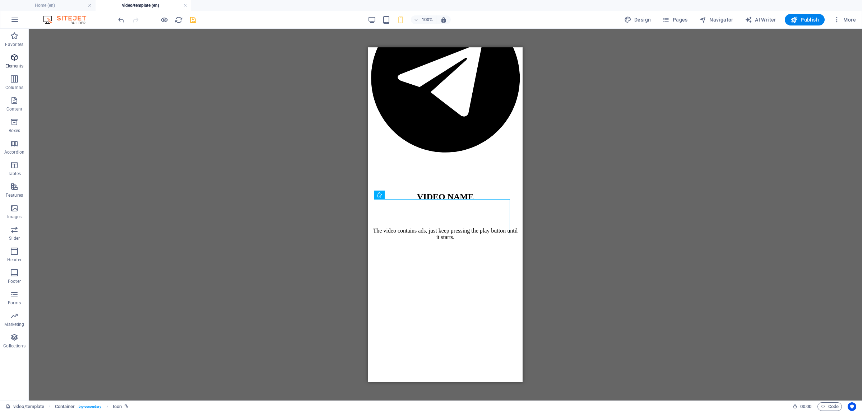
click at [8, 58] on span "Elements" at bounding box center [14, 61] width 29 height 17
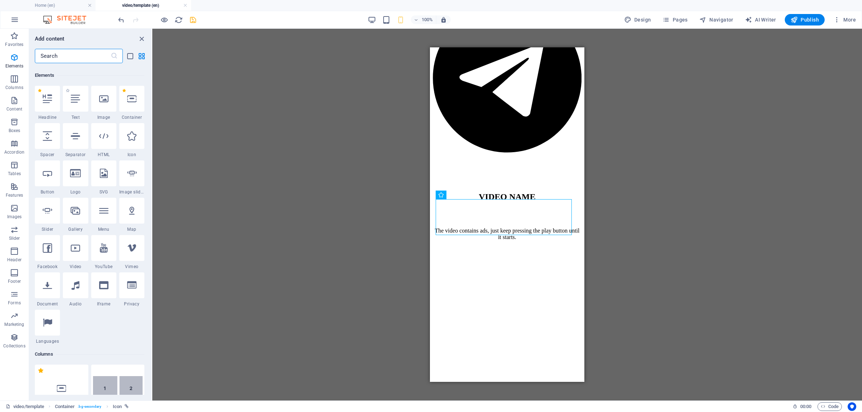
scroll to position [76, 0]
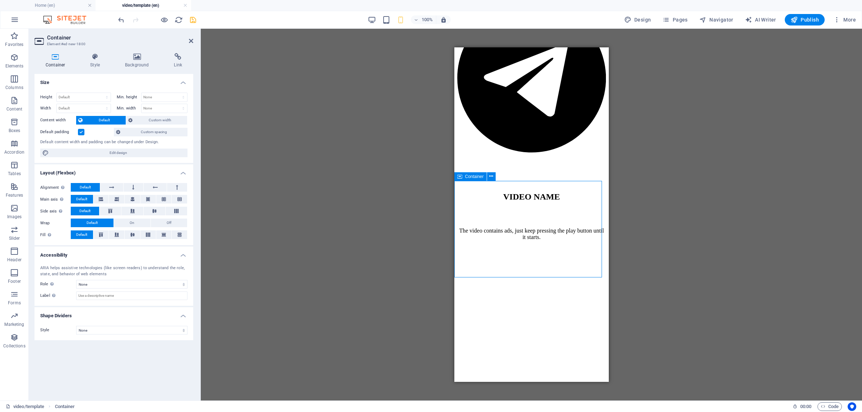
click at [134, 57] on icon at bounding box center [137, 56] width 46 height 7
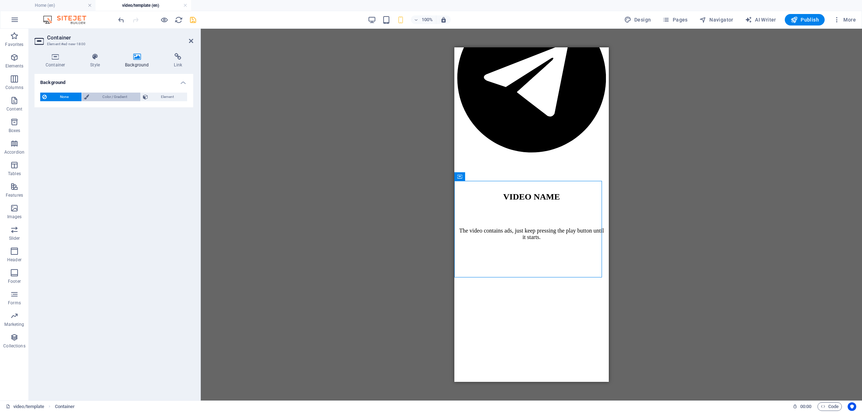
click at [98, 96] on span "Color / Gradient" at bounding box center [114, 97] width 47 height 9
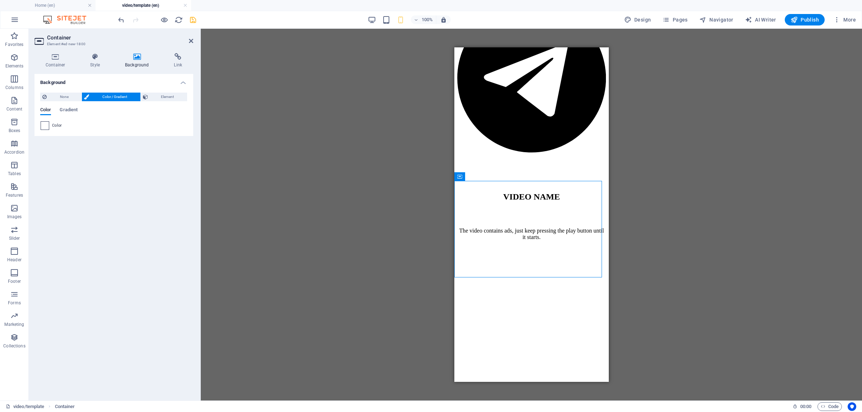
click at [43, 128] on span at bounding box center [45, 126] width 8 height 8
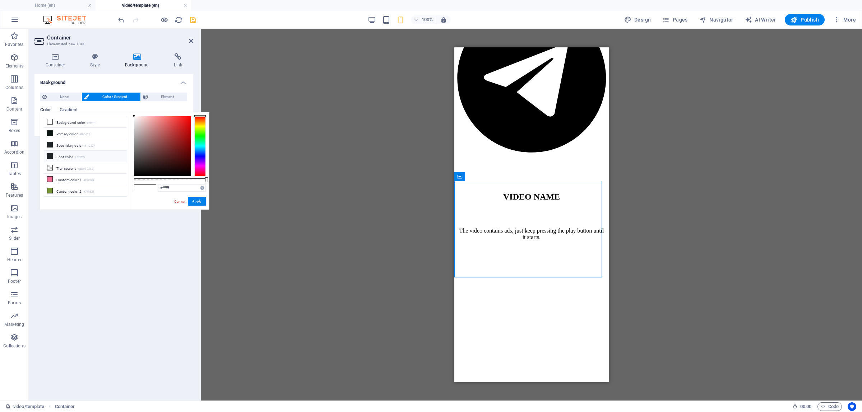
click at [51, 157] on icon at bounding box center [49, 156] width 5 height 5
click at [51, 146] on icon at bounding box center [49, 144] width 5 height 5
click at [47, 144] on icon at bounding box center [49, 144] width 5 height 5
click at [50, 135] on icon at bounding box center [49, 133] width 5 height 5
click at [49, 144] on icon at bounding box center [49, 144] width 5 height 5
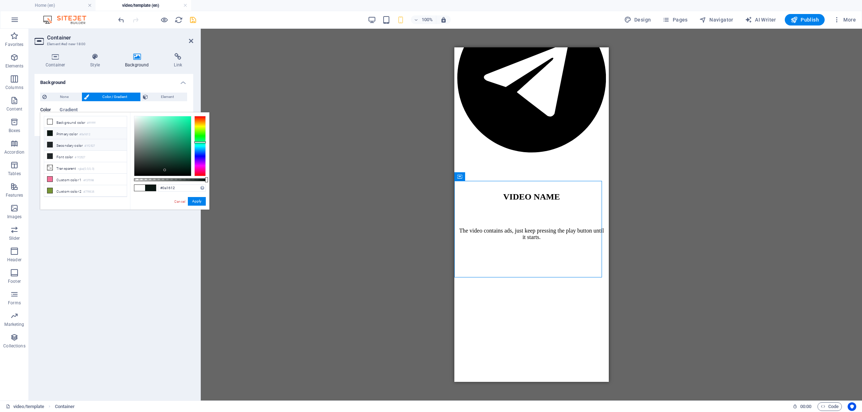
type input "#1f2527"
click at [193, 201] on button "Apply" at bounding box center [197, 201] width 18 height 9
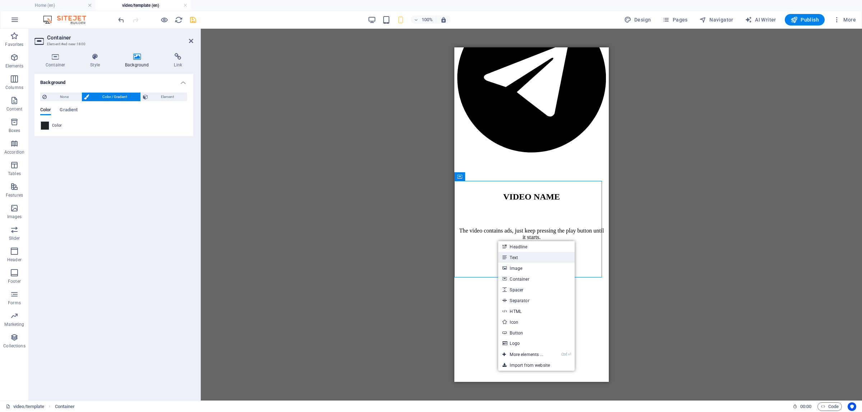
click at [510, 256] on link "Text" at bounding box center [536, 257] width 76 height 11
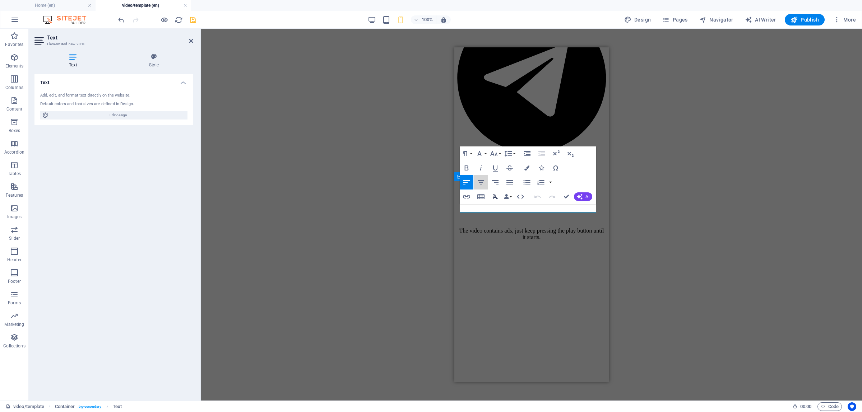
drag, startPoint x: 480, startPoint y: 182, endPoint x: 490, endPoint y: 190, distance: 12.3
click at [480, 182] on icon "button" at bounding box center [481, 182] width 6 height 4
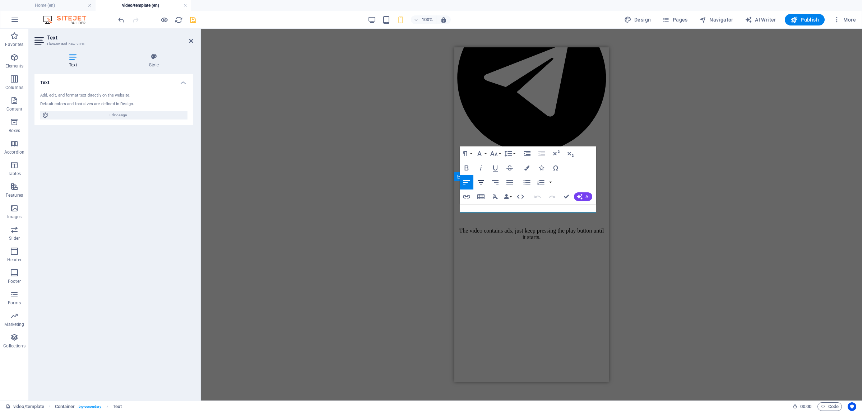
click at [480, 178] on icon "button" at bounding box center [481, 182] width 9 height 9
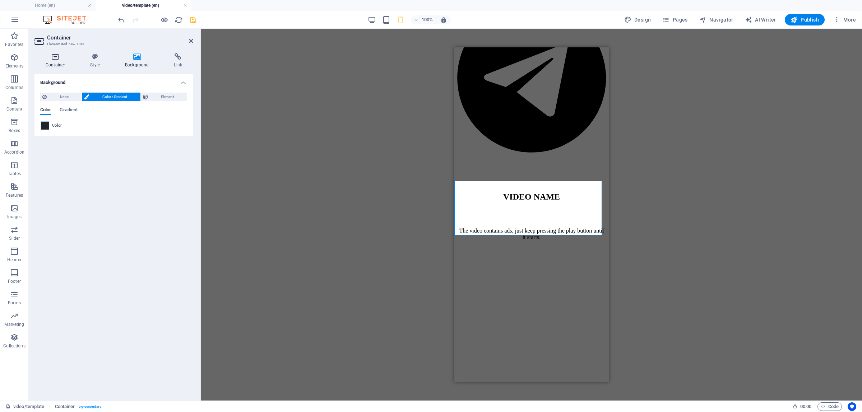
click at [60, 63] on h4 "Container" at bounding box center [56, 60] width 45 height 15
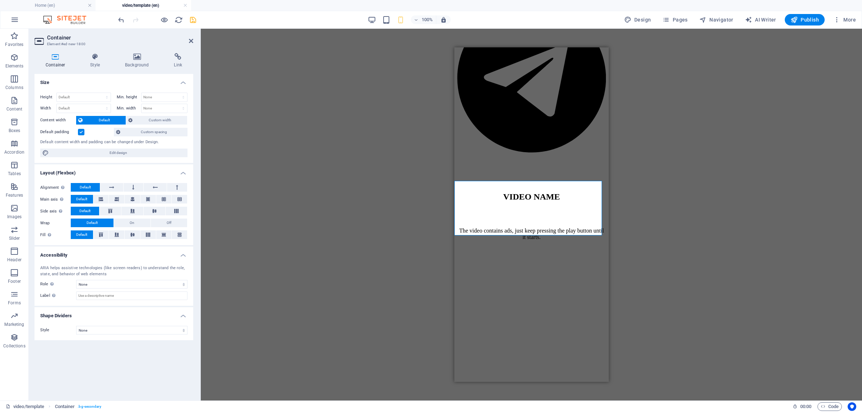
click at [83, 134] on div "Default padding" at bounding box center [76, 132] width 72 height 9
click at [77, 131] on label "Default padding" at bounding box center [59, 132] width 38 height 9
click at [0, 0] on input "Default padding" at bounding box center [0, 0] width 0 height 0
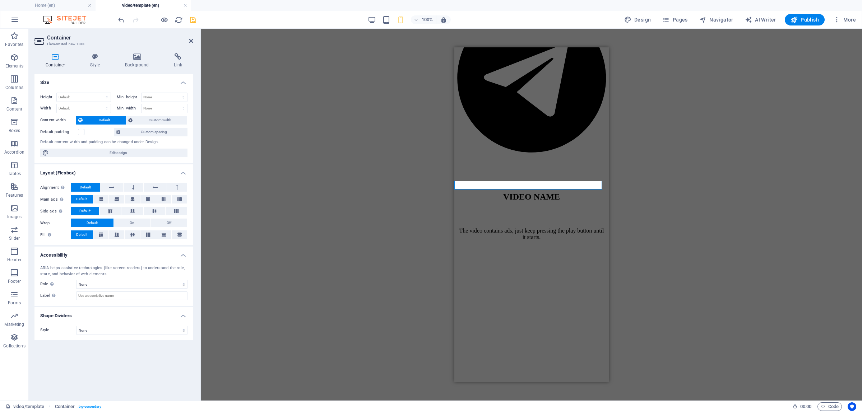
click at [250, 90] on div "H5 Container Text Container HTML Container HTML Container Container Icon Contai…" at bounding box center [531, 215] width 661 height 372
click at [192, 20] on icon "save" at bounding box center [193, 20] width 8 height 8
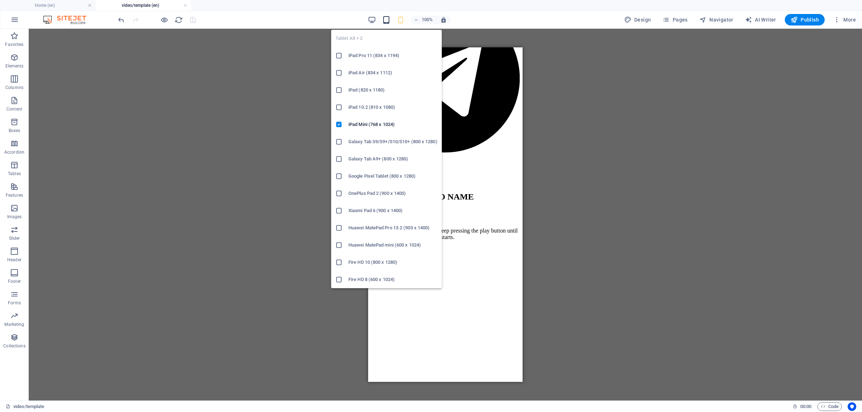
click at [385, 17] on icon "button" at bounding box center [386, 20] width 8 height 8
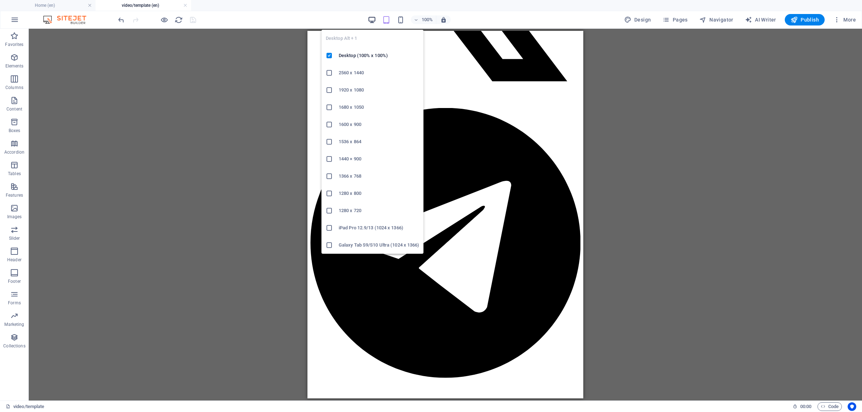
click at [372, 23] on icon "button" at bounding box center [372, 20] width 8 height 8
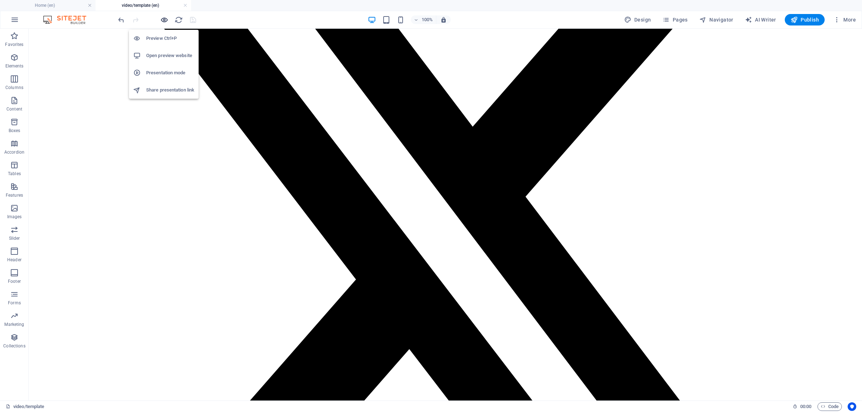
click at [162, 20] on icon "button" at bounding box center [164, 20] width 8 height 8
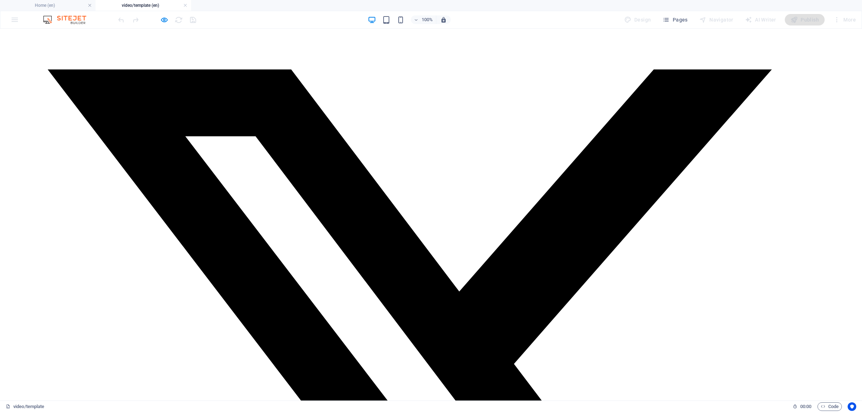
scroll to position [159, 0]
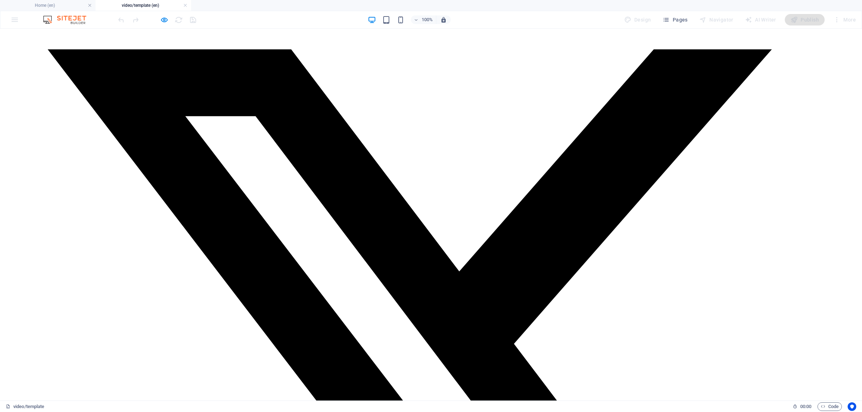
click at [161, 15] on div at bounding box center [157, 19] width 80 height 11
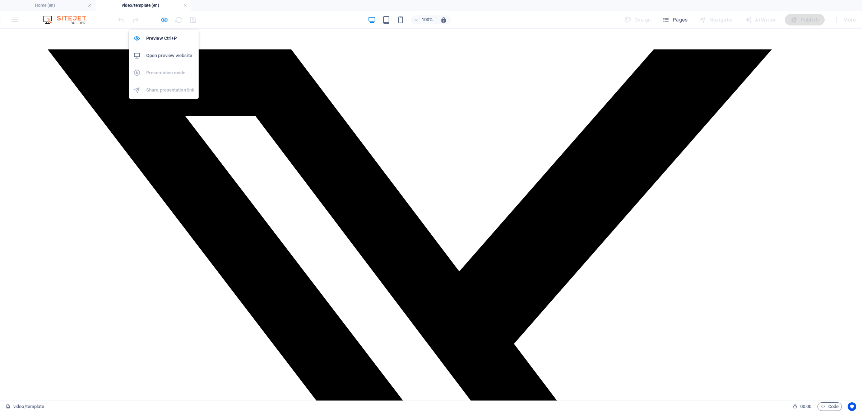
click at [163, 19] on icon "button" at bounding box center [164, 20] width 8 height 8
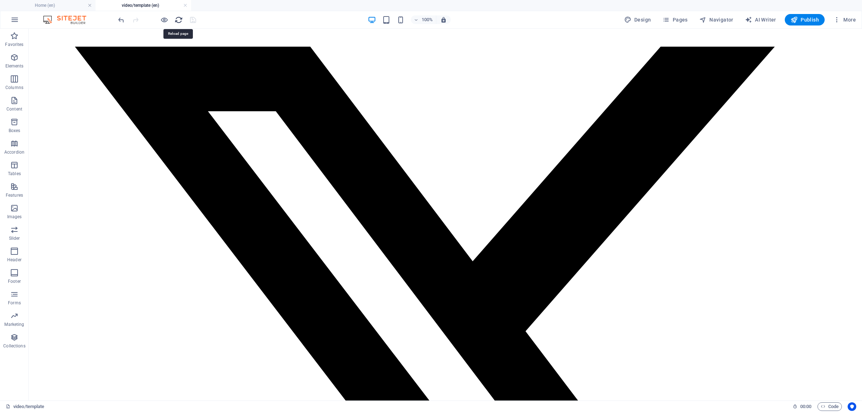
click at [176, 22] on icon "reload" at bounding box center [179, 20] width 8 height 8
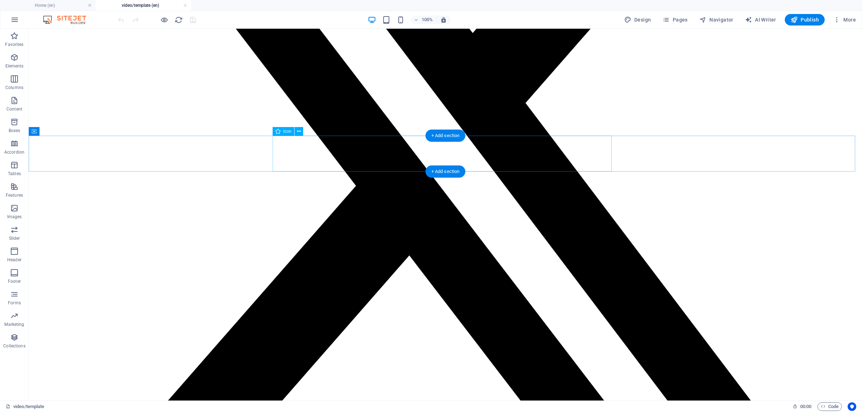
scroll to position [359, 0]
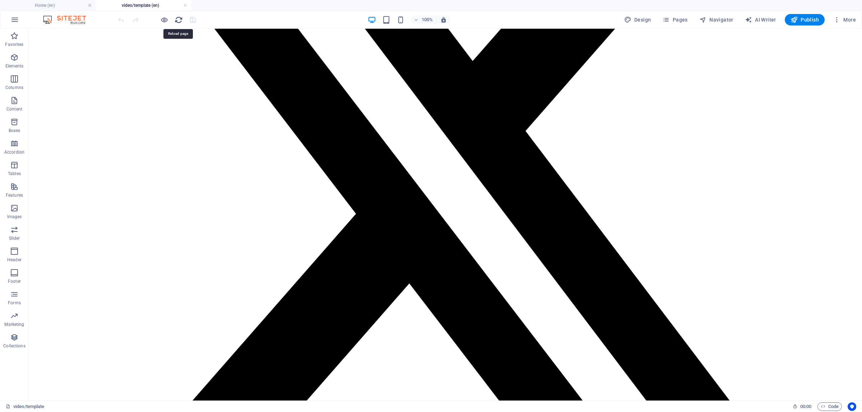
click at [175, 21] on icon "reload" at bounding box center [179, 20] width 8 height 8
click at [176, 18] on icon "reload" at bounding box center [179, 20] width 8 height 8
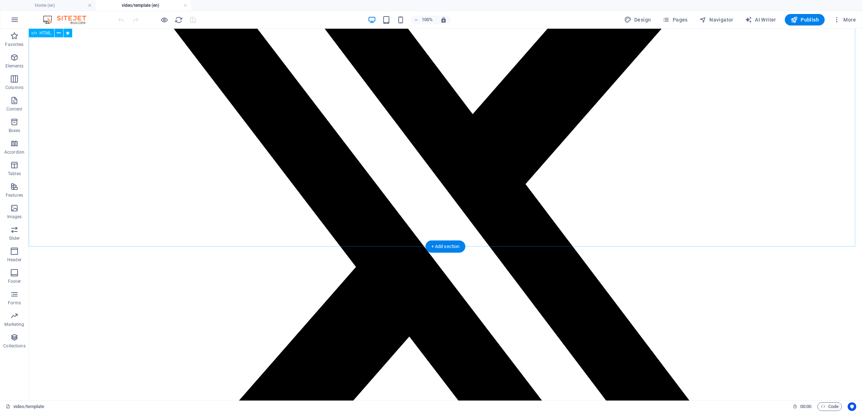
scroll to position [314, 0]
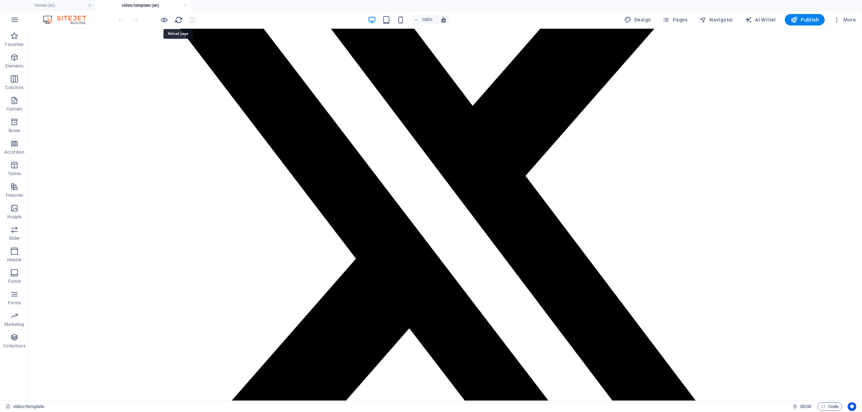
click at [178, 20] on icon "reload" at bounding box center [179, 20] width 8 height 8
click at [177, 17] on icon "reload" at bounding box center [179, 20] width 8 height 8
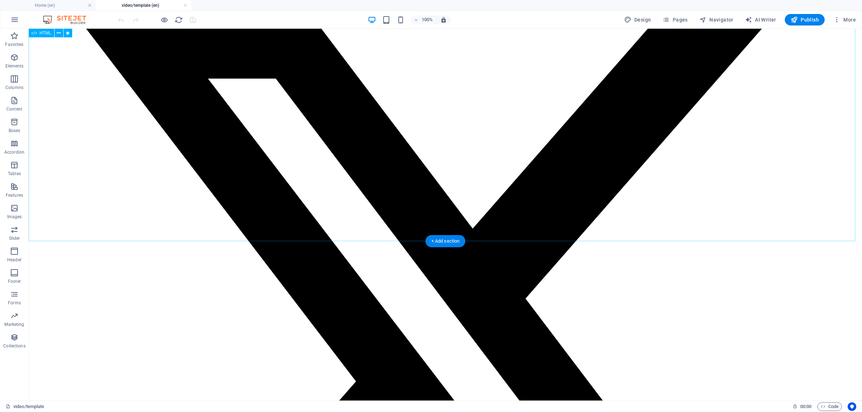
scroll to position [180, 0]
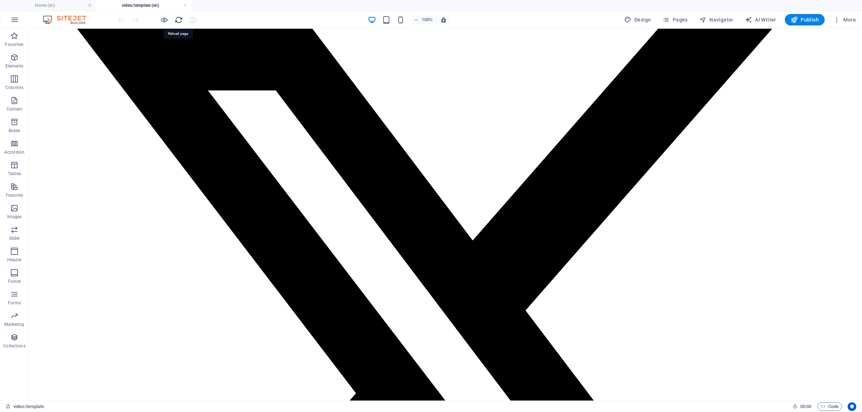
click at [178, 21] on icon "reload" at bounding box center [179, 20] width 8 height 8
click at [178, 18] on icon "reload" at bounding box center [179, 20] width 8 height 8
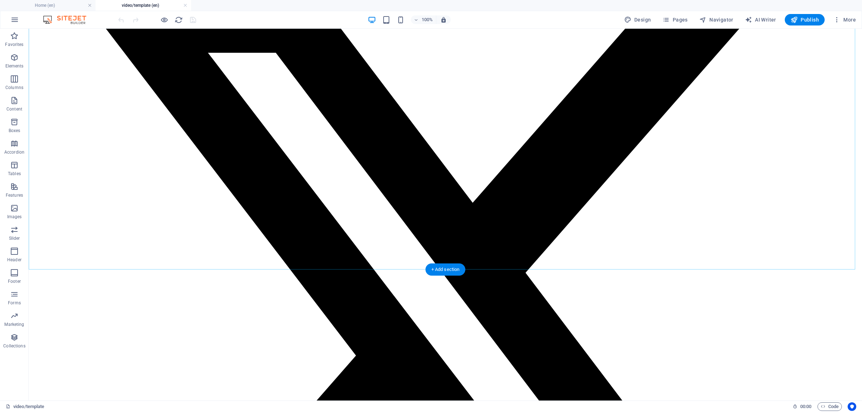
scroll to position [224, 0]
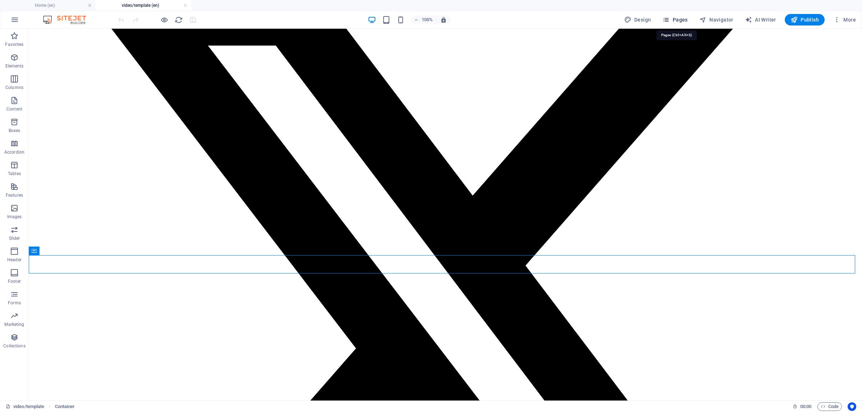
click at [674, 20] on span "Pages" at bounding box center [674, 19] width 25 height 7
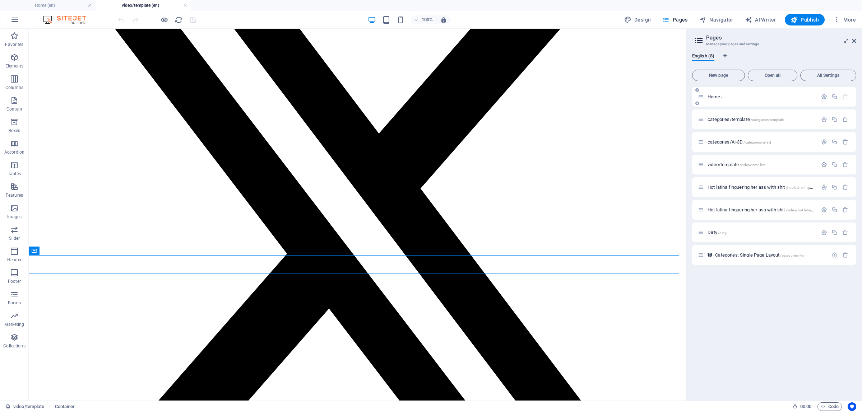
click at [714, 99] on span "Home /" at bounding box center [714, 96] width 15 height 5
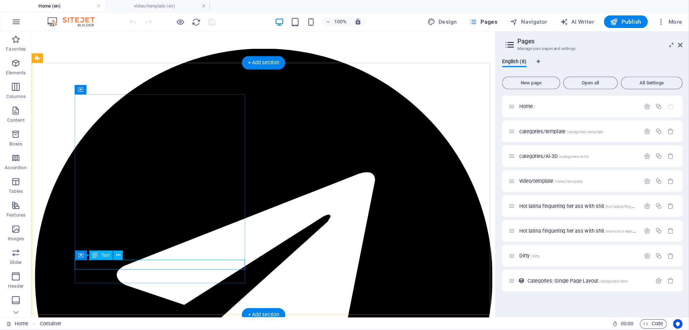
scroll to position [494, 0]
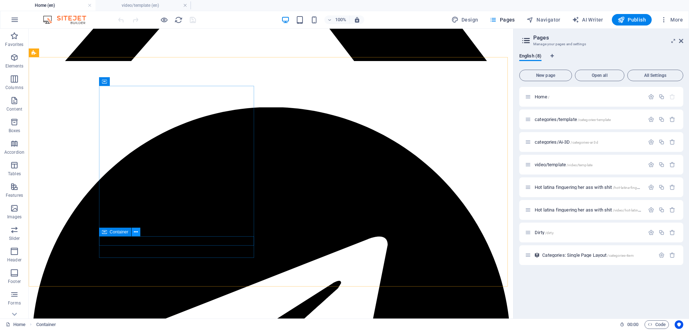
click at [136, 234] on icon at bounding box center [136, 232] width 4 height 8
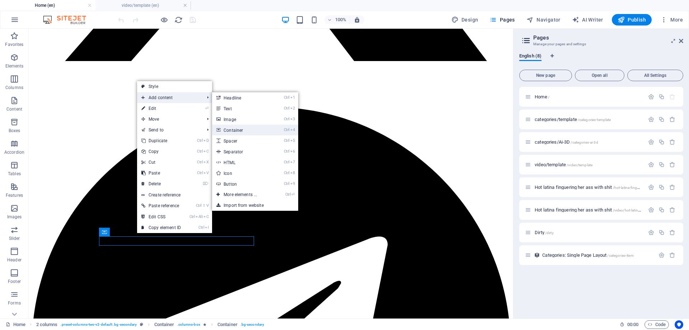
click at [238, 129] on link "Ctrl 4 Container" at bounding box center [241, 130] width 59 height 11
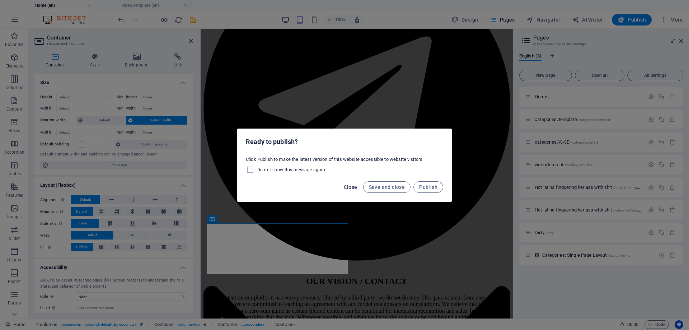
click at [351, 189] on span "Close" at bounding box center [351, 187] width 14 height 6
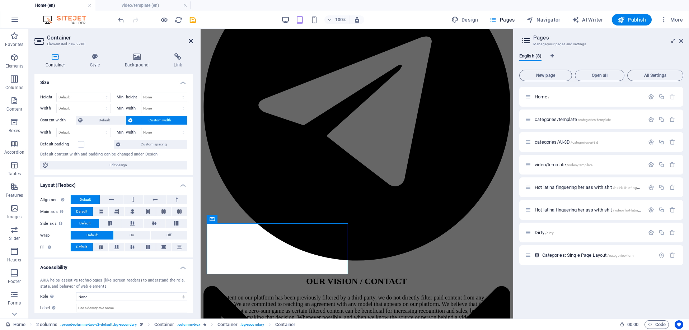
drag, startPoint x: 192, startPoint y: 40, endPoint x: 163, endPoint y: 11, distance: 40.4
click at [192, 40] on icon at bounding box center [191, 41] width 4 height 6
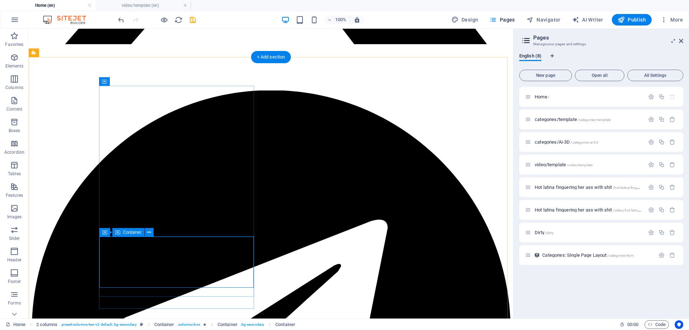
scroll to position [530, 0]
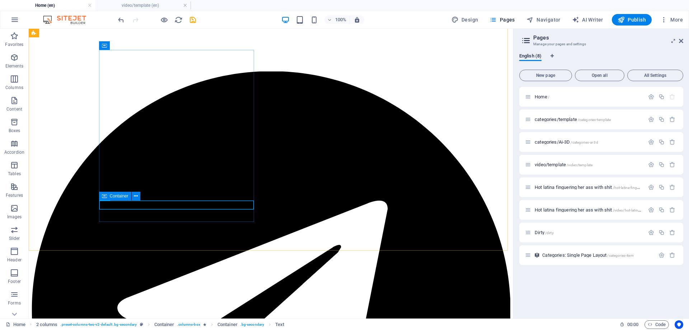
click at [103, 198] on icon at bounding box center [104, 196] width 5 height 9
click at [136, 196] on button at bounding box center [138, 196] width 9 height 9
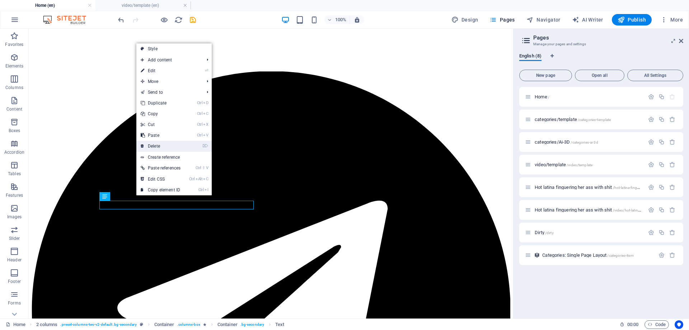
click at [159, 144] on link "⌦ Delete" at bounding box center [160, 146] width 48 height 11
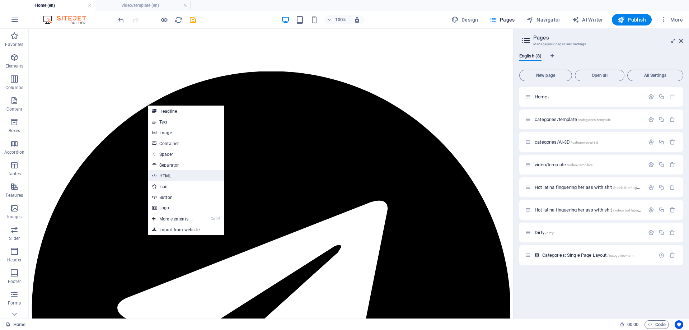
click at [165, 173] on link "HTML" at bounding box center [186, 175] width 76 height 11
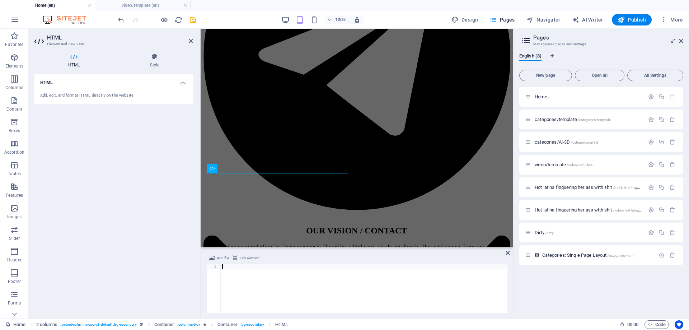
type textarea "<div align=center><a href='[URL][DOMAIN_NAME]'><img src='[URL][DOMAIN_NAME]' bo…"
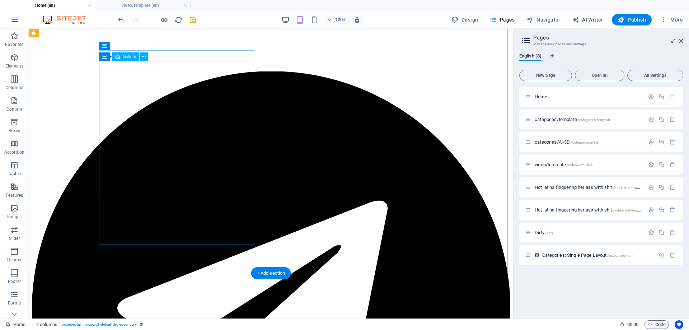
scroll to position [530, 0]
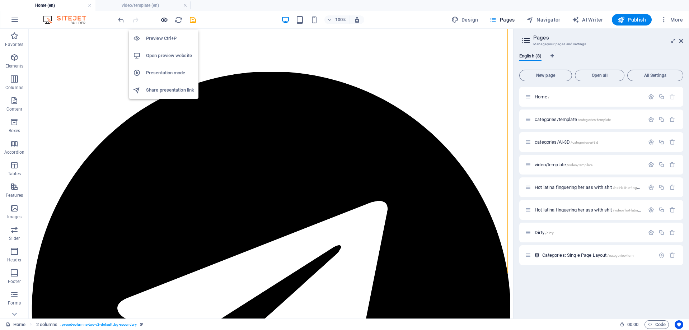
click at [164, 20] on icon "button" at bounding box center [164, 20] width 8 height 8
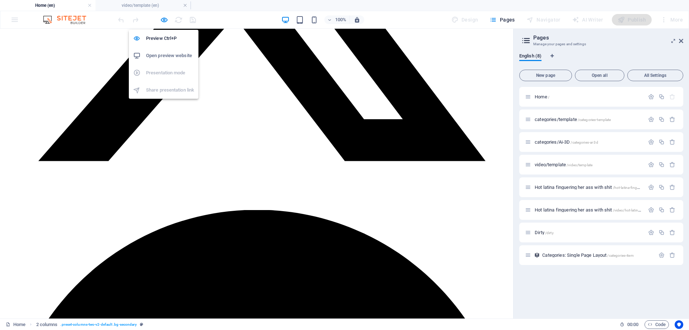
scroll to position [447, 0]
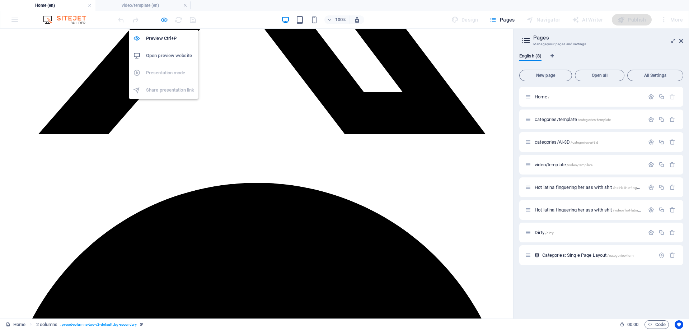
click at [166, 21] on icon "button" at bounding box center [164, 20] width 8 height 8
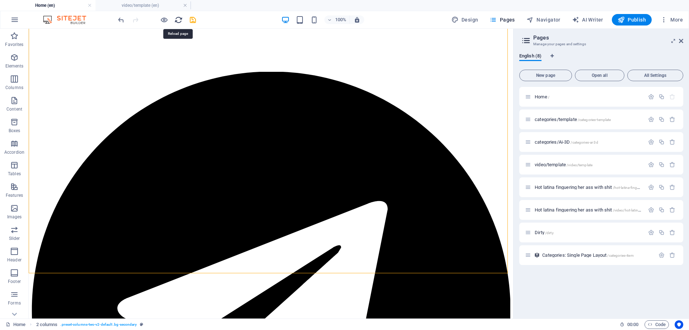
click at [178, 20] on icon "reload" at bounding box center [179, 20] width 8 height 8
click at [192, 17] on icon "save" at bounding box center [193, 20] width 8 height 8
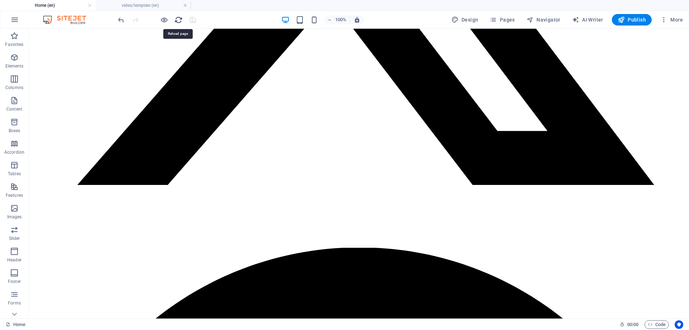
click at [179, 20] on icon "reload" at bounding box center [179, 20] width 8 height 8
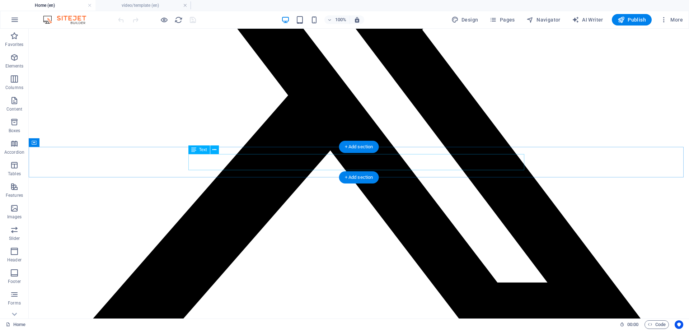
scroll to position [503, 0]
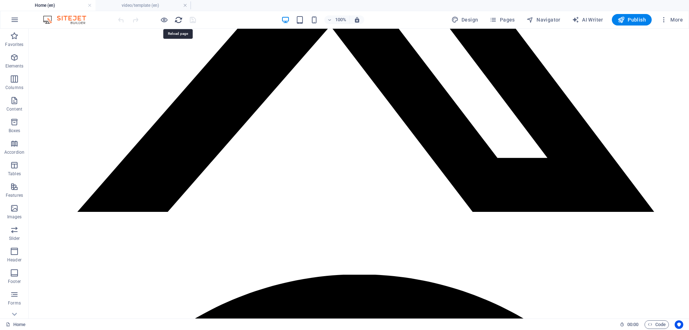
click at [181, 20] on icon "reload" at bounding box center [179, 20] width 8 height 8
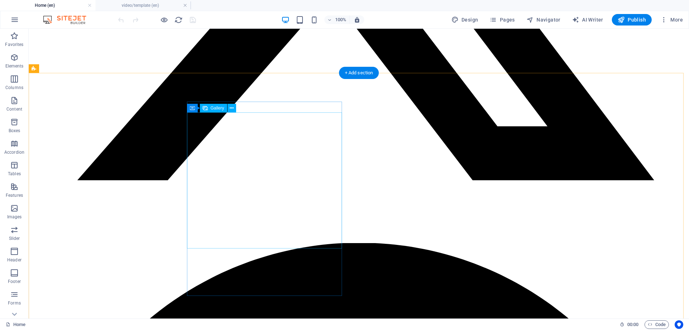
scroll to position [539, 0]
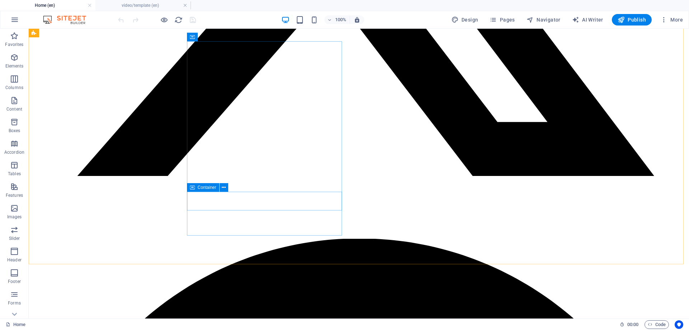
click at [191, 191] on icon at bounding box center [192, 187] width 5 height 9
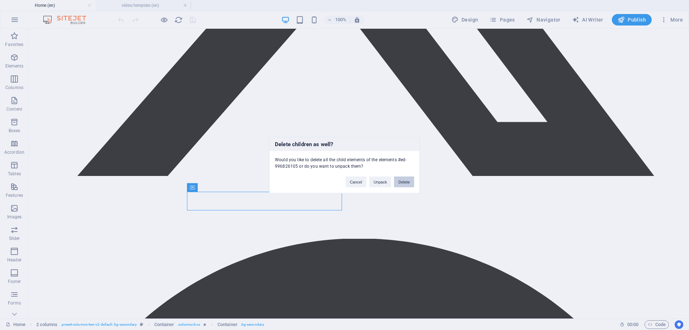
click at [405, 182] on button "Delete" at bounding box center [404, 181] width 20 height 11
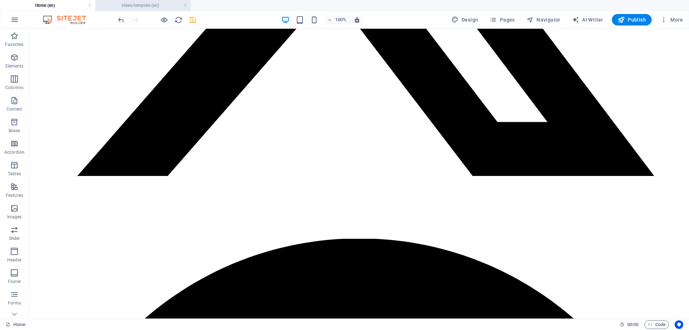
click at [137, 9] on h4 "video/template (en)" at bounding box center [144, 5] width 96 height 8
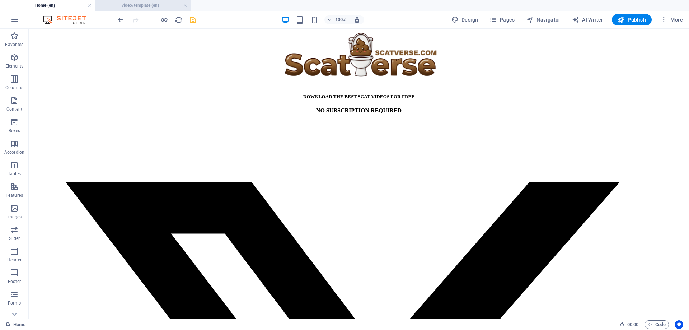
scroll to position [224, 0]
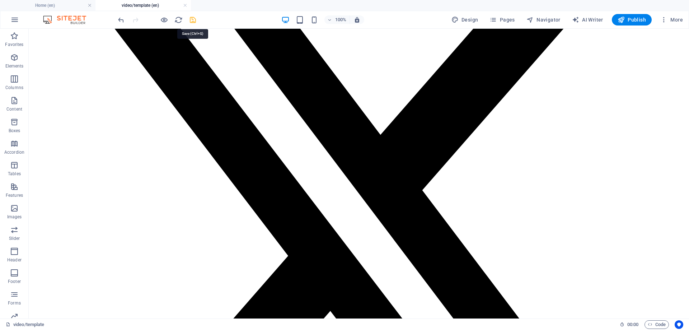
click at [191, 20] on icon "save" at bounding box center [193, 20] width 8 height 8
click at [181, 21] on icon "reload" at bounding box center [179, 20] width 8 height 8
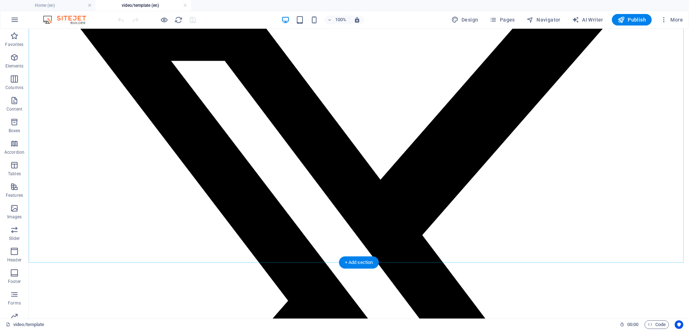
scroll to position [287, 0]
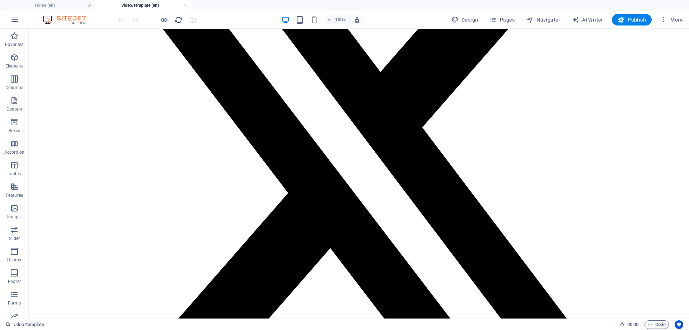
click at [180, 22] on icon "reload" at bounding box center [179, 20] width 8 height 8
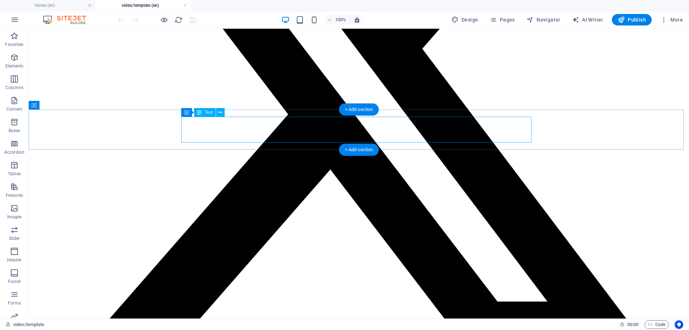
scroll to position [359, 0]
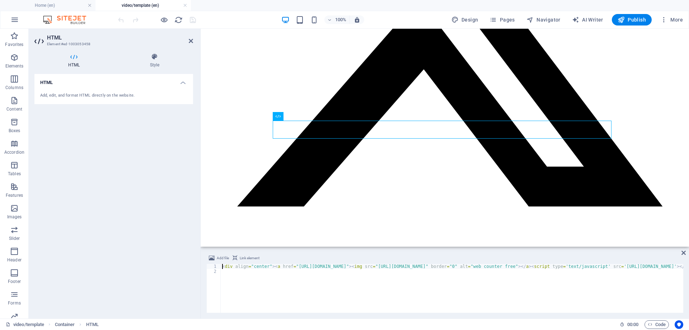
click at [221, 273] on div "<div align="center"><a href="[URL][DOMAIN_NAME]"><img src="[URL][DOMAIN_NAME]" …" at bounding box center [444, 288] width 477 height 49
click at [222, 271] on div "< div align = "center" > < a href = "[URL][DOMAIN_NAME]" > < img src = "[URL][D…" at bounding box center [540, 292] width 639 height 57
paste textarea "<div align=center><a href='[URL][DOMAIN_NAME]'><img src='[URL][DOMAIN_NAME]' bo…"
type textarea "<div align=center><a href='[URL][DOMAIN_NAME]'><img src='[URL][DOMAIN_NAME]' bo…"
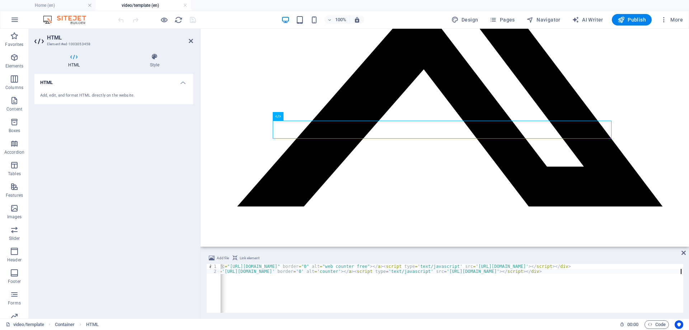
scroll to position [0, 148]
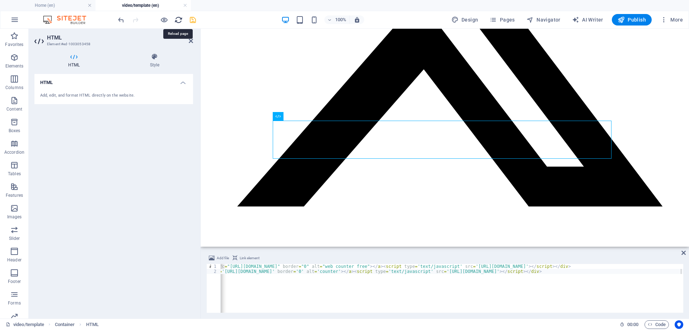
click at [176, 21] on icon "reload" at bounding box center [179, 20] width 8 height 8
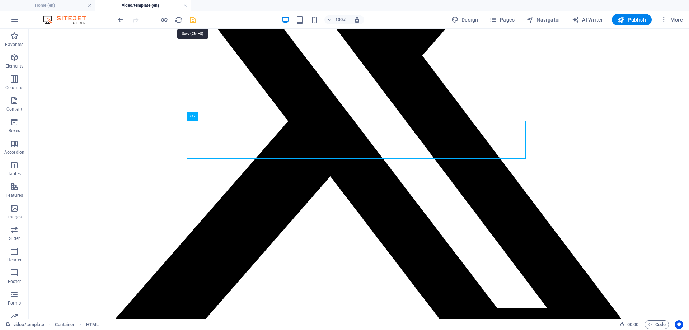
click at [190, 18] on icon "save" at bounding box center [193, 20] width 8 height 8
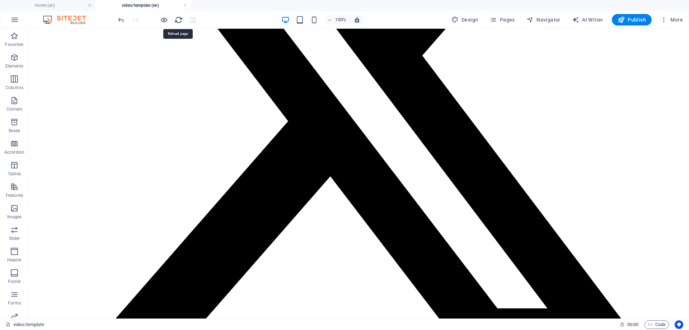
click at [178, 19] on icon "reload" at bounding box center [179, 20] width 8 height 8
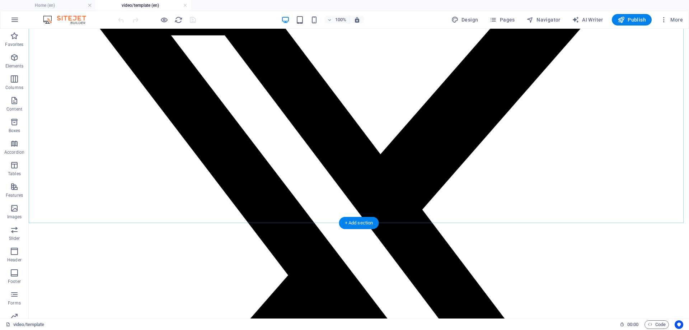
scroll to position [287, 0]
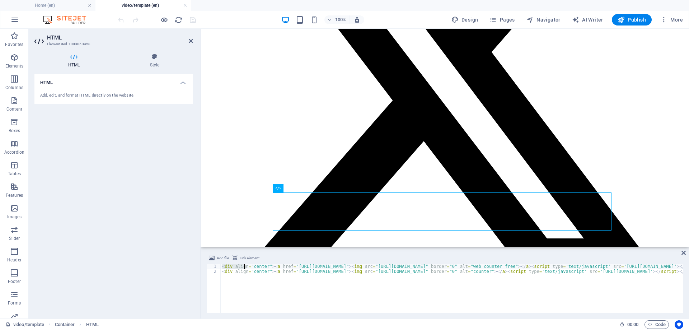
scroll to position [0, 153]
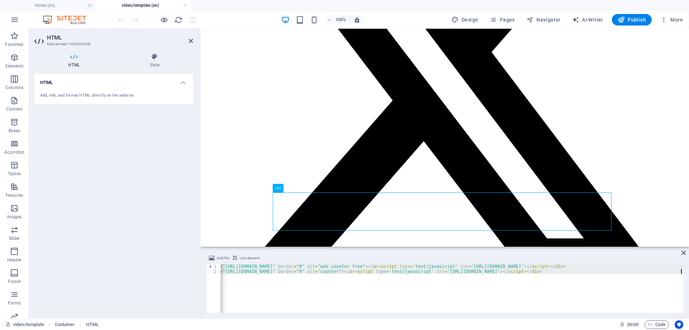
drag, startPoint x: 222, startPoint y: 265, endPoint x: 682, endPoint y: 279, distance: 460.2
click at [682, 279] on div "< div align = "center" > < a href = "[URL][DOMAIN_NAME]" > < img src = "[URL][D…" at bounding box center [387, 292] width 639 height 57
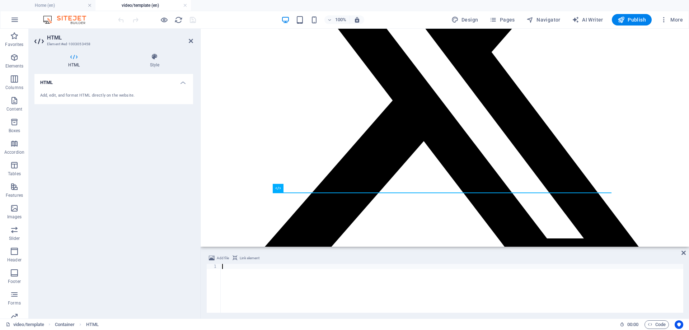
type textarea "<div align=center><a href='[URL][DOMAIN_NAME]'><img src='[URL][DOMAIN_NAME]' bo…"
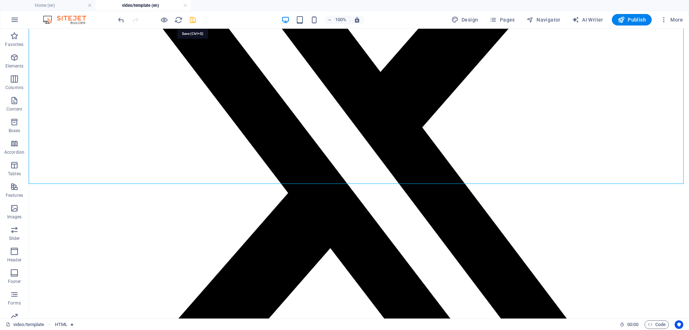
click at [192, 21] on icon "save" at bounding box center [193, 20] width 8 height 8
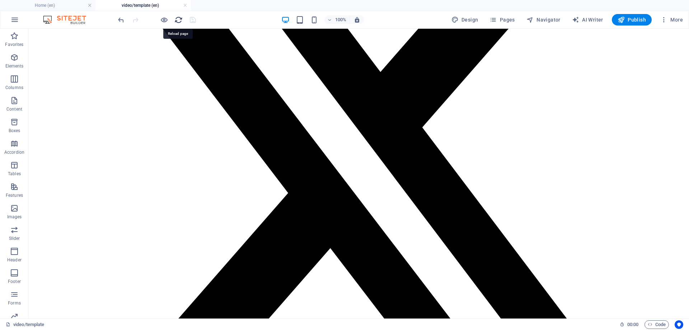
click at [178, 22] on icon "reload" at bounding box center [179, 20] width 8 height 8
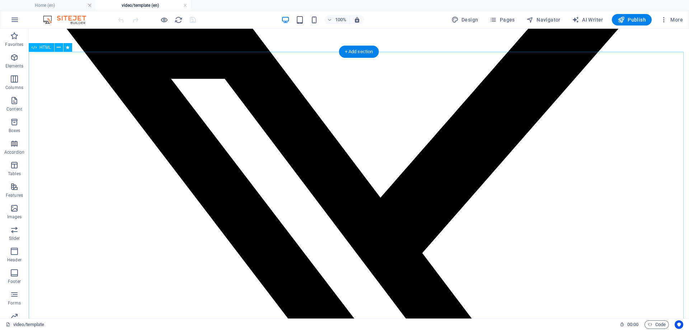
scroll to position [215, 0]
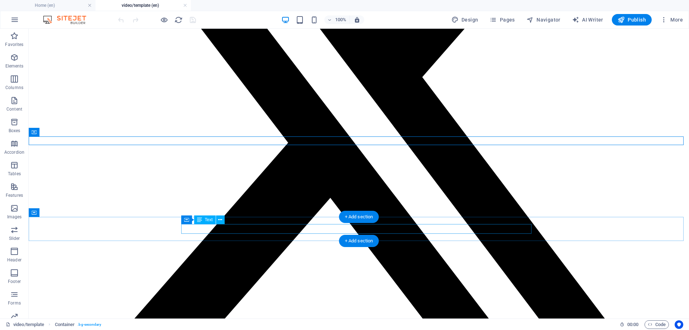
scroll to position [323, 0]
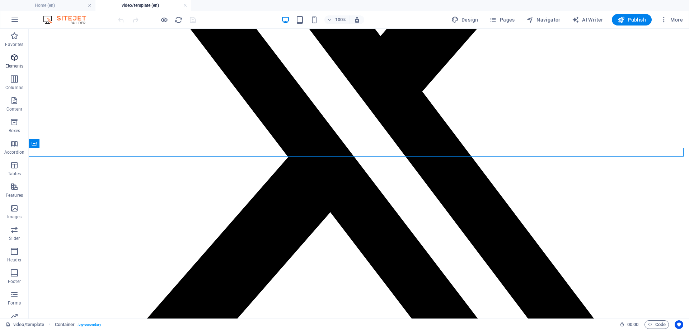
click at [13, 57] on icon "button" at bounding box center [14, 57] width 9 height 9
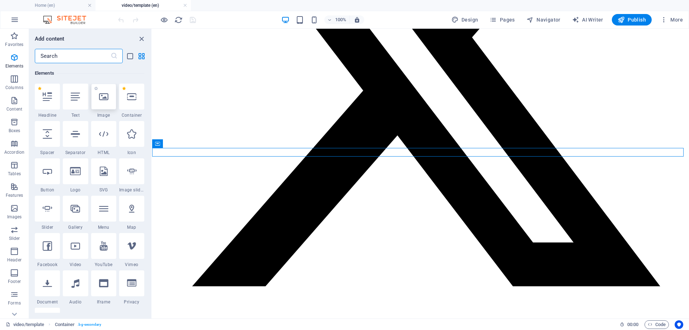
scroll to position [76, 0]
click at [129, 98] on icon at bounding box center [131, 96] width 9 height 9
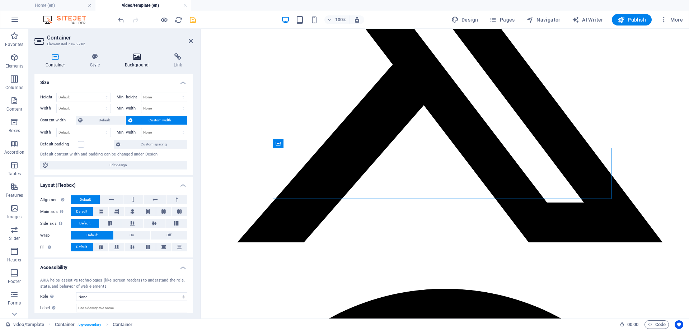
click at [133, 62] on h4 "Background" at bounding box center [138, 60] width 49 height 15
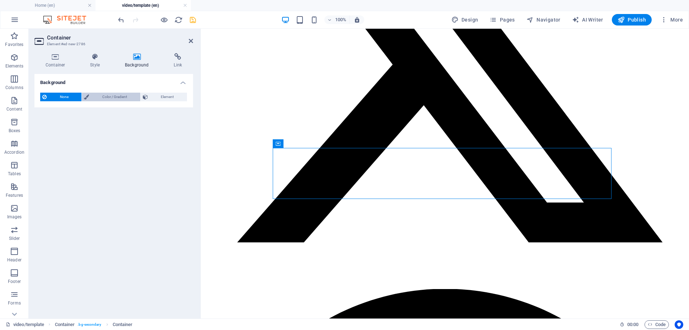
click at [105, 98] on span "Color / Gradient" at bounding box center [114, 97] width 47 height 9
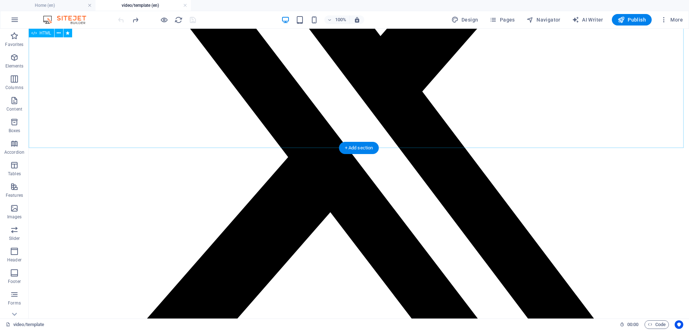
click at [14, 57] on icon "button" at bounding box center [14, 57] width 9 height 9
click at [14, 56] on icon "button" at bounding box center [14, 57] width 9 height 9
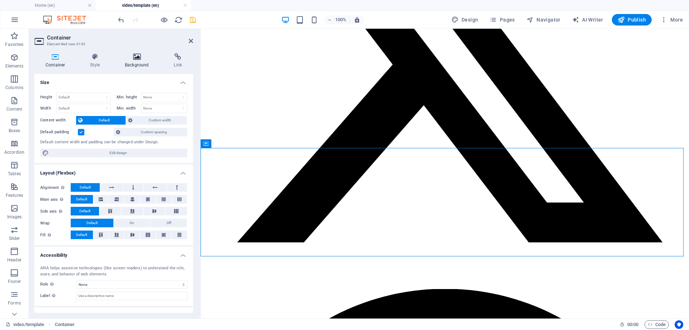
click at [135, 61] on h4 "Background" at bounding box center [138, 60] width 49 height 15
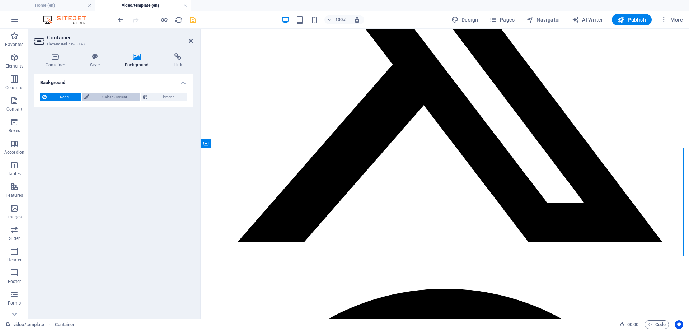
click at [107, 95] on span "Color / Gradient" at bounding box center [114, 97] width 47 height 9
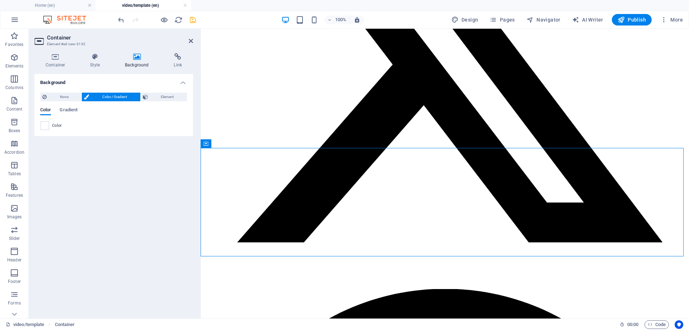
click at [46, 124] on span at bounding box center [45, 126] width 8 height 8
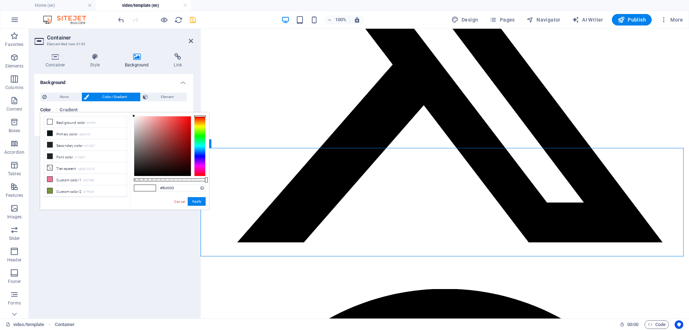
type input "#ff0000"
drag, startPoint x: 146, startPoint y: 141, endPoint x: 248, endPoint y: 76, distance: 120.7
click at [248, 76] on body "Individual Home (en) video/template (en) Favorites Elements Columns Content Box…" at bounding box center [344, 165] width 689 height 330
click at [203, 200] on button "Apply" at bounding box center [197, 201] width 18 height 9
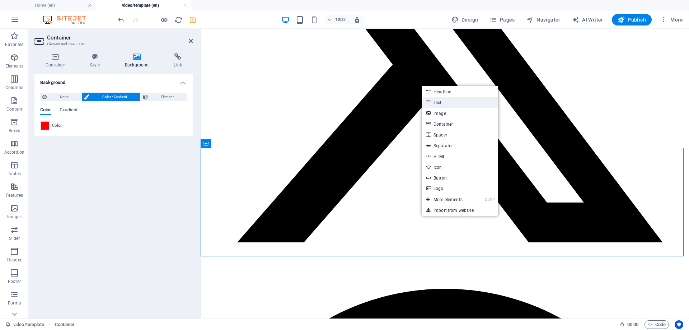
click at [440, 105] on link "Text" at bounding box center [460, 102] width 76 height 11
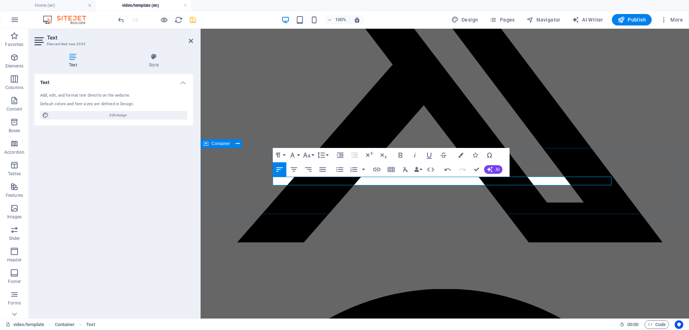
drag, startPoint x: 540, startPoint y: 205, endPoint x: 254, endPoint y: 180, distance: 287.4
click at [294, 171] on icon "button" at bounding box center [294, 169] width 6 height 4
click at [305, 155] on icon "button" at bounding box center [307, 155] width 9 height 9
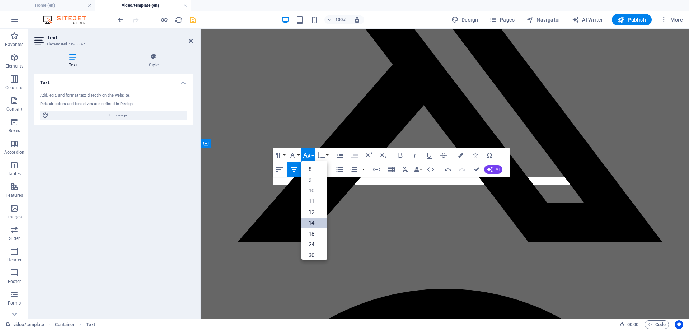
click at [312, 224] on link "14" at bounding box center [315, 223] width 26 height 11
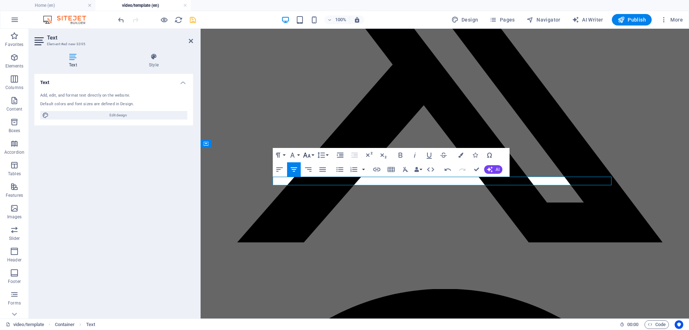
click at [311, 157] on icon "button" at bounding box center [307, 155] width 9 height 9
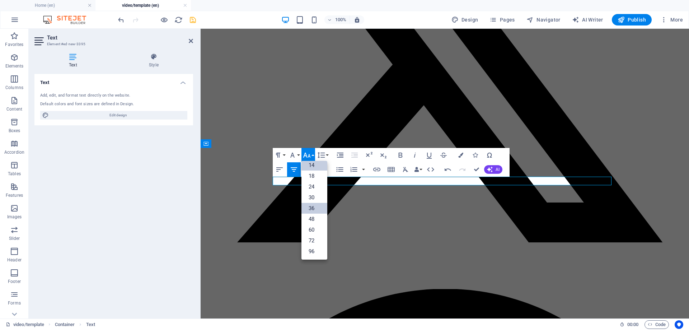
scroll to position [58, 0]
click at [317, 231] on link "60" at bounding box center [315, 229] width 26 height 11
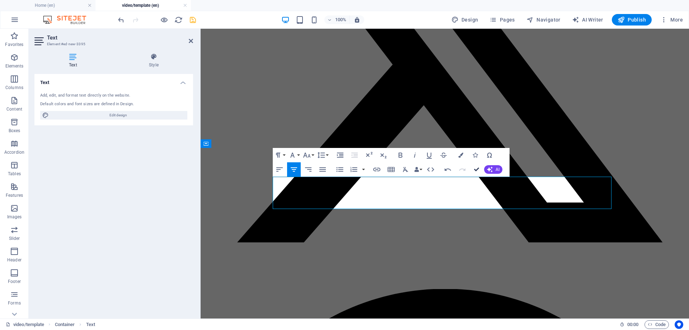
drag, startPoint x: 478, startPoint y: 171, endPoint x: 451, endPoint y: 143, distance: 38.9
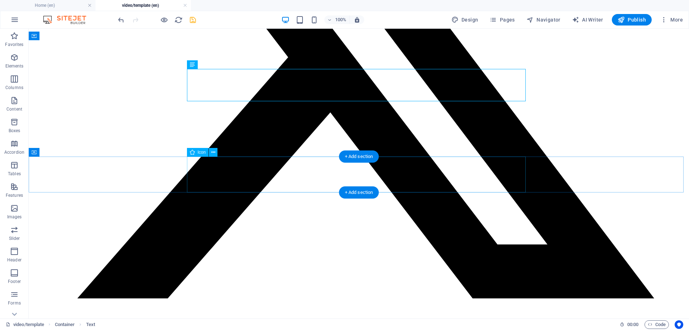
scroll to position [431, 0]
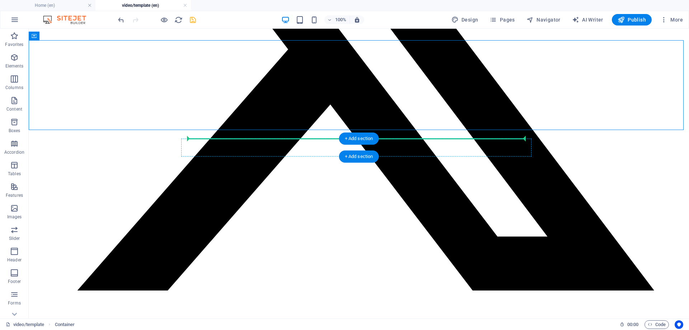
drag, startPoint x: 127, startPoint y: 70, endPoint x: 275, endPoint y: 140, distance: 163.5
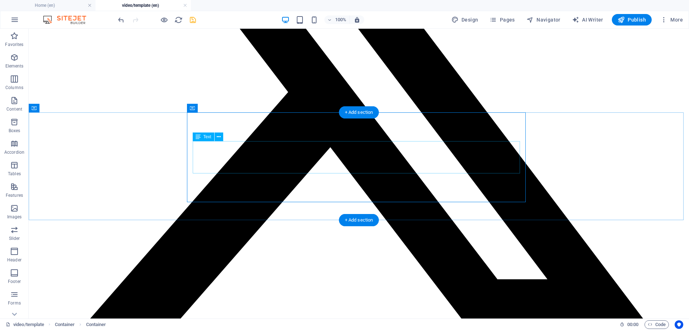
scroll to position [395, 0]
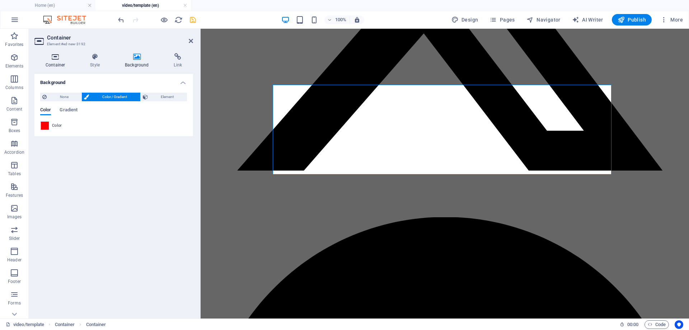
click at [57, 60] on icon at bounding box center [55, 56] width 42 height 7
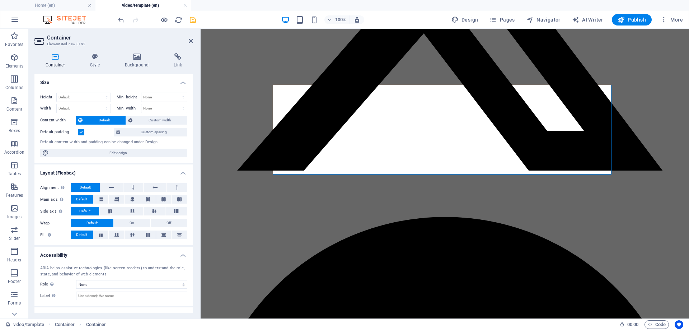
click at [83, 133] on label at bounding box center [81, 132] width 6 height 6
click at [0, 0] on input "Default padding" at bounding box center [0, 0] width 0 height 0
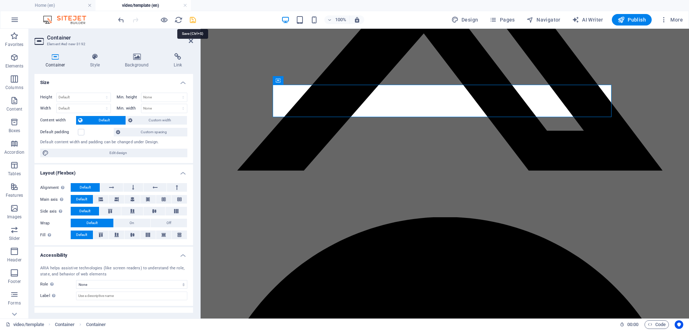
drag, startPoint x: 194, startPoint y: 21, endPoint x: 255, endPoint y: 54, distance: 68.6
click at [194, 21] on icon "save" at bounding box center [193, 20] width 8 height 8
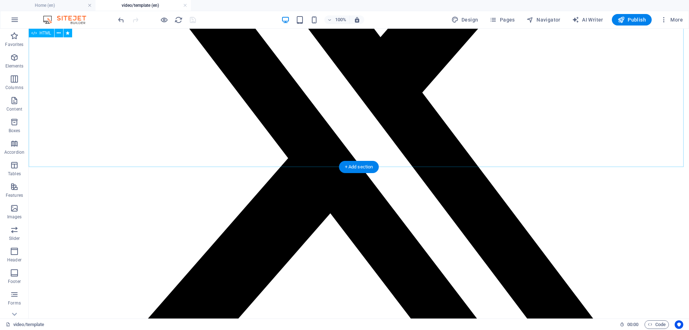
scroll to position [323, 0]
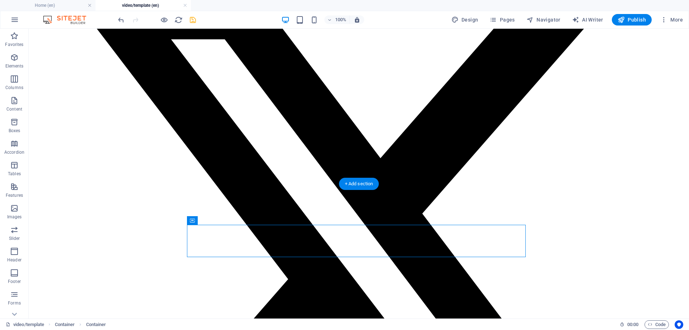
scroll to position [136, 0]
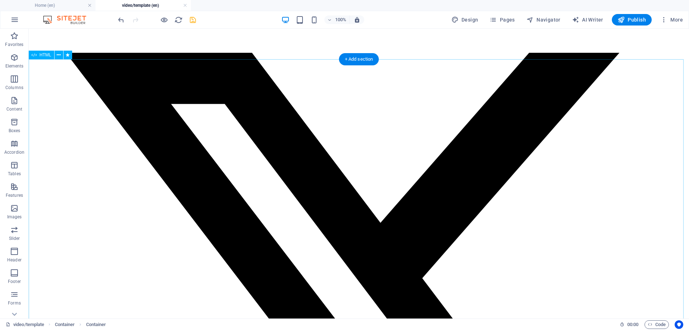
drag, startPoint x: 339, startPoint y: 62, endPoint x: 337, endPoint y: 67, distance: 4.7
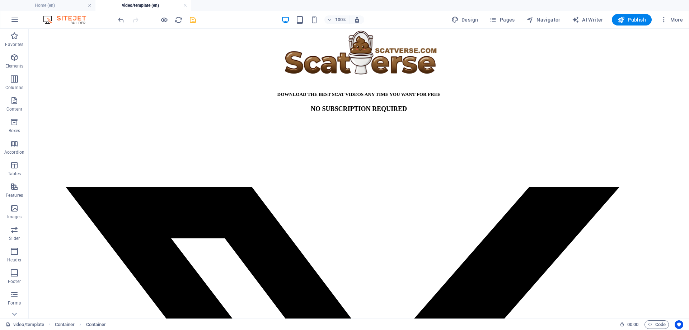
scroll to position [0, 0]
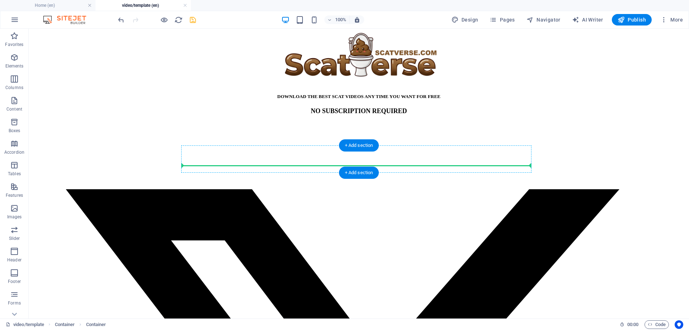
drag, startPoint x: 224, startPoint y: 121, endPoint x: 220, endPoint y: 163, distance: 42.2
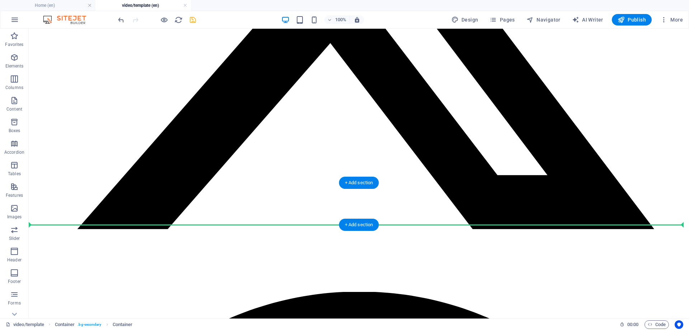
scroll to position [530, 0]
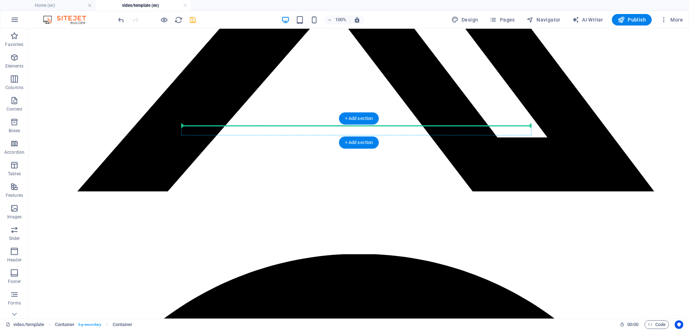
drag, startPoint x: 215, startPoint y: 181, endPoint x: 186, endPoint y: 128, distance: 60.0
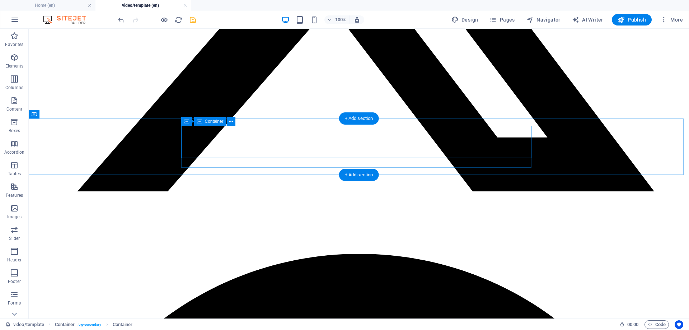
scroll to position [498, 0]
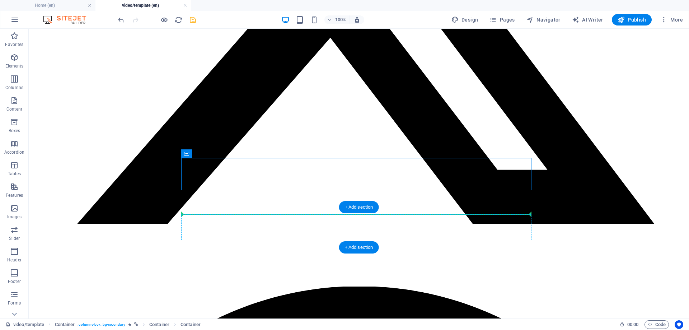
drag, startPoint x: 215, startPoint y: 182, endPoint x: 190, endPoint y: 215, distance: 42.0
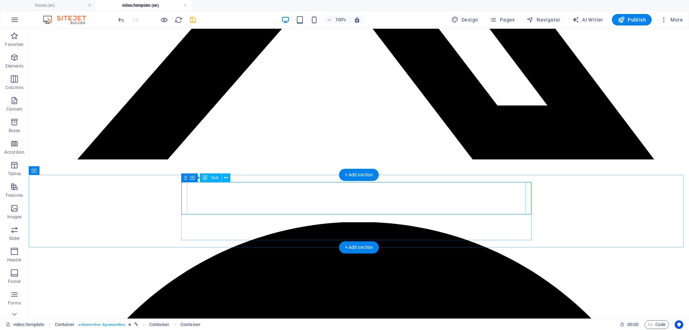
scroll to position [570, 0]
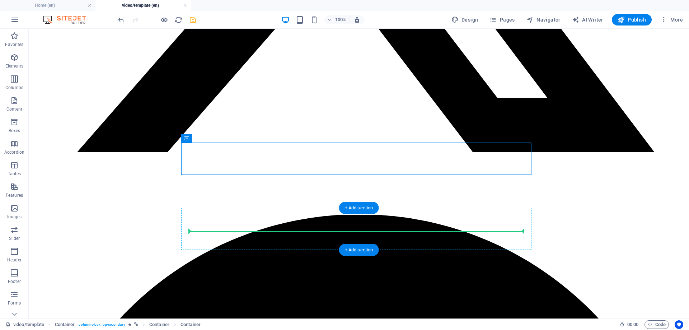
drag, startPoint x: 187, startPoint y: 152, endPoint x: 189, endPoint y: 232, distance: 80.8
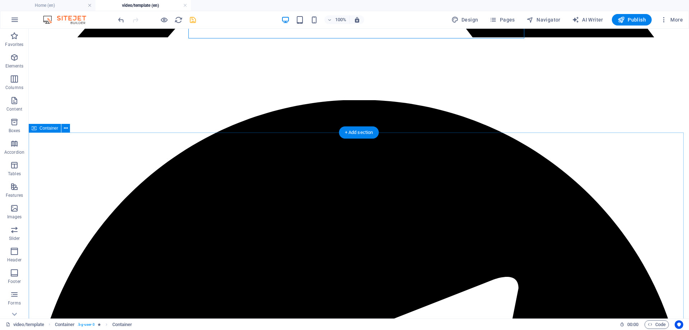
scroll to position [677, 0]
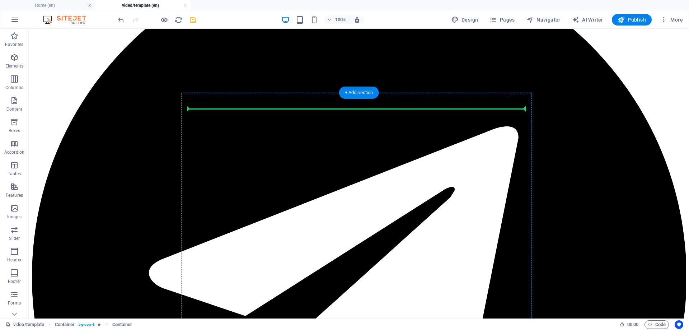
drag, startPoint x: 223, startPoint y: 151, endPoint x: 206, endPoint y: 105, distance: 49.4
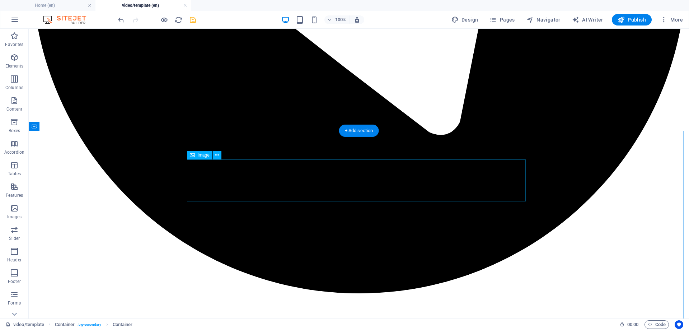
scroll to position [1148, 0]
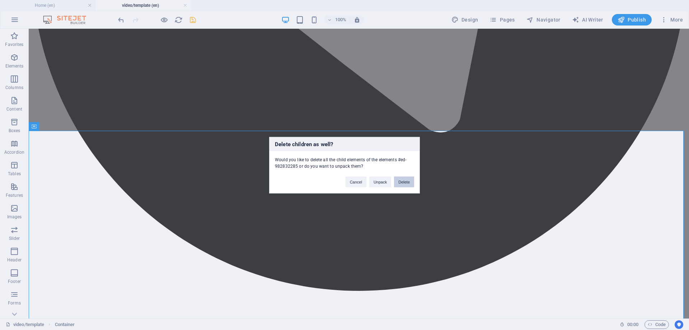
click at [401, 184] on button "Delete" at bounding box center [404, 181] width 20 height 11
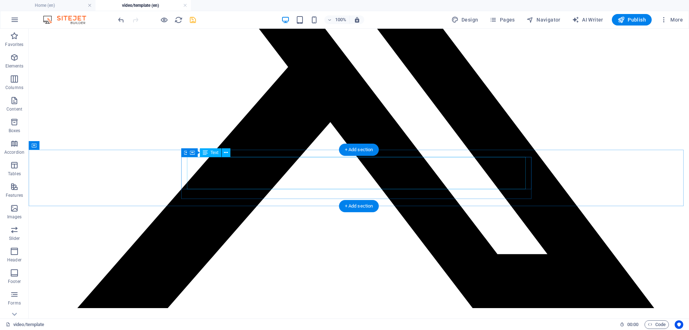
scroll to position [395, 0]
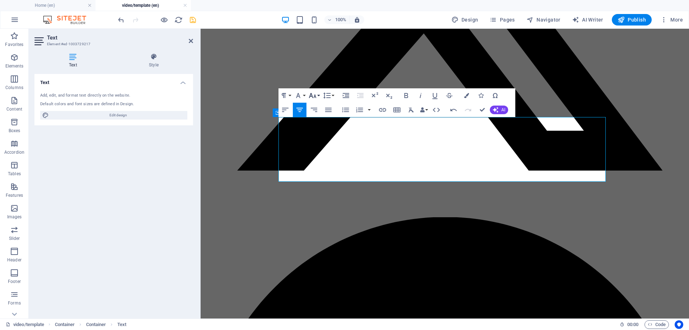
click at [315, 94] on icon "button" at bounding box center [312, 95] width 9 height 9
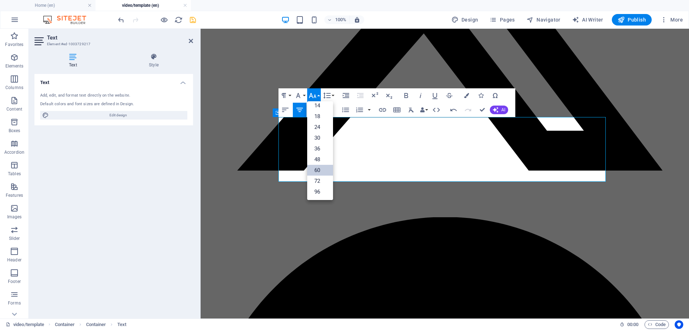
scroll to position [58, 0]
click at [316, 118] on link "18" at bounding box center [320, 116] width 26 height 11
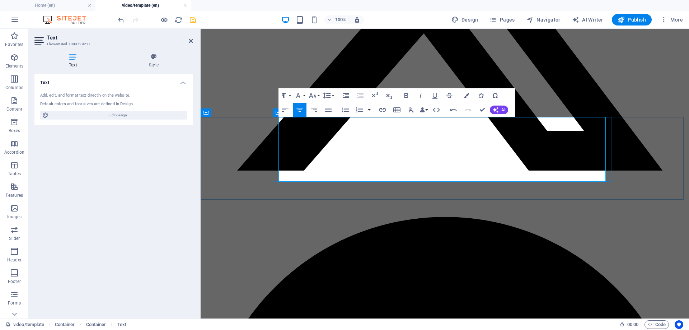
scroll to position [0, 1]
click at [191, 17] on icon "save" at bounding box center [193, 20] width 8 height 8
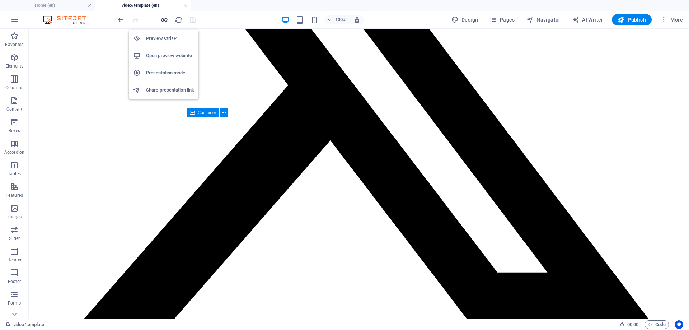
click at [163, 20] on icon "button" at bounding box center [164, 20] width 8 height 8
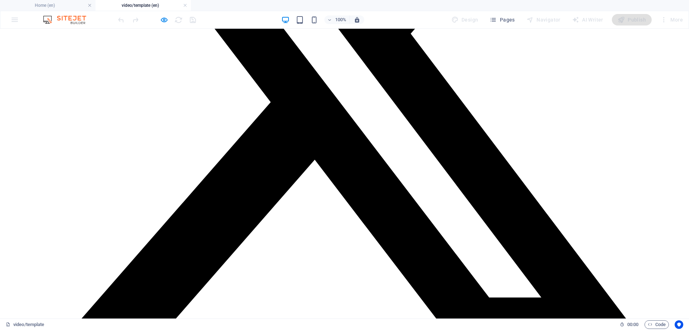
scroll to position [395, 0]
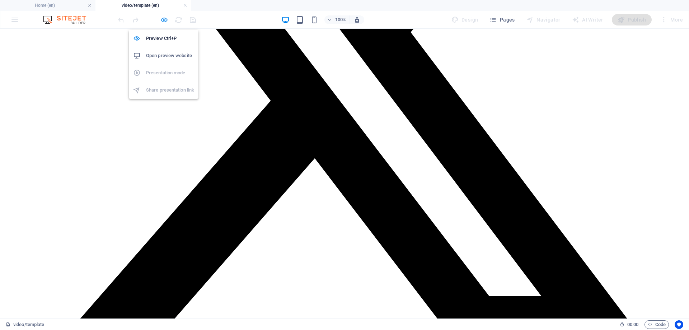
click at [166, 18] on icon "button" at bounding box center [164, 20] width 8 height 8
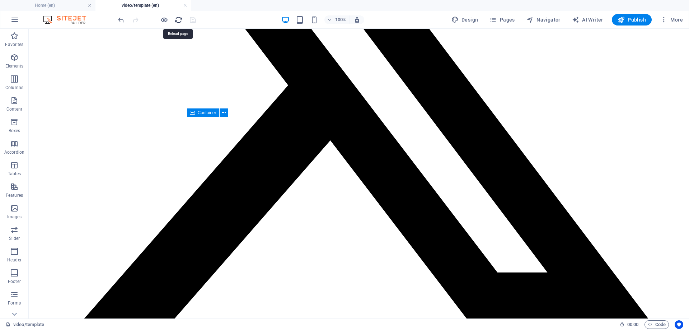
click at [180, 18] on icon "reload" at bounding box center [179, 20] width 8 height 8
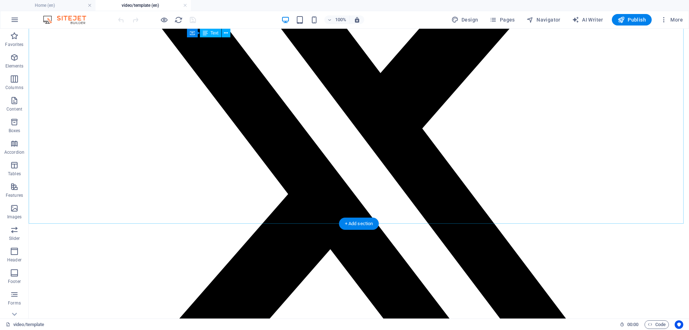
scroll to position [287, 0]
